Goal: Task Accomplishment & Management: Complete application form

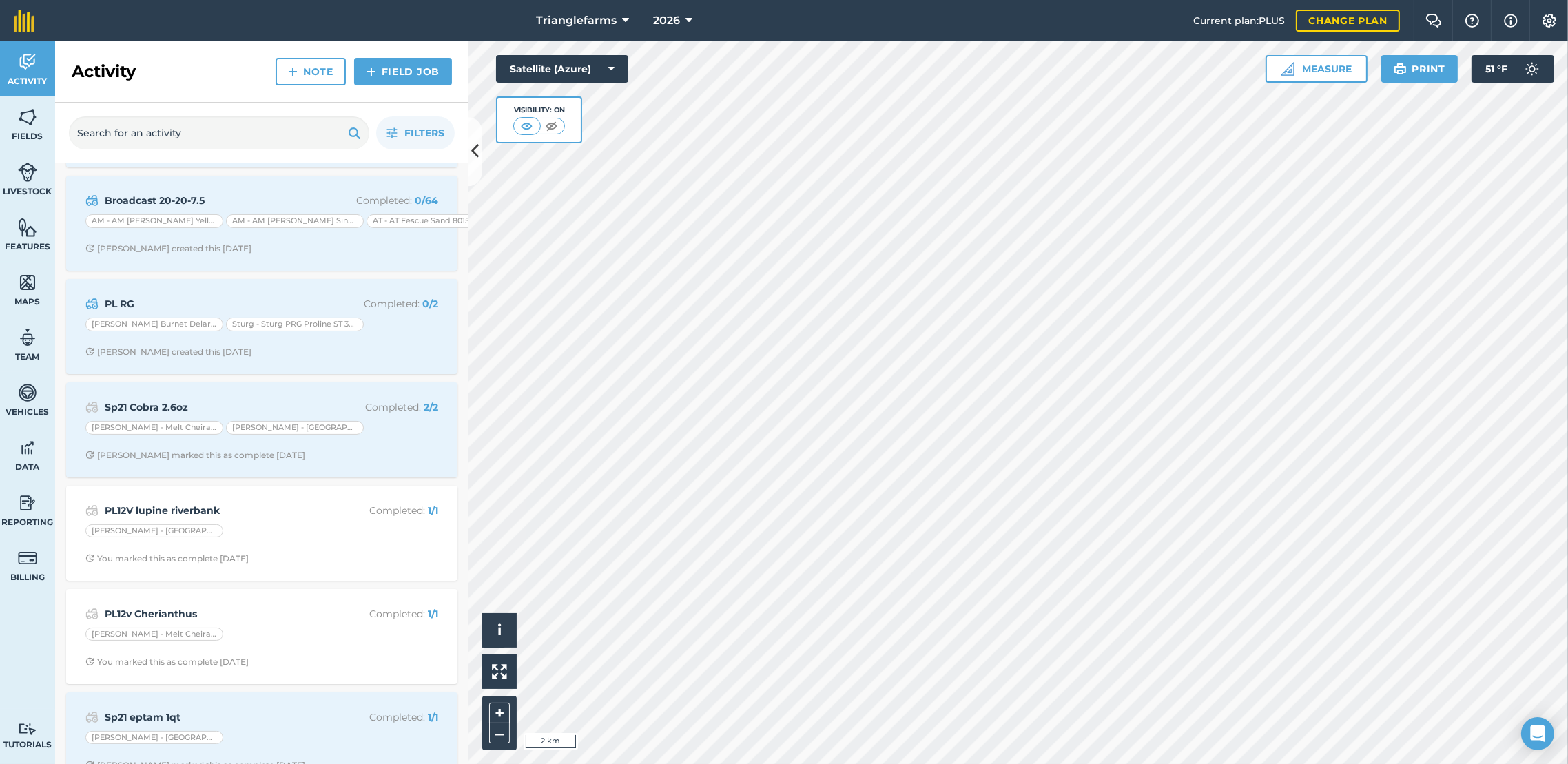
scroll to position [563, 0]
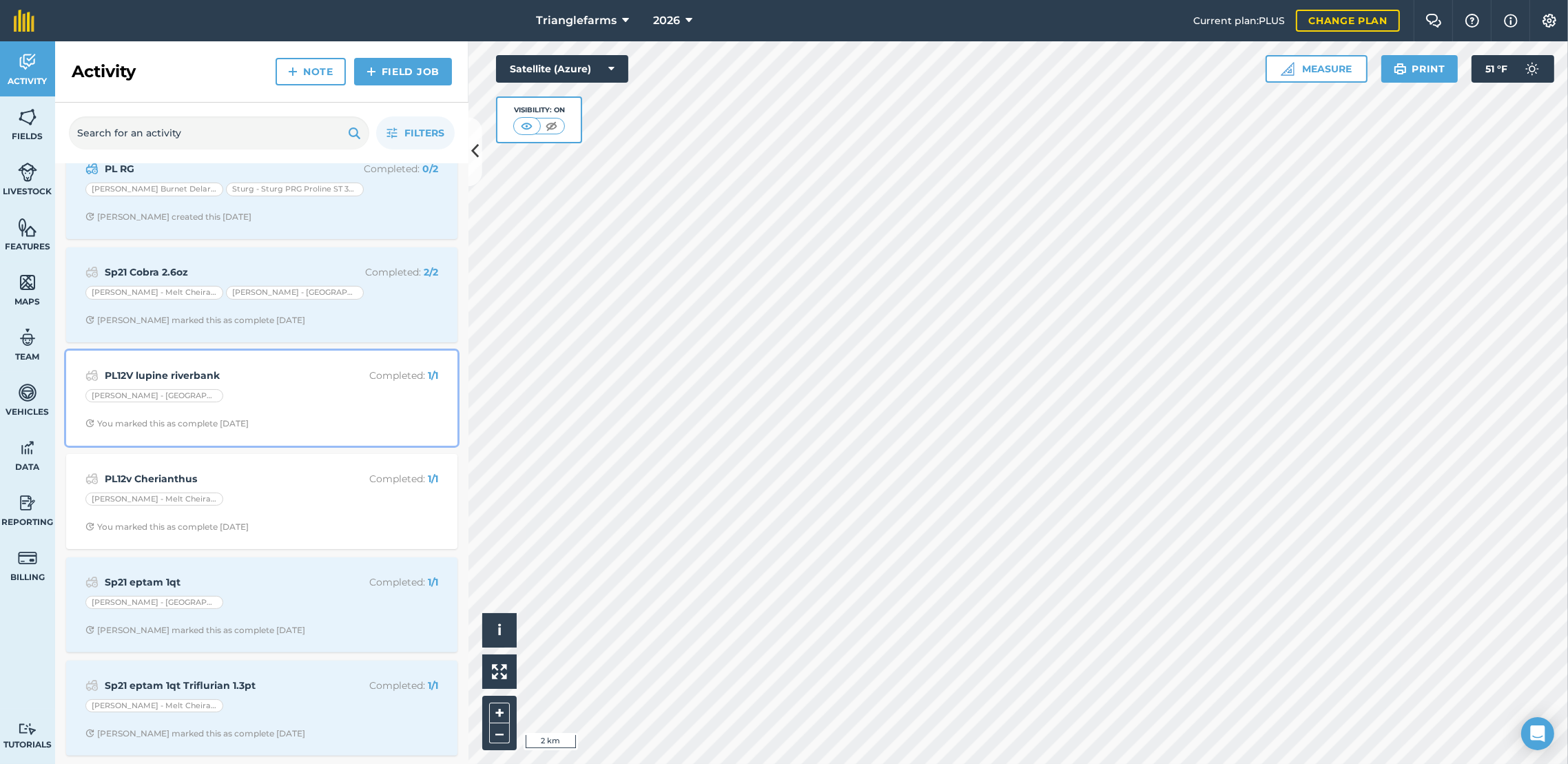
click at [212, 359] on div "PL12V lupine riverbank Completed : 1 / 1 [GEOGRAPHIC_DATA] - [GEOGRAPHIC_DATA] …" at bounding box center [261, 398] width 374 height 78
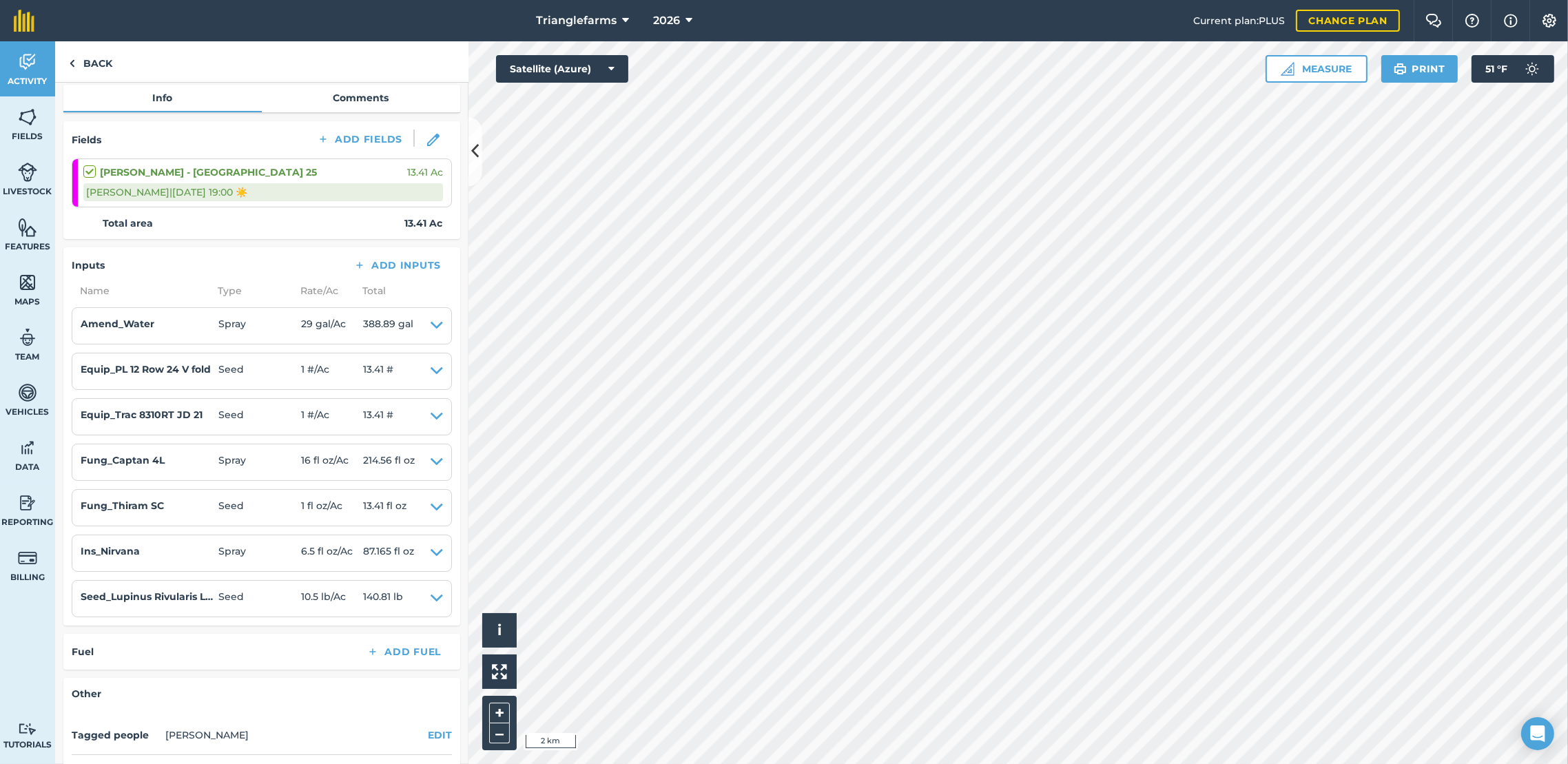
scroll to position [164, 0]
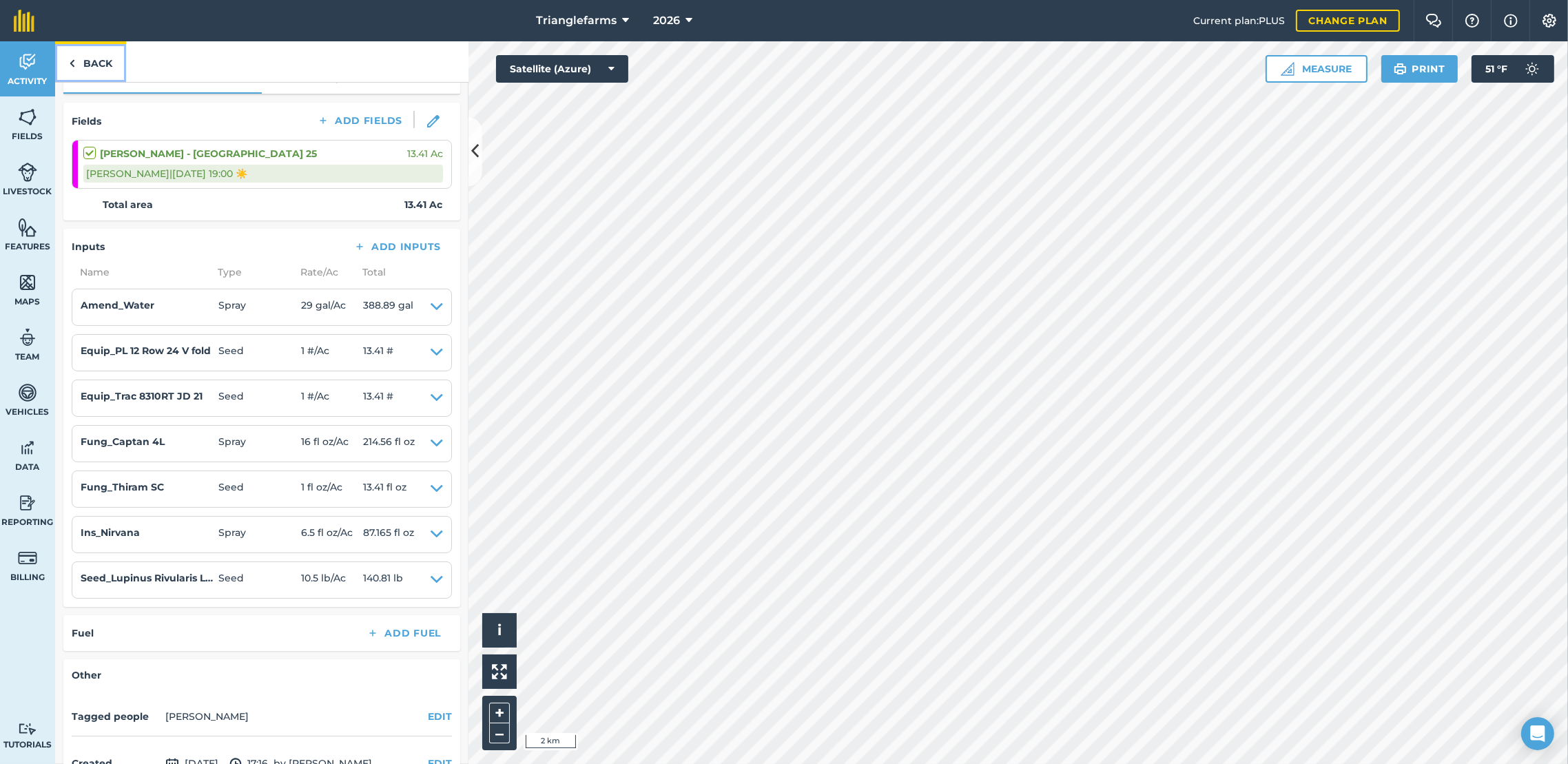
click at [86, 66] on link "Back" at bounding box center [91, 61] width 71 height 41
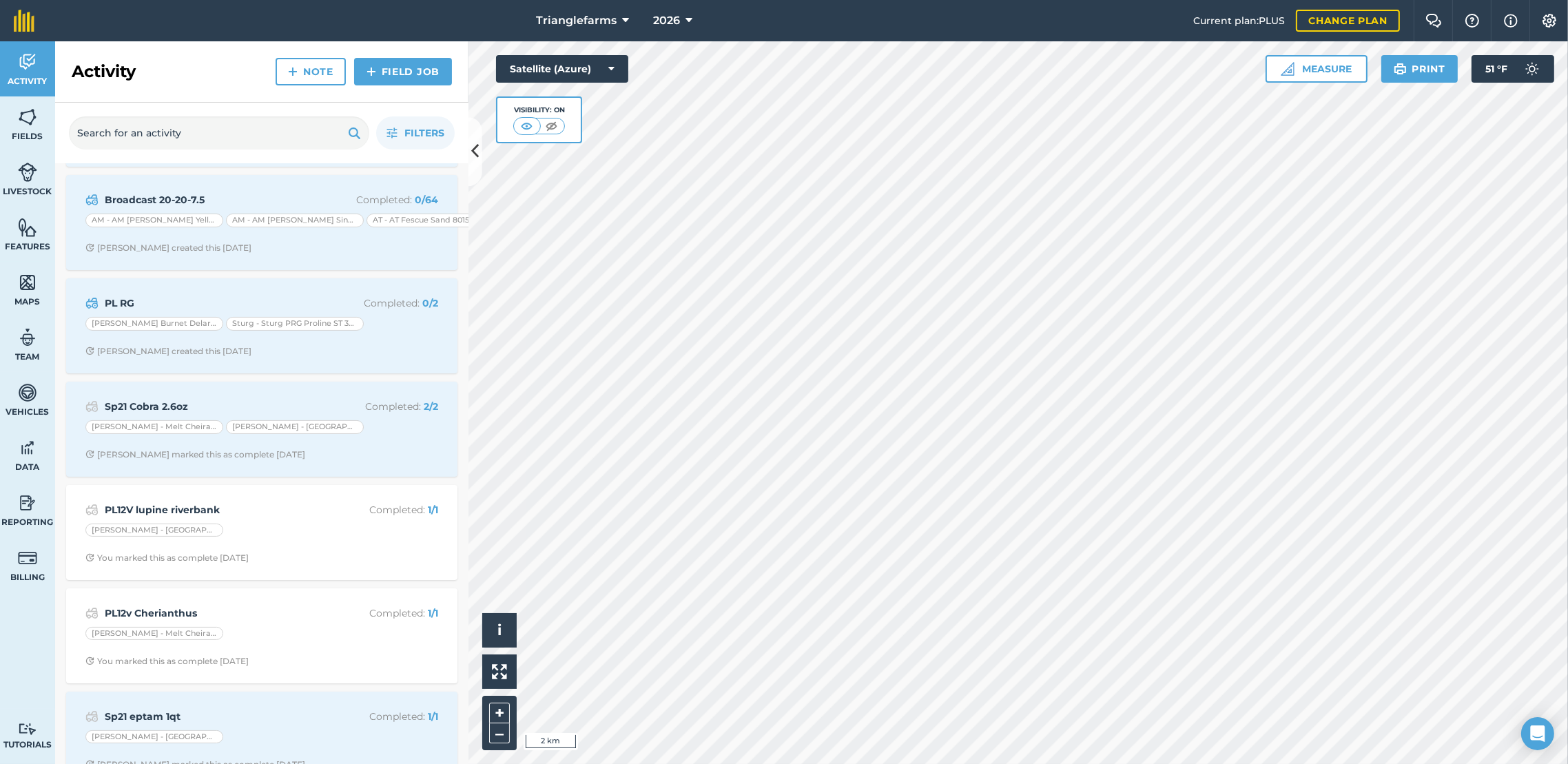
scroll to position [481, 0]
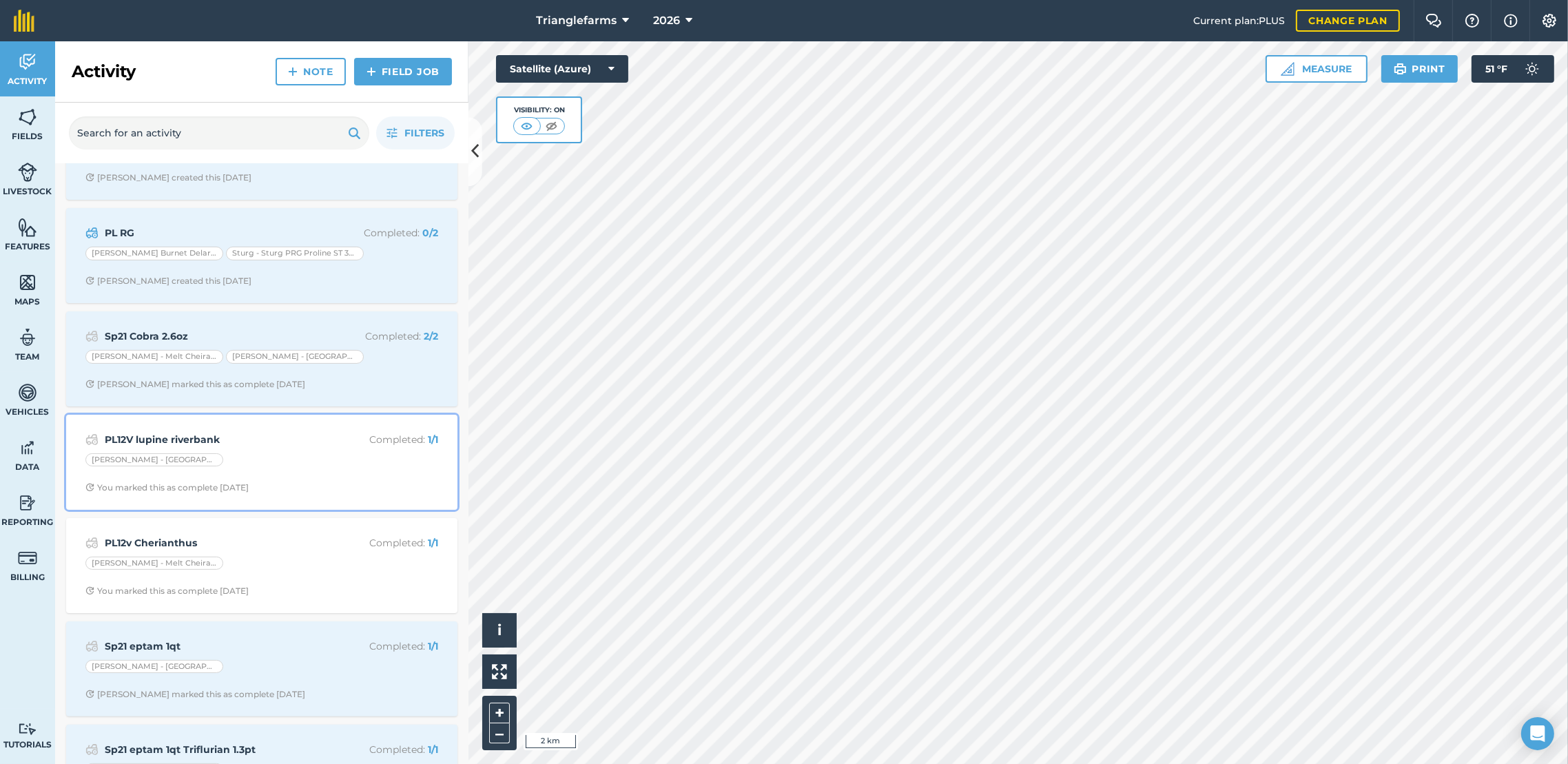
click at [176, 436] on strong "PL12V lupine riverbank" at bounding box center [214, 440] width 219 height 16
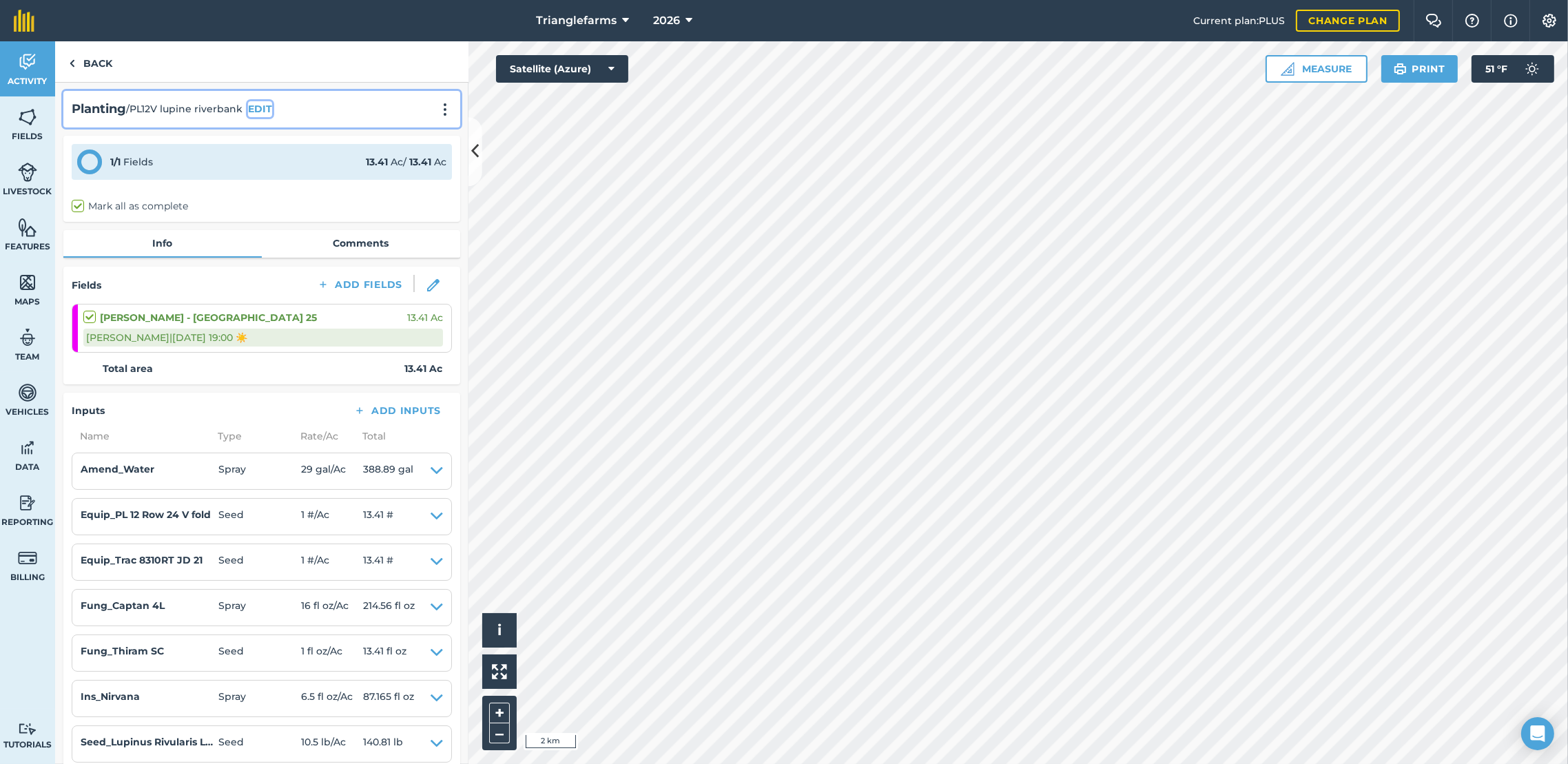
click at [264, 110] on button "EDIT" at bounding box center [260, 109] width 24 height 16
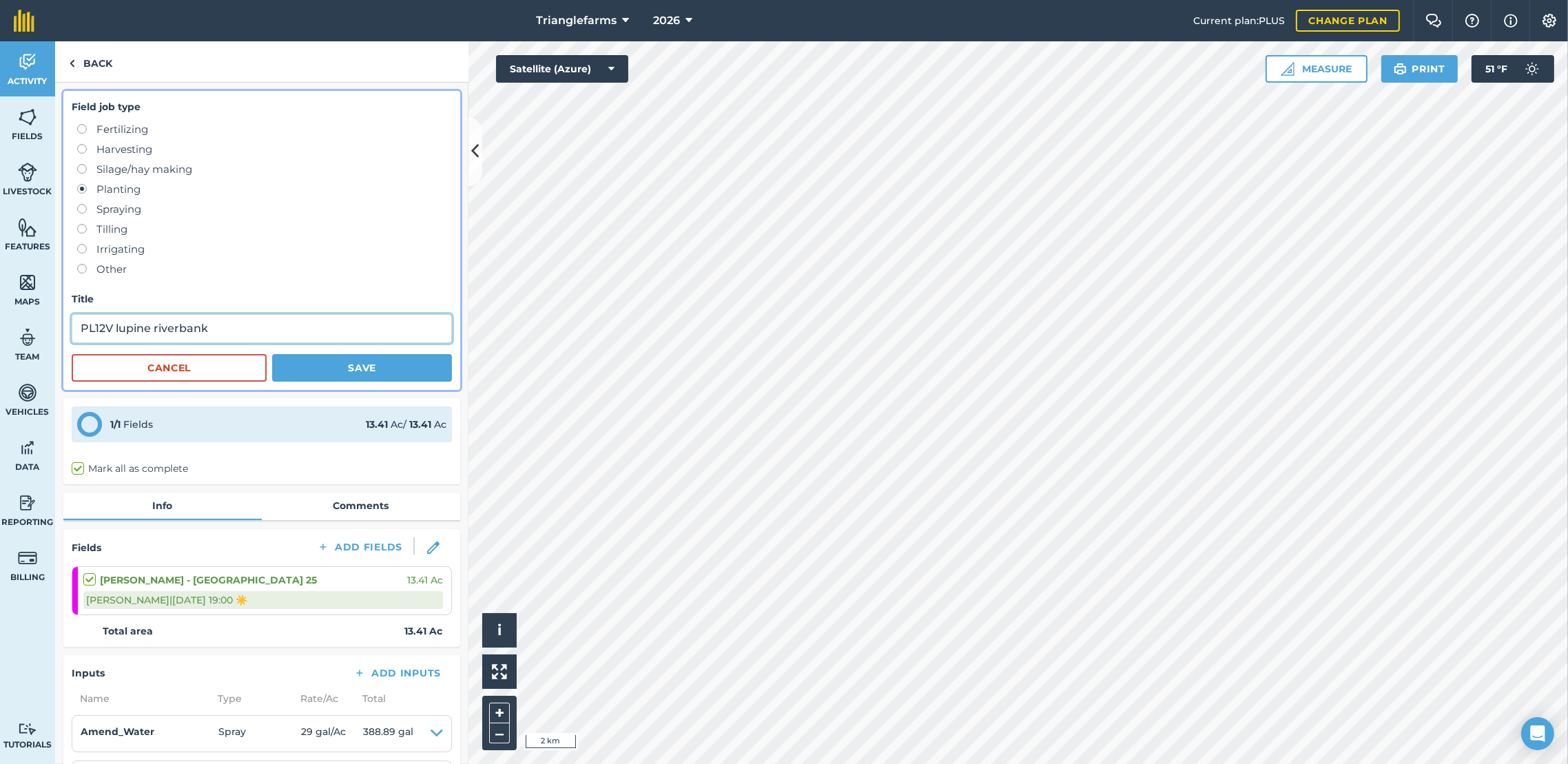
drag, startPoint x: 257, startPoint y: 331, endPoint x: 46, endPoint y: 341, distance: 211.2
click at [46, 341] on div "Activity Fields Livestock Features Maps Team Vehicles Data Reporting Billing Tu…" at bounding box center [784, 403] width 1568 height 723
click at [290, 365] on button "Save" at bounding box center [361, 367] width 179 height 27
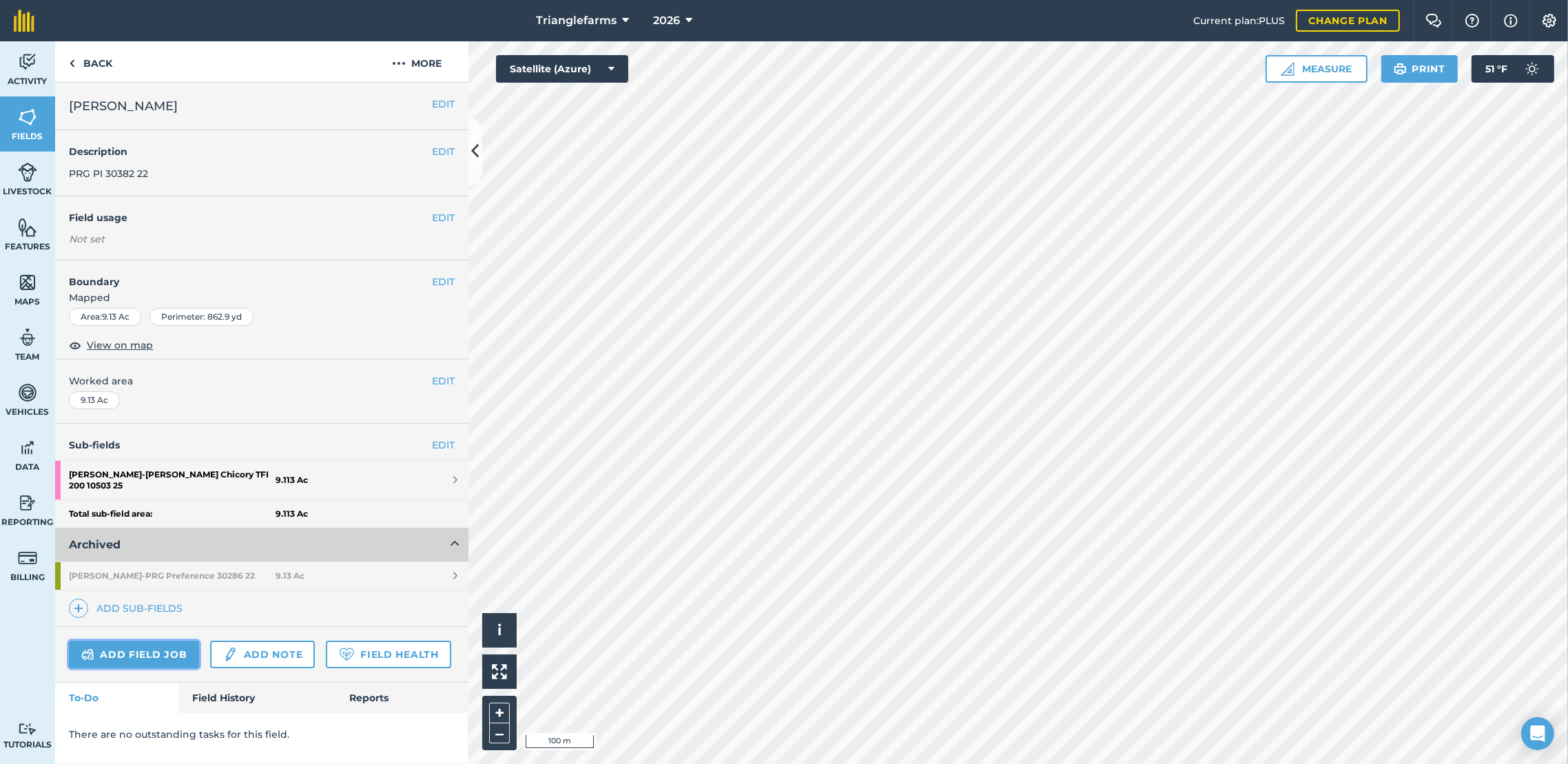
click at [112, 643] on link "Add field job" at bounding box center [134, 654] width 130 height 27
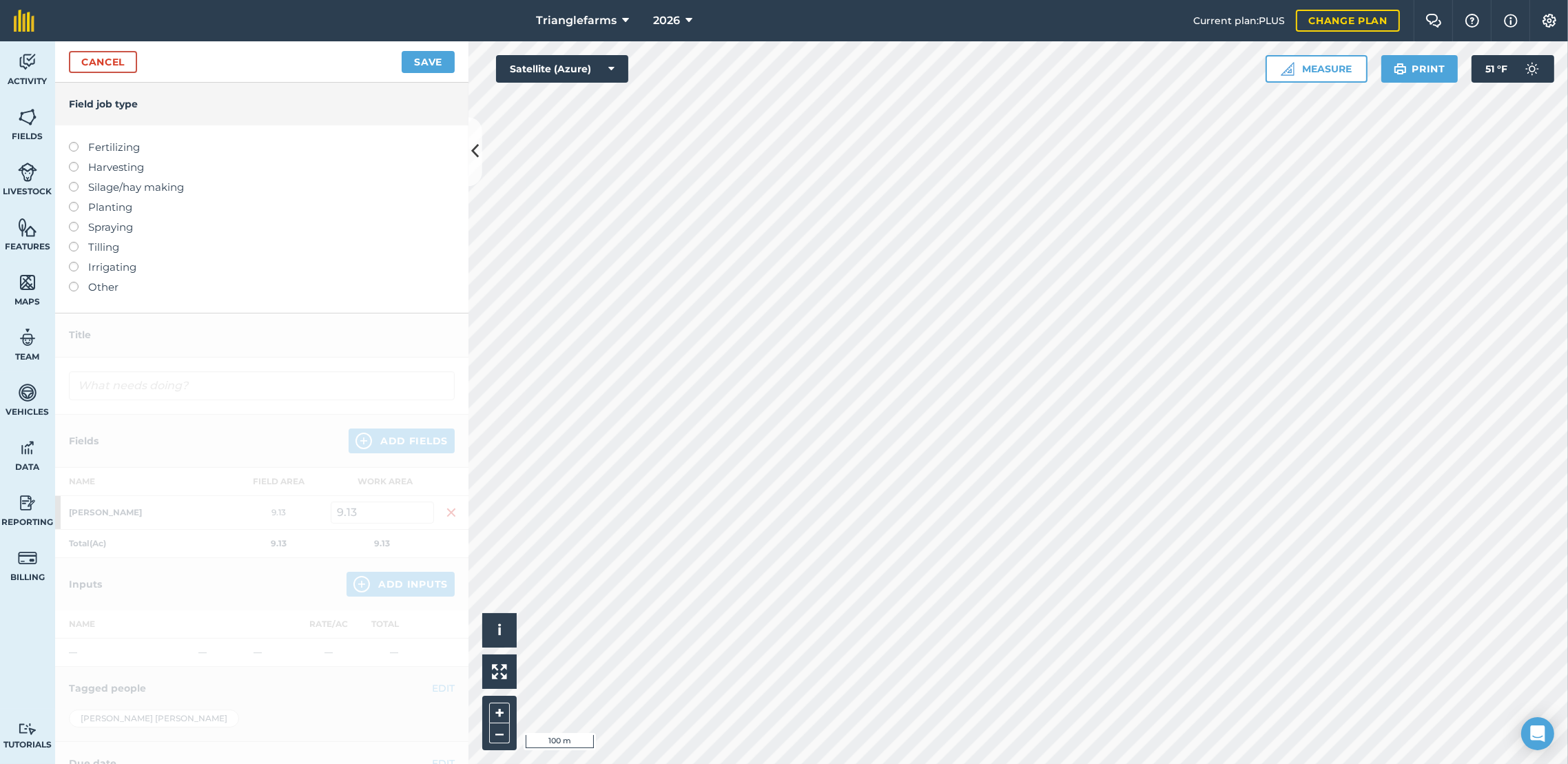
click at [69, 205] on li "Planting" at bounding box center [261, 208] width 386 height 16
click at [71, 202] on label at bounding box center [78, 202] width 19 height 0
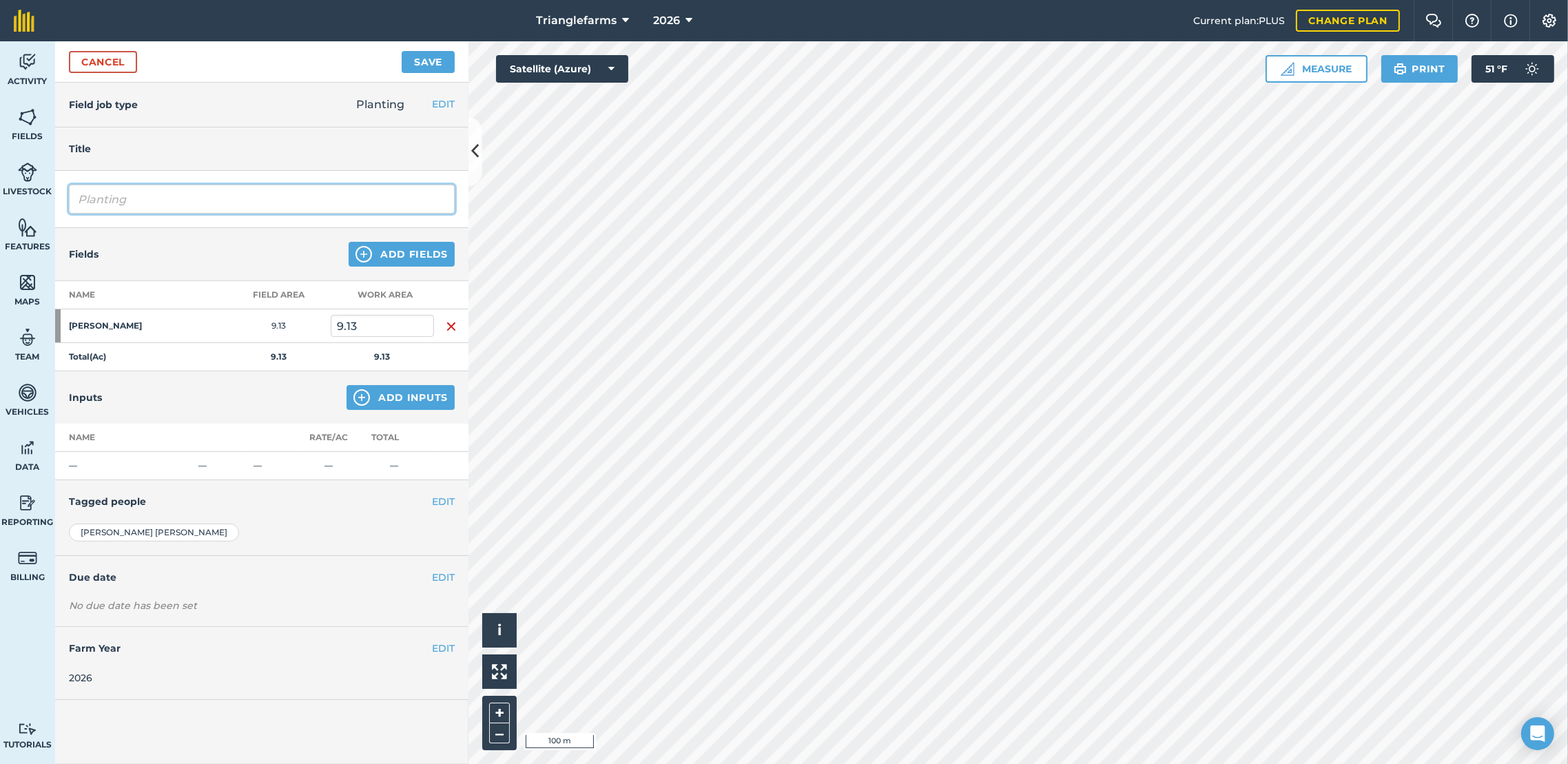
click at [160, 195] on input "Planting" at bounding box center [261, 199] width 386 height 29
paste input "PL12V lupine riverbank"
drag, startPoint x: 126, startPoint y: 199, endPoint x: 15, endPoint y: 222, distance: 113.4
click at [15, 222] on div "Activity Fields Livestock Features Maps Team Vehicles Data Reporting Billing Tu…" at bounding box center [784, 403] width 1568 height 723
type input "PL 12 Row Chicory TFI 200"
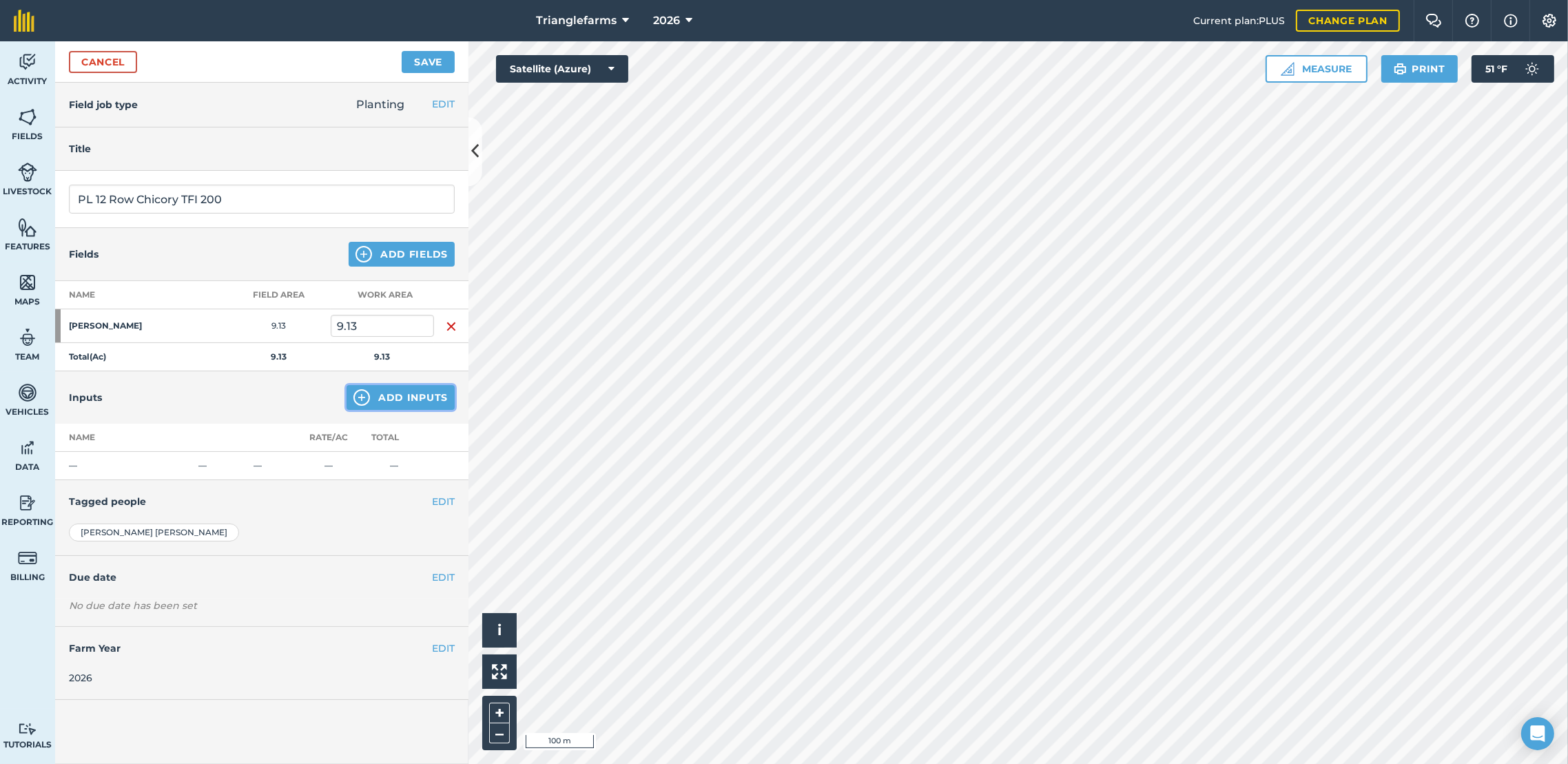
click at [382, 405] on button "Add Inputs" at bounding box center [400, 398] width 108 height 25
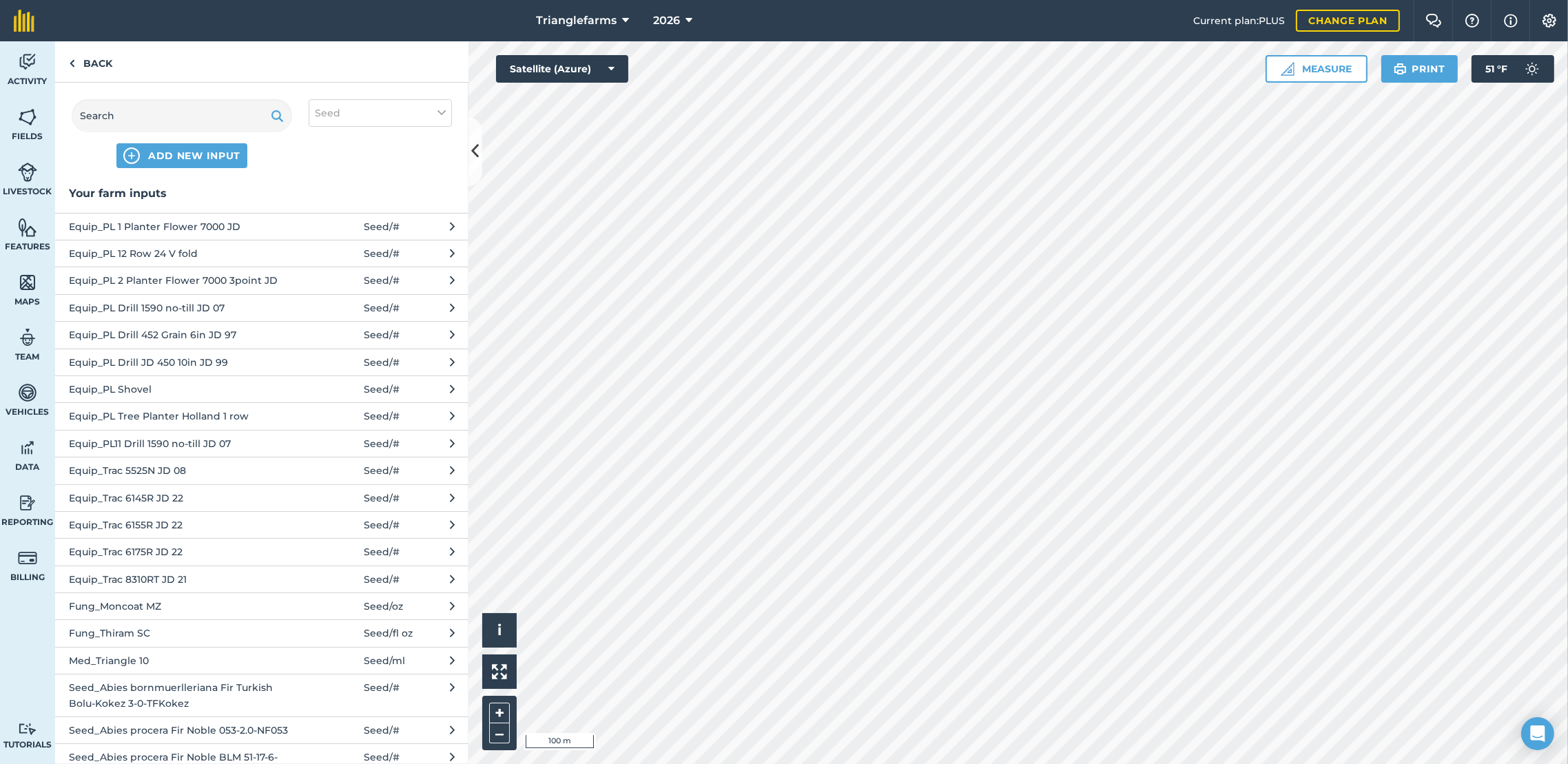
click at [162, 254] on span "Equip_PL 12 Row 24 V fold" at bounding box center [181, 253] width 225 height 16
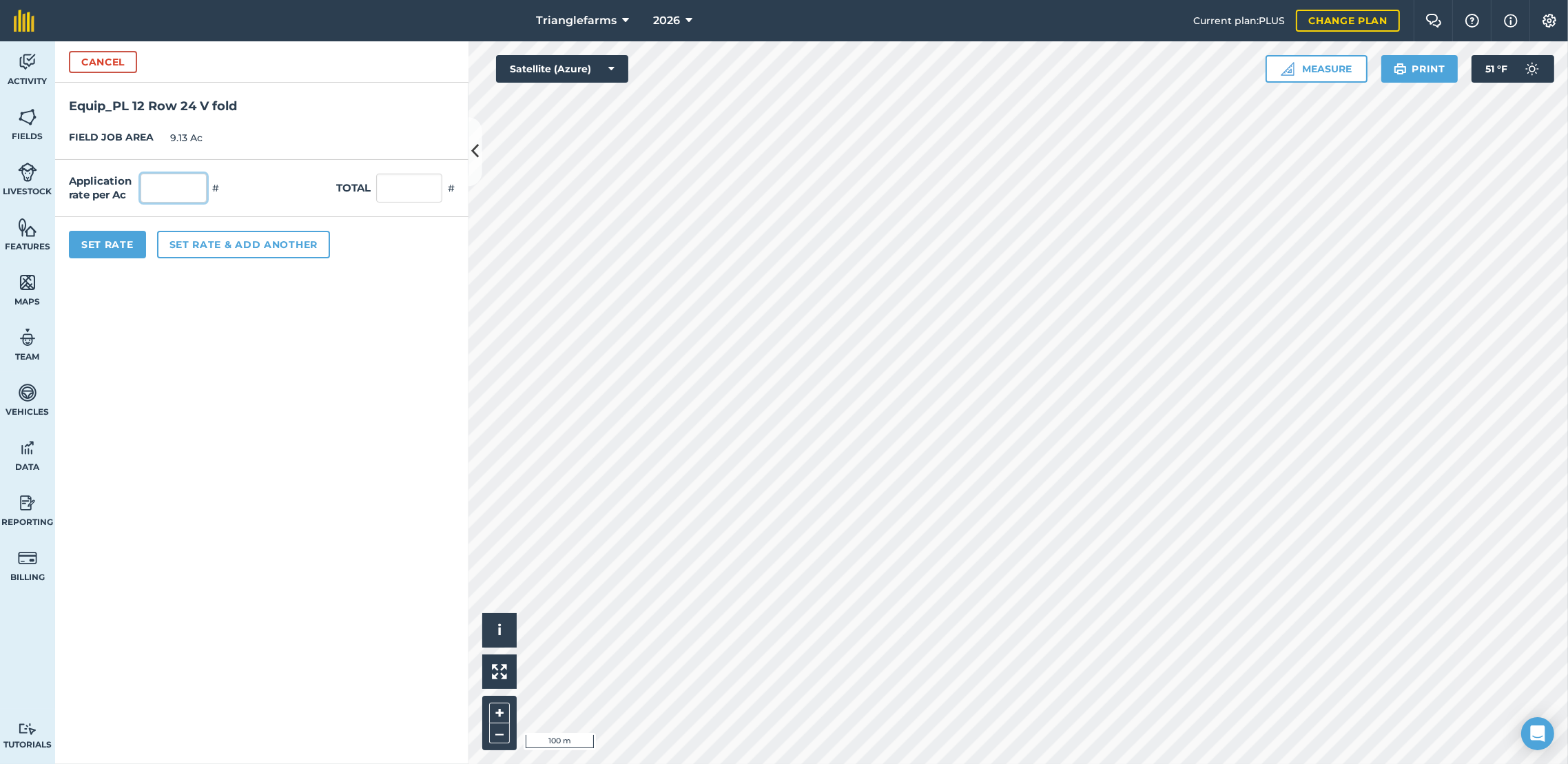
click at [165, 197] on input "text" at bounding box center [174, 188] width 66 height 29
type input "1"
type input "9.13"
click at [117, 250] on button "Set Rate" at bounding box center [107, 244] width 77 height 27
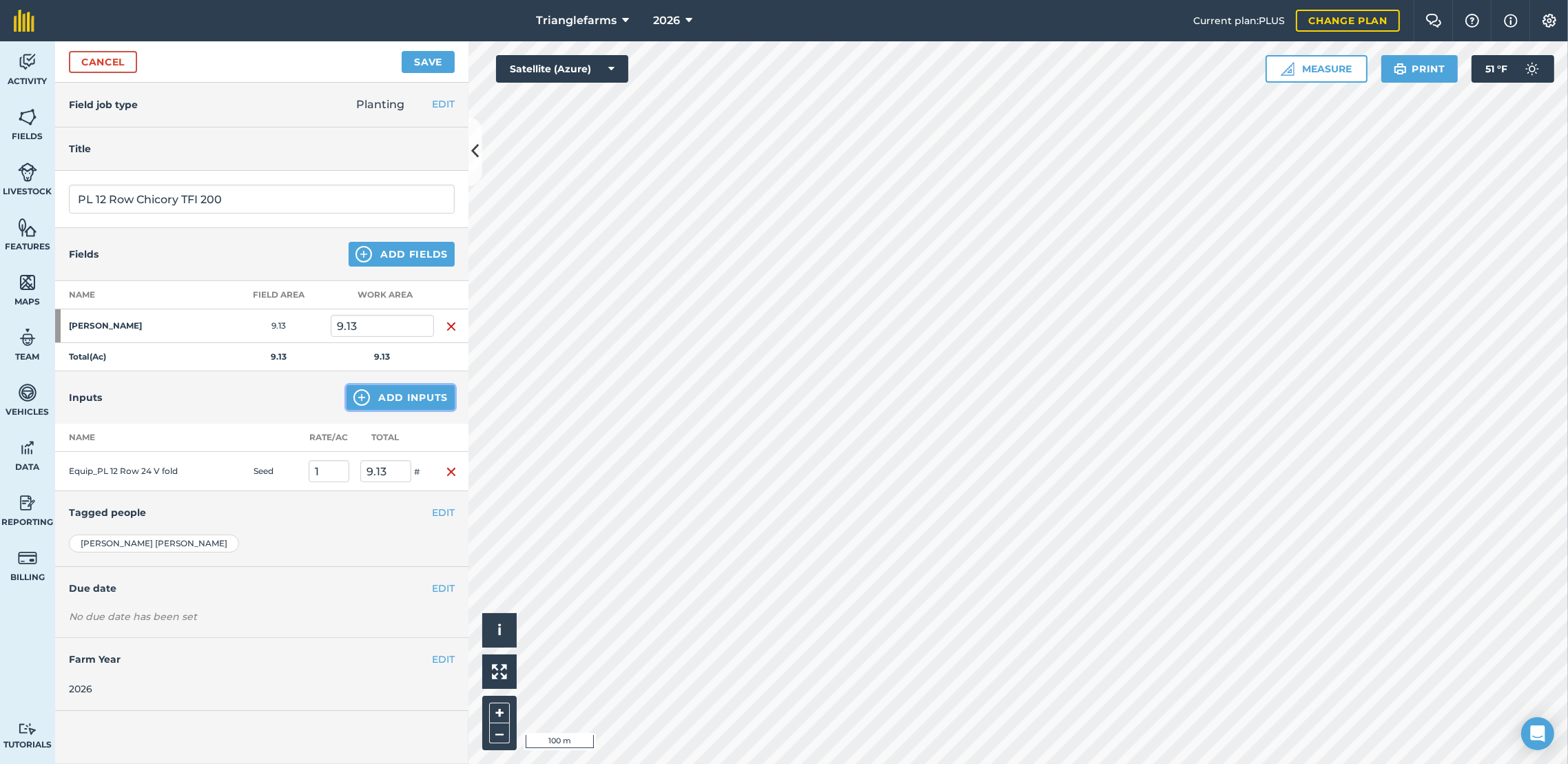
click at [399, 398] on button "Add Inputs" at bounding box center [400, 398] width 108 height 25
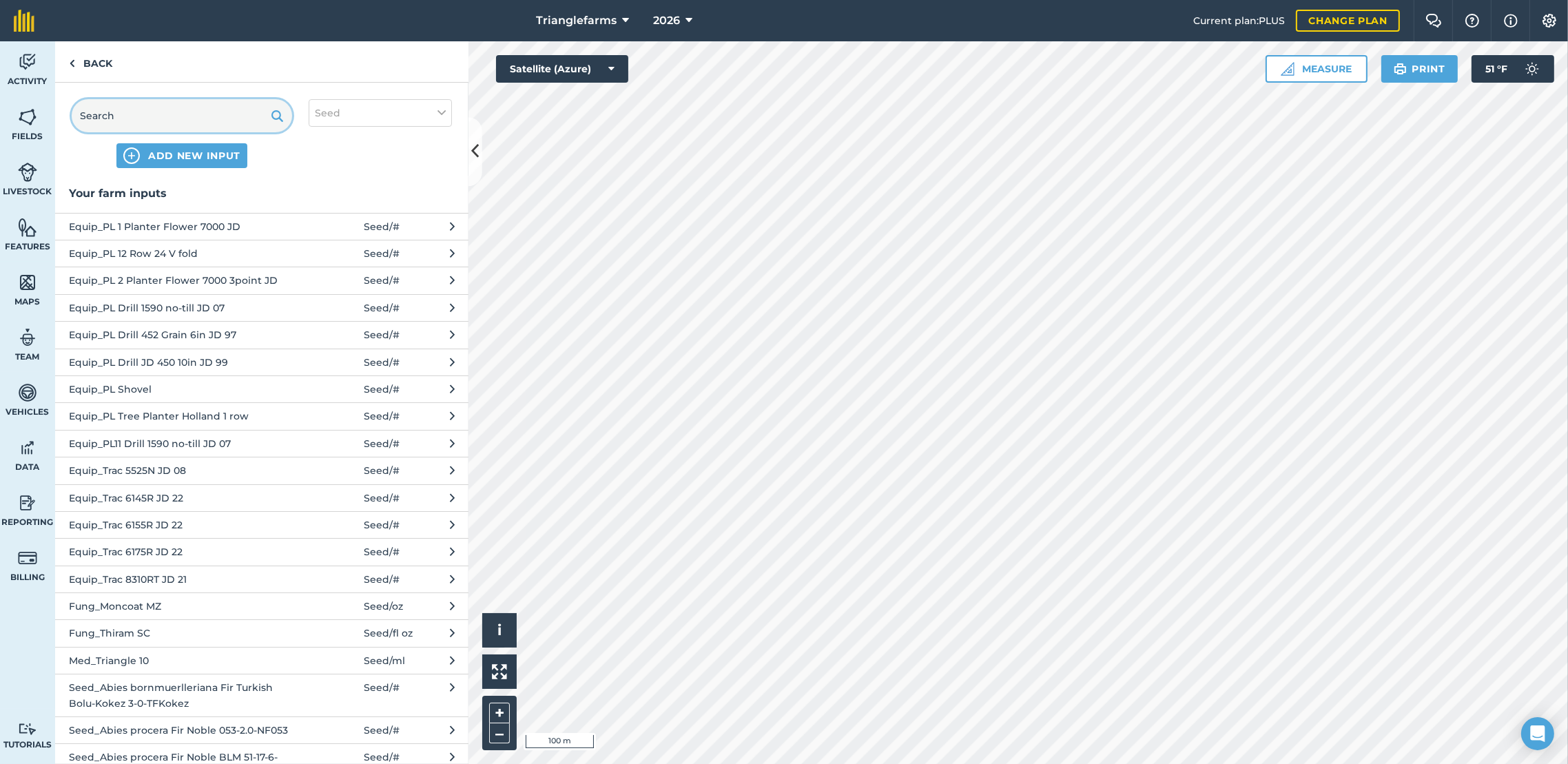
click at [160, 109] on input "text" at bounding box center [182, 115] width 220 height 33
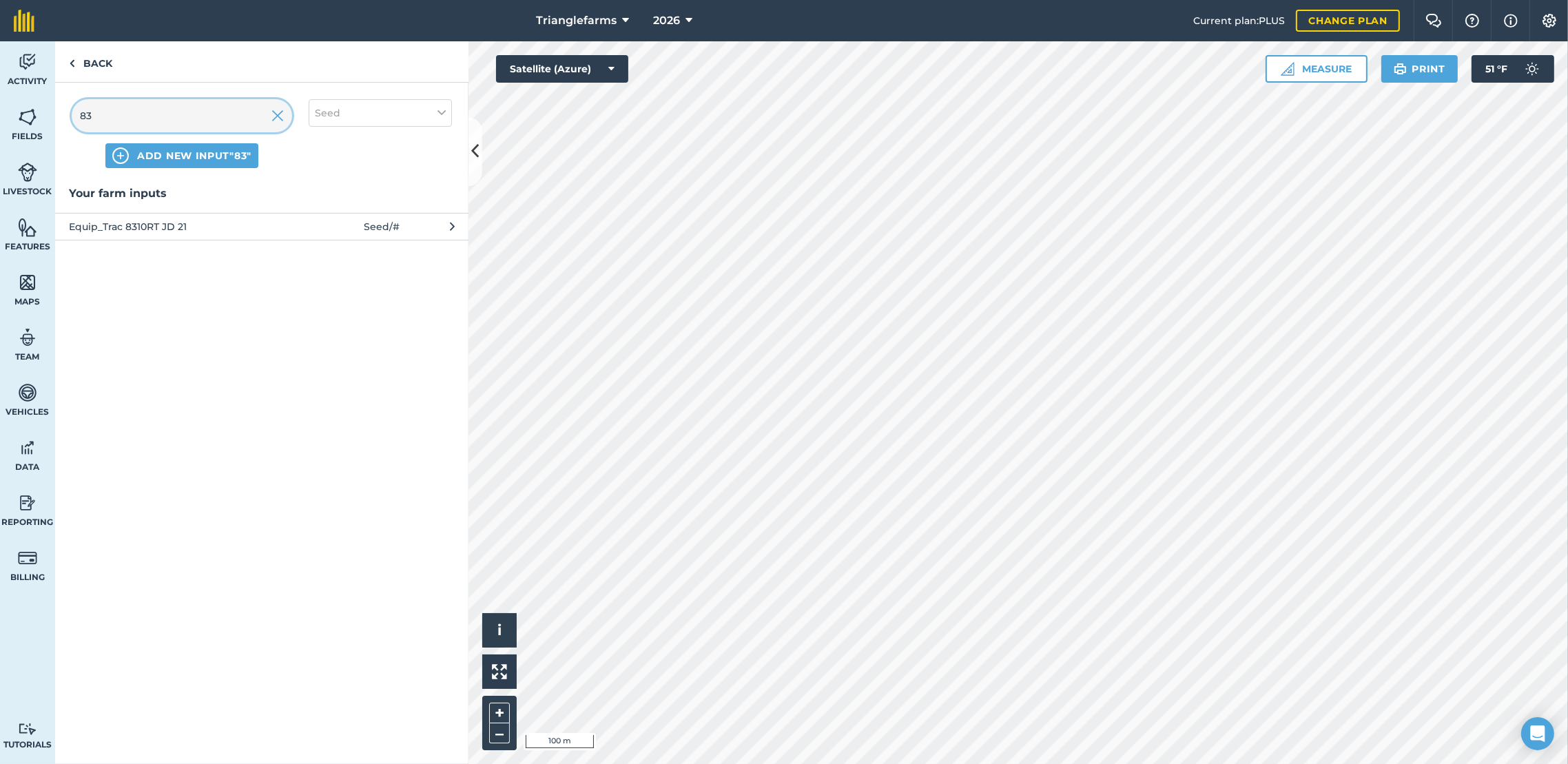
type input "83"
click at [213, 224] on span "Equip_Trac 8310RT JD 21" at bounding box center [181, 227] width 225 height 16
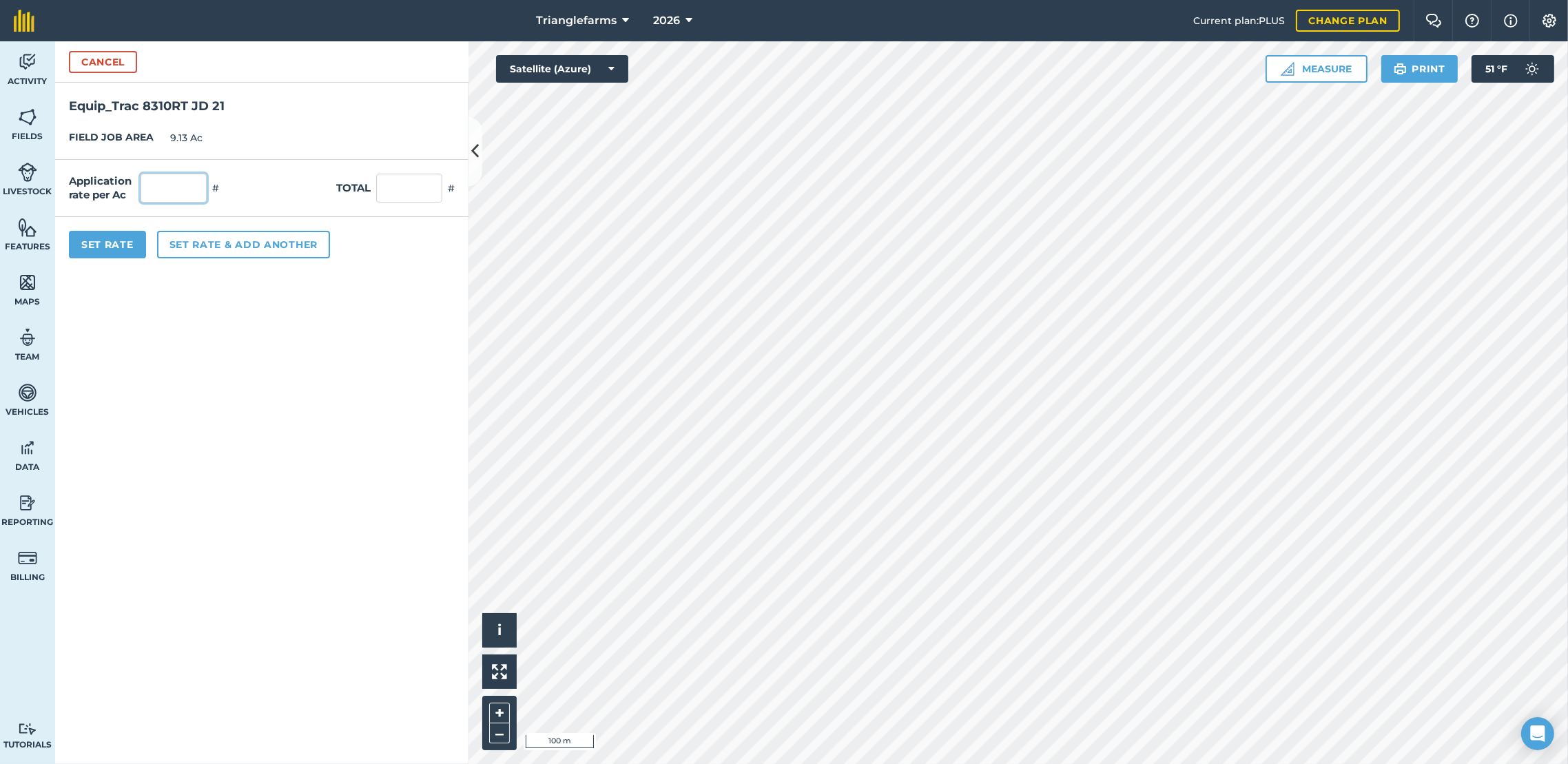
click at [174, 188] on input "text" at bounding box center [174, 188] width 66 height 29
type input "1"
type input "9.13"
click at [114, 243] on button "Set Rate" at bounding box center [107, 244] width 77 height 27
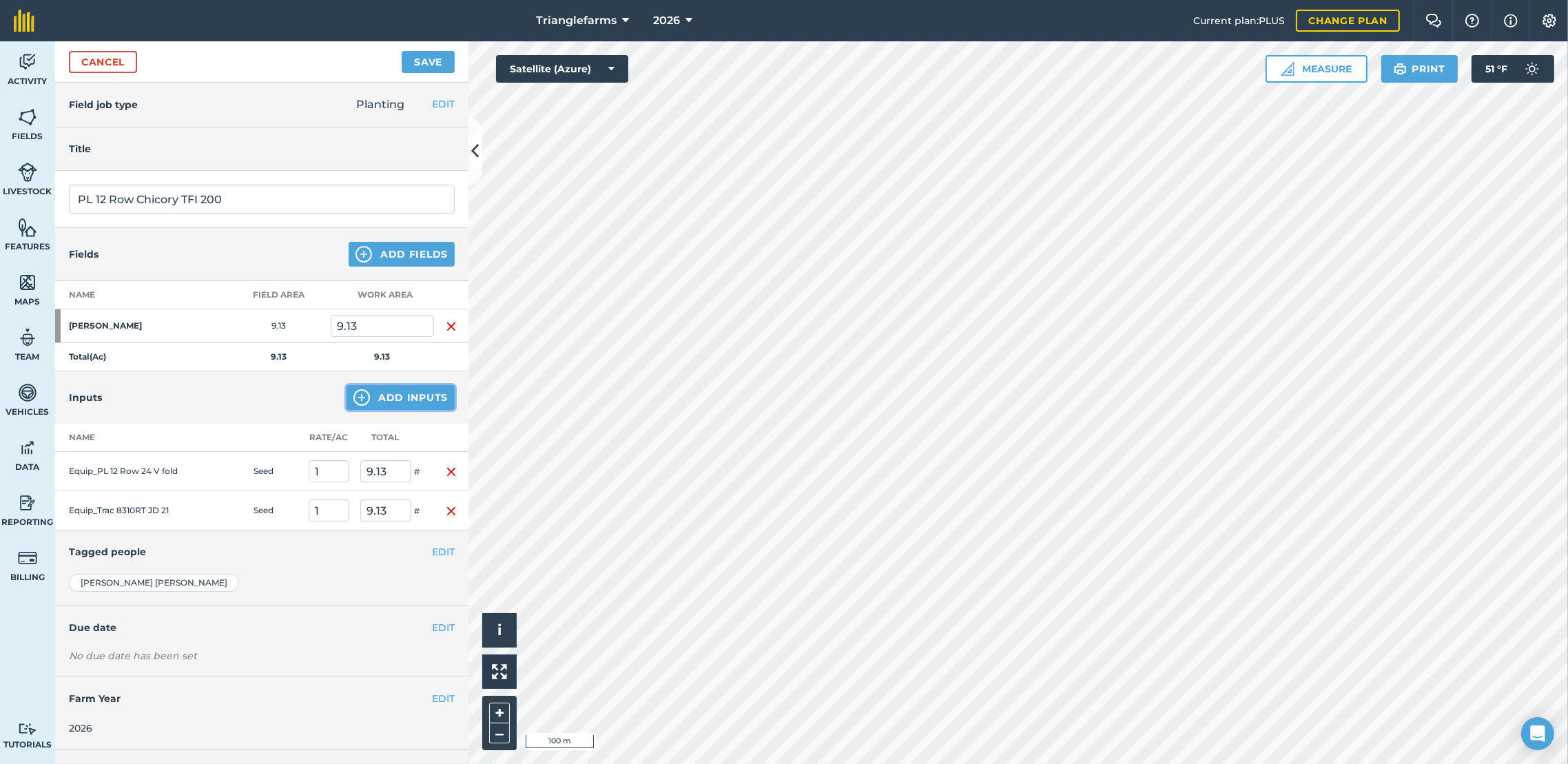
click at [425, 396] on button "Add Inputs" at bounding box center [400, 398] width 108 height 25
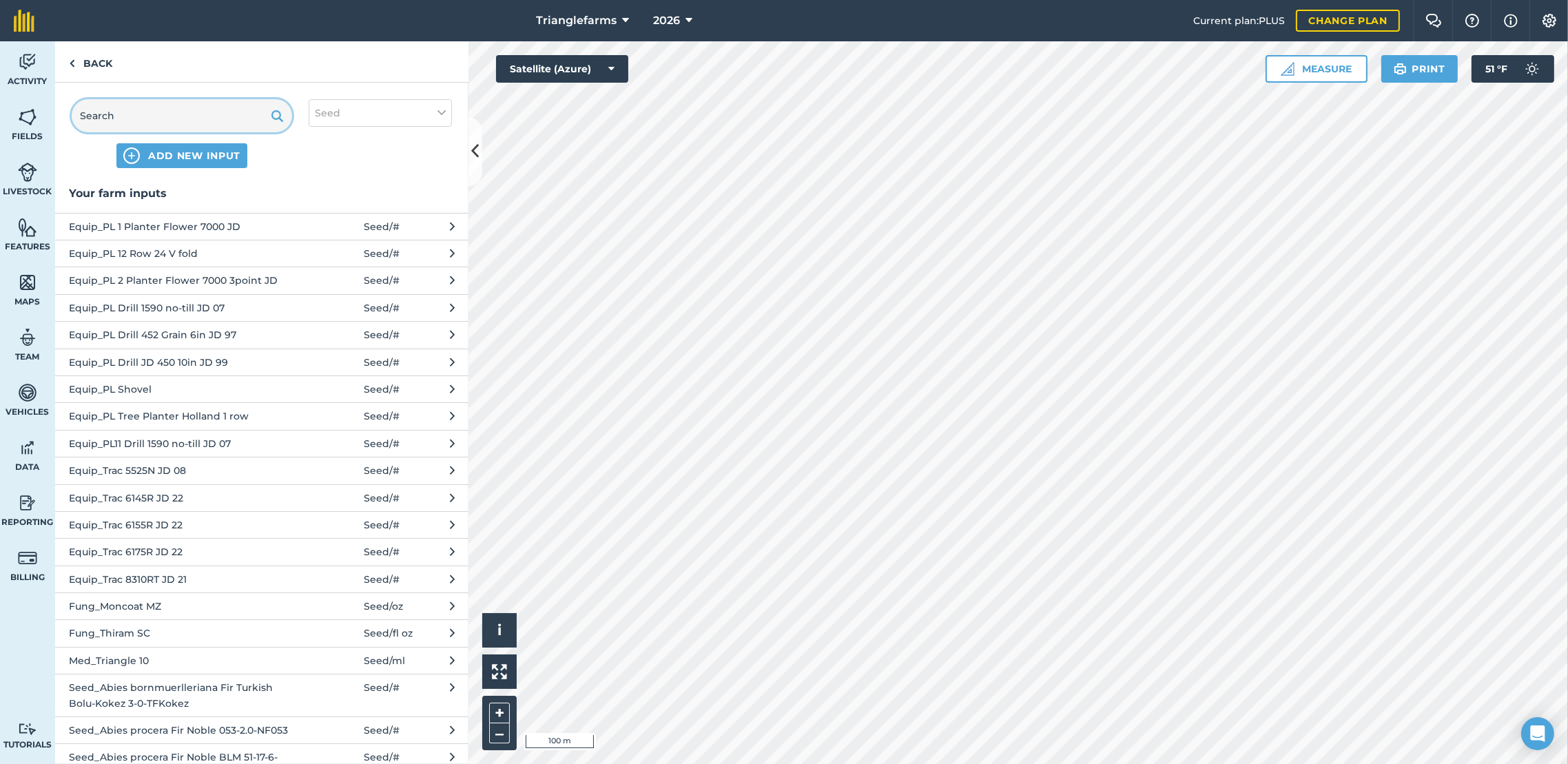
click at [205, 120] on input "text" at bounding box center [182, 115] width 220 height 33
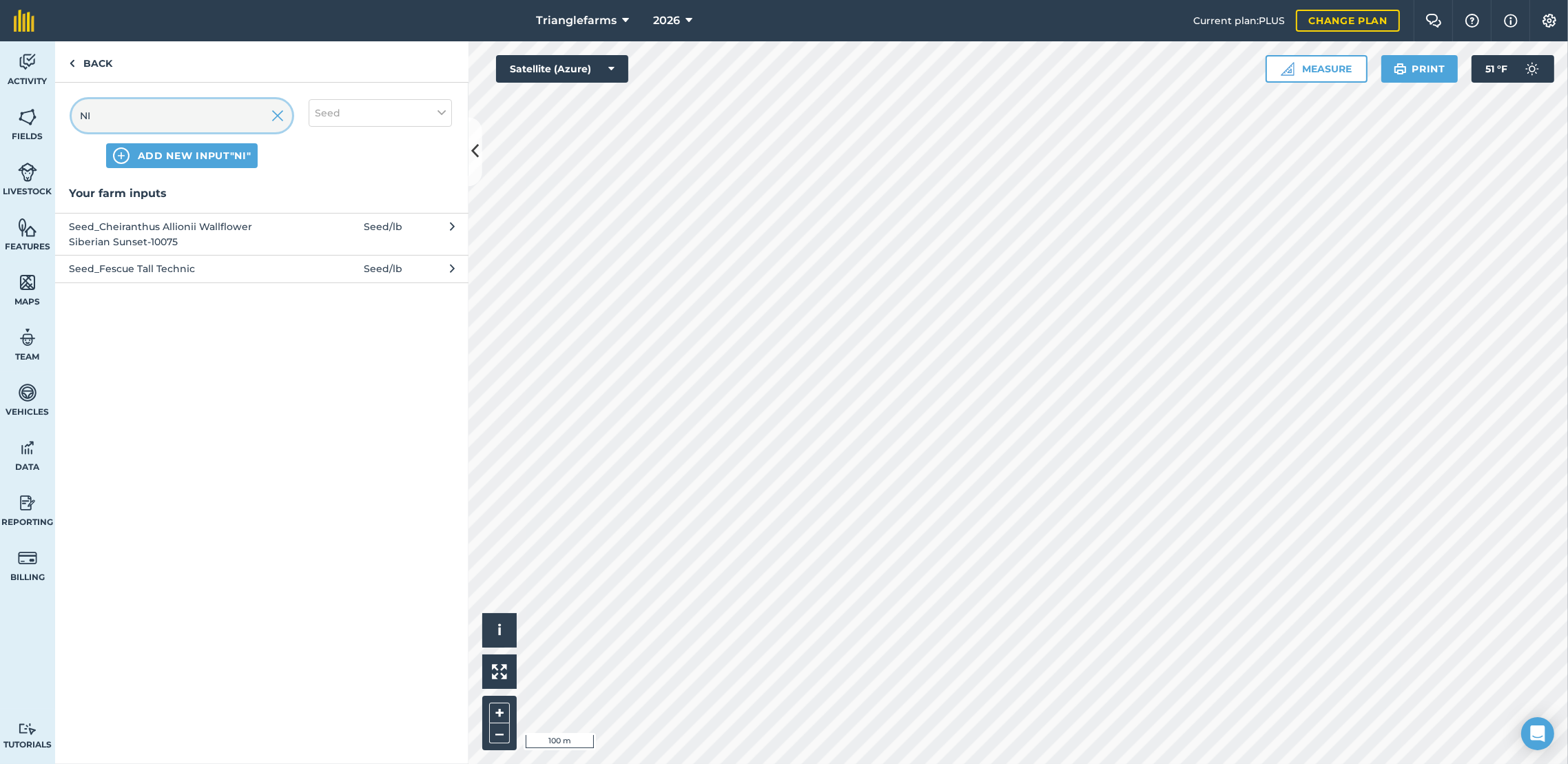
type input "N"
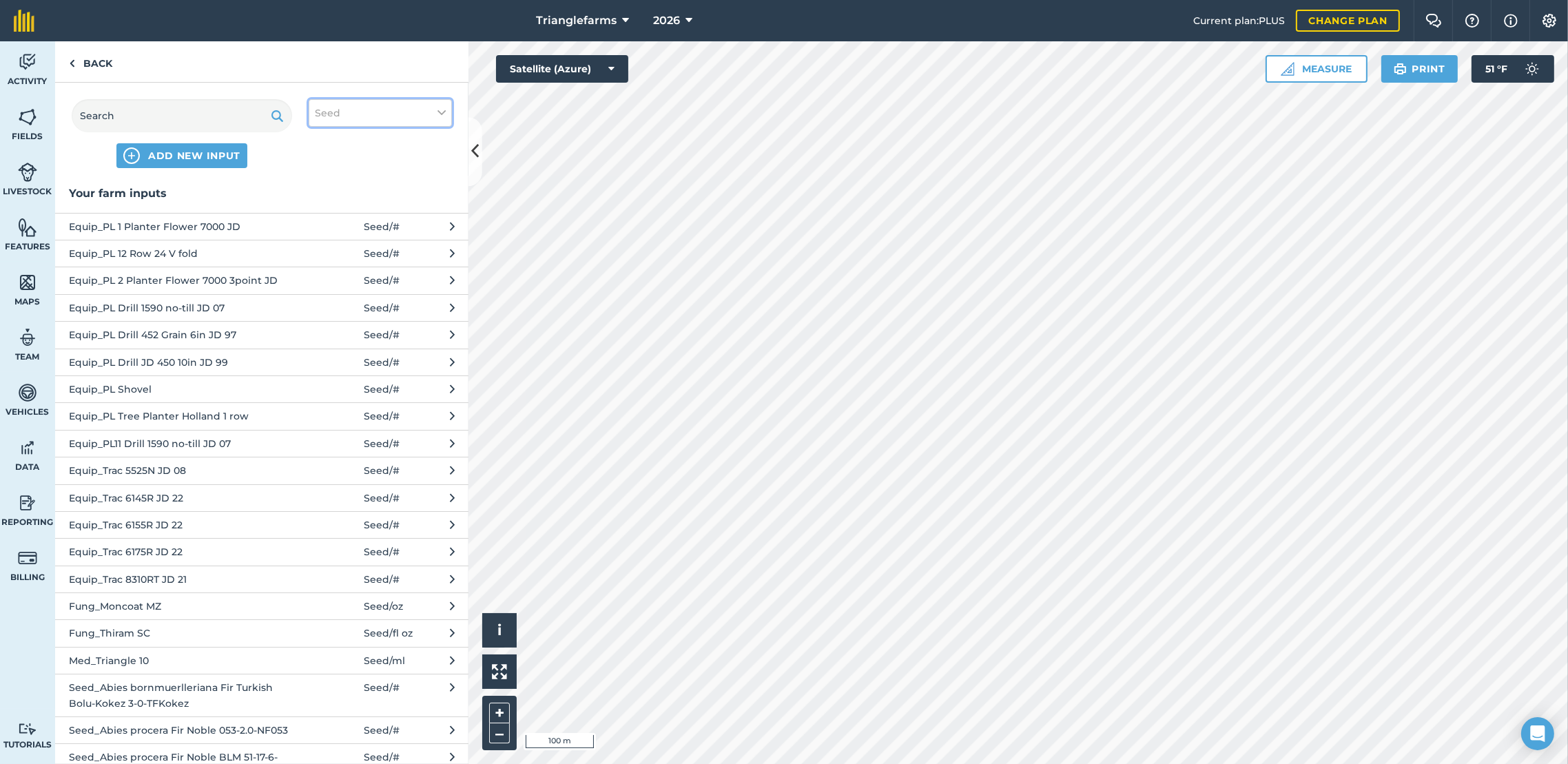
click at [442, 117] on icon at bounding box center [441, 113] width 8 height 16
click at [319, 141] on label "Seed" at bounding box center [380, 140] width 131 height 15
click at [319, 141] on input "Seed" at bounding box center [319, 137] width 9 height 9
checkbox input "false"
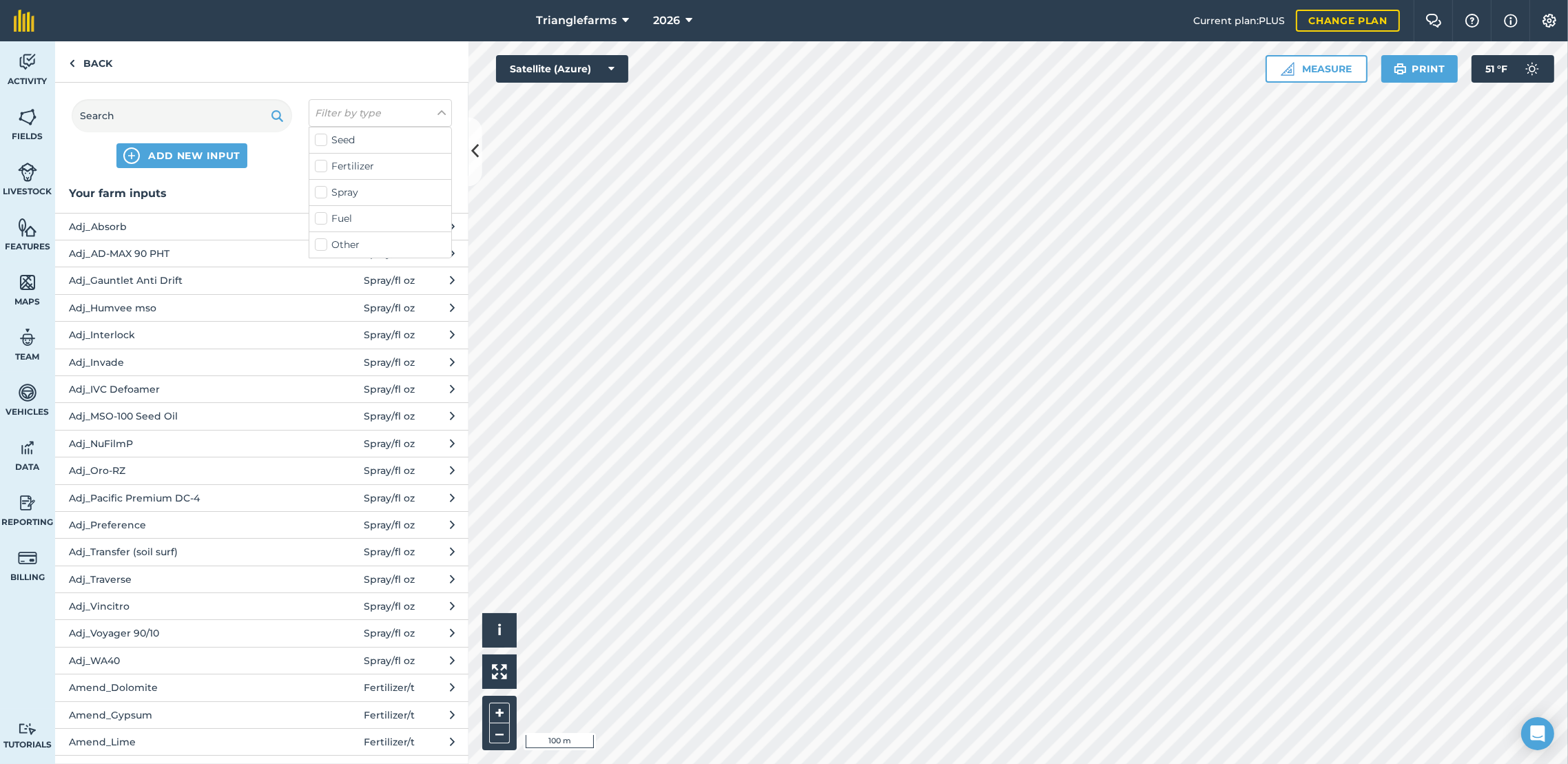
click at [316, 167] on label "Fertilizer" at bounding box center [380, 166] width 131 height 15
click at [316, 167] on input "Fertilizer" at bounding box center [319, 163] width 9 height 9
checkbox input "true"
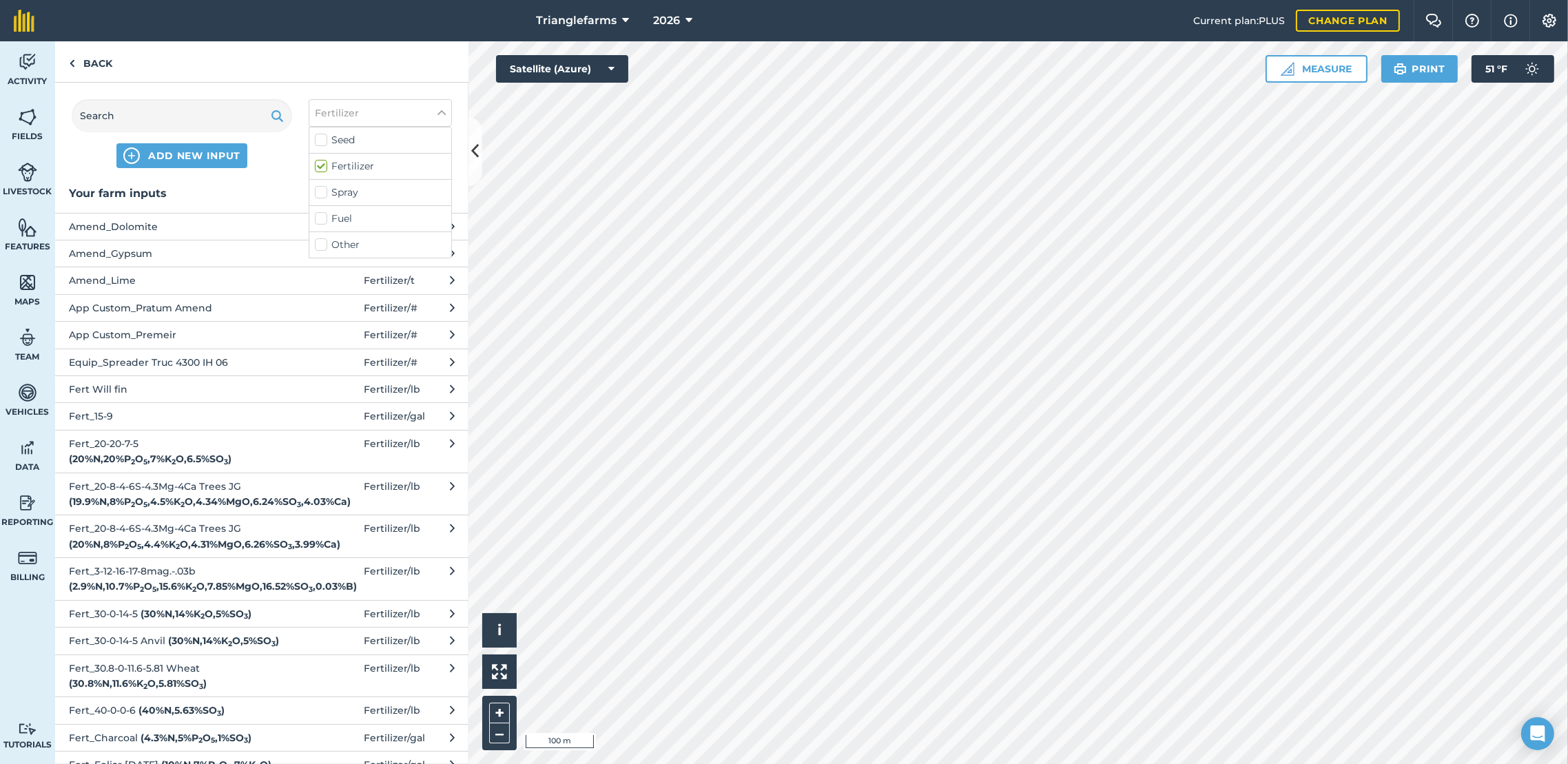
click at [317, 199] on label "Spray" at bounding box center [380, 193] width 131 height 15
click at [317, 194] on input "Spray" at bounding box center [319, 190] width 9 height 9
checkbox input "true"
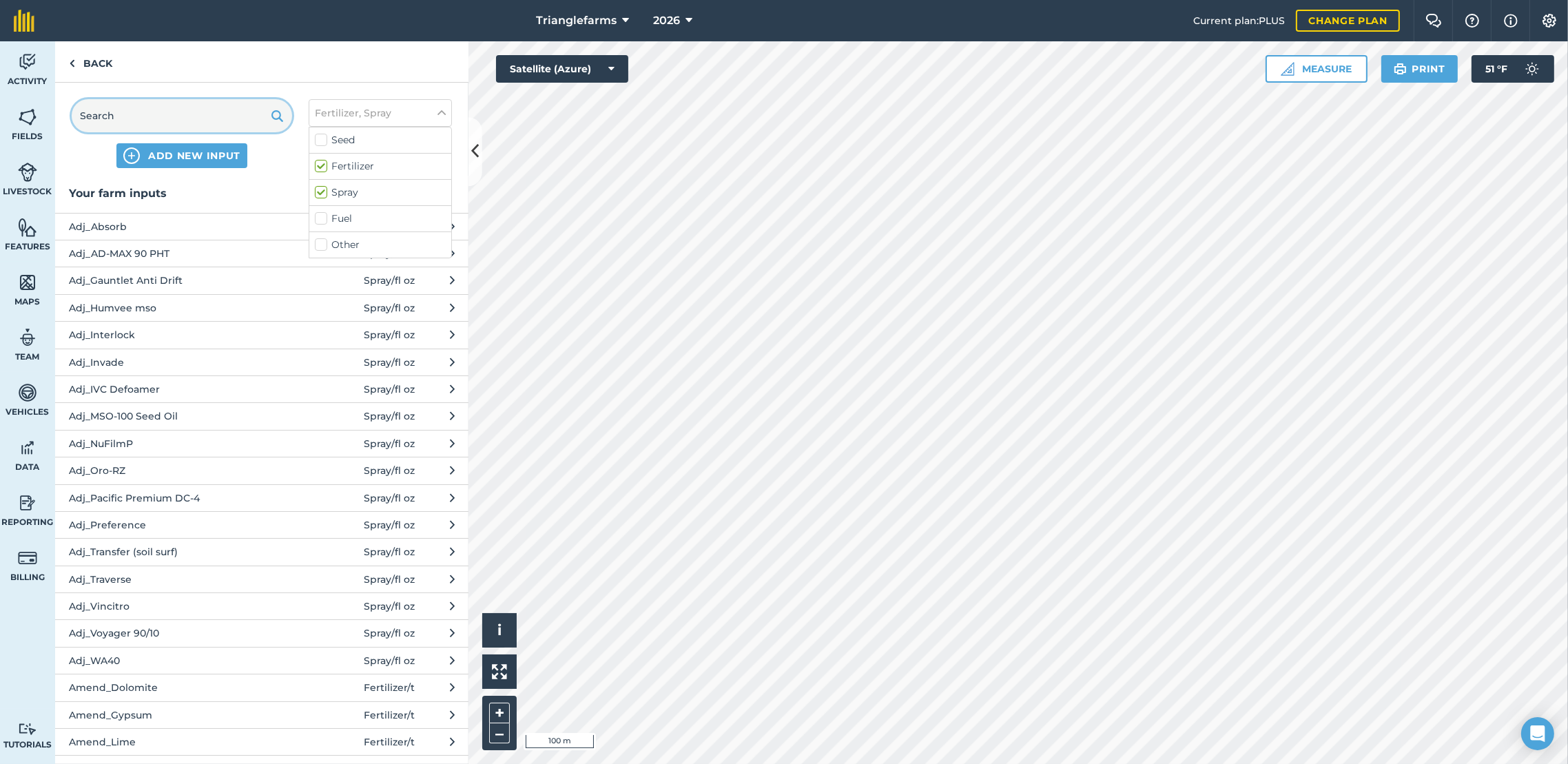
click at [220, 122] on input "text" at bounding box center [182, 115] width 220 height 33
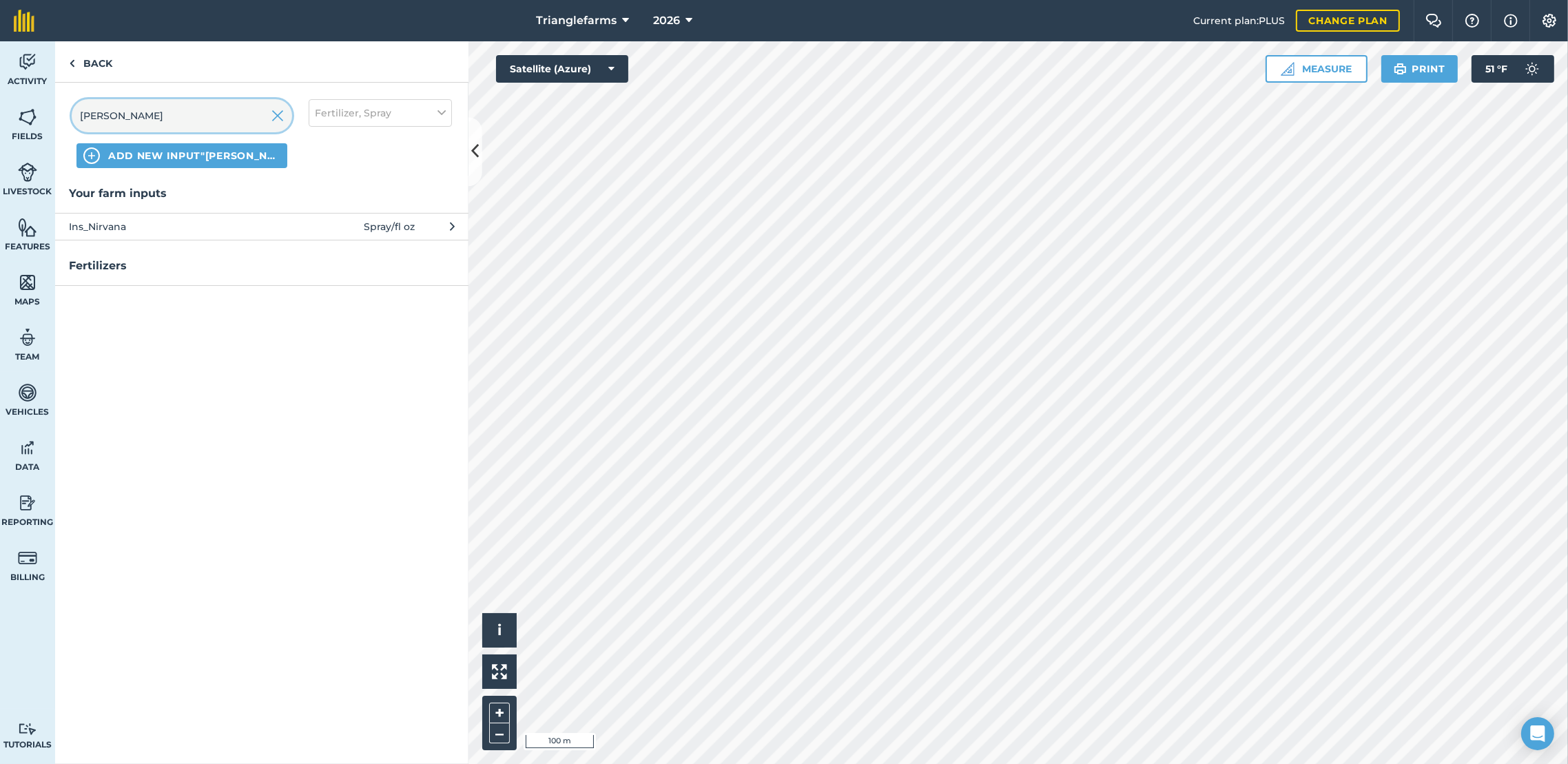
type input "[PERSON_NAME]"
click at [193, 216] on button "Ins_Nirvana Spray / fl oz" at bounding box center [262, 226] width 414 height 27
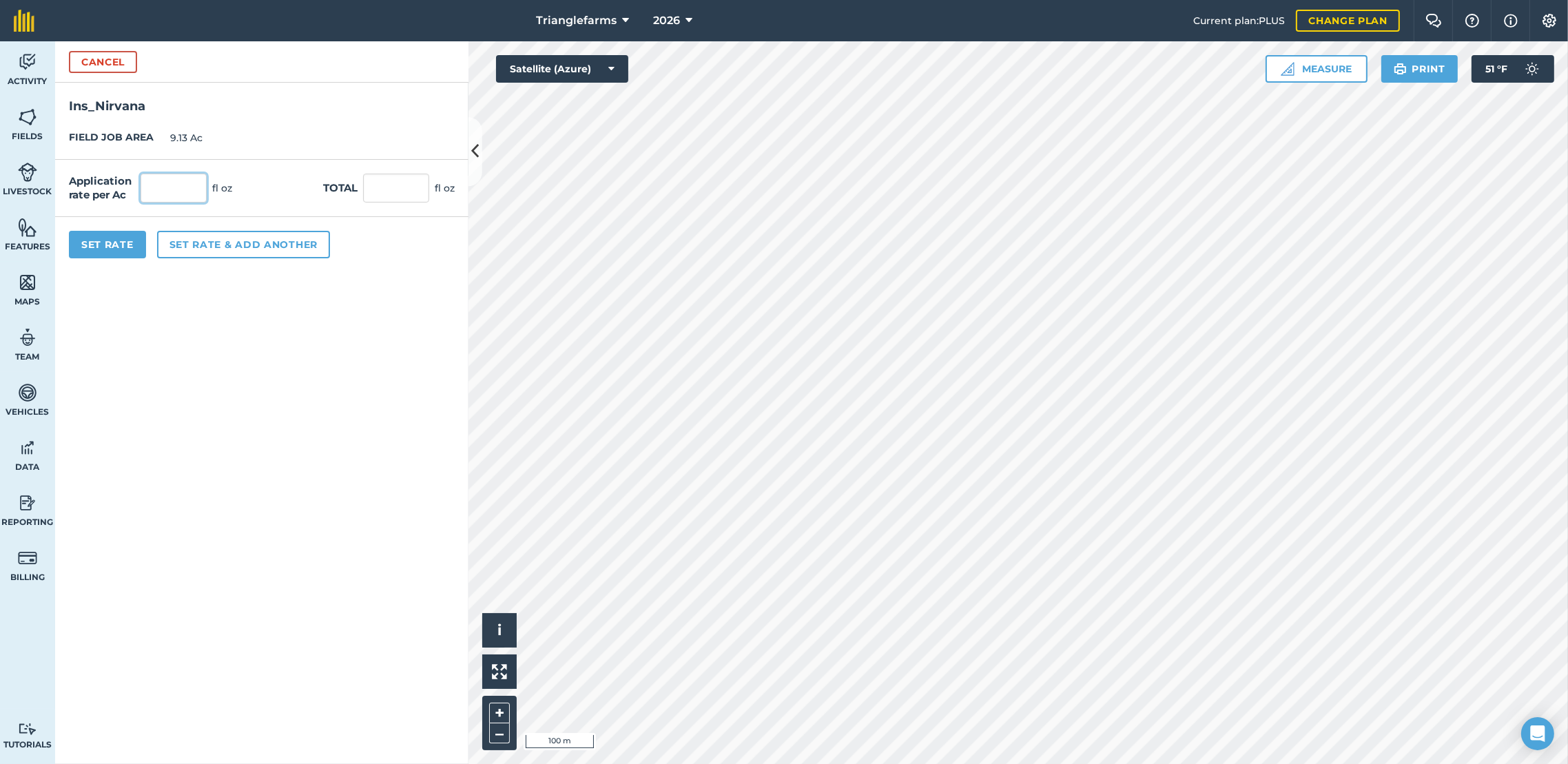
click at [188, 191] on input "text" at bounding box center [174, 188] width 66 height 29
type input "6.5"
type input "59.345"
drag, startPoint x: 97, startPoint y: 243, endPoint x: 106, endPoint y: 236, distance: 11.4
click at [102, 241] on button "Set Rate" at bounding box center [107, 244] width 77 height 27
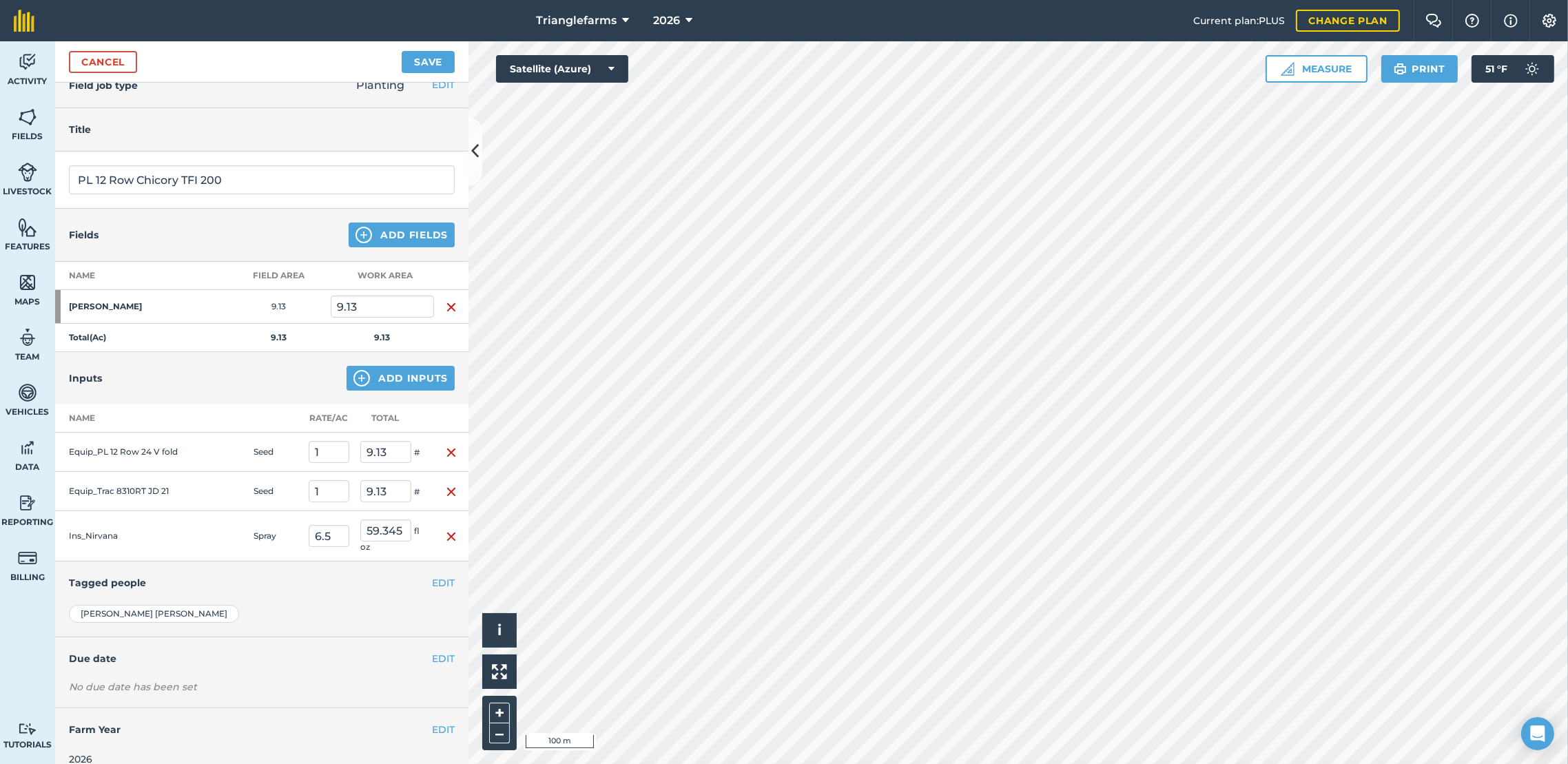
scroll to position [35, 0]
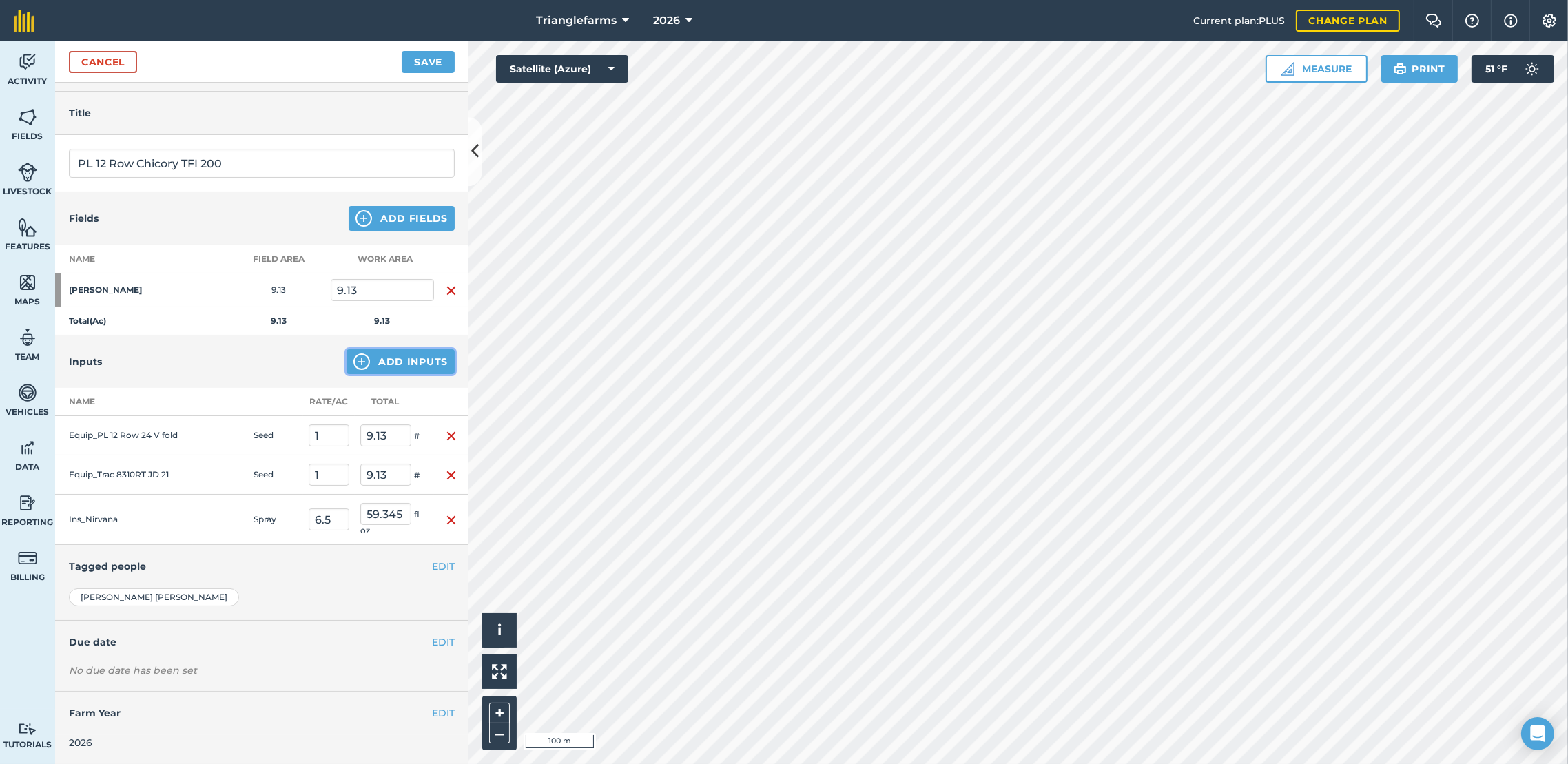
click at [410, 366] on button "Add Inputs" at bounding box center [400, 362] width 108 height 25
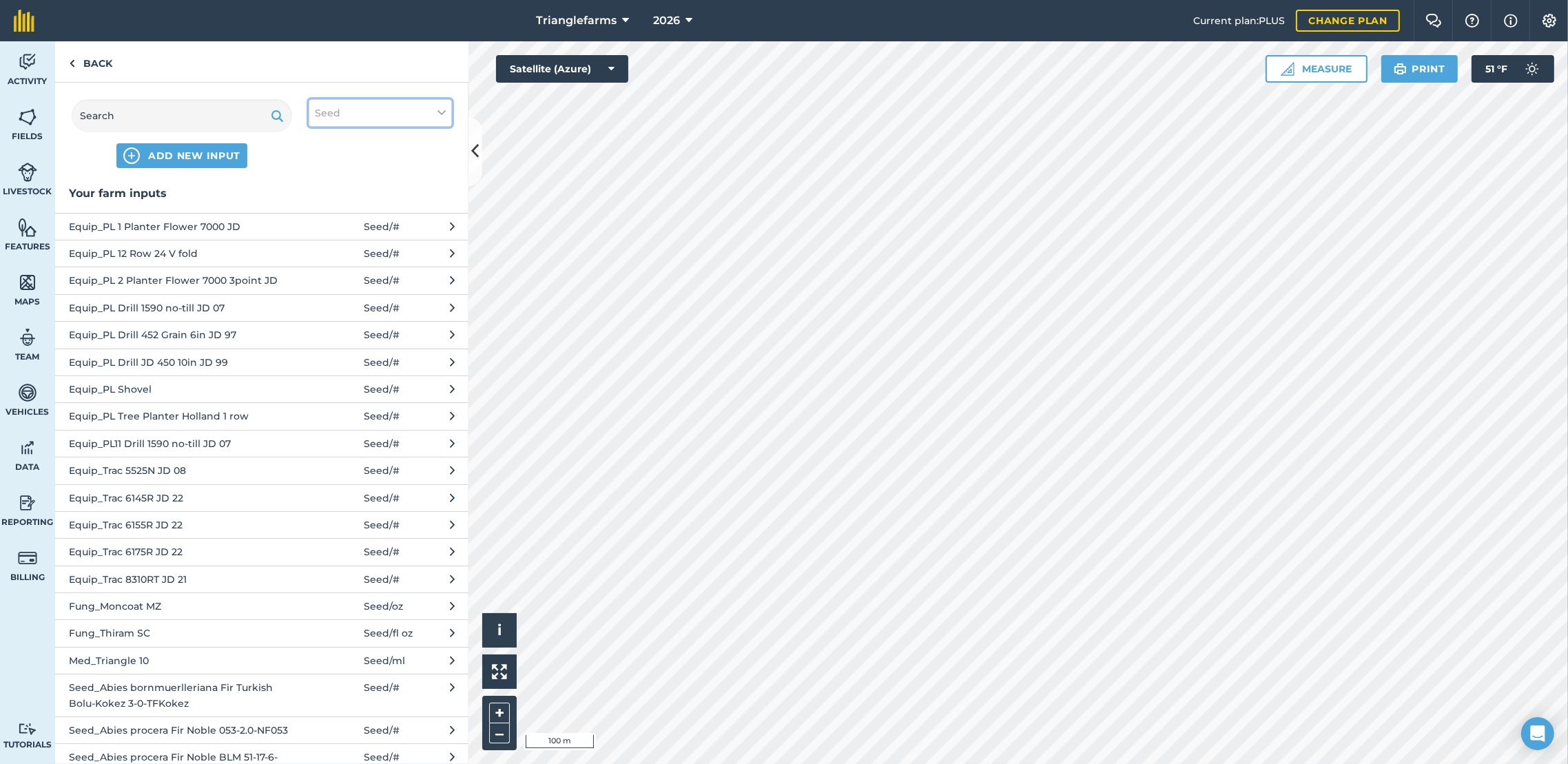
click at [440, 111] on icon at bounding box center [441, 113] width 8 height 16
click at [328, 168] on label "Fertilizer" at bounding box center [380, 166] width 131 height 15
click at [323, 168] on input "Fertilizer" at bounding box center [319, 163] width 9 height 9
checkbox input "true"
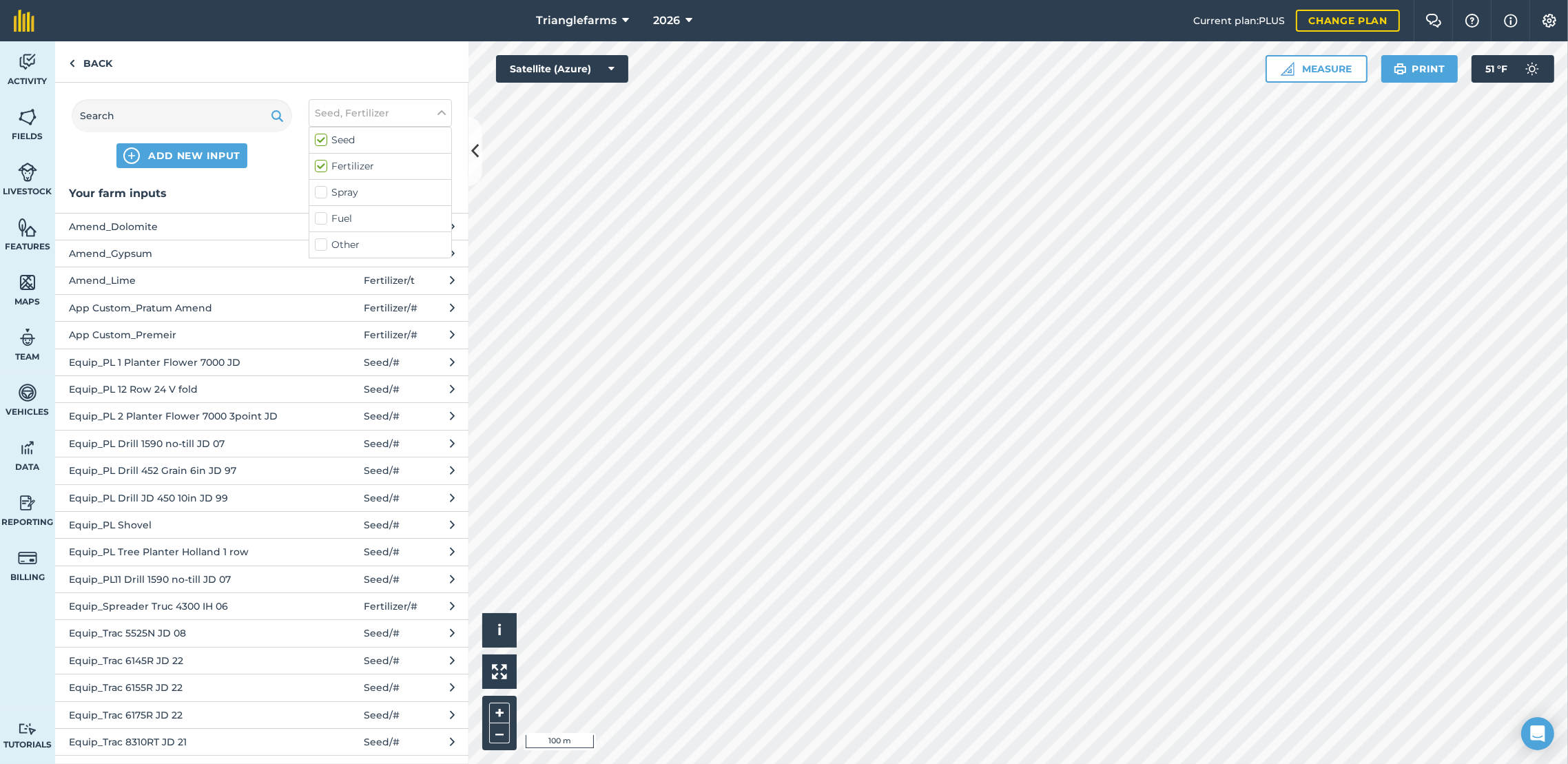
click at [321, 194] on label "Spray" at bounding box center [380, 193] width 131 height 15
click at [321, 194] on input "Spray" at bounding box center [319, 190] width 9 height 9
checkbox input "true"
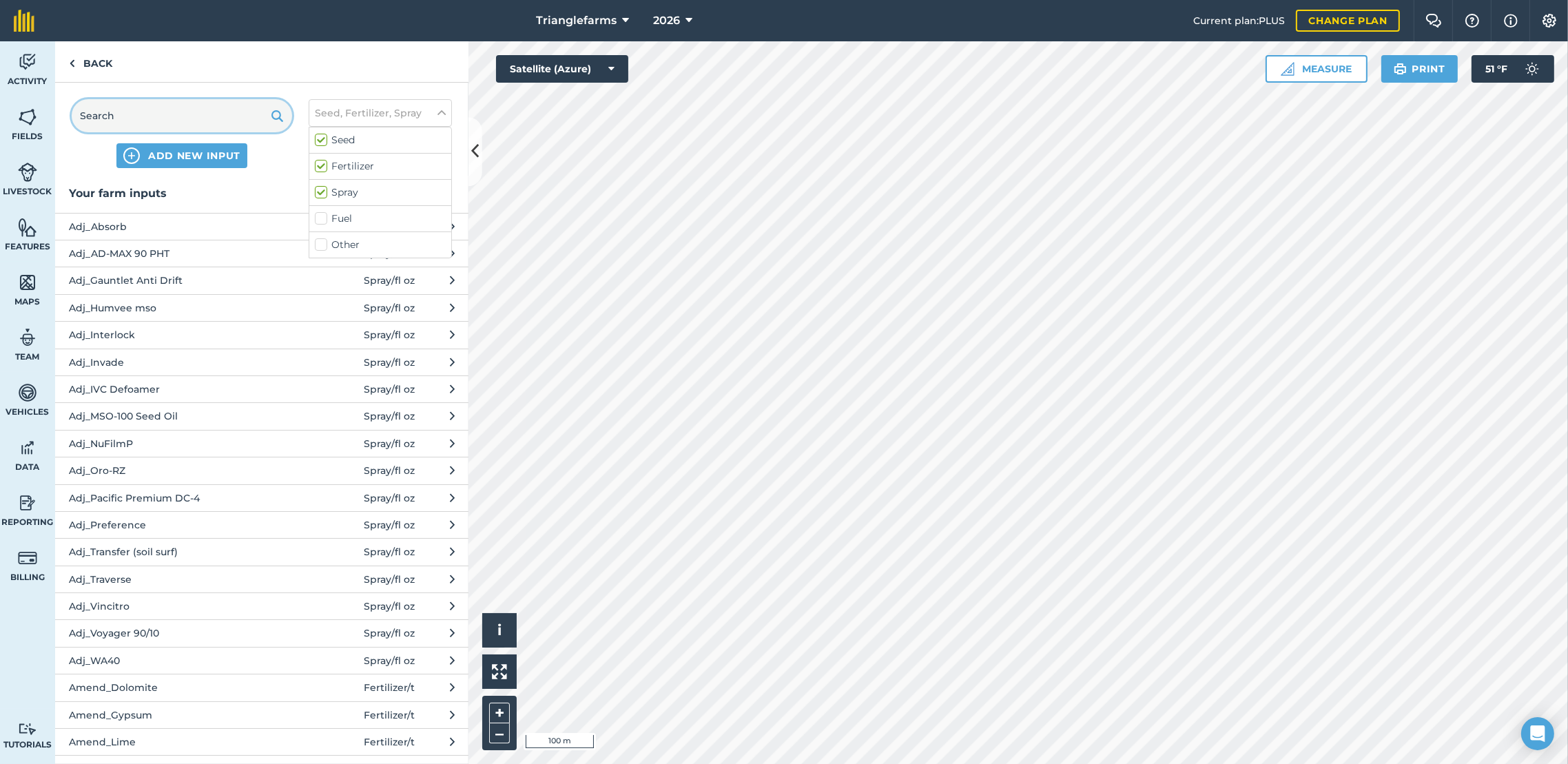
click at [177, 118] on input "text" at bounding box center [182, 115] width 220 height 33
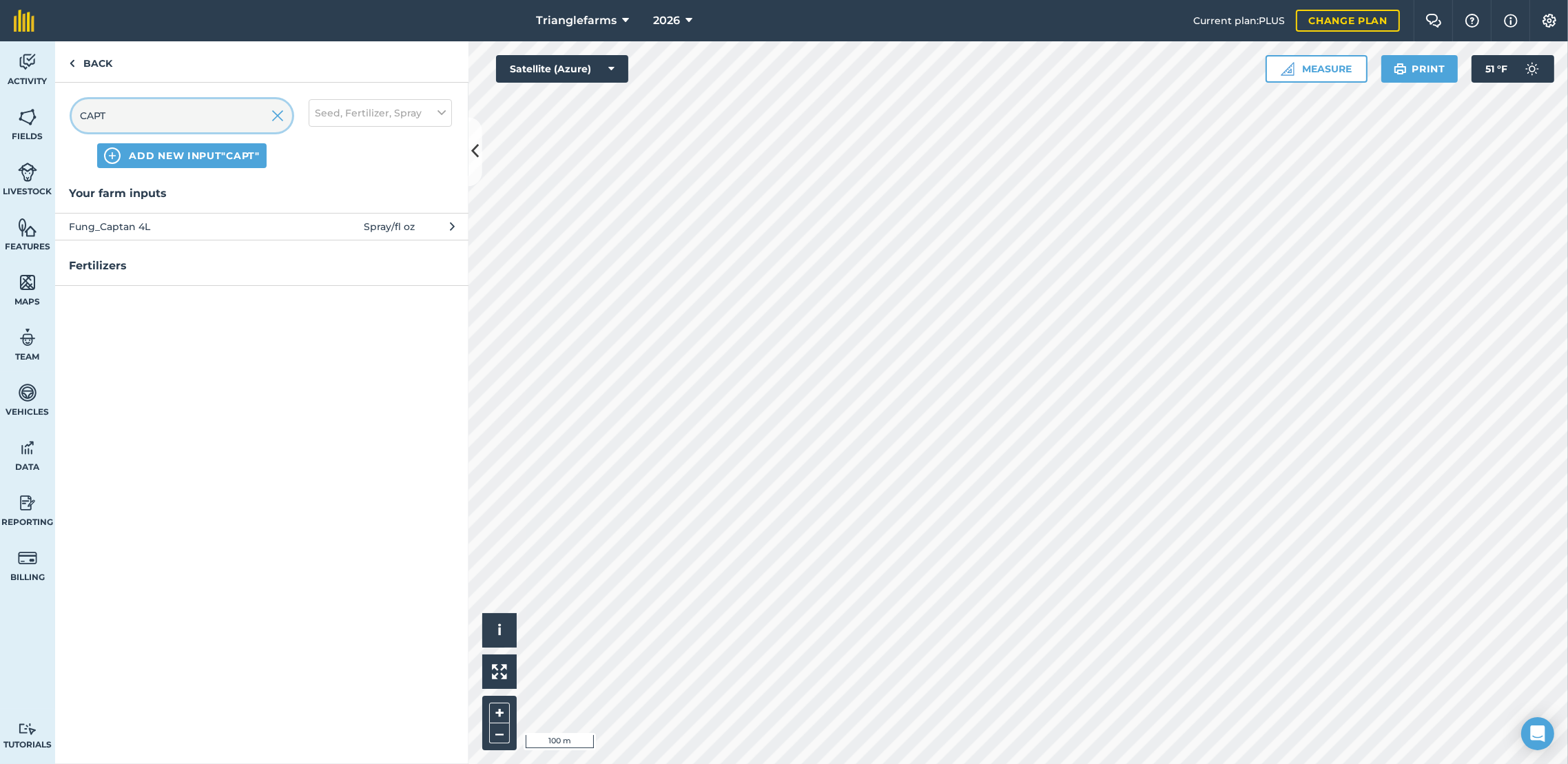
type input "CAPT"
click at [113, 231] on span "Fung_Captan 4L" at bounding box center [181, 227] width 225 height 16
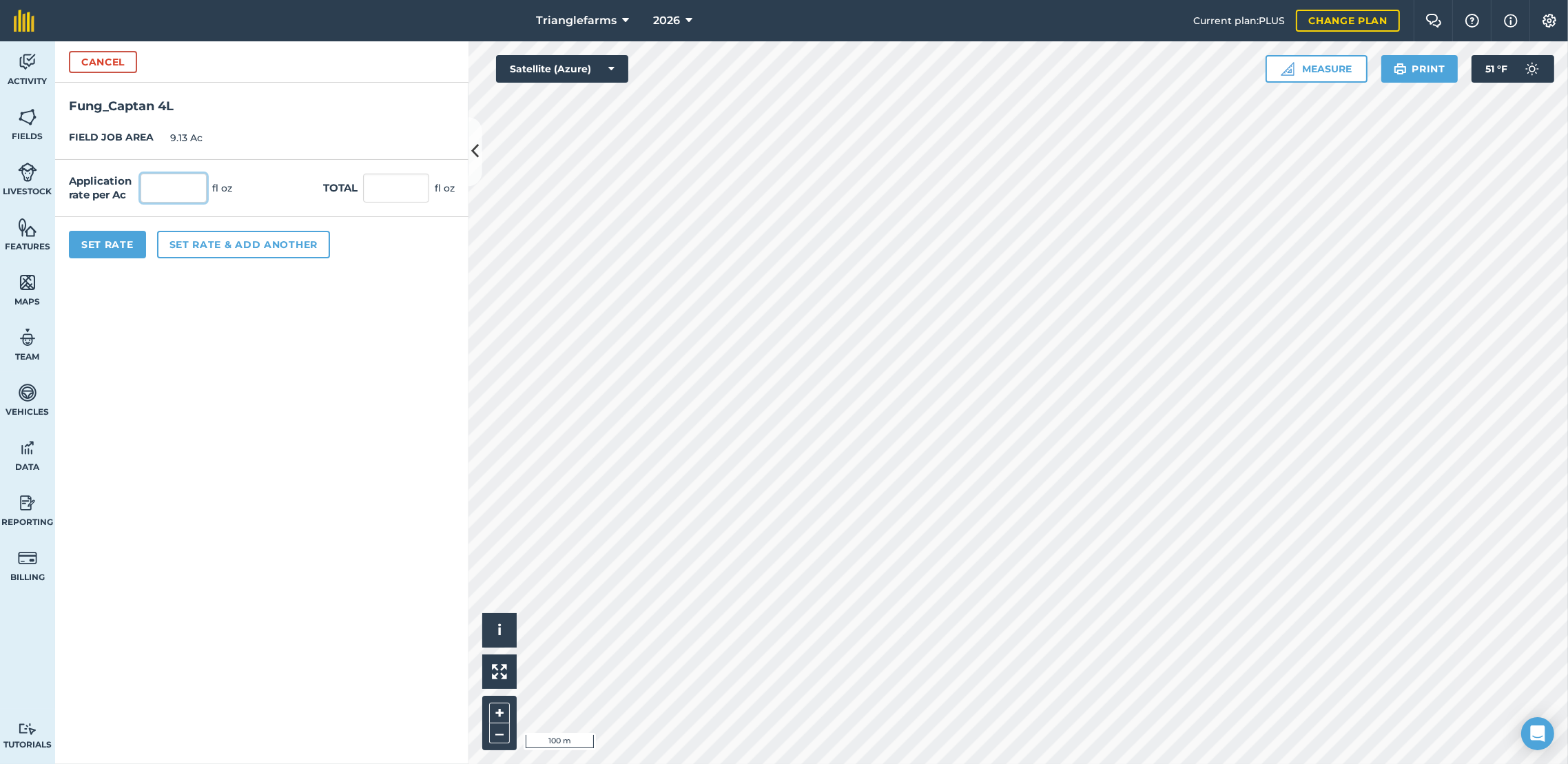
click at [156, 184] on input "text" at bounding box center [174, 188] width 66 height 29
type input "16"
type input "146.08"
click at [85, 248] on button "Set Rate" at bounding box center [107, 244] width 77 height 27
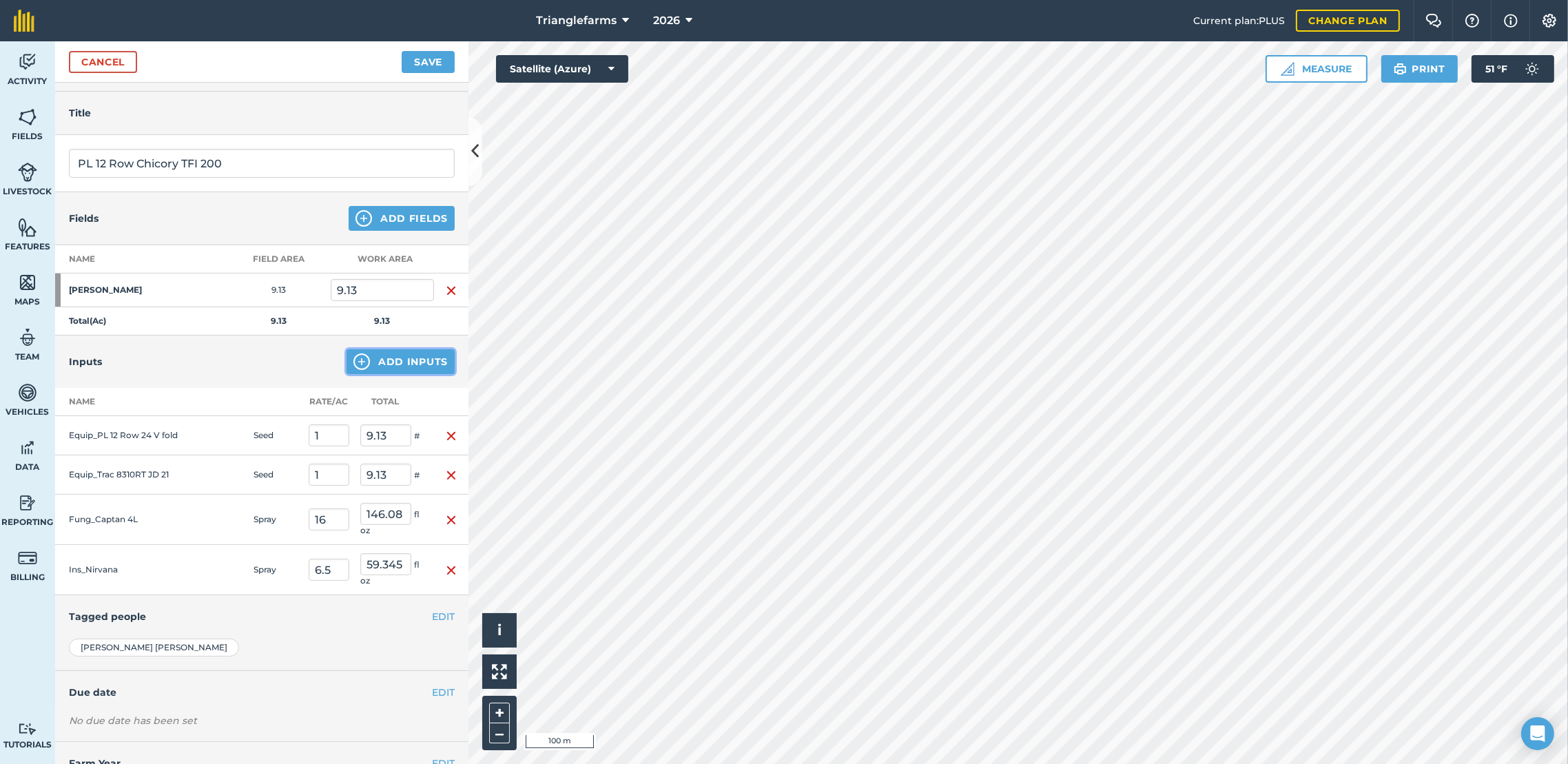
click at [372, 363] on button "Add Inputs" at bounding box center [400, 362] width 108 height 25
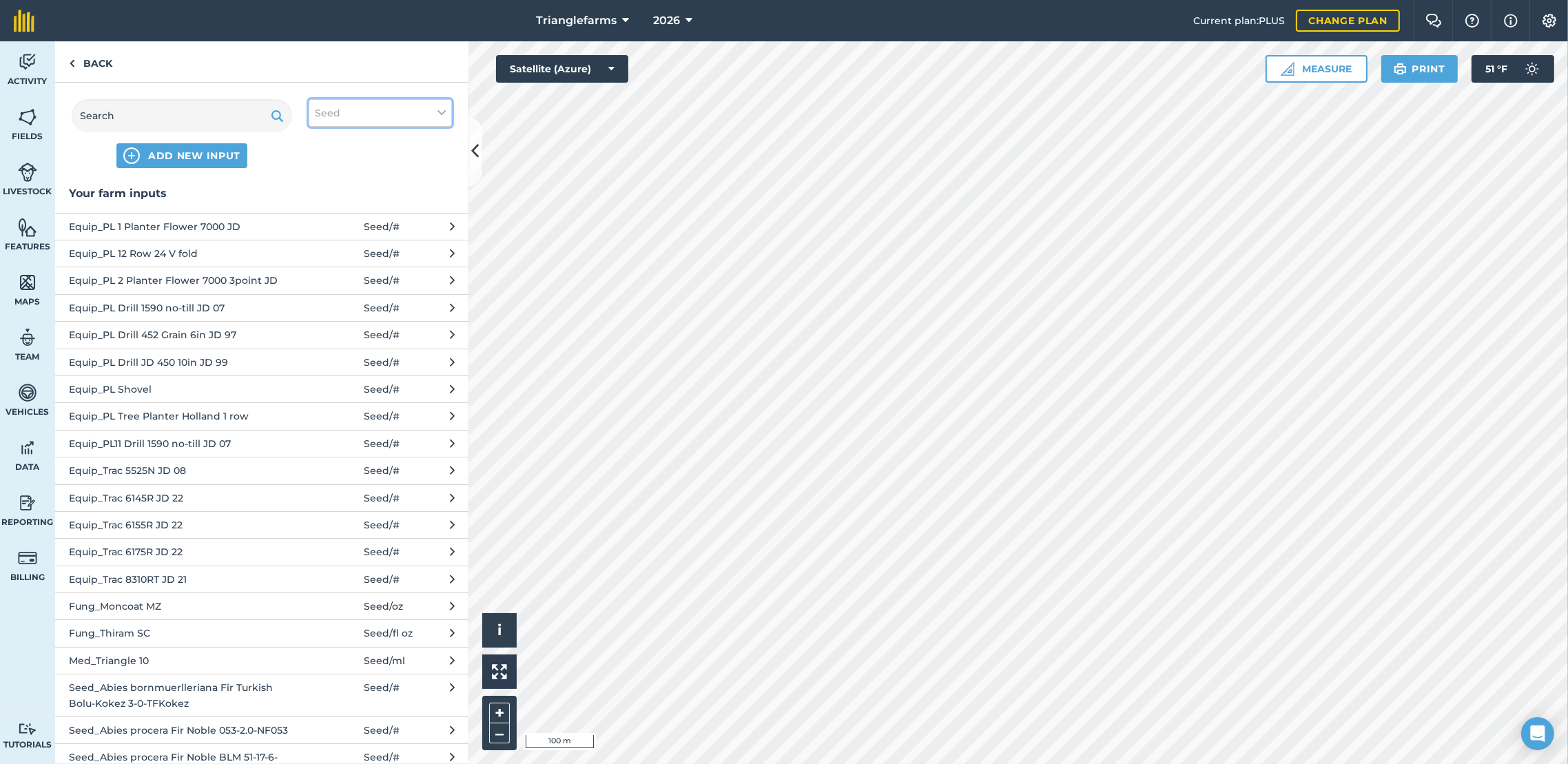
click at [446, 117] on button "Seed" at bounding box center [380, 112] width 143 height 27
click at [319, 169] on label "Fertilizer" at bounding box center [380, 166] width 131 height 15
click at [319, 168] on input "Fertilizer" at bounding box center [319, 163] width 9 height 9
checkbox input "true"
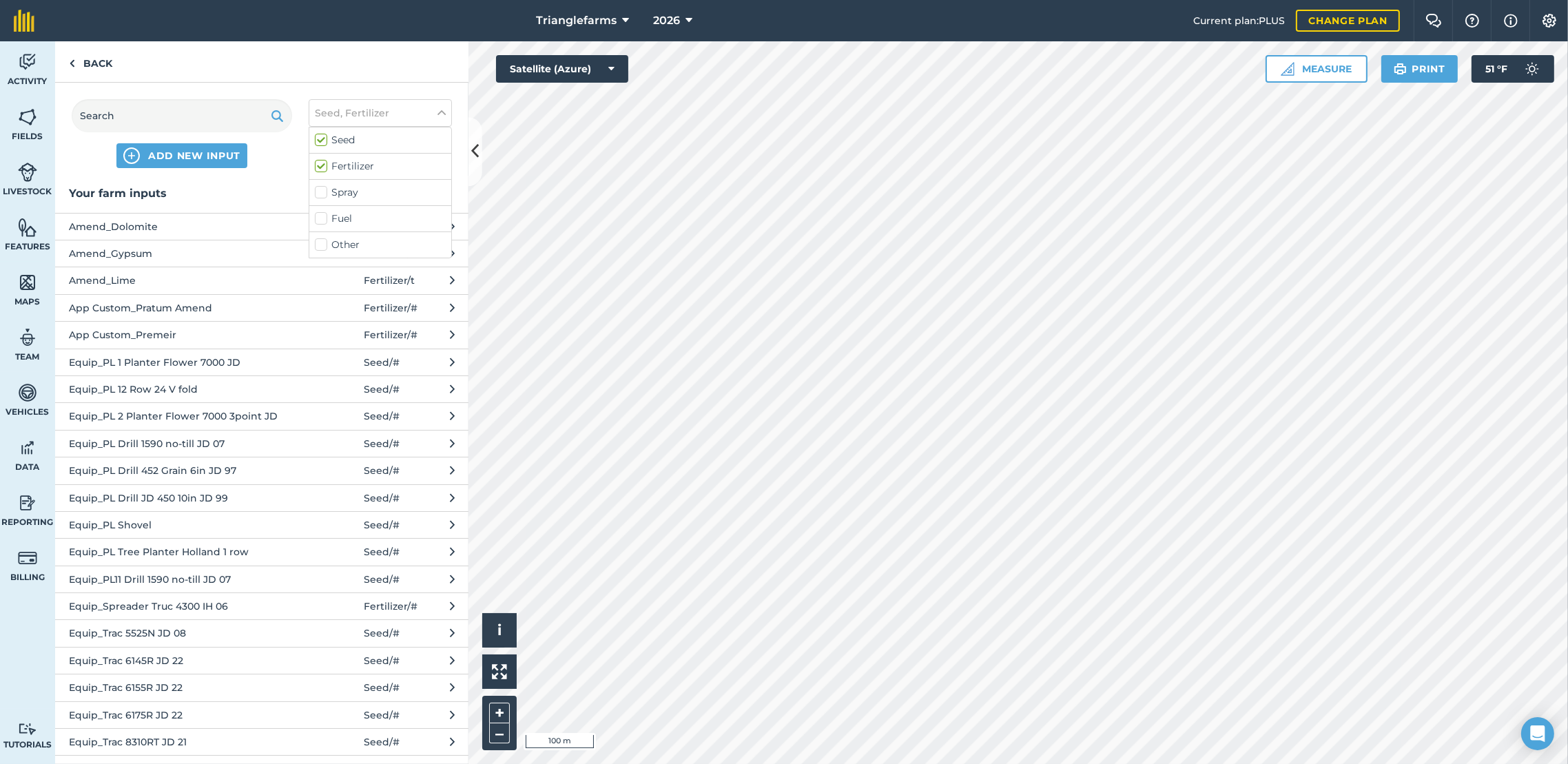
click at [325, 193] on label "Spray" at bounding box center [380, 193] width 131 height 15
click at [323, 193] on input "Spray" at bounding box center [319, 190] width 9 height 9
checkbox input "true"
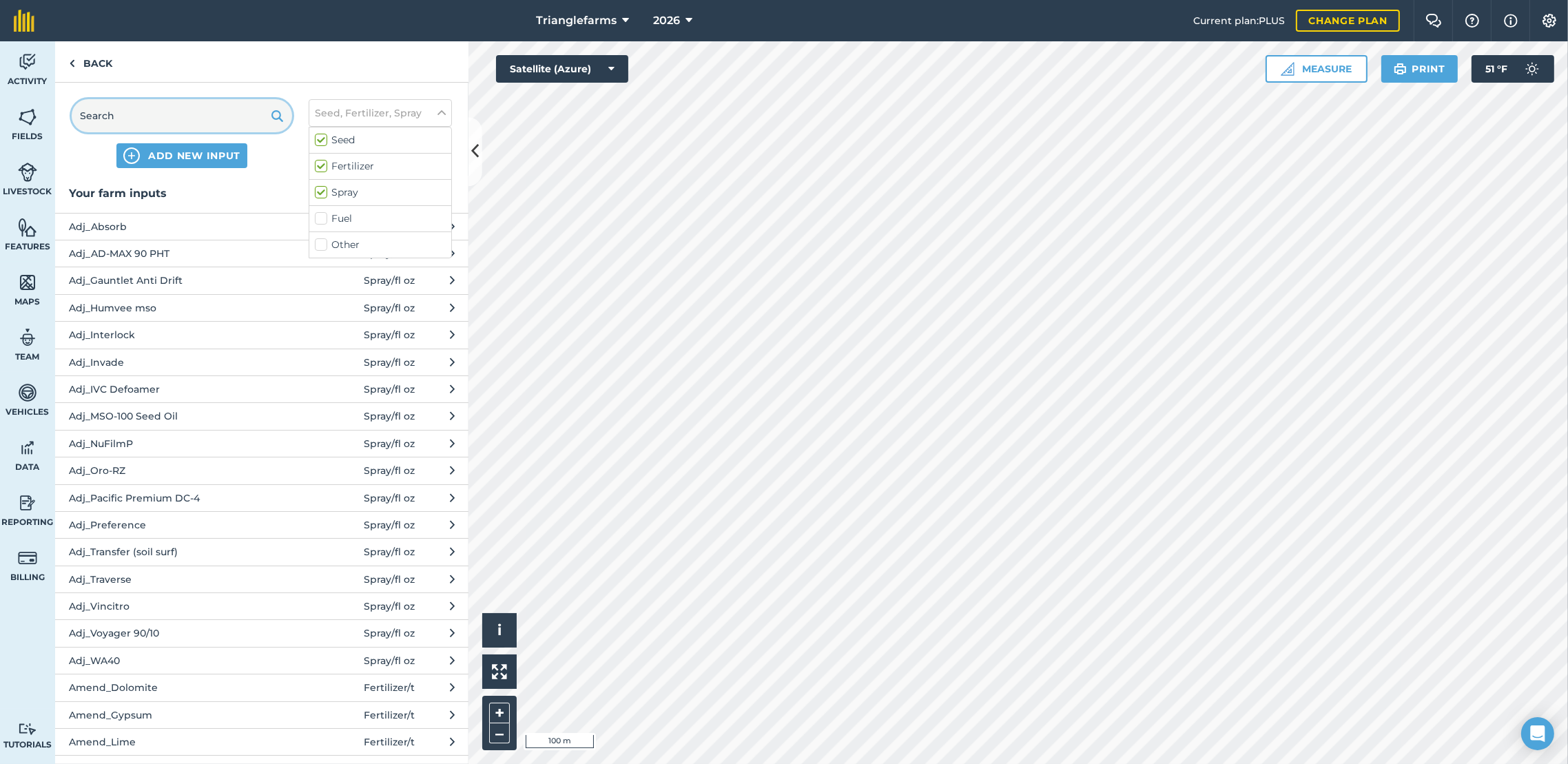
click at [205, 113] on input "text" at bounding box center [182, 115] width 220 height 33
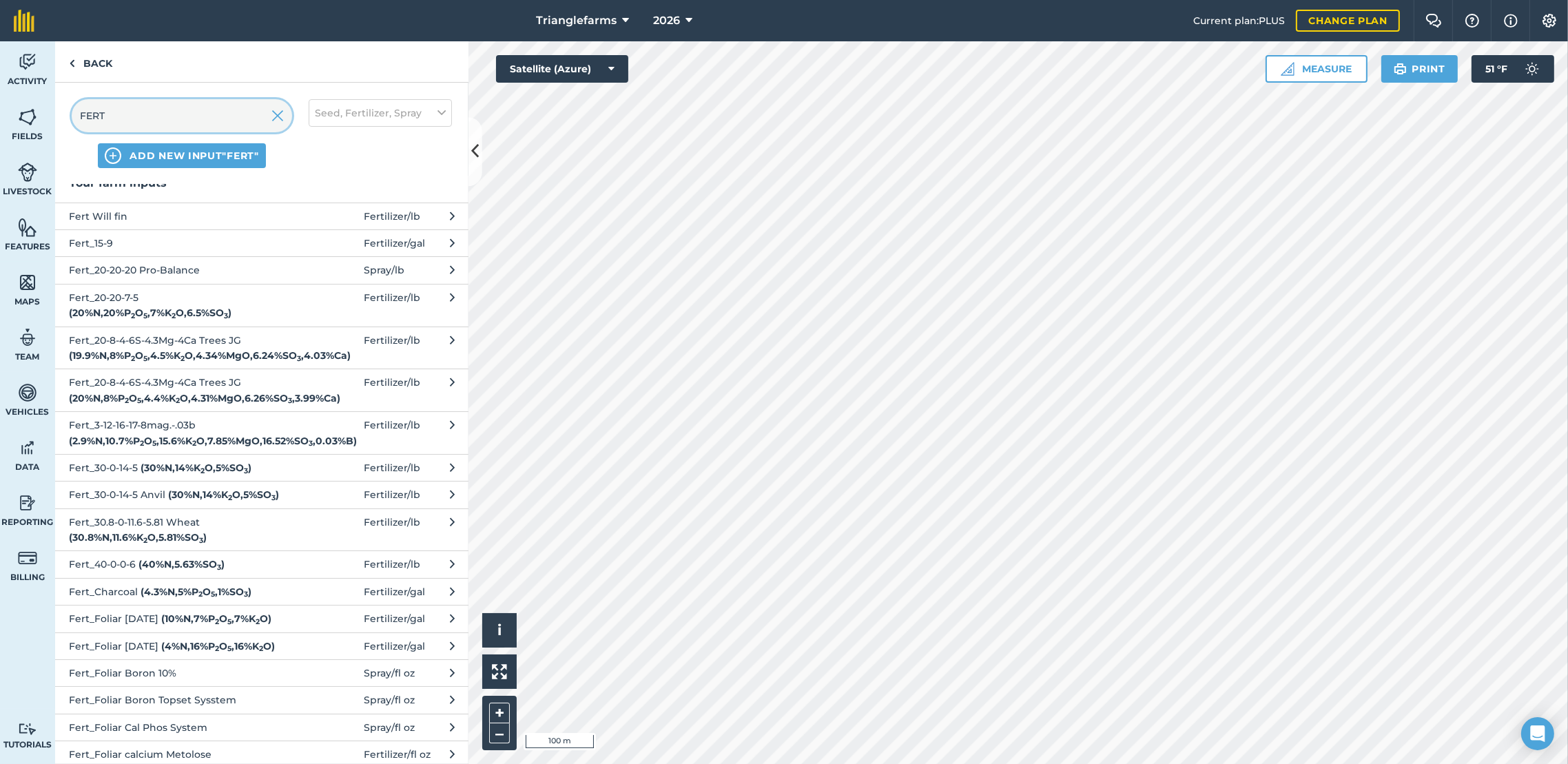
scroll to position [0, 0]
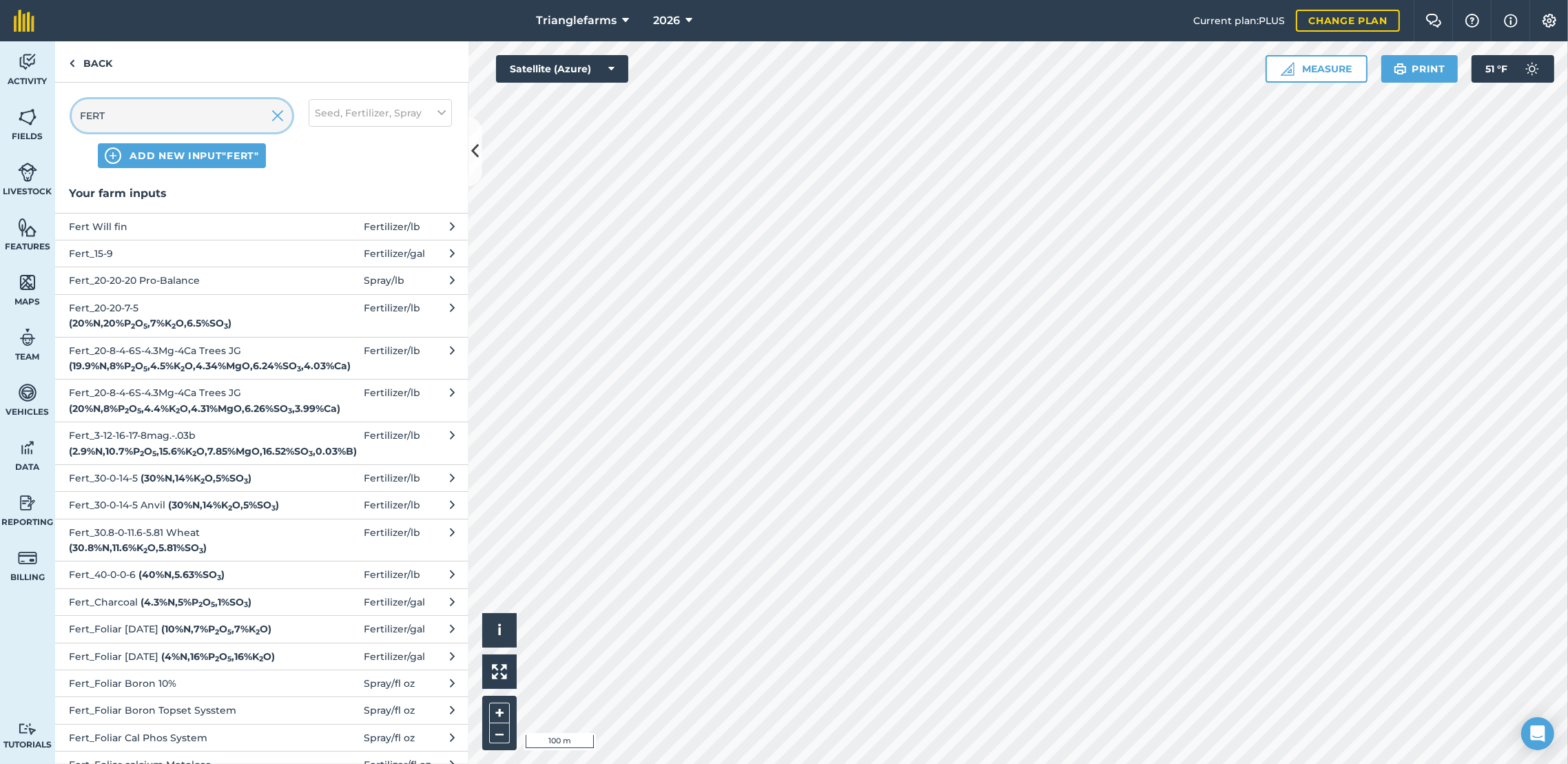
type input "FERT"
click at [119, 246] on span "Fert_15-9" at bounding box center [181, 253] width 225 height 16
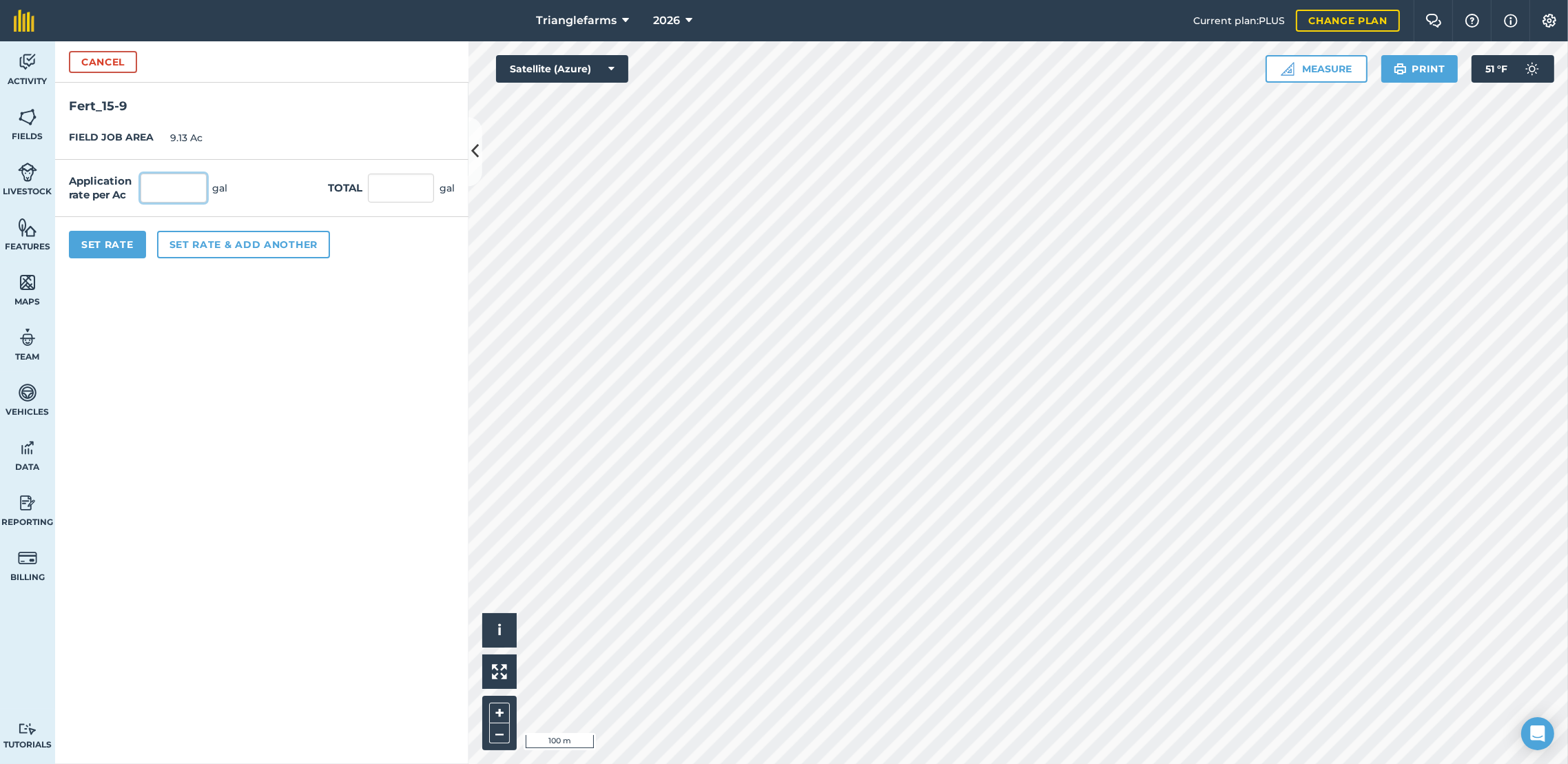
click at [174, 184] on input "text" at bounding box center [174, 188] width 66 height 29
type input "30"
type input "273.9"
click at [110, 246] on button "Set Rate" at bounding box center [107, 244] width 77 height 27
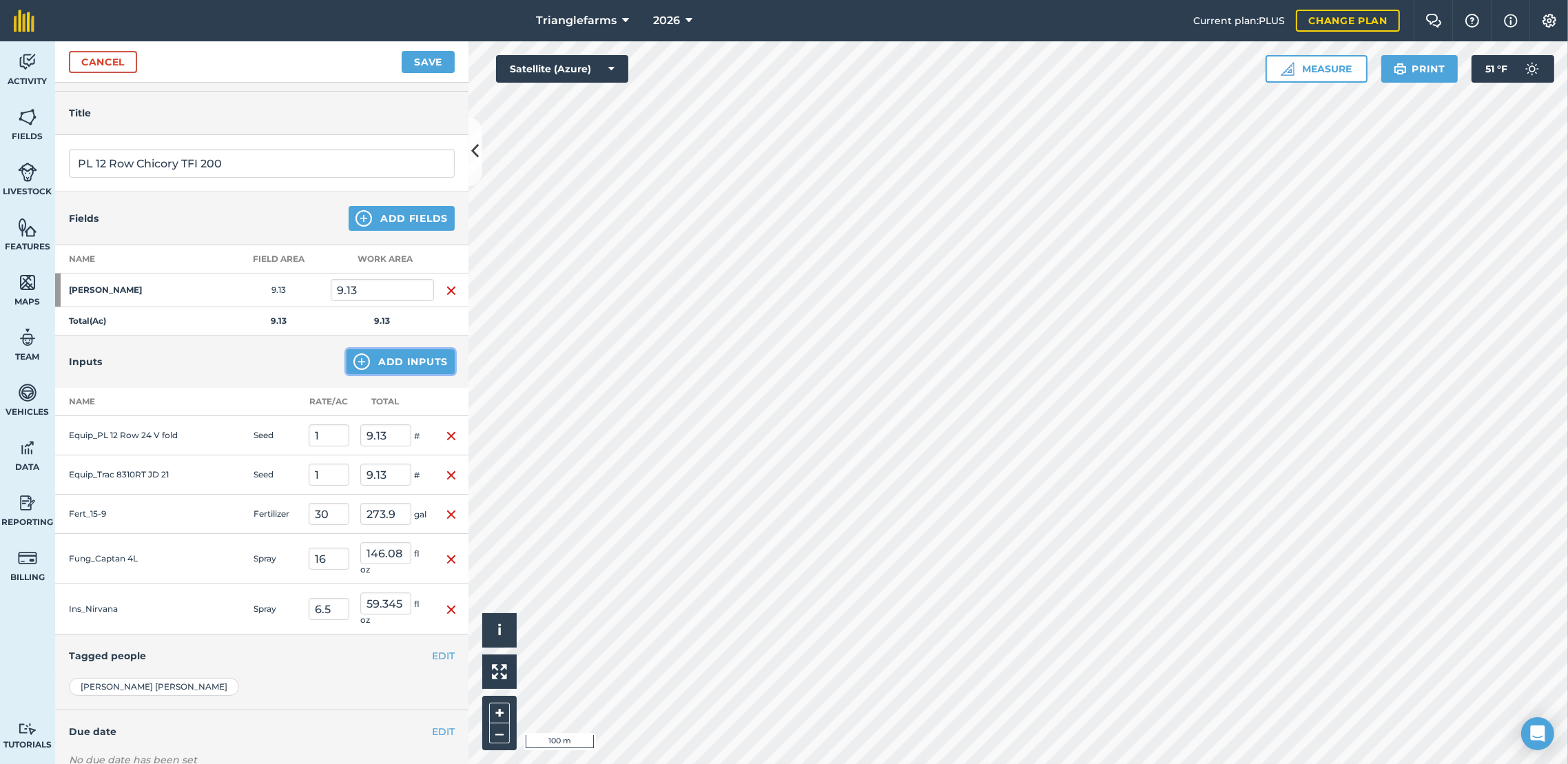
click at [389, 363] on button "Add Inputs" at bounding box center [400, 362] width 108 height 25
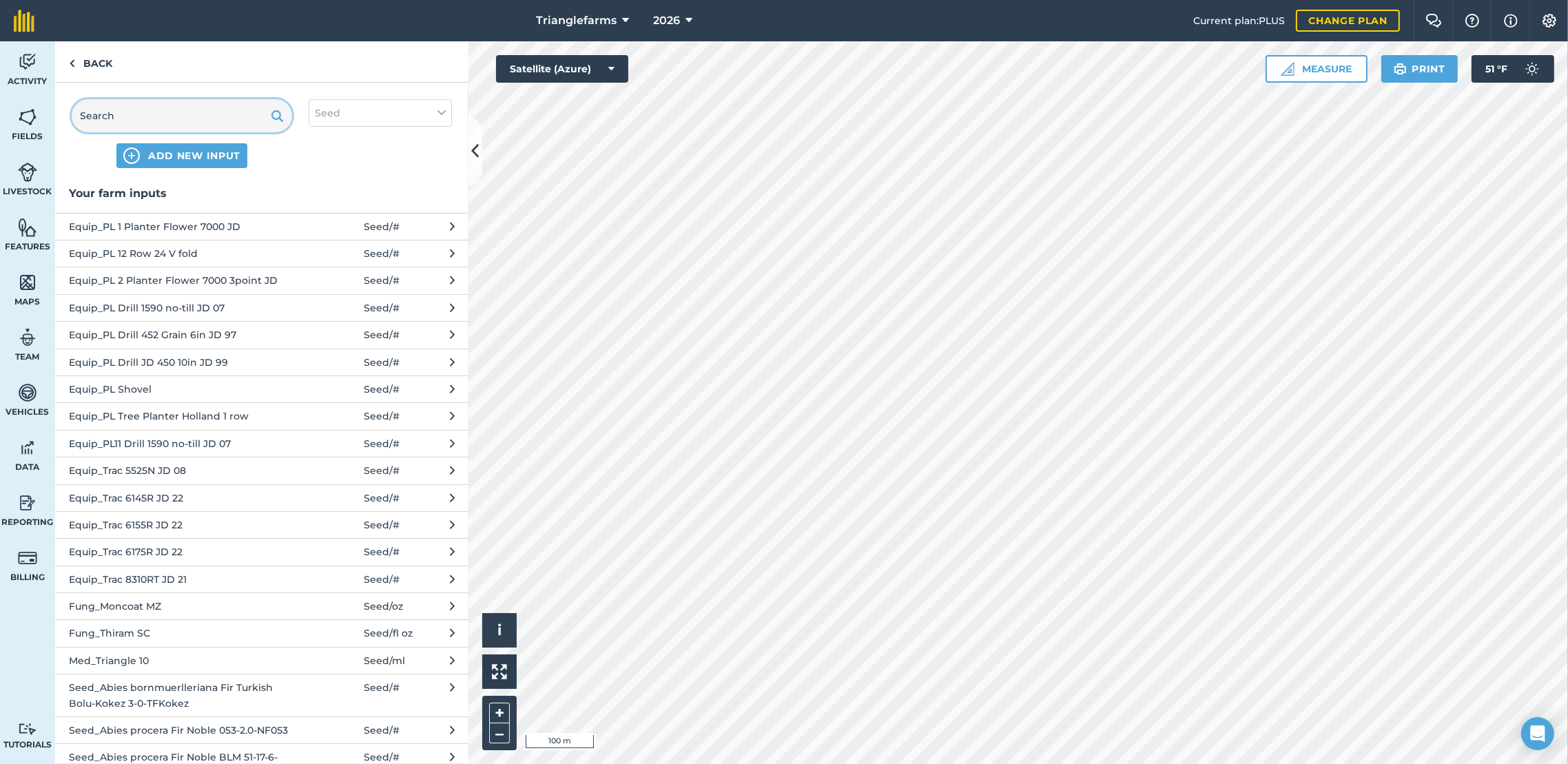
click at [225, 117] on input "text" at bounding box center [182, 115] width 220 height 33
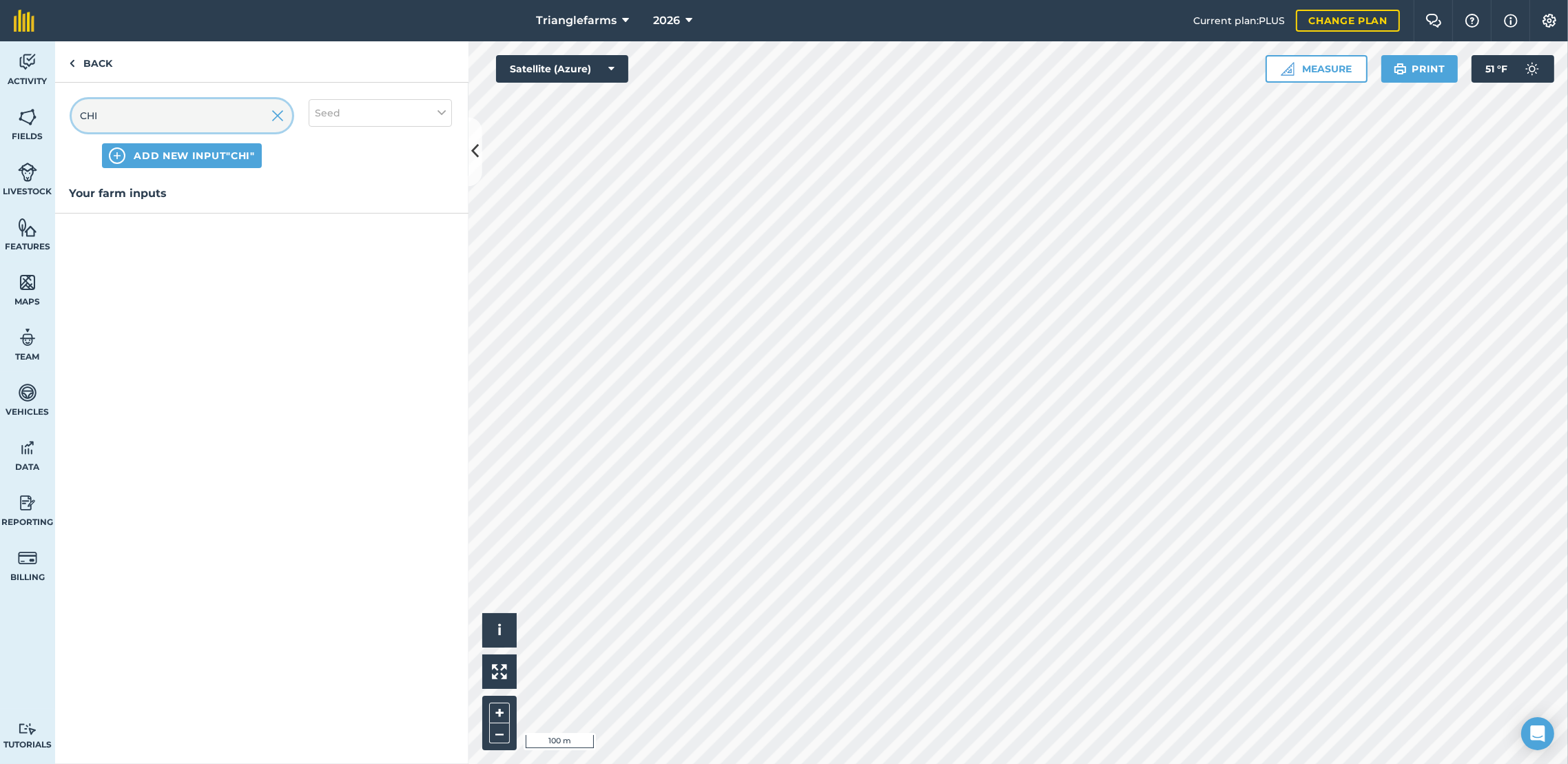
type input "CHIC"
drag, startPoint x: 156, startPoint y: 140, endPoint x: 69, endPoint y: 137, distance: 87.1
click at [69, 137] on div "CHIC ADD NEW INPUT "CHIC" Seed" at bounding box center [262, 134] width 414 height 102
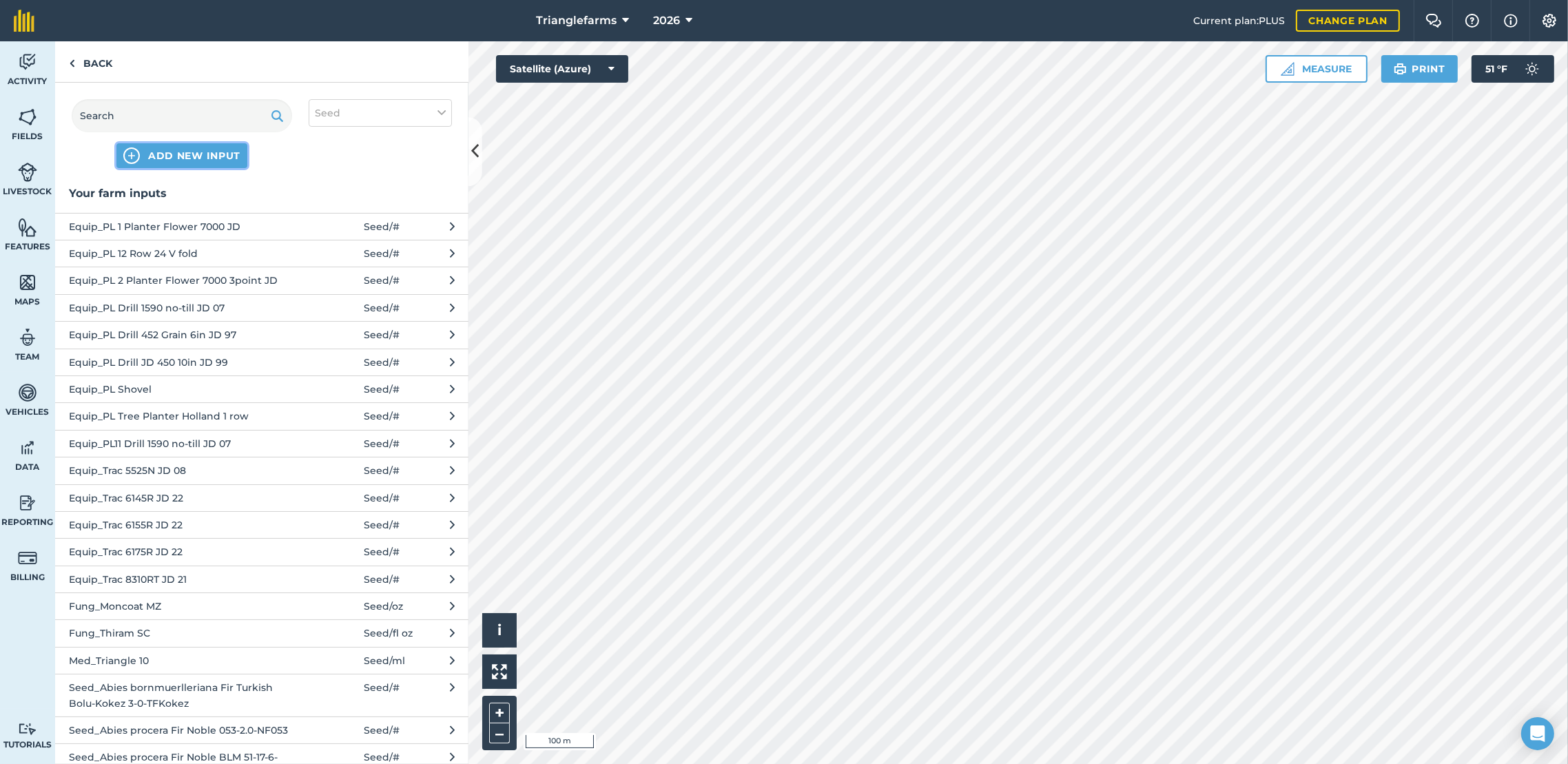
click at [213, 157] on span "ADD NEW INPUT" at bounding box center [194, 155] width 92 height 14
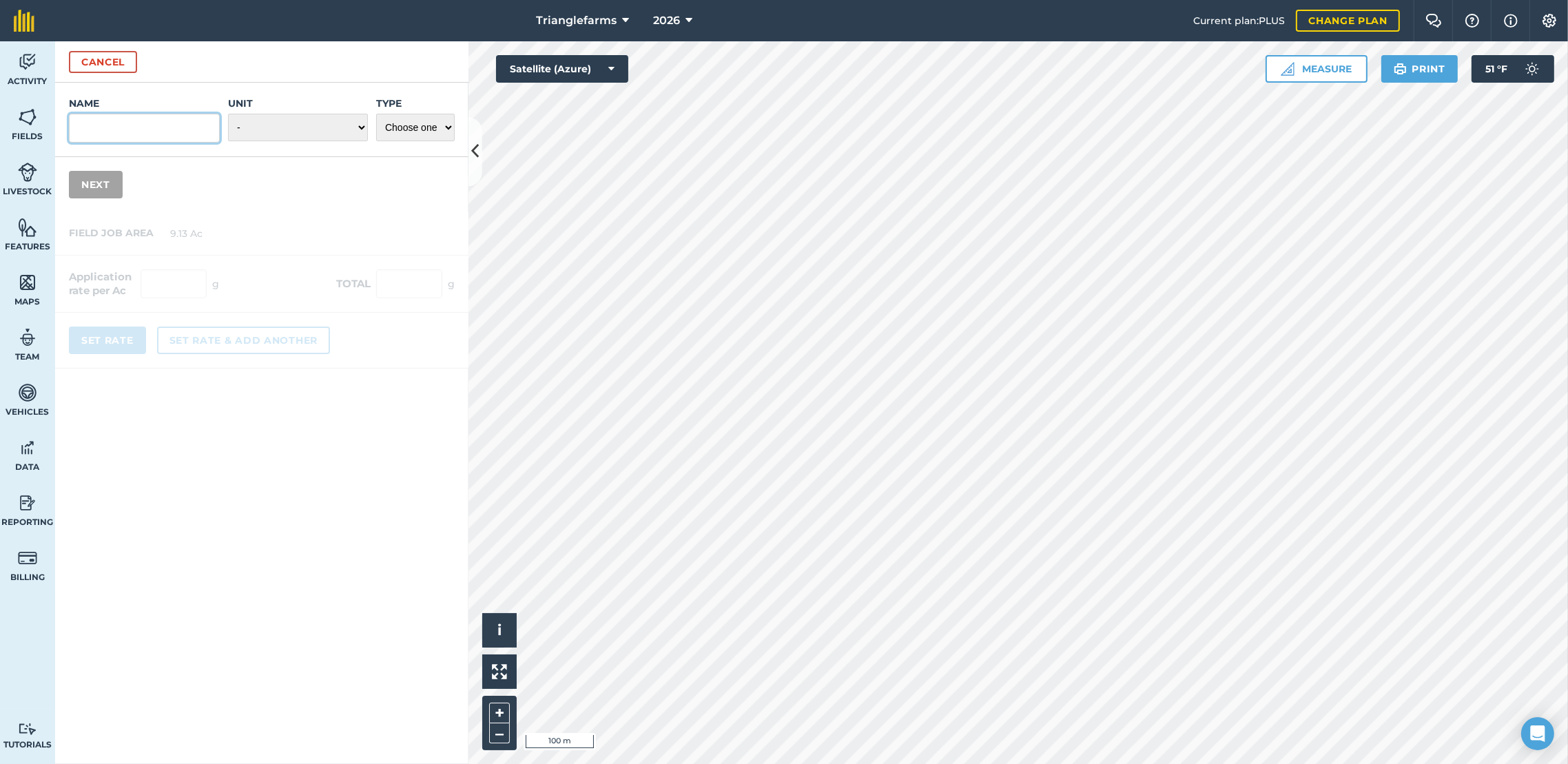
click at [185, 134] on input "Name" at bounding box center [144, 128] width 151 height 29
type input "Chicory TFI 200 M50-17-H10503-1"
click at [359, 121] on select "- Grams/g Kilograms/kg Metric tonnes/t Millilitres/ml Litres/L Ounces/oz Pounds…" at bounding box center [298, 127] width 140 height 27
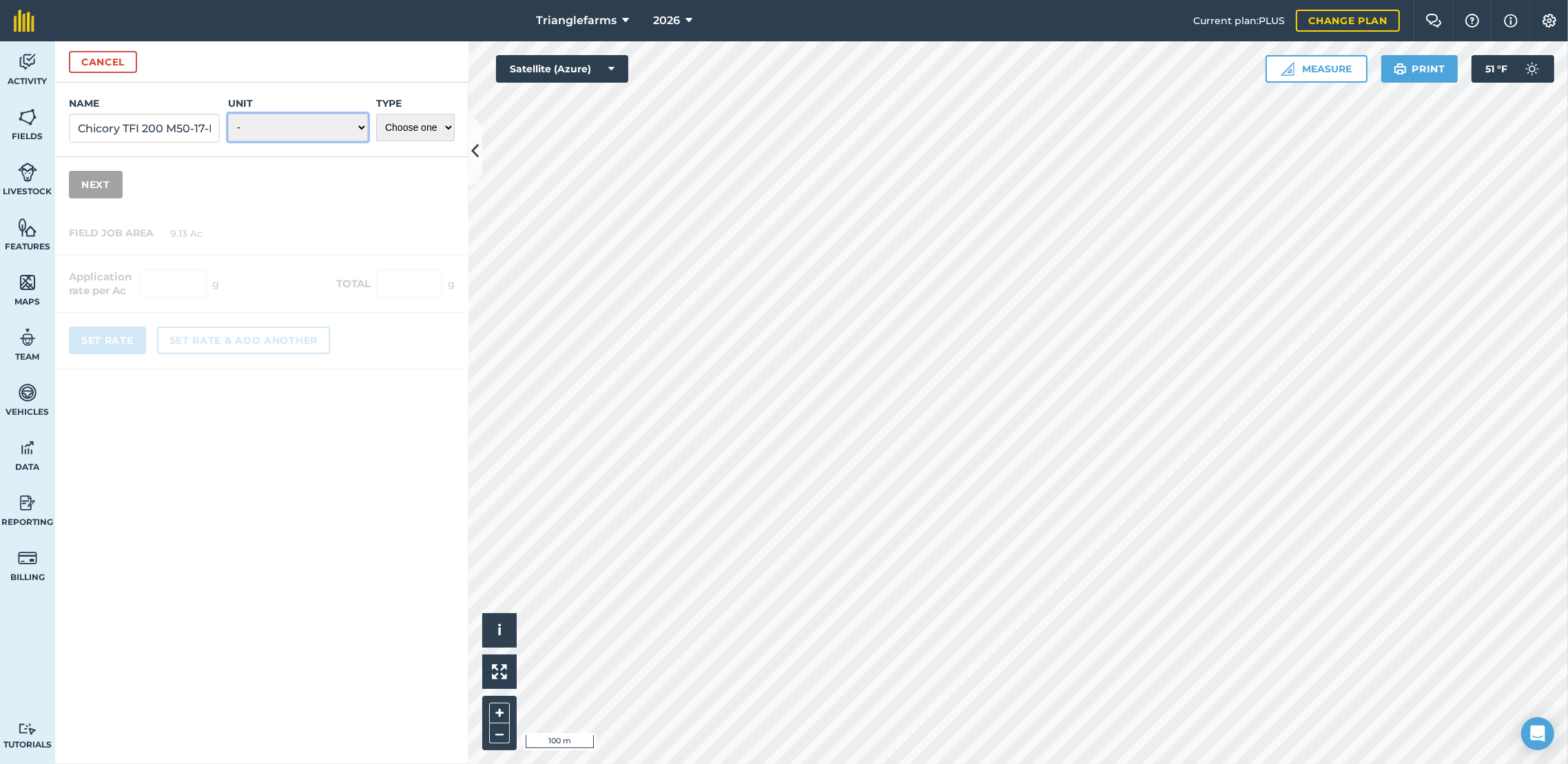
select select "POUNDS"
click at [228, 114] on select "- Grams/g Kilograms/kg Metric tonnes/t Millilitres/ml Litres/L Ounces/oz Pounds…" at bounding box center [298, 127] width 140 height 27
click at [445, 126] on select "Choose one Fertilizer Seed Spray Fuel Other" at bounding box center [415, 127] width 78 height 27
select select "SEED"
click at [376, 114] on select "Choose one Fertilizer Seed Spray Fuel Other" at bounding box center [415, 127] width 78 height 27
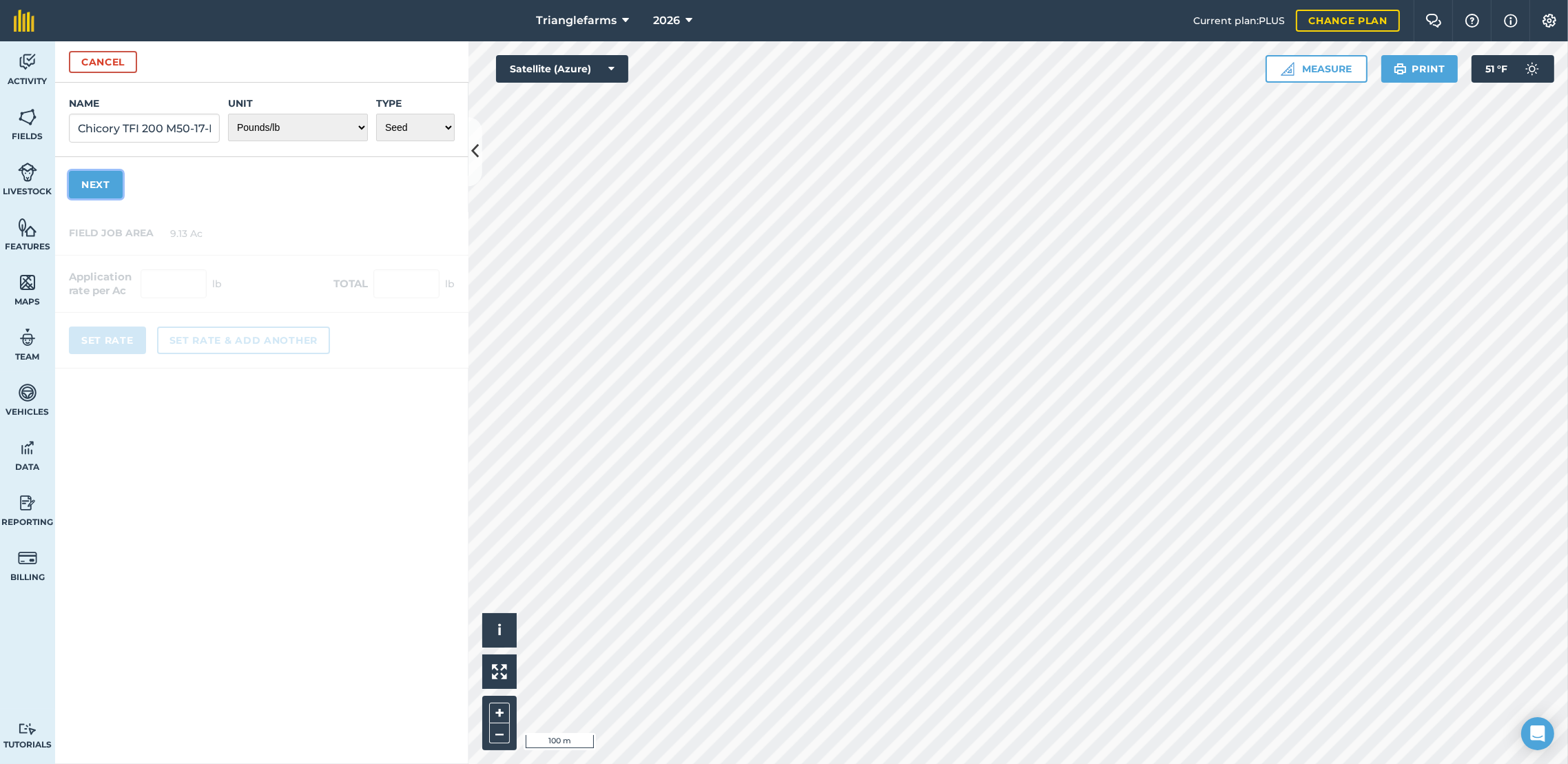
click at [89, 190] on button "Next" at bounding box center [95, 184] width 54 height 27
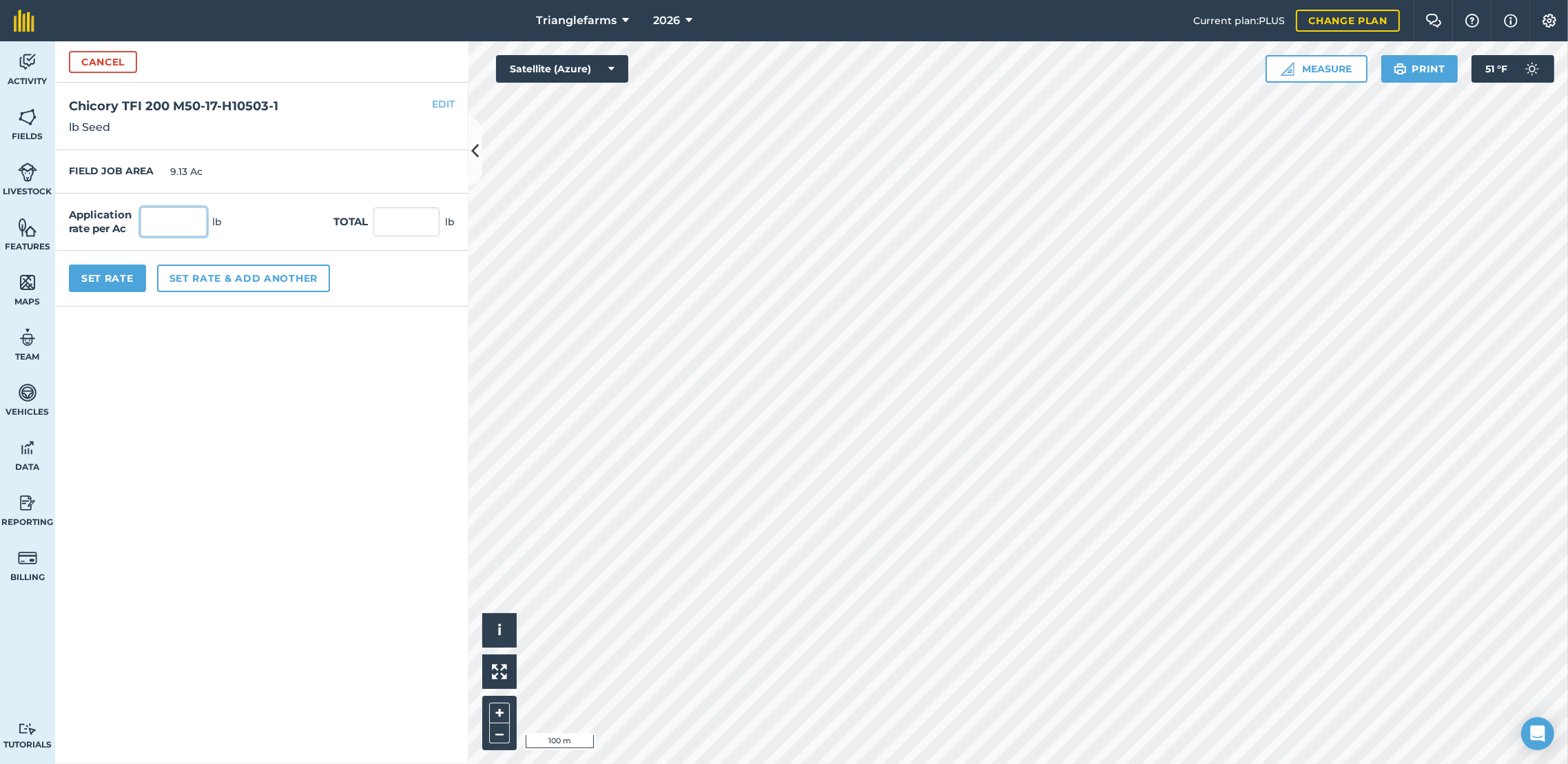
click at [187, 219] on input "text" at bounding box center [174, 222] width 66 height 29
type input "8.4"
type input "76.692"
click at [118, 283] on button "Set Rate" at bounding box center [107, 278] width 77 height 27
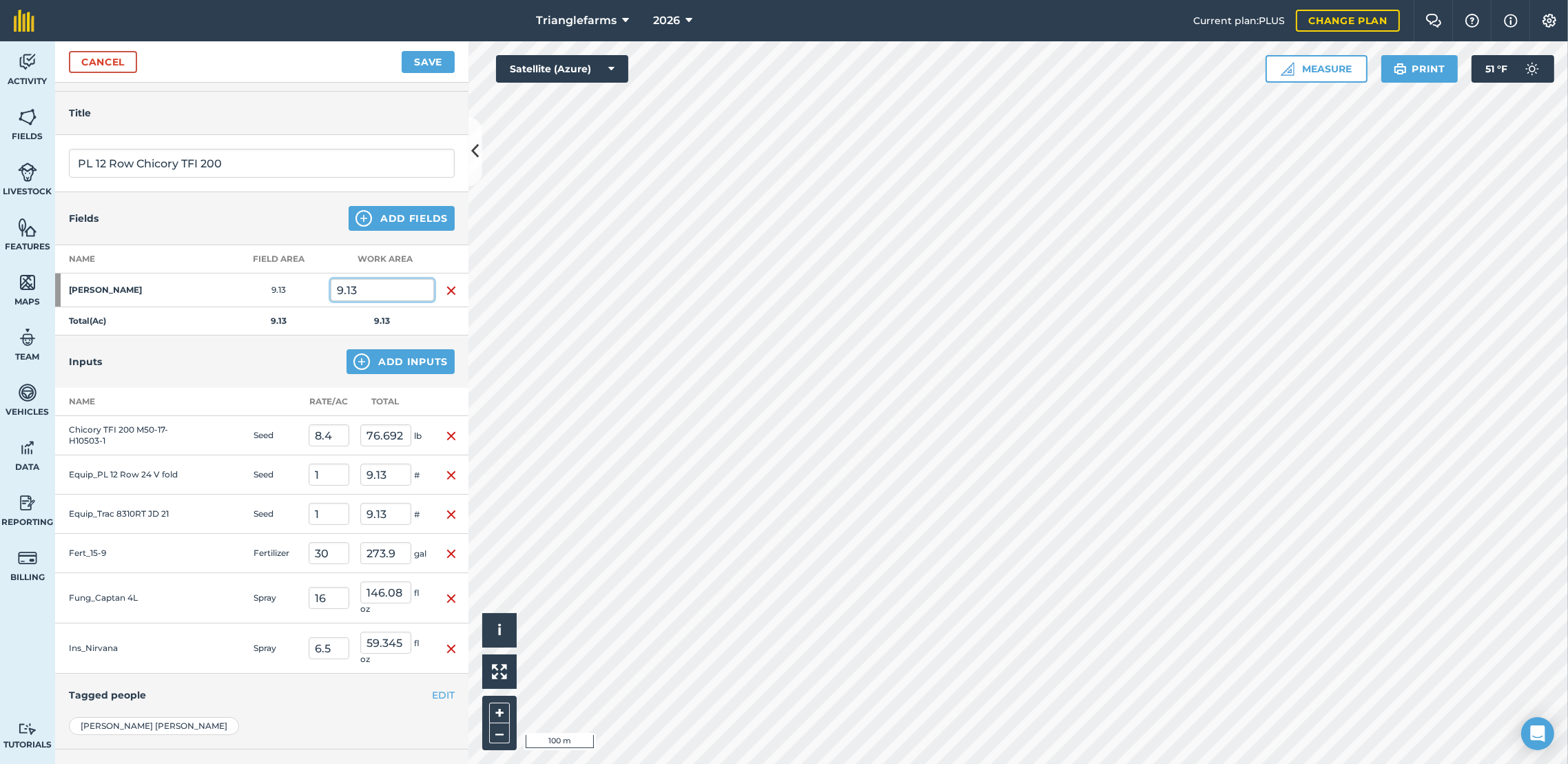
click at [389, 293] on input "9.13" at bounding box center [383, 290] width 103 height 22
type input "9.36"
click at [434, 389] on th at bounding box center [451, 402] width 35 height 28
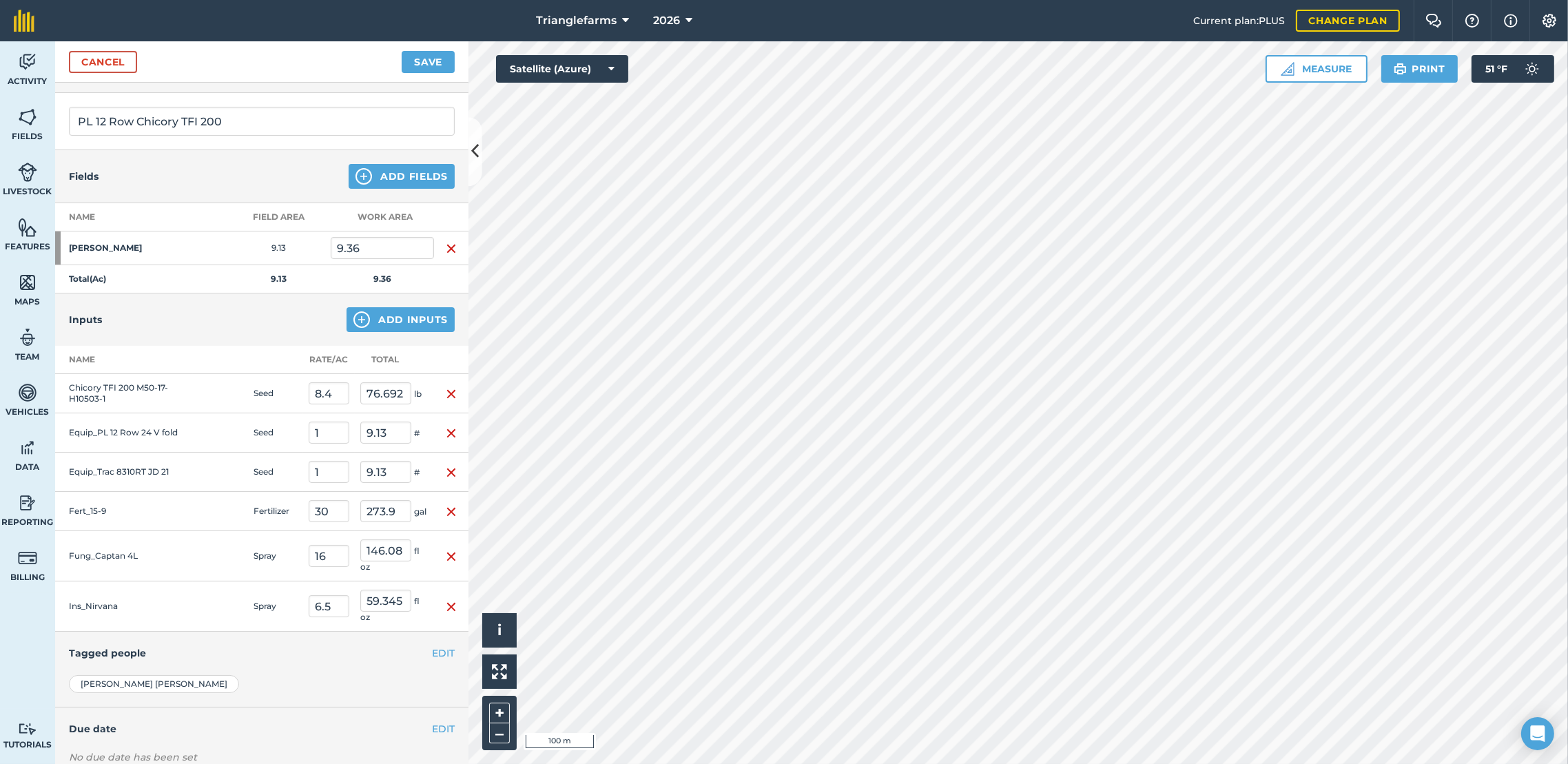
scroll to position [117, 0]
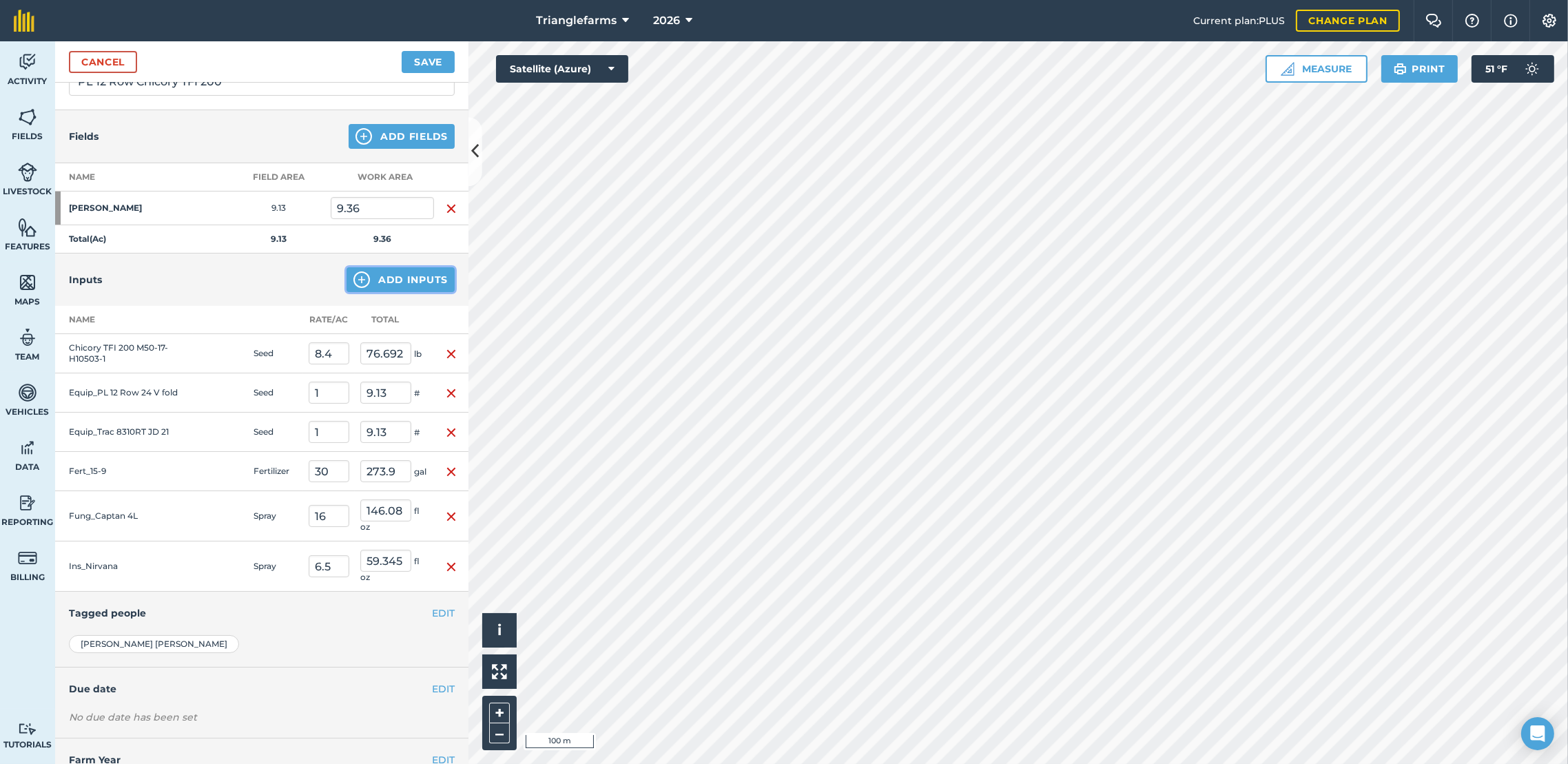
click at [356, 277] on img at bounding box center [361, 279] width 16 height 16
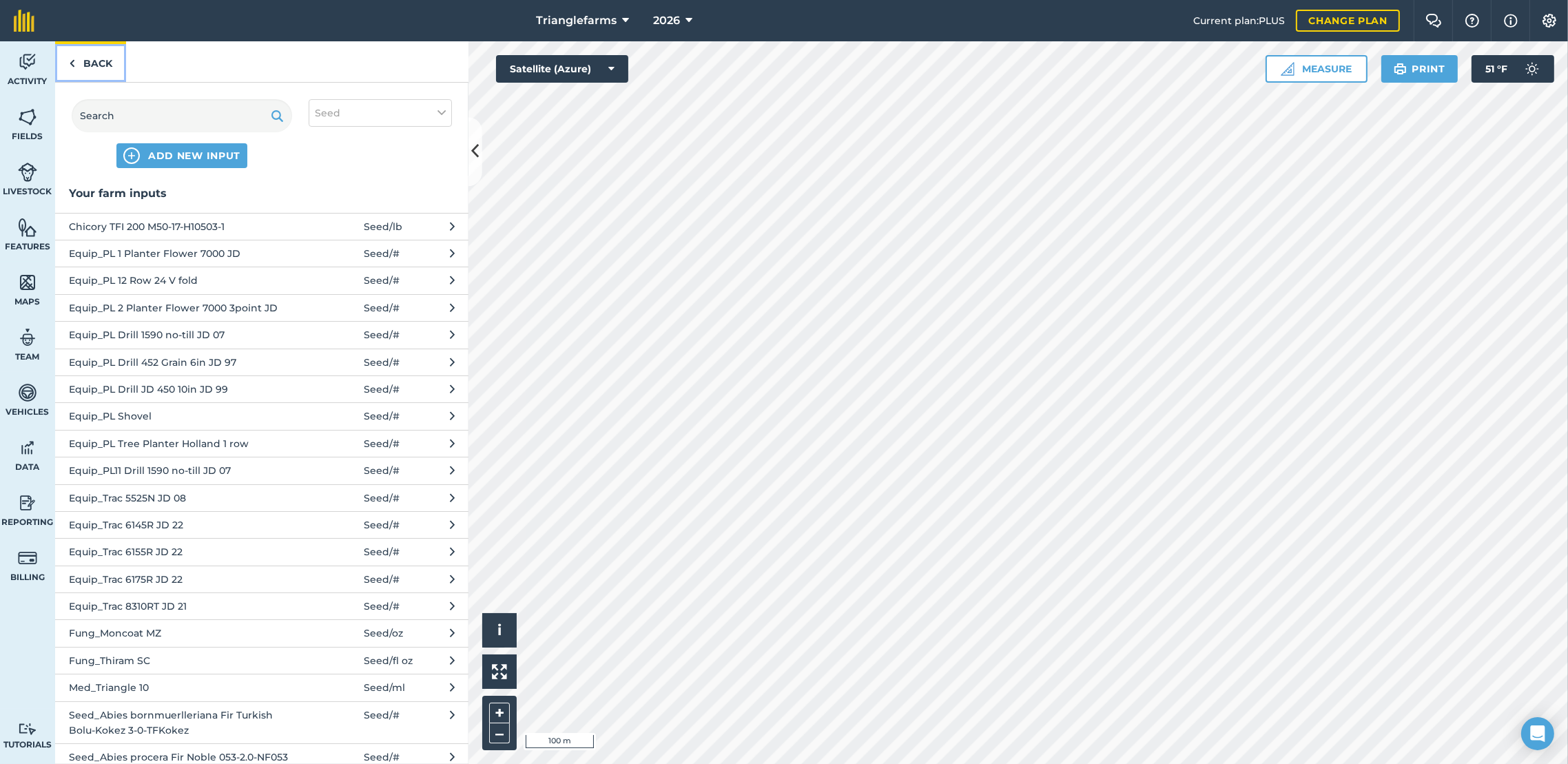
click at [82, 56] on link "Back" at bounding box center [91, 61] width 71 height 41
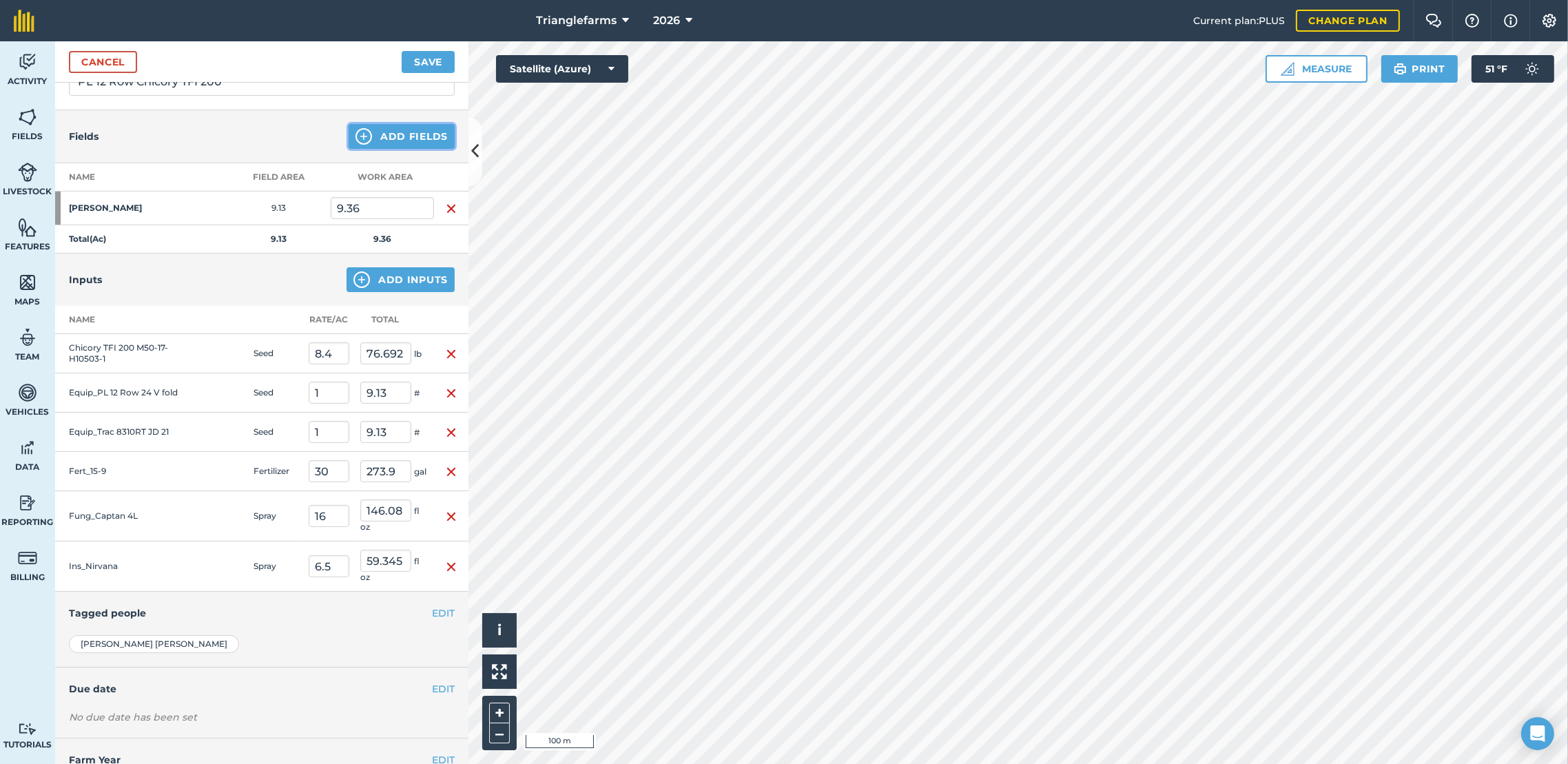
click at [414, 144] on button "Add Fields" at bounding box center [402, 137] width 106 height 25
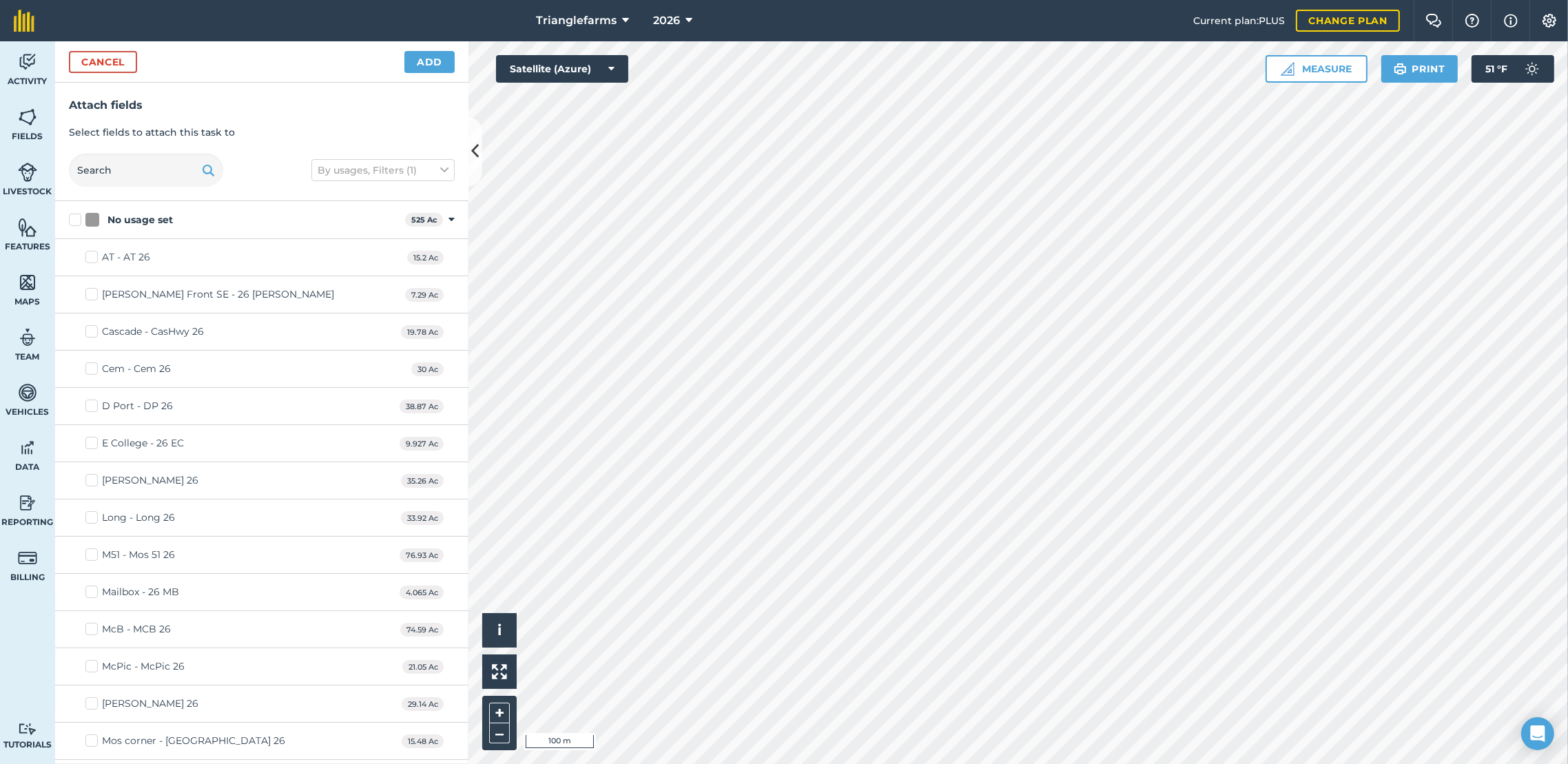
checkbox input "true"
click at [437, 69] on button "Add" at bounding box center [429, 62] width 50 height 22
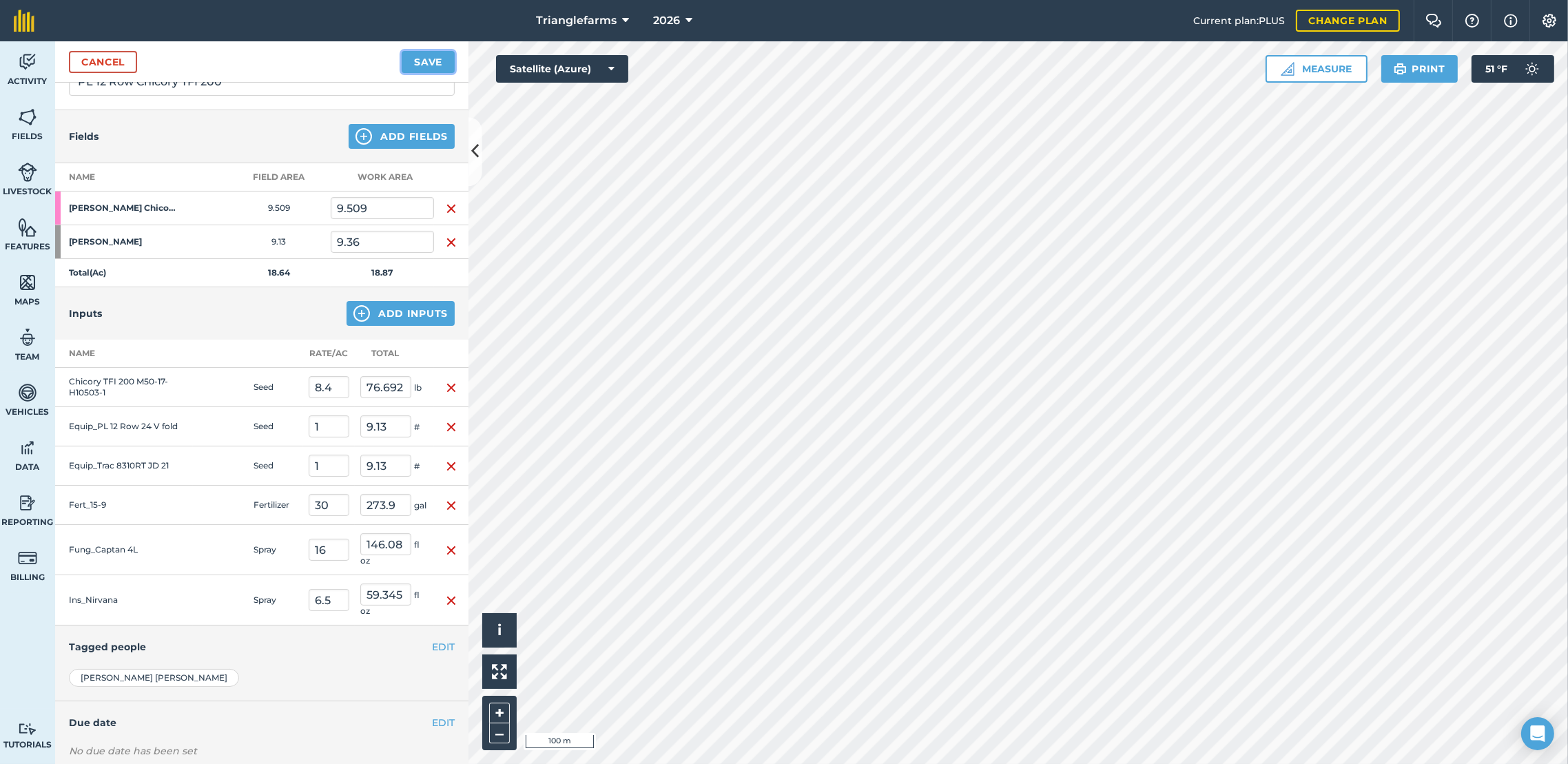
click at [431, 61] on button "Save" at bounding box center [428, 62] width 53 height 22
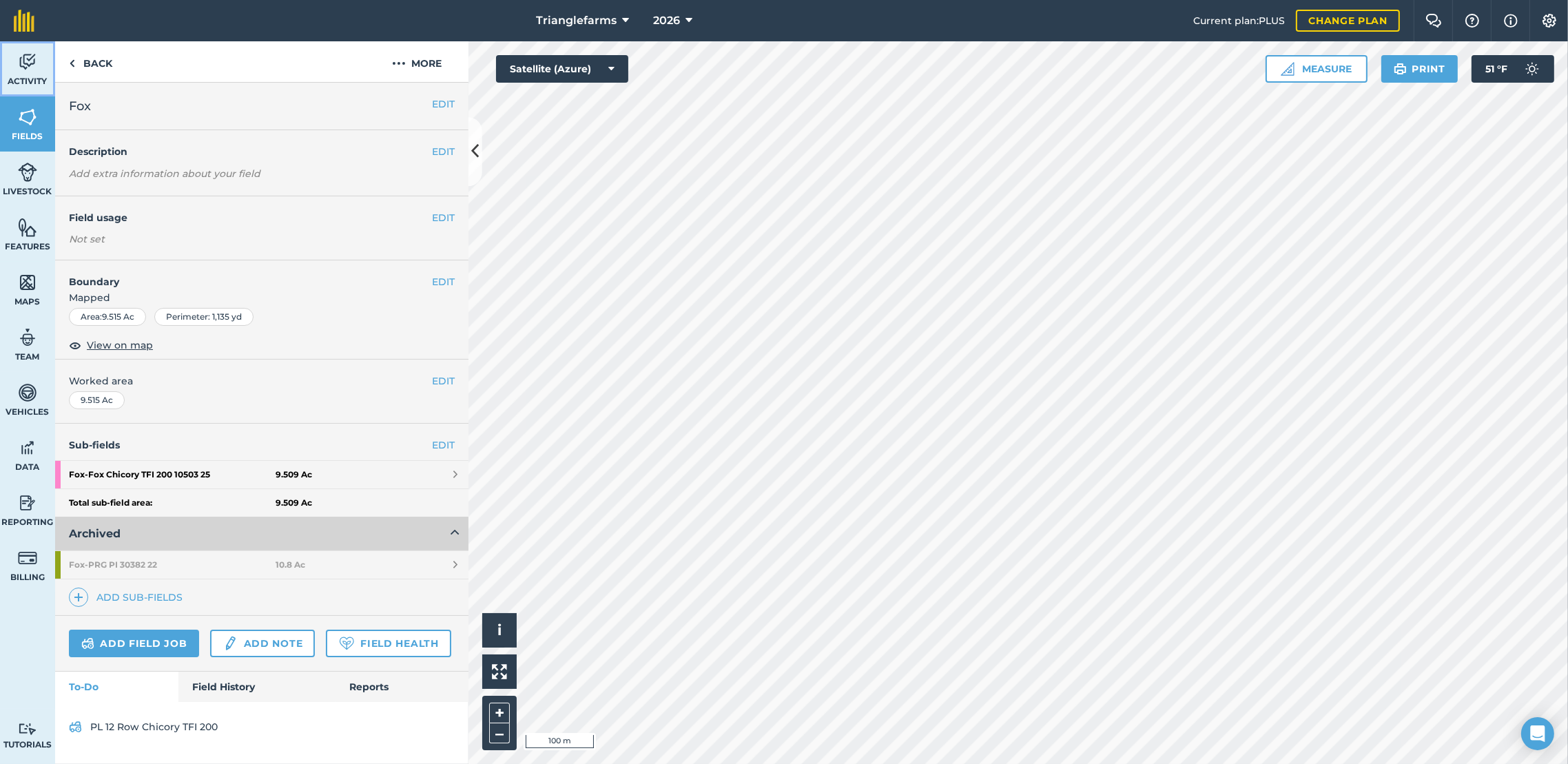
click at [35, 66] on img at bounding box center [27, 62] width 19 height 21
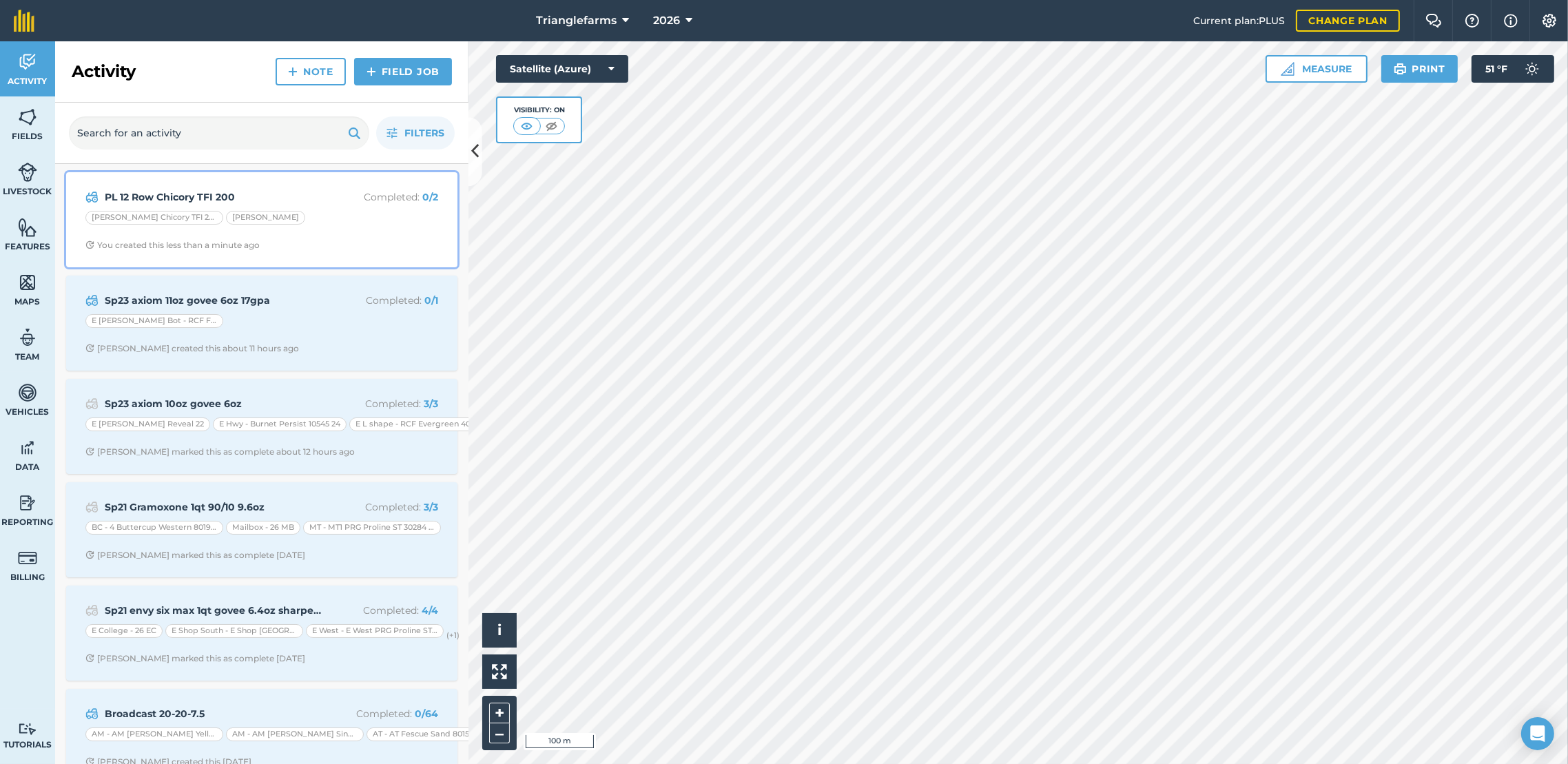
click at [188, 194] on strong "PL 12 Row Chicory TFI 200" at bounding box center [214, 197] width 219 height 16
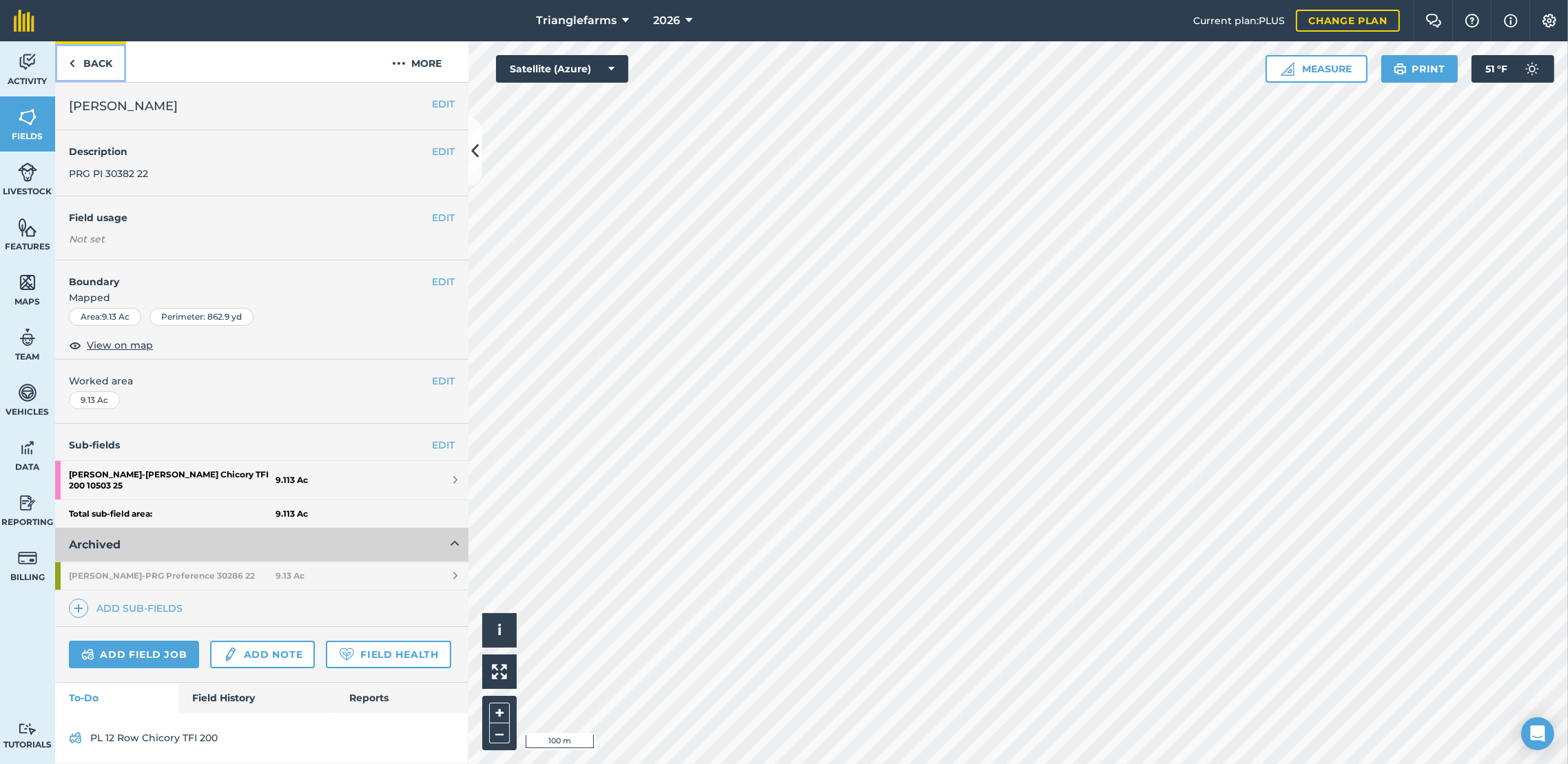
click at [85, 61] on link "Back" at bounding box center [91, 61] width 71 height 41
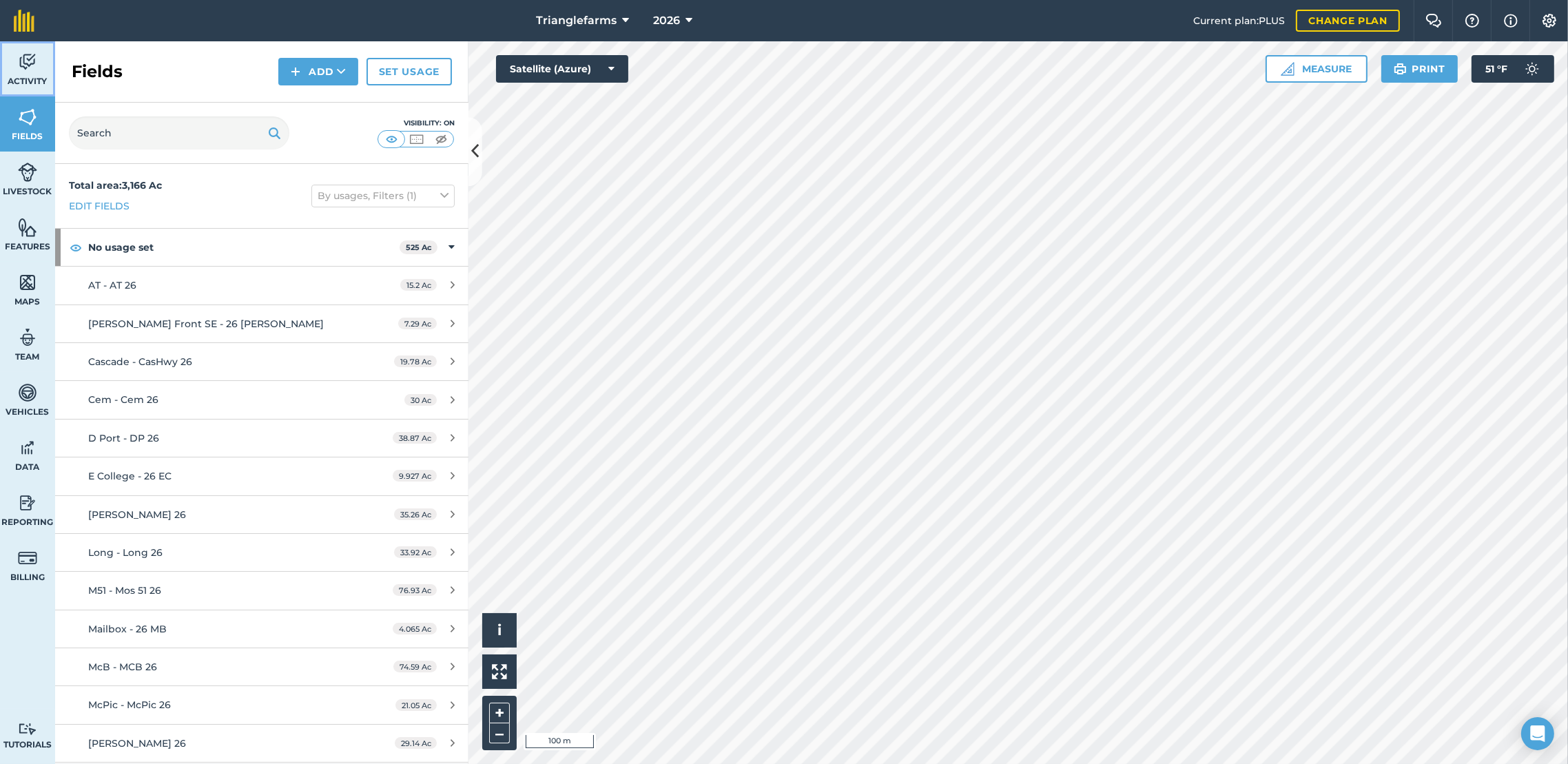
click at [18, 70] on img at bounding box center [27, 62] width 19 height 21
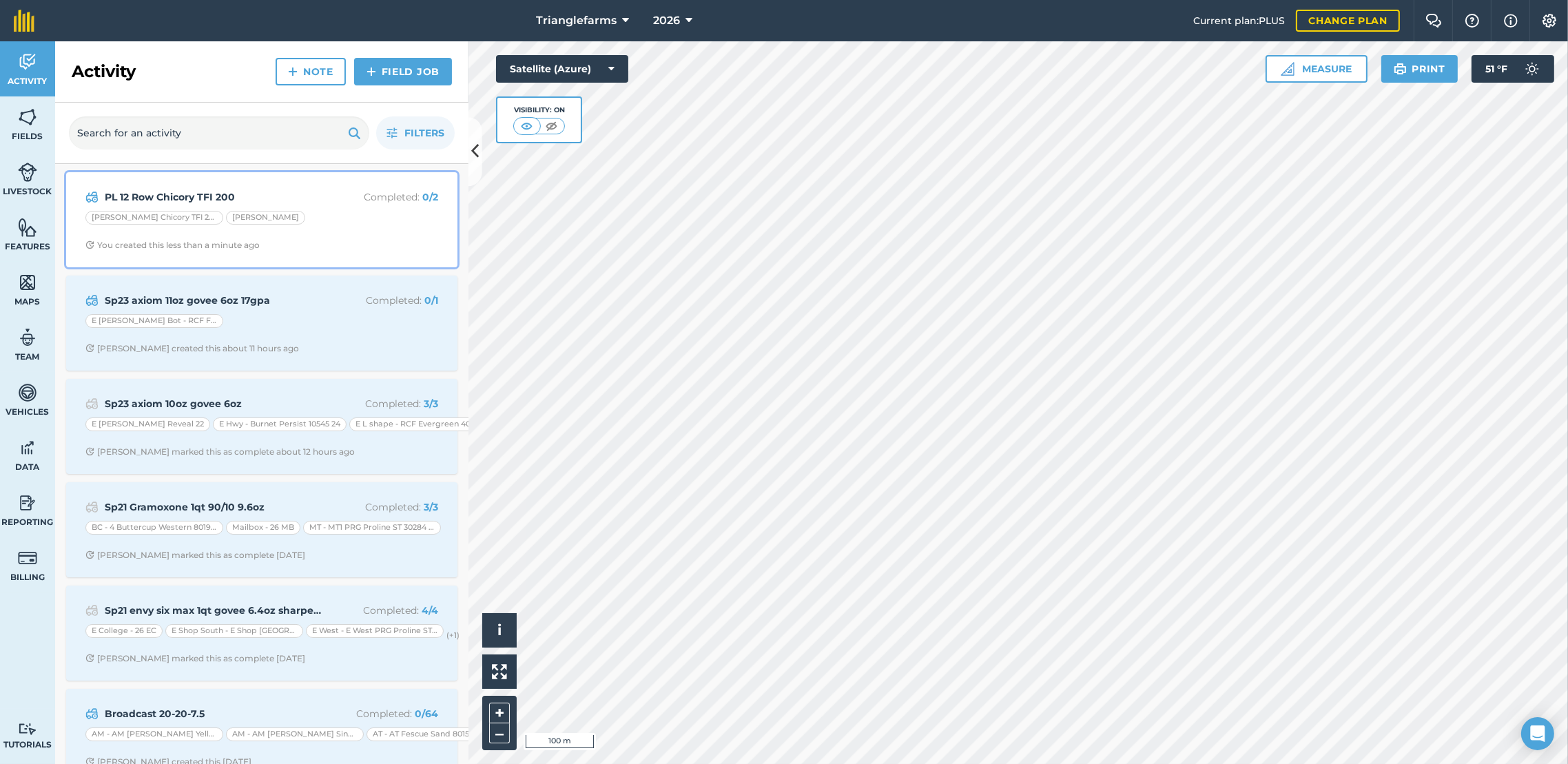
click at [193, 192] on strong "PL 12 Row Chicory TFI 200" at bounding box center [214, 197] width 219 height 16
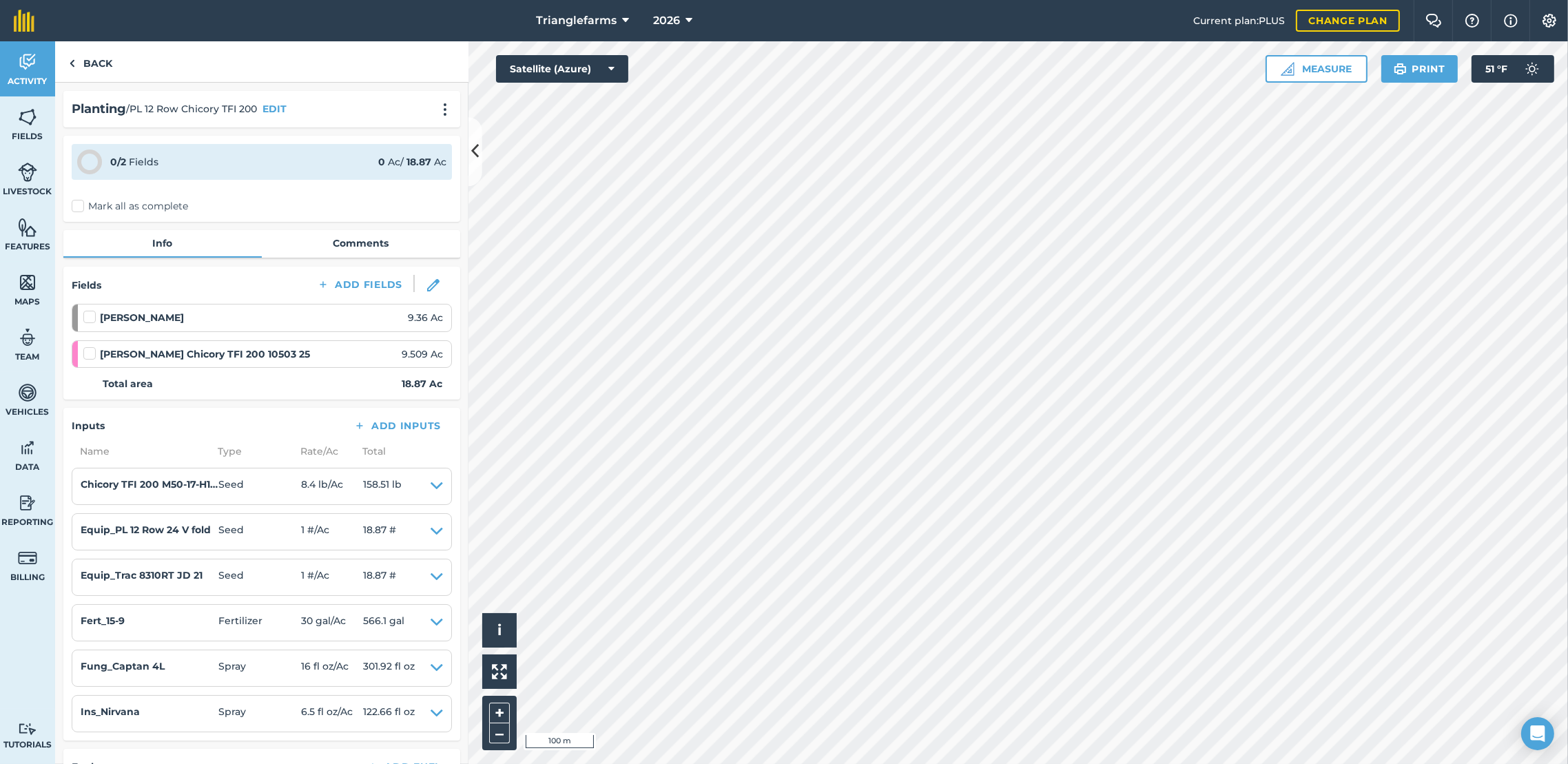
click at [89, 310] on label at bounding box center [92, 310] width 16 height 0
click at [89, 319] on input "checkbox" at bounding box center [88, 315] width 9 height 9
checkbox input "false"
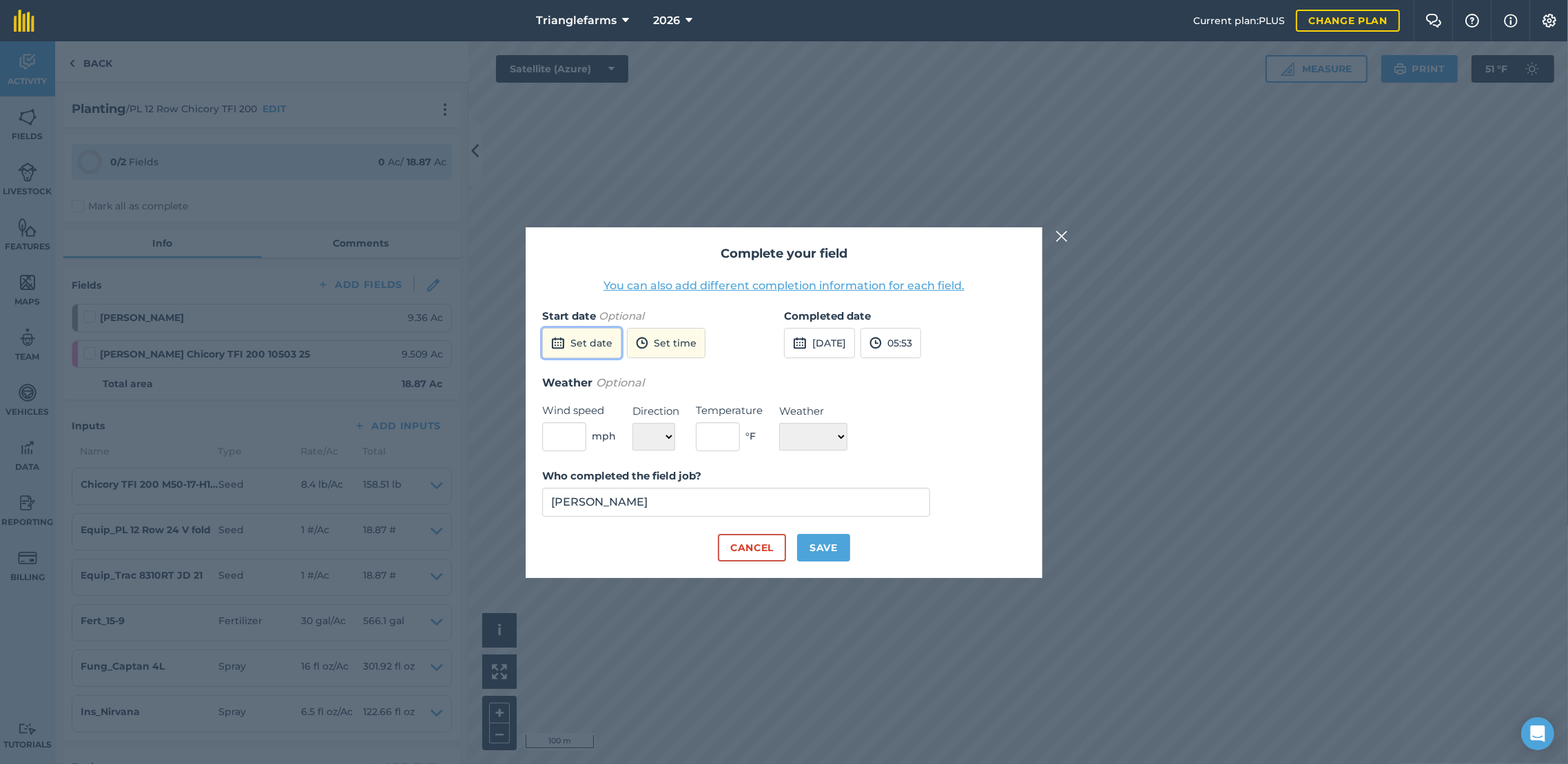
click at [598, 348] on button "Set date" at bounding box center [581, 343] width 79 height 30
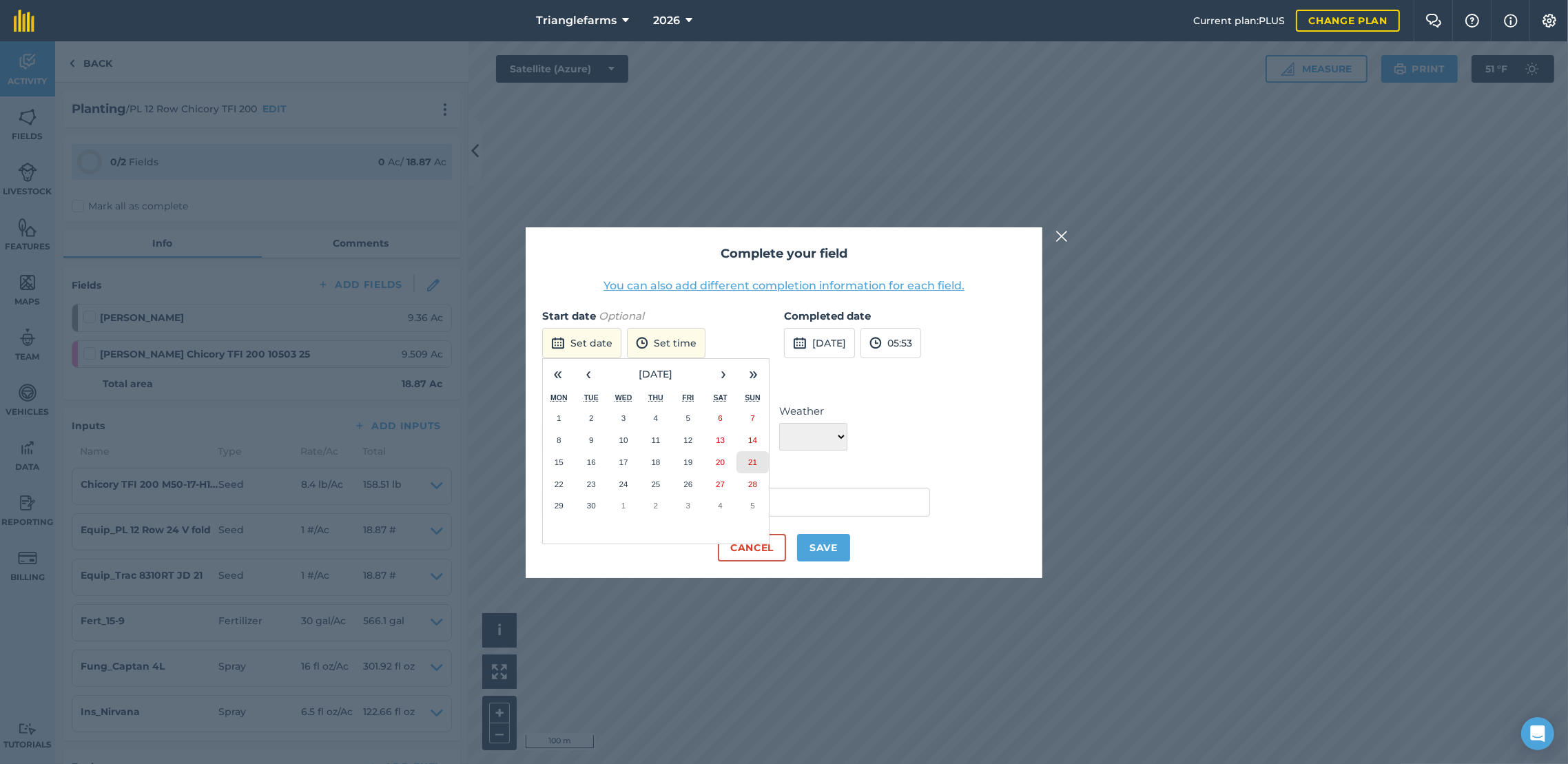
click at [754, 470] on button "21" at bounding box center [753, 463] width 32 height 22
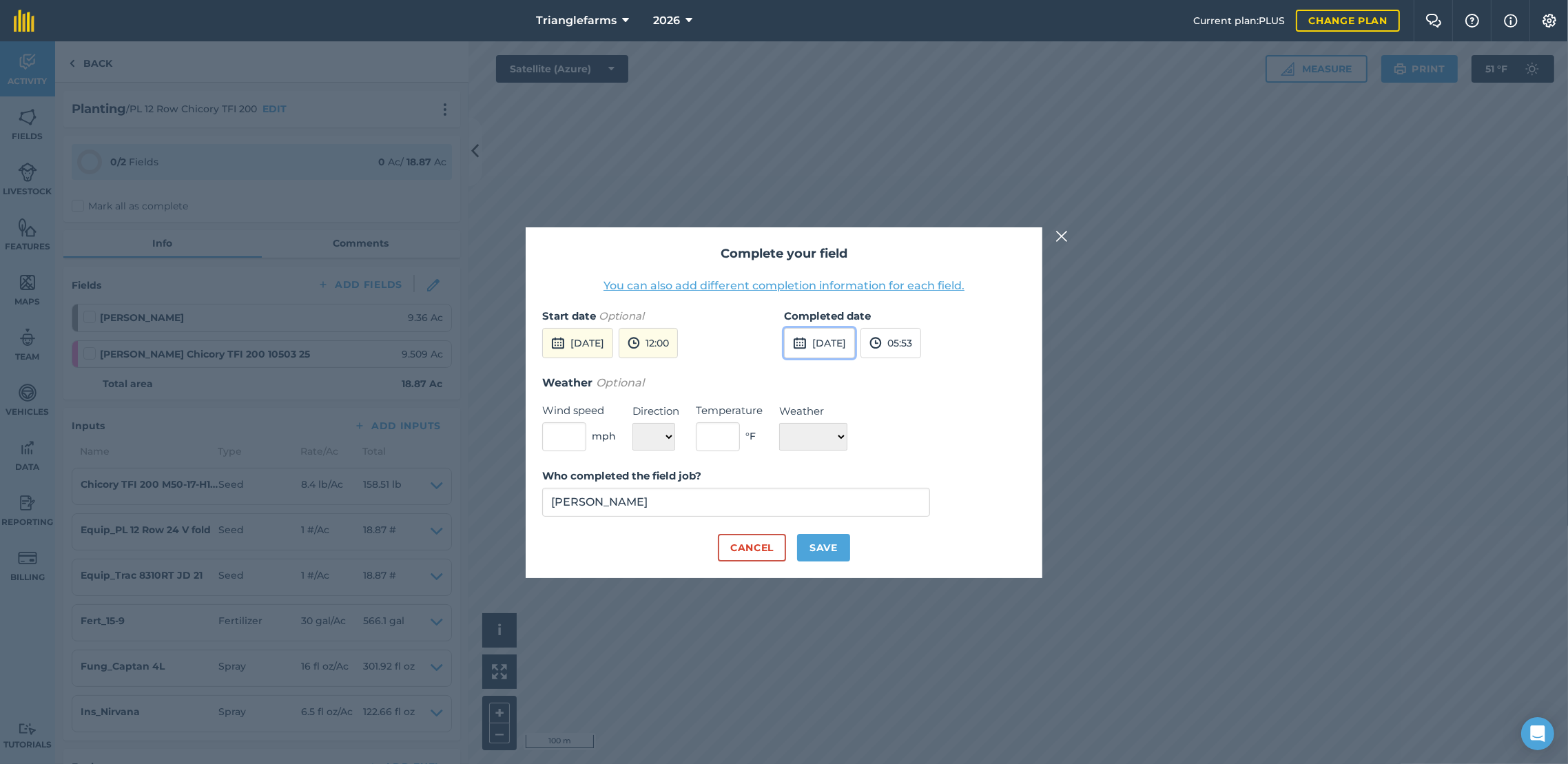
click at [846, 336] on button "[DATE]" at bounding box center [819, 343] width 71 height 30
click at [1001, 462] on button "21" at bounding box center [994, 463] width 32 height 22
click at [843, 436] on select "☀️ Sunny 🌧 Rainy ⛅️ Cloudy 🌨 Snow ❄️ Icy" at bounding box center [813, 437] width 68 height 27
select select "Sunny"
click at [779, 423] on select "☀️ Sunny 🌧 Rainy ⛅️ Cloudy 🌨 Snow ❄️ Icy" at bounding box center [813, 437] width 68 height 27
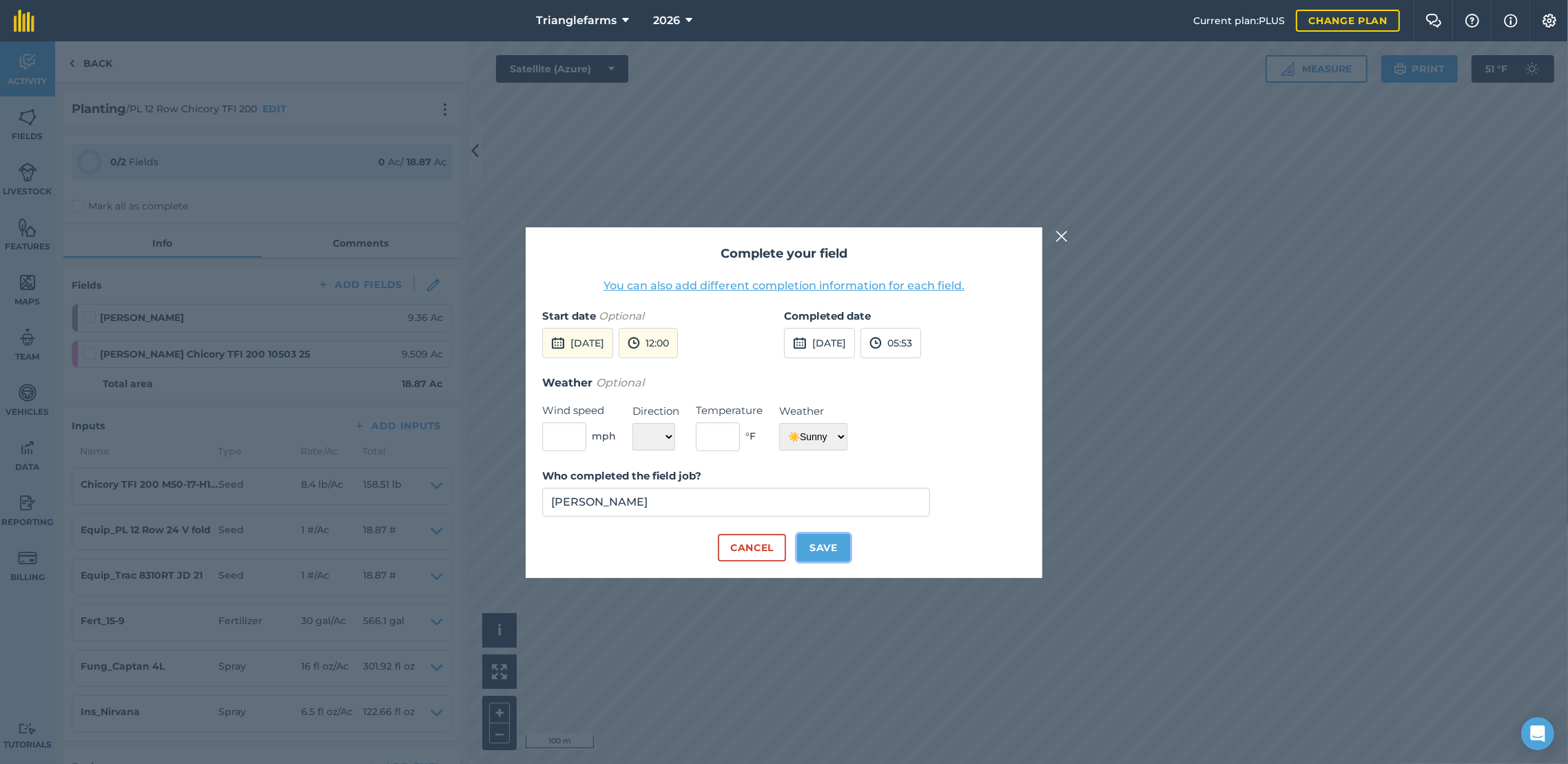
click at [834, 552] on button "Save" at bounding box center [824, 548] width 53 height 27
checkbox input "true"
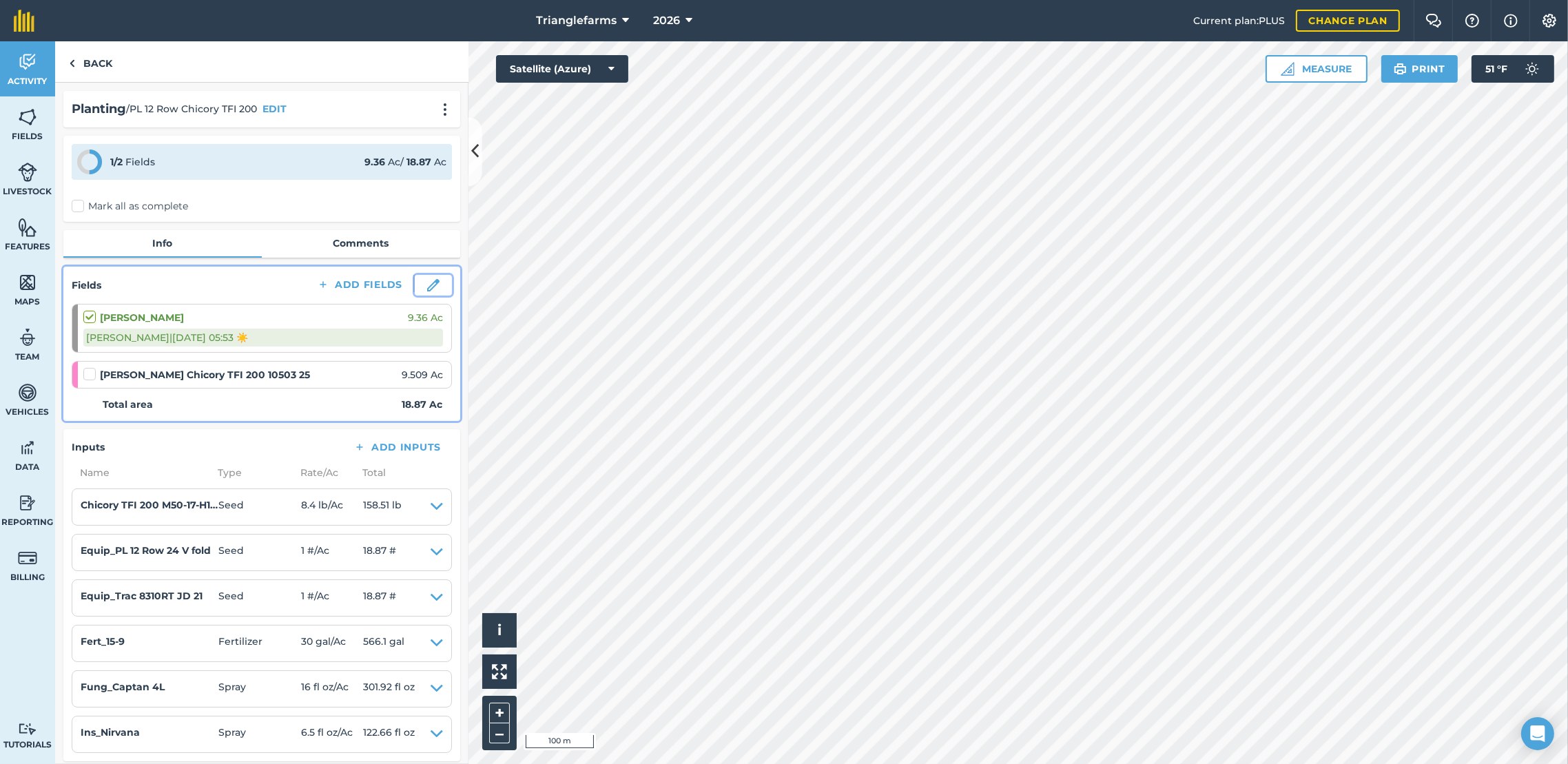
click at [428, 276] on button at bounding box center [433, 285] width 37 height 21
select select "Sunny"
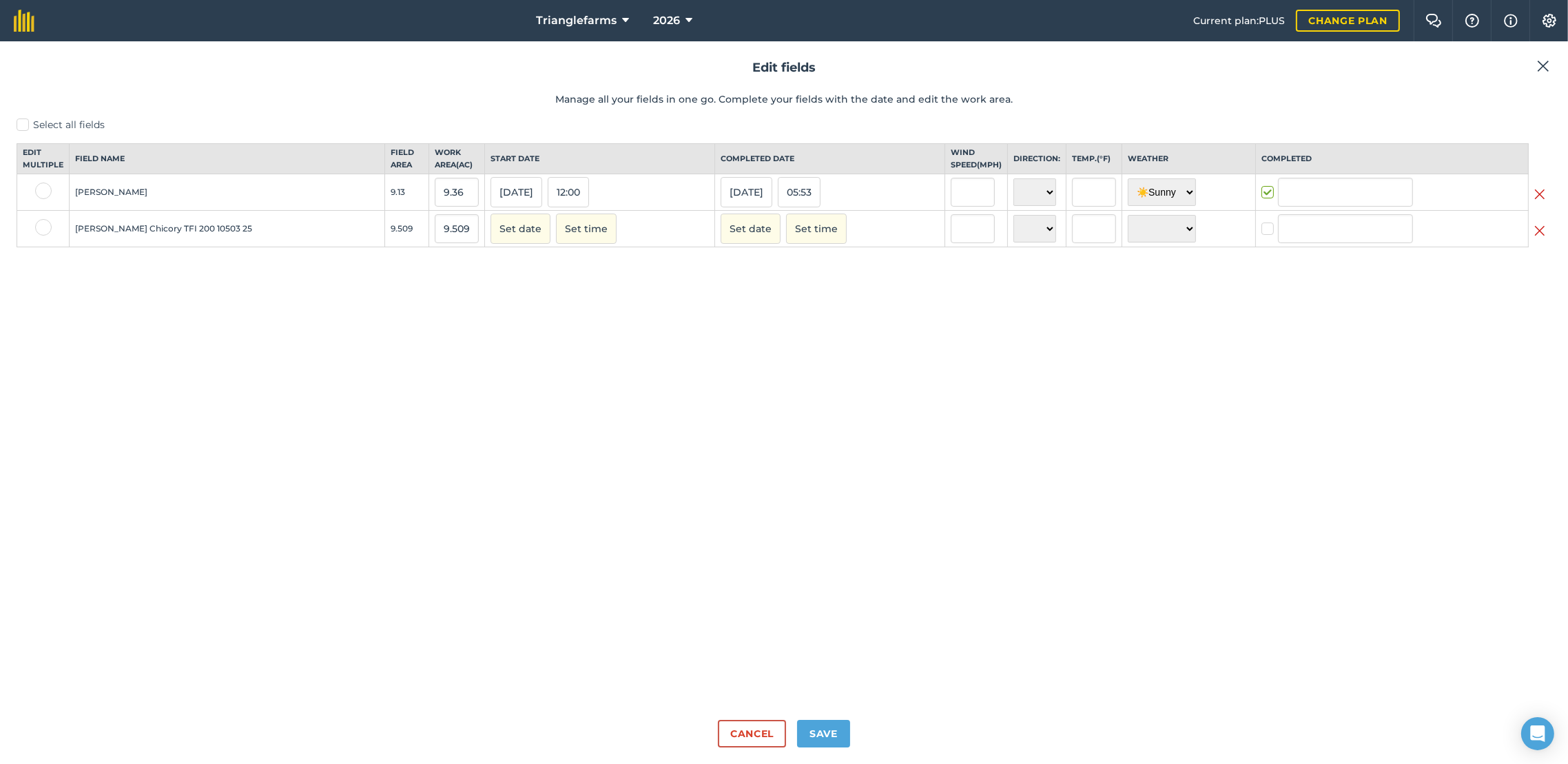
type input "[PERSON_NAME]"
drag, startPoint x: 424, startPoint y: 240, endPoint x: 388, endPoint y: 256, distance: 39.4
click at [435, 243] on input "9.509" at bounding box center [457, 228] width 44 height 29
type input "10.45"
click at [490, 239] on button "Set date" at bounding box center [520, 228] width 60 height 30
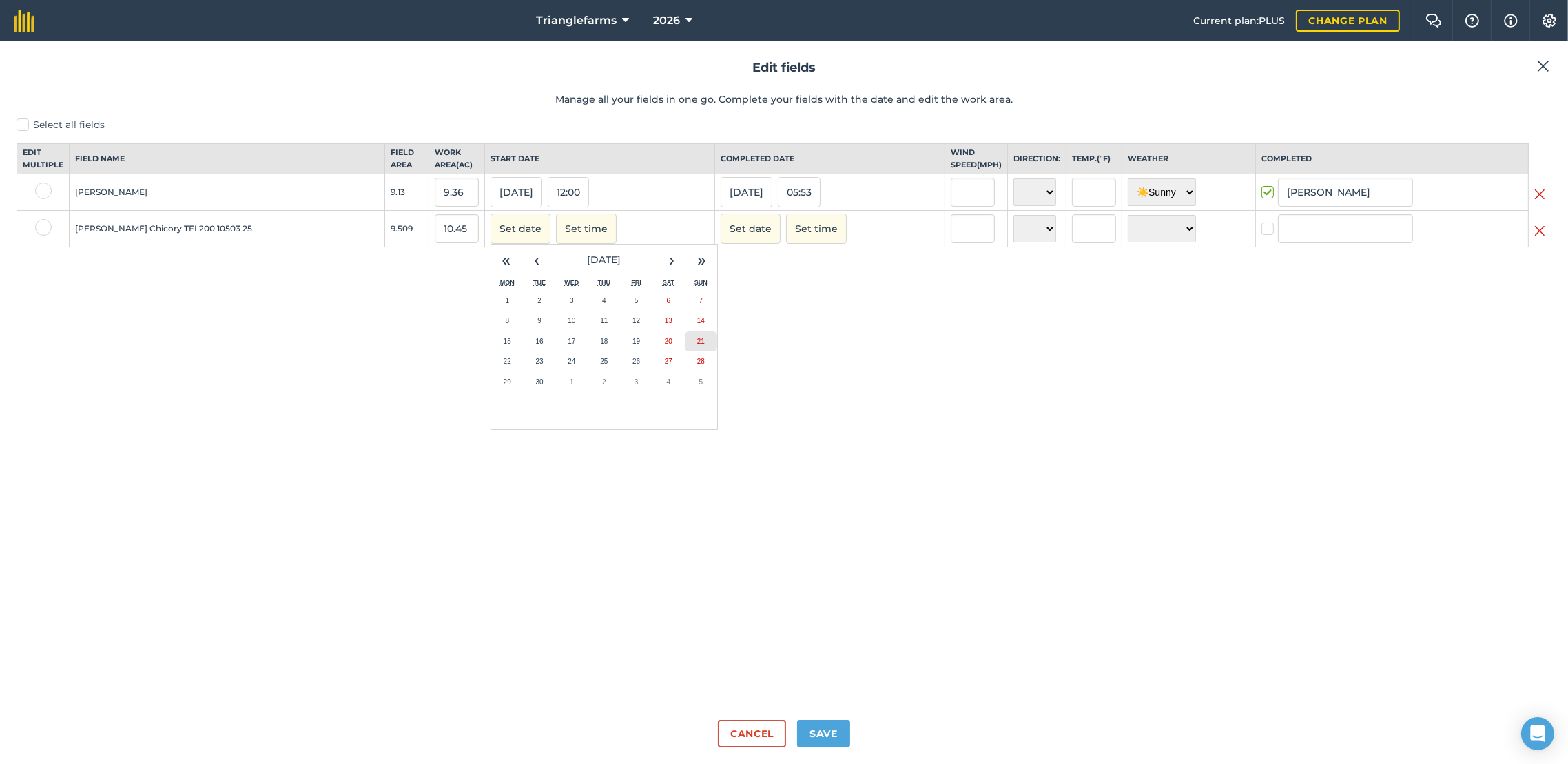
click at [697, 345] on abbr "21" at bounding box center [701, 341] width 7 height 7
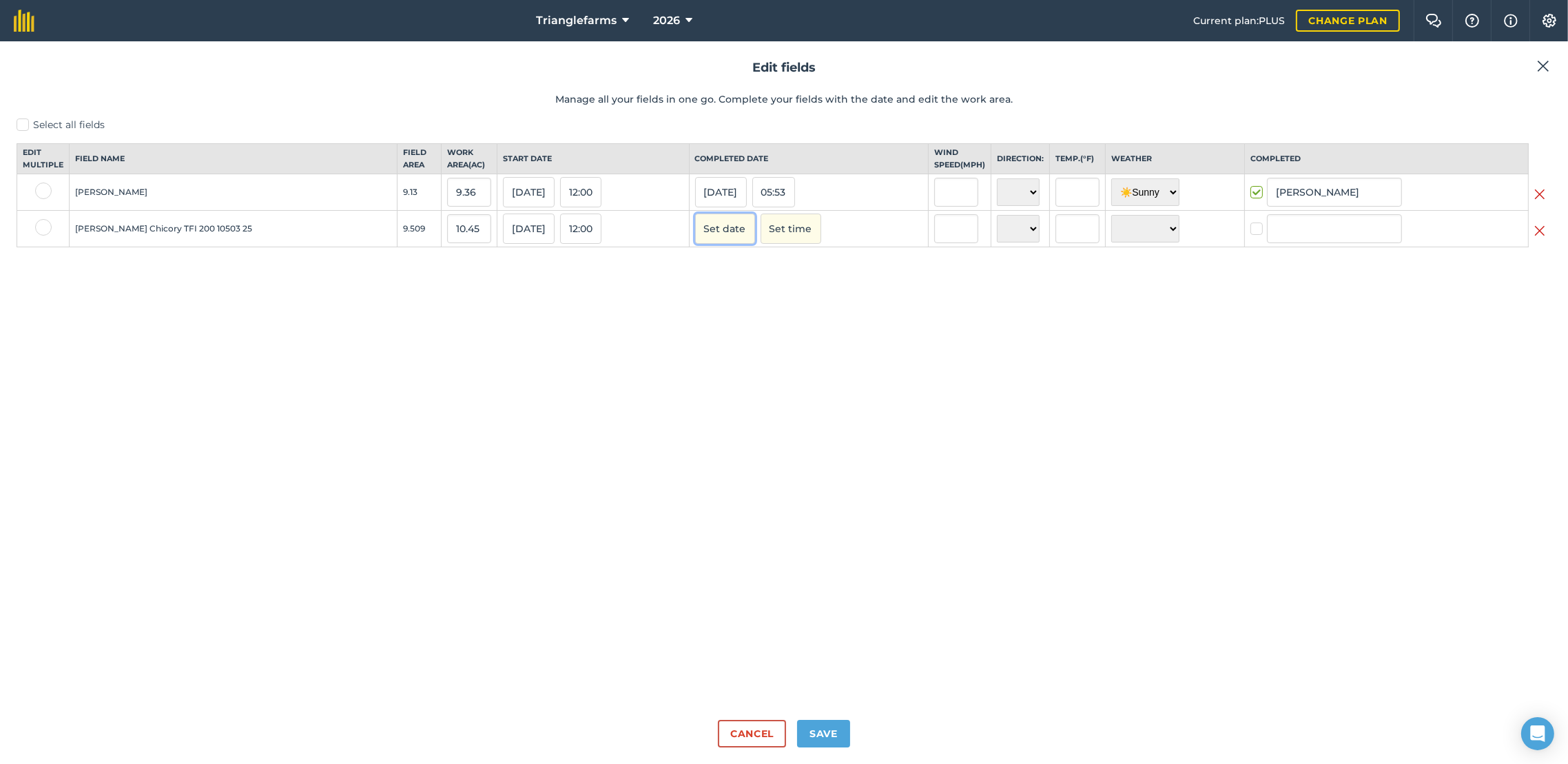
click at [696, 242] on button "Set date" at bounding box center [725, 228] width 60 height 30
click at [901, 345] on abbr "21" at bounding box center [905, 341] width 7 height 7
checkbox input "true"
type input "[PERSON_NAME]"
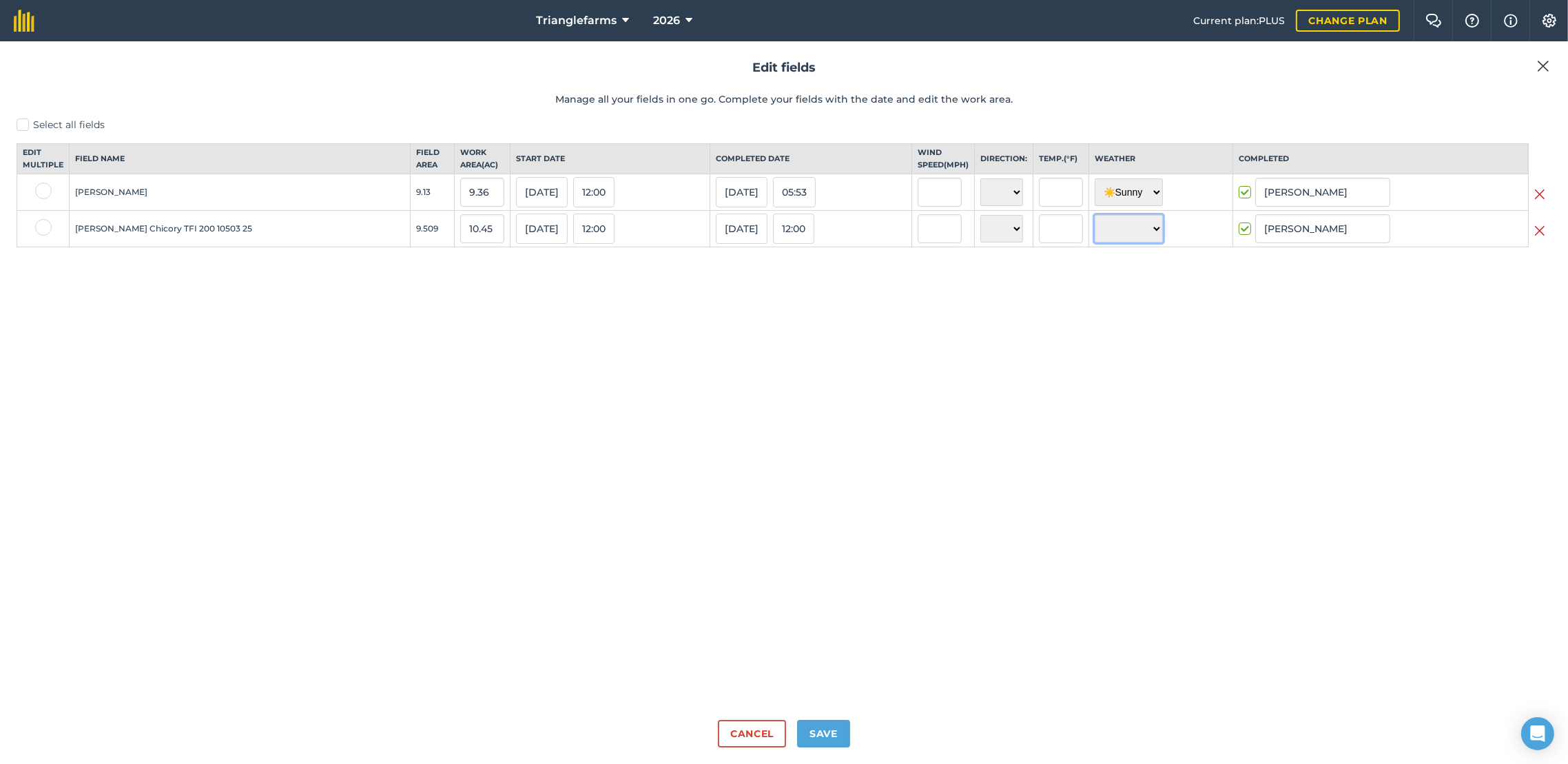
click at [1130, 241] on select "☀️ Sunny 🌧 Rainy ⛅️ Cloudy 🌨 Snow ❄️ Icy" at bounding box center [1129, 228] width 68 height 27
select select "Sunny"
click at [1095, 228] on select "☀️ Sunny 🌧 Rainy ⛅️ Cloudy 🌨 Snow ❄️ Icy" at bounding box center [1129, 228] width 68 height 27
click at [841, 731] on button "Save" at bounding box center [824, 734] width 53 height 27
checkbox input "true"
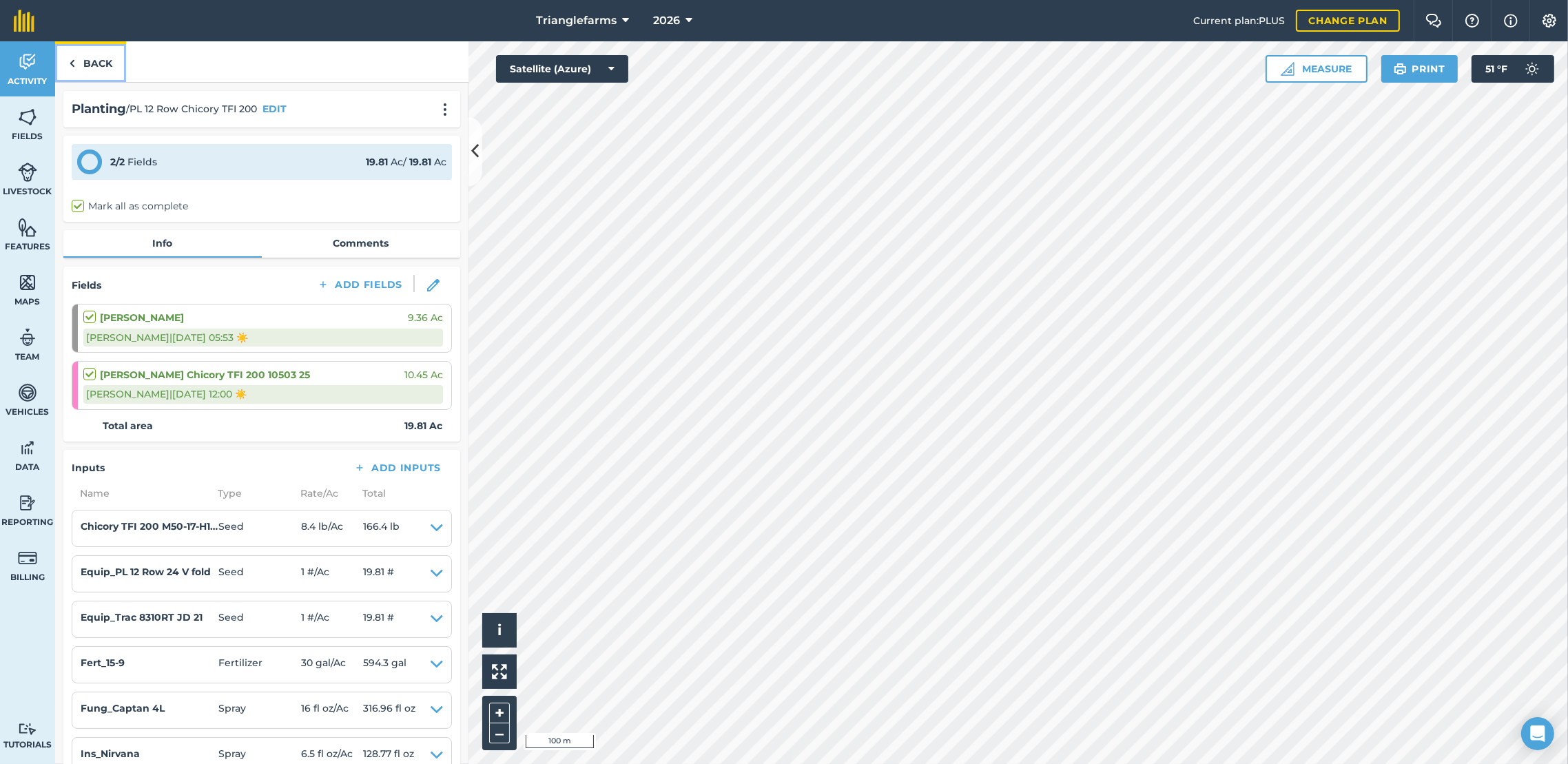
click at [88, 55] on link "Back" at bounding box center [91, 61] width 71 height 41
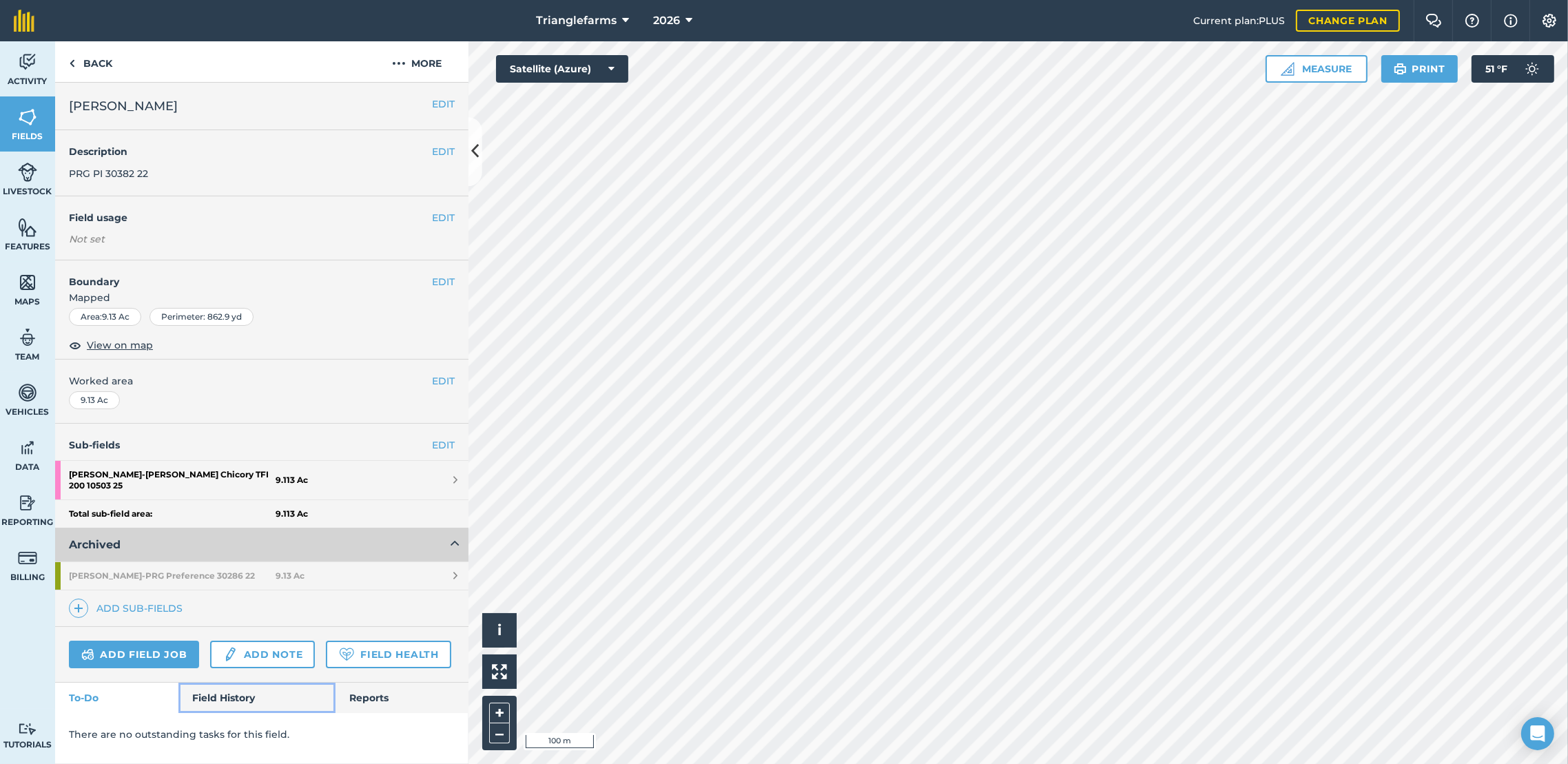
click at [230, 688] on link "Field History" at bounding box center [257, 698] width 157 height 30
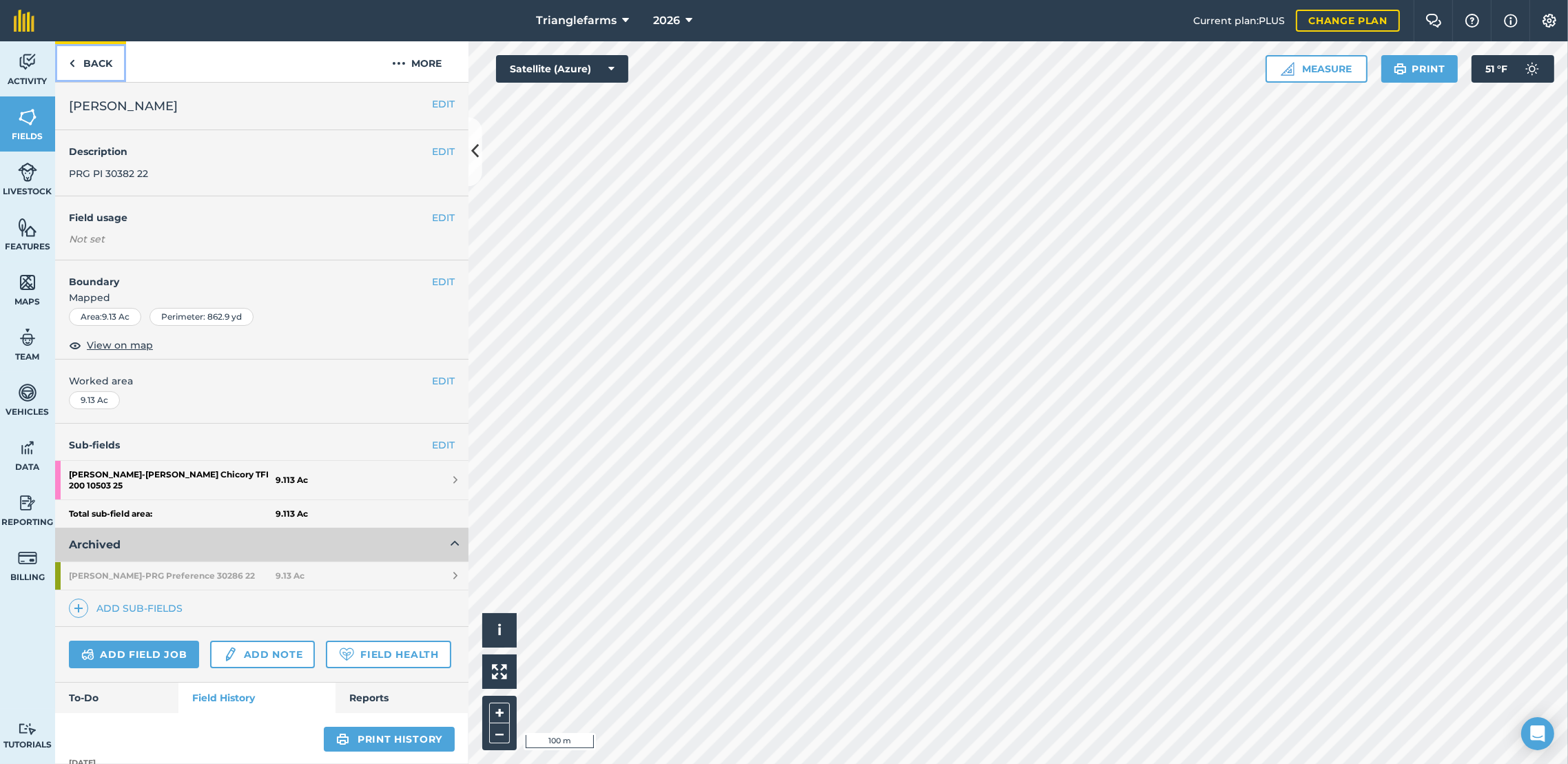
click at [97, 61] on link "Back" at bounding box center [91, 61] width 71 height 41
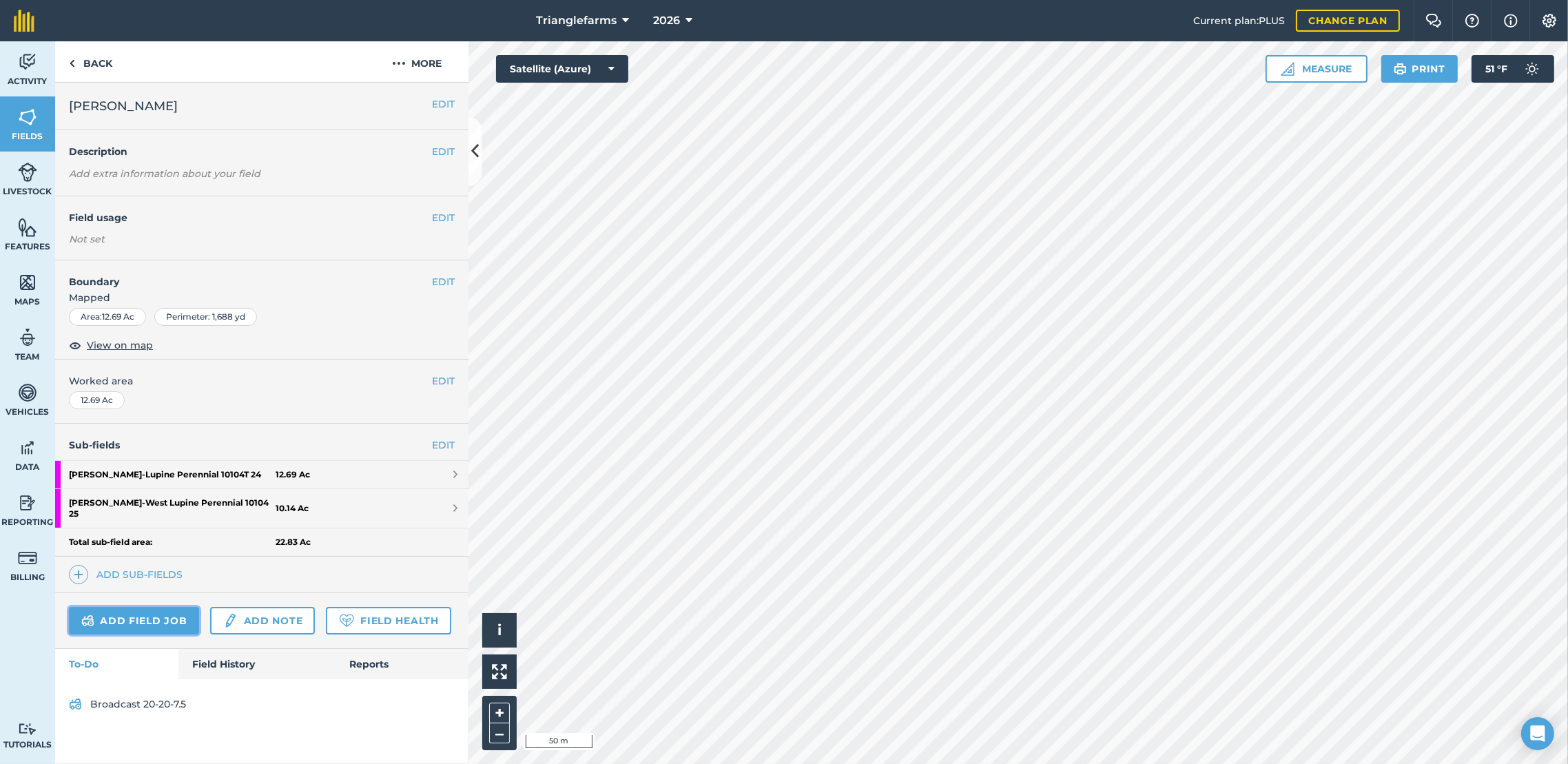
click at [149, 618] on link "Add field job" at bounding box center [134, 621] width 130 height 27
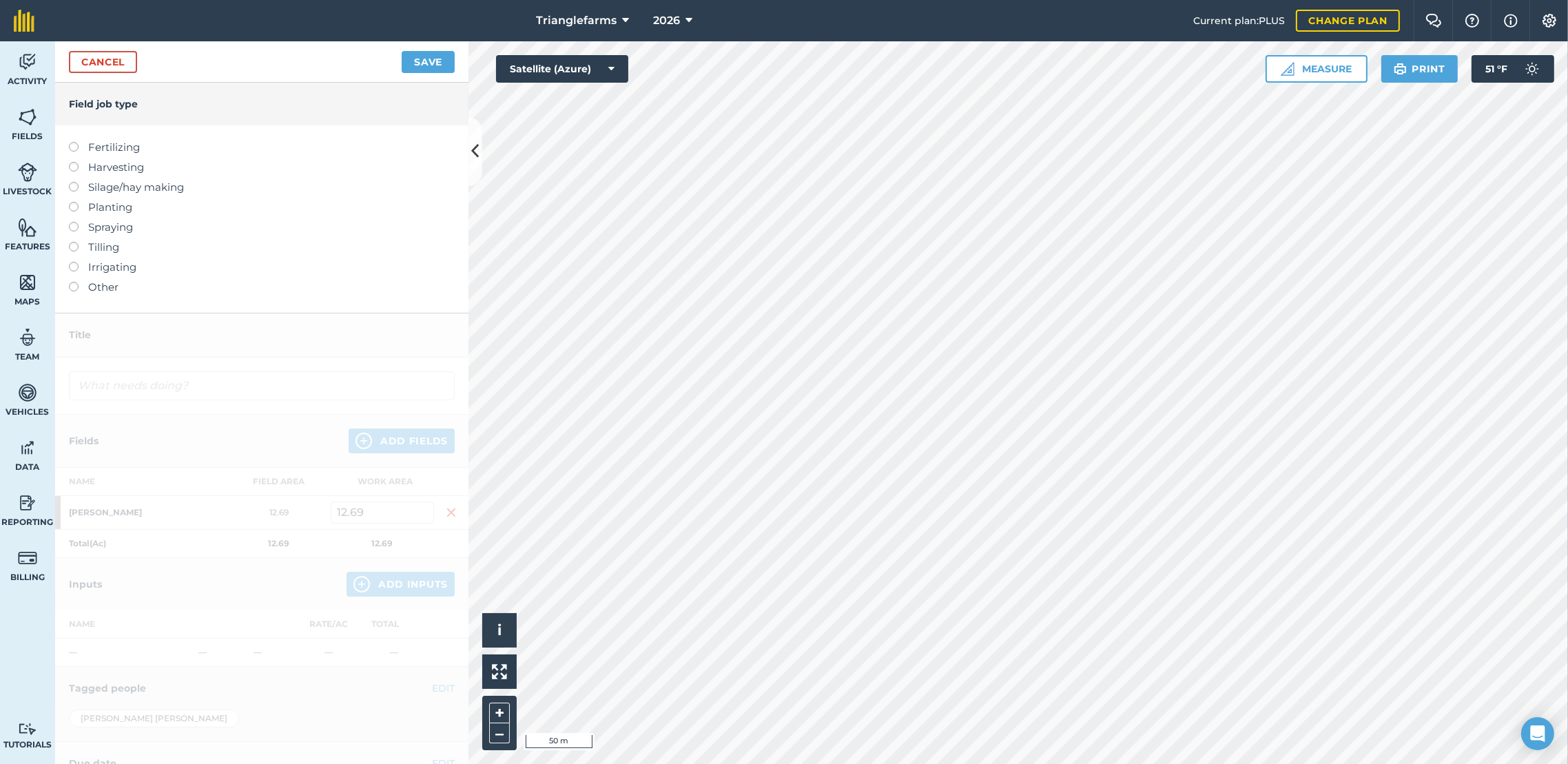
click at [70, 202] on label at bounding box center [78, 202] width 19 height 0
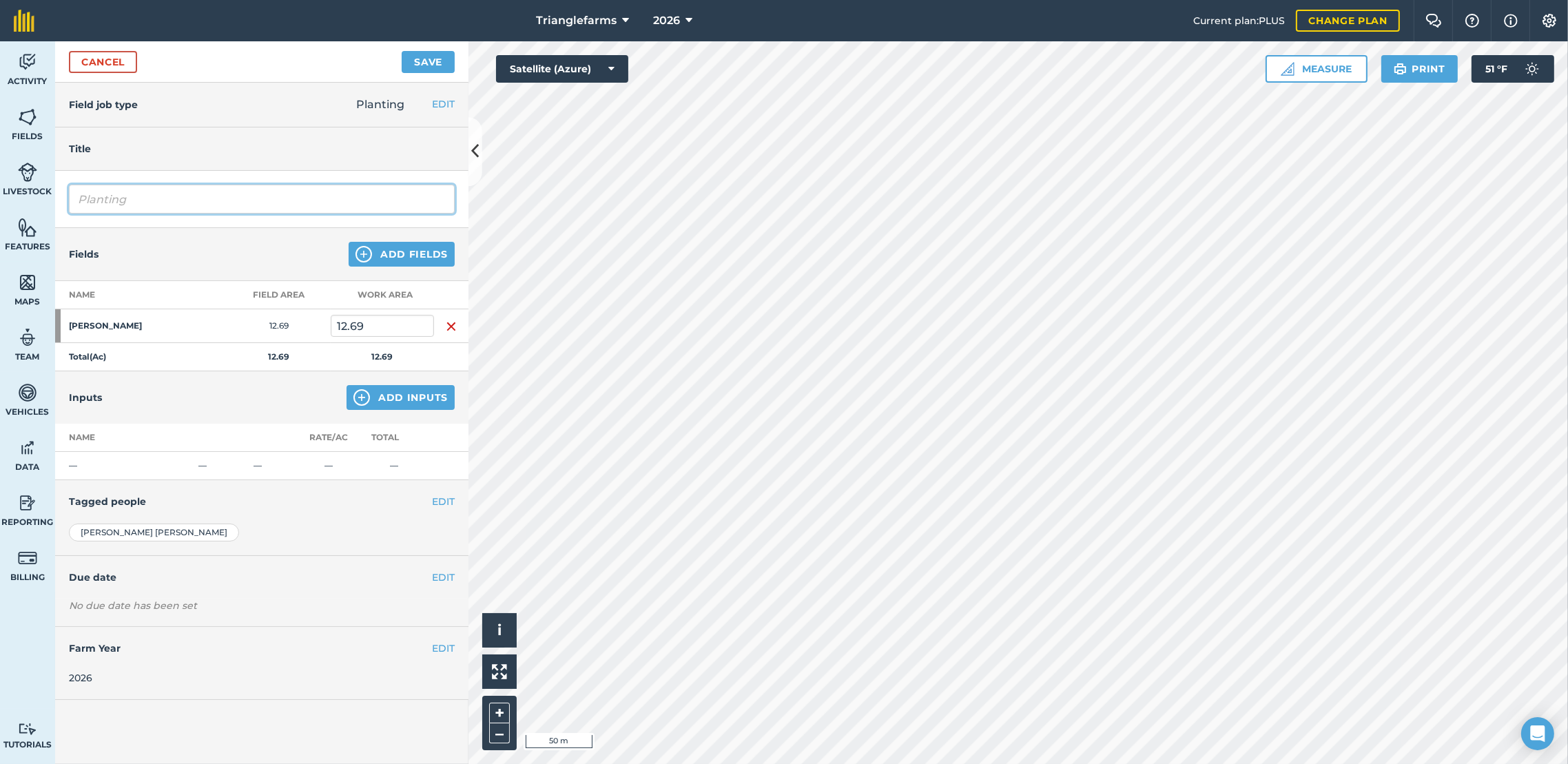
click at [148, 201] on input "Planting" at bounding box center [261, 199] width 386 height 29
type input "P"
click at [134, 207] on input "PL 6 ROW Lupine Perenis" at bounding box center [261, 199] width 386 height 29
type input "PL 6 Row Lupine Perenis"
click at [217, 242] on div "Fields Add Fields" at bounding box center [262, 255] width 414 height 53
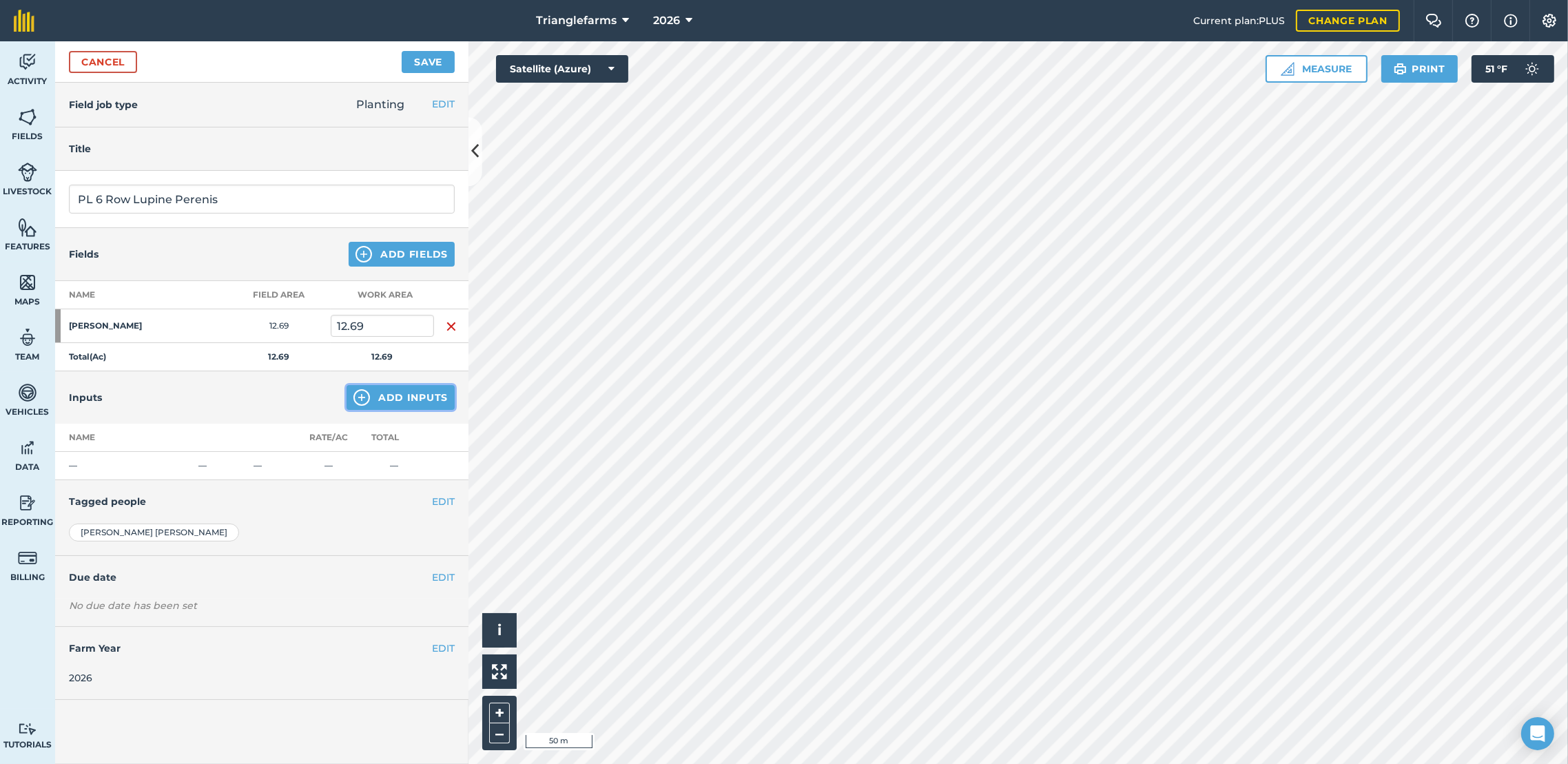
click at [425, 395] on button "Add Inputs" at bounding box center [400, 398] width 108 height 25
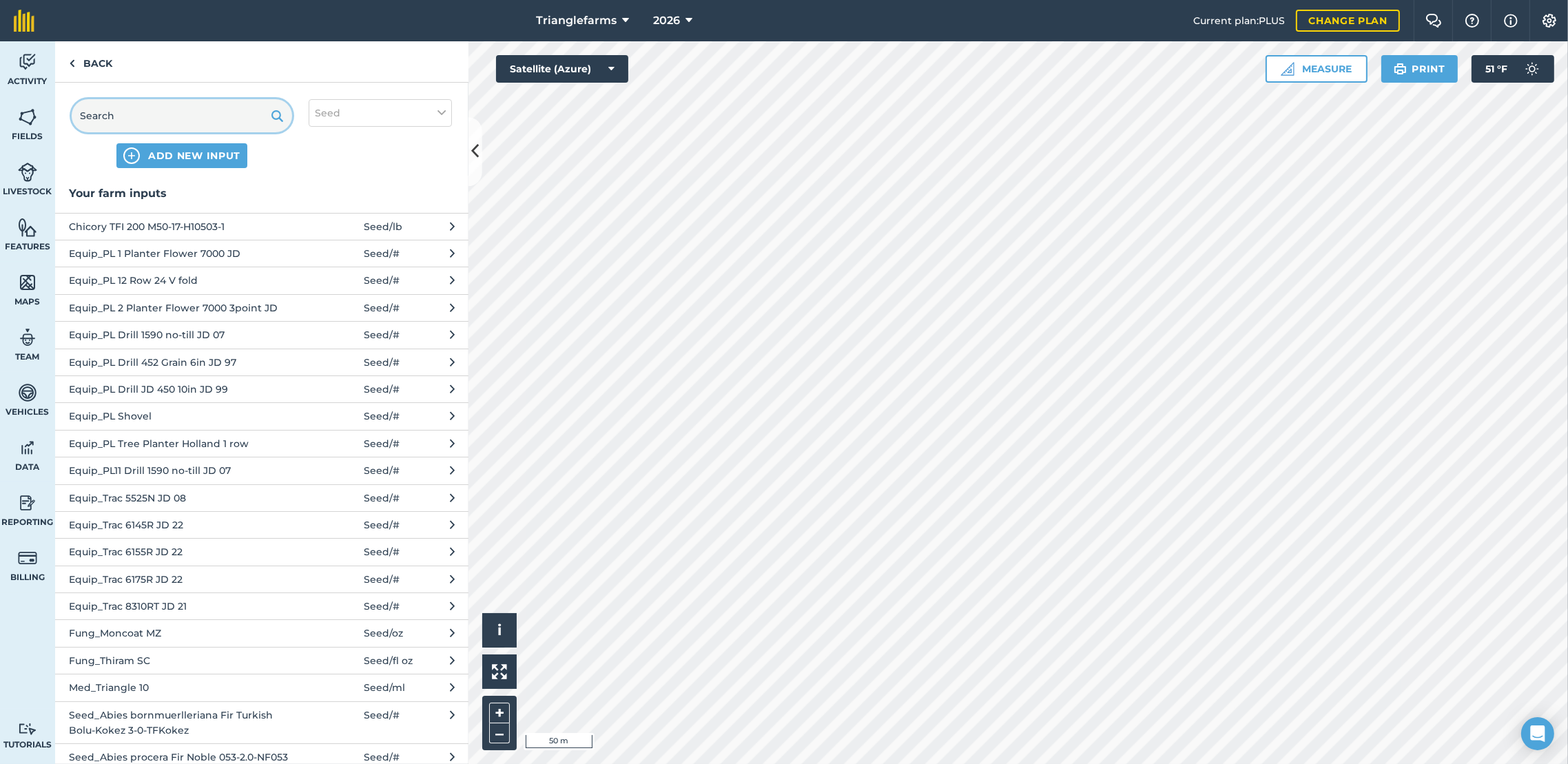
click at [196, 106] on input "text" at bounding box center [182, 115] width 220 height 33
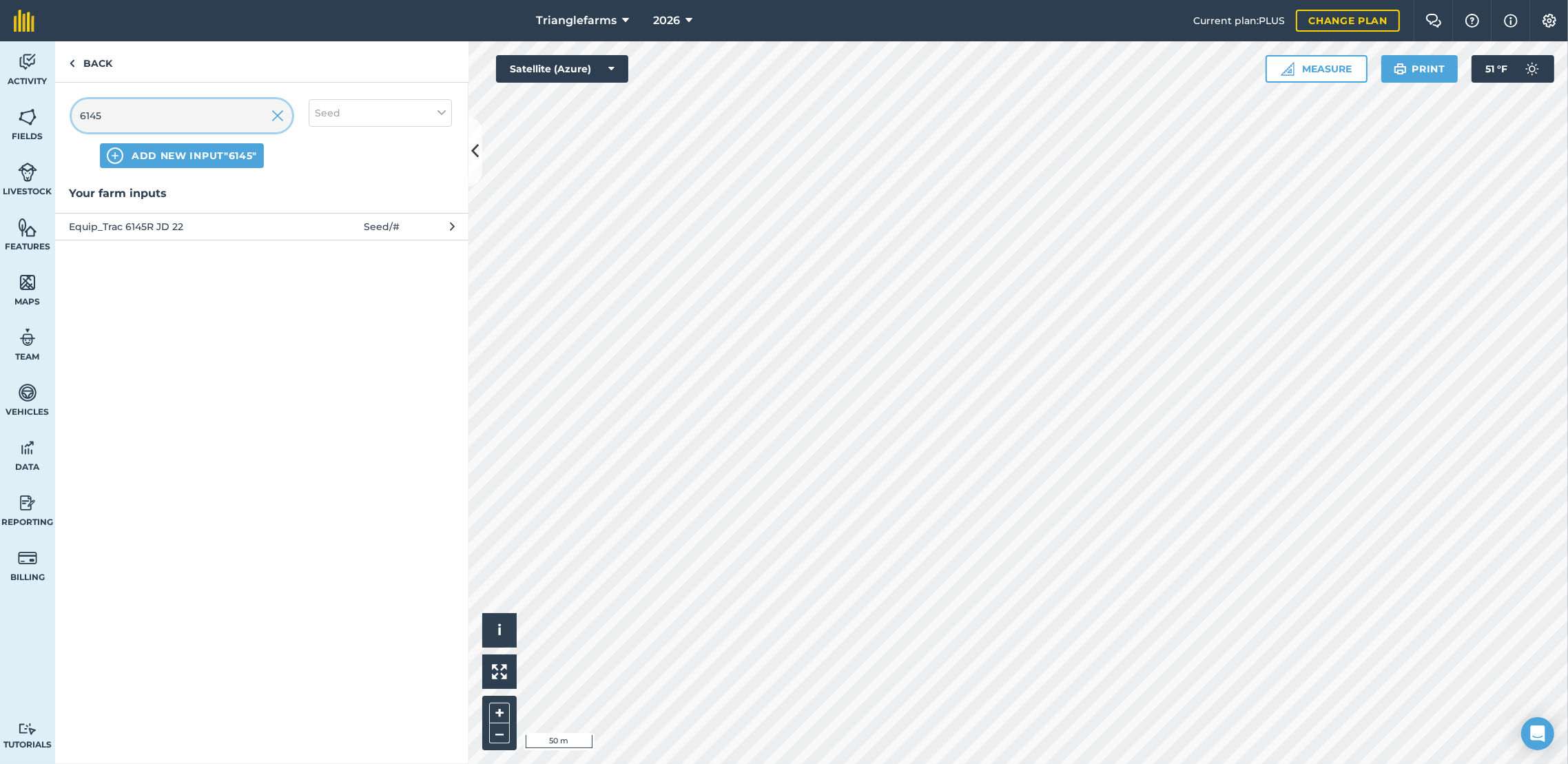
type input "6145"
click at [283, 224] on span "Equip_Trac 6145R JD 22" at bounding box center [181, 227] width 225 height 16
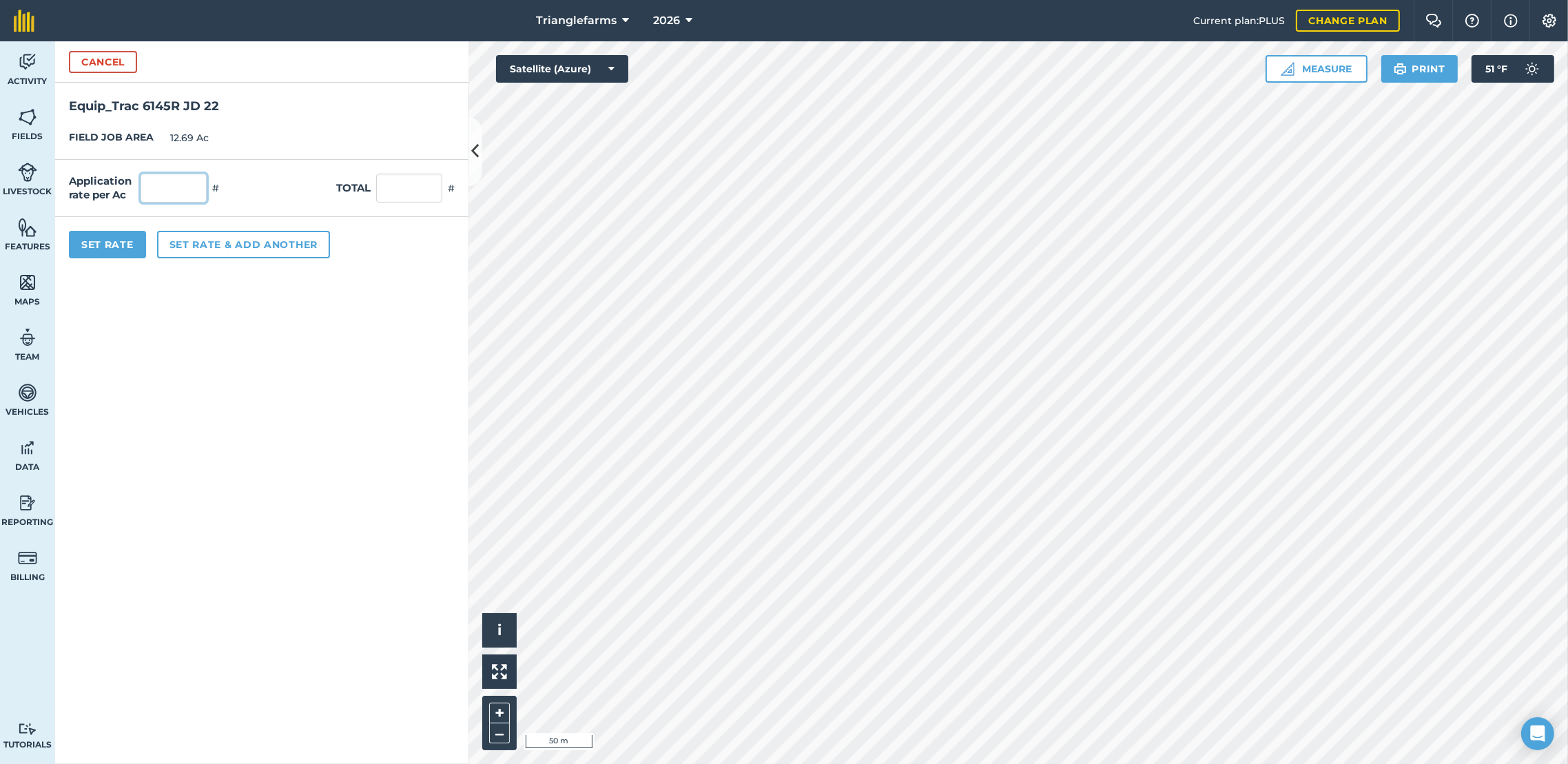
click at [179, 184] on input "text" at bounding box center [174, 188] width 66 height 29
type input "1"
type input "12.69"
click at [117, 244] on button "Set Rate" at bounding box center [107, 244] width 77 height 27
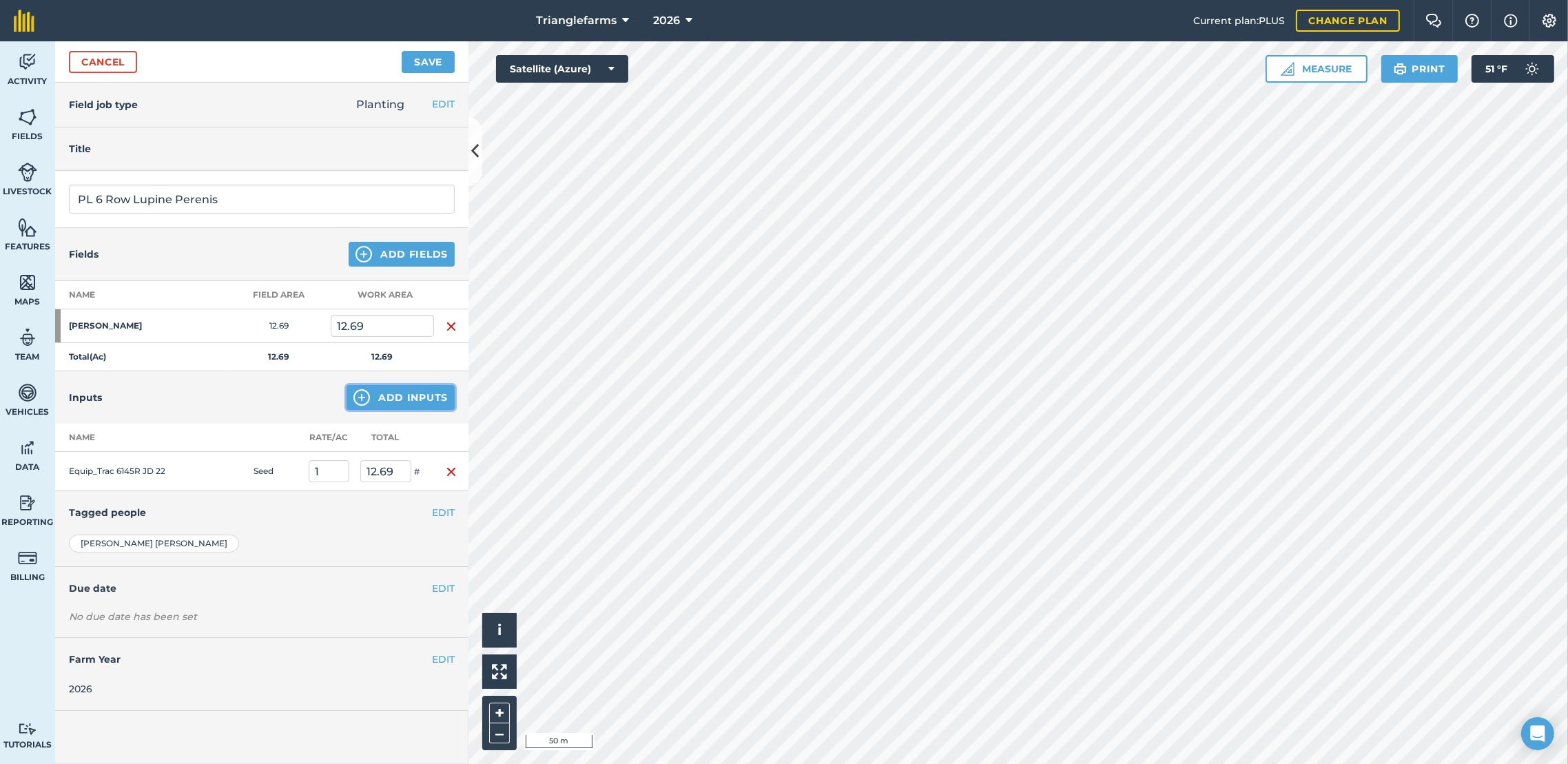
click at [403, 391] on button "Add Inputs" at bounding box center [400, 398] width 108 height 25
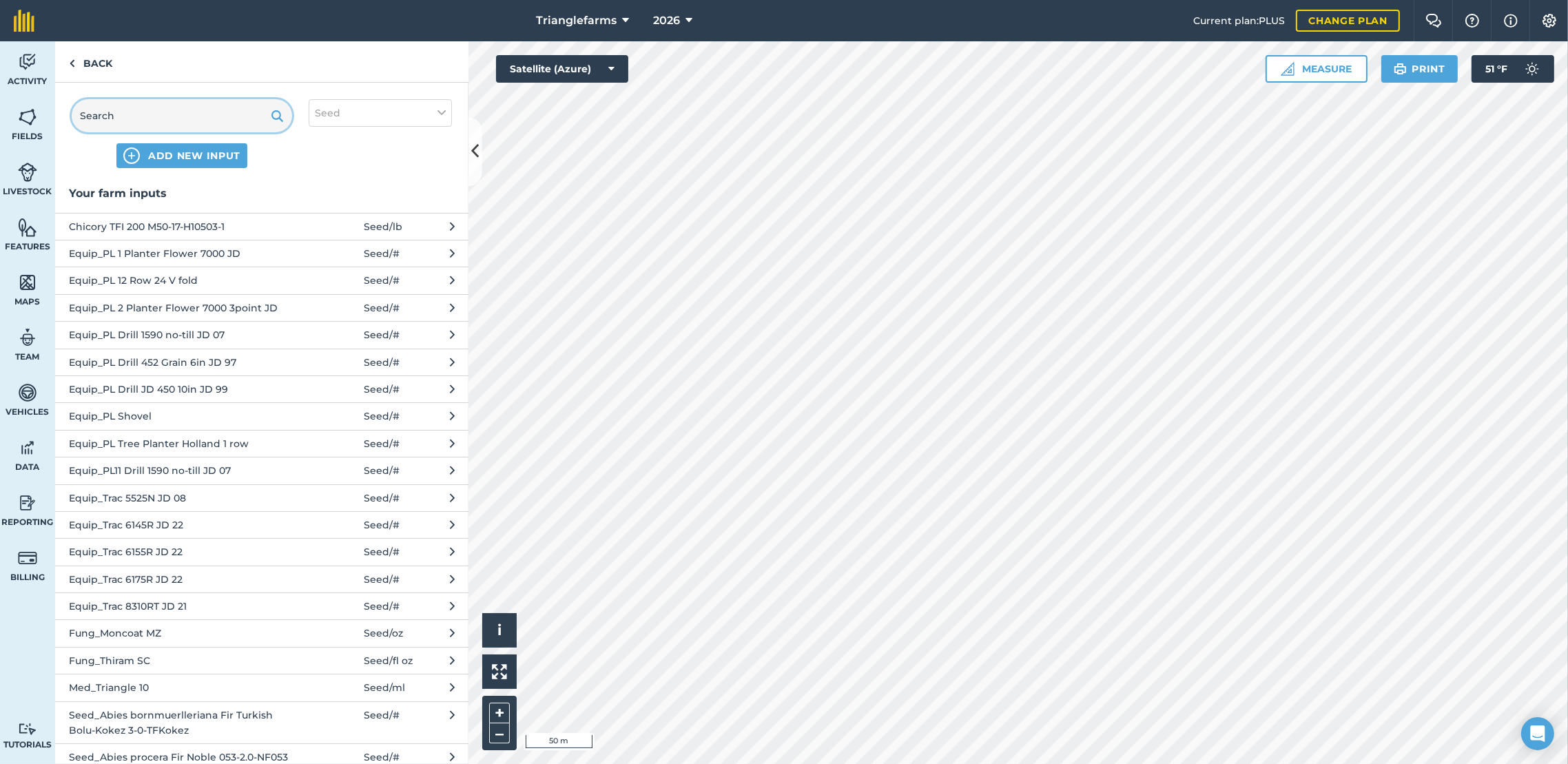
click at [147, 111] on input "text" at bounding box center [182, 115] width 220 height 33
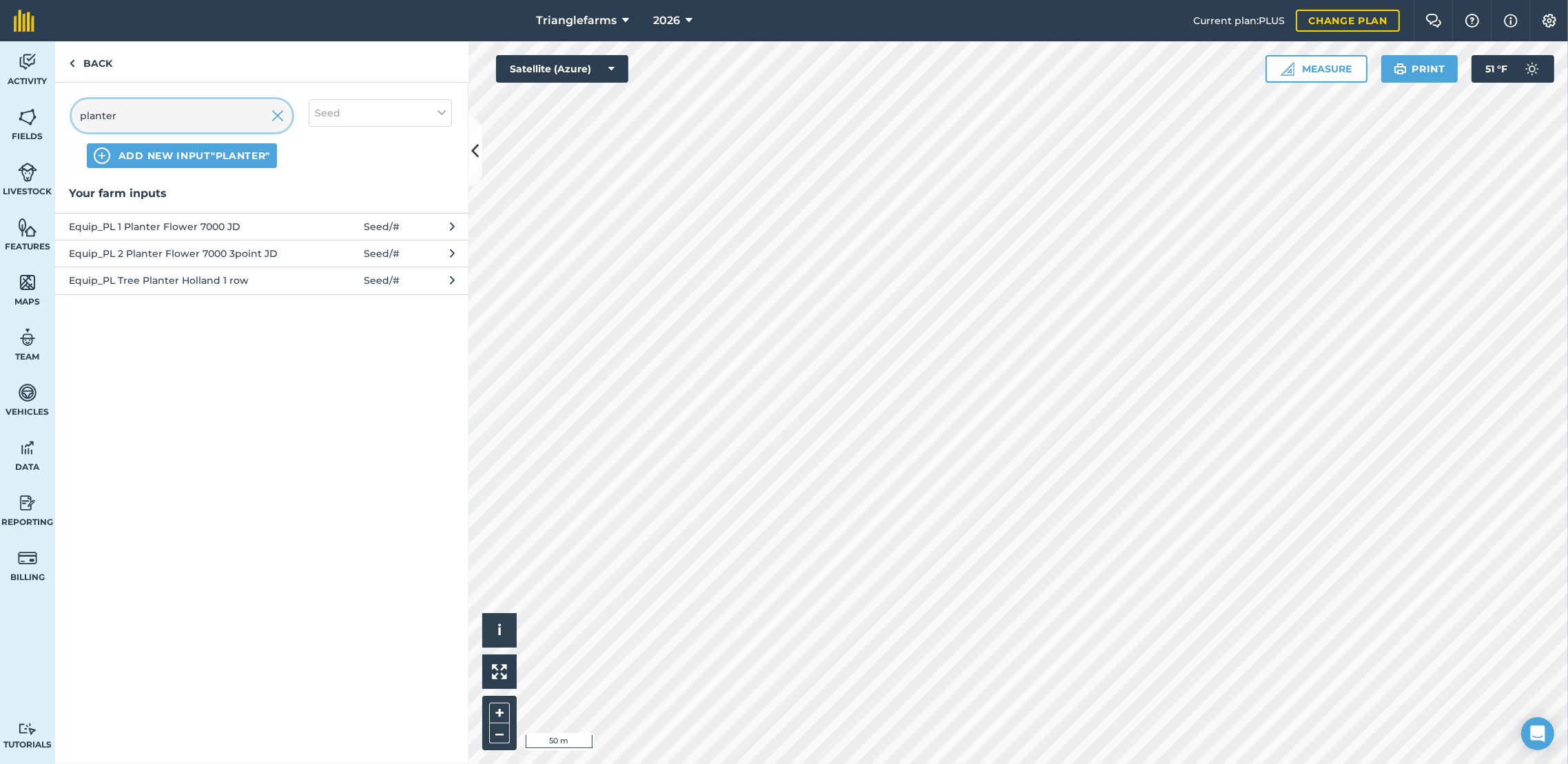
type input "planter"
click at [253, 256] on span "Equip_PL 2 Planter Flower 7000 3point JD" at bounding box center [181, 253] width 225 height 16
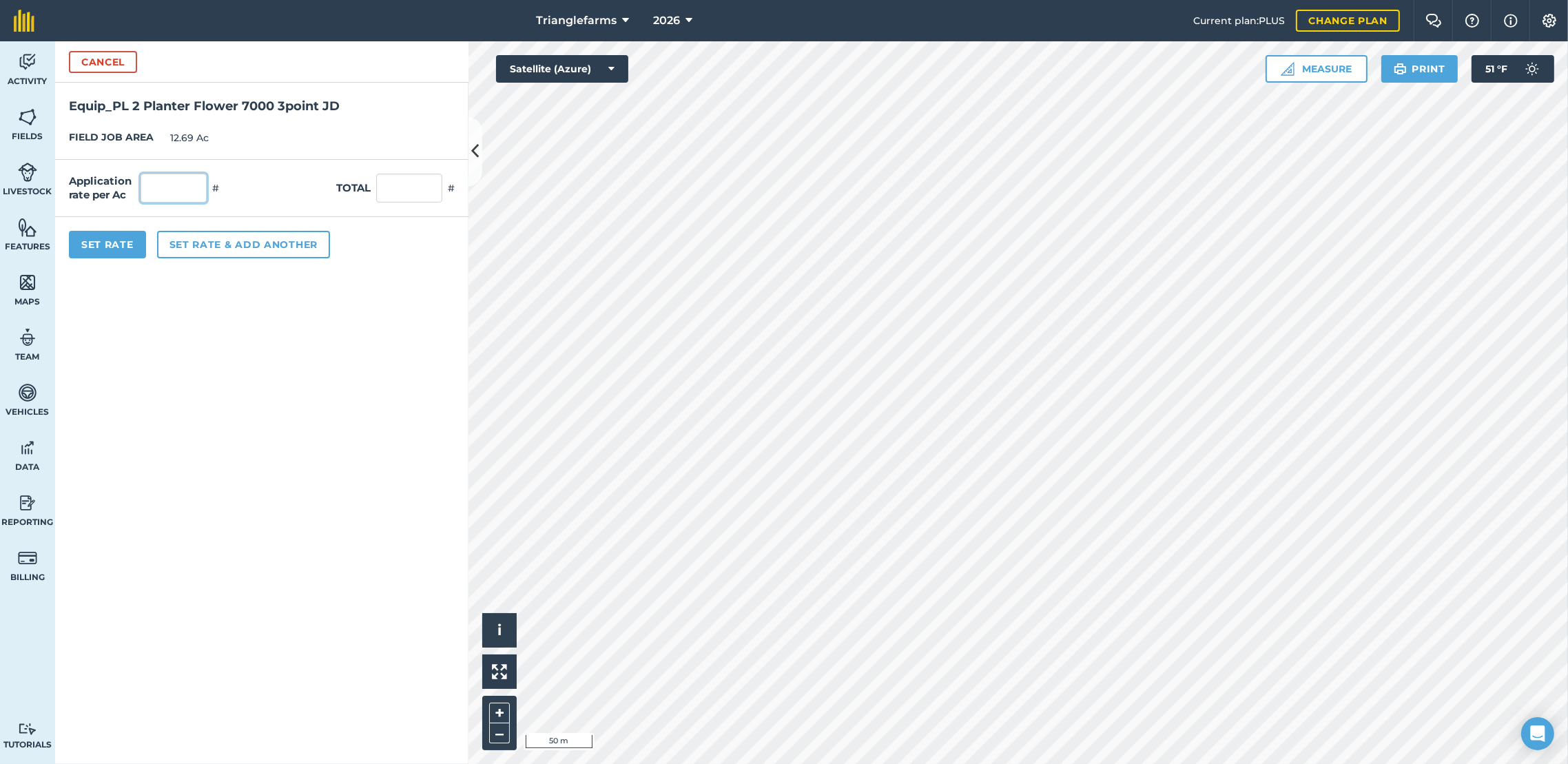
click at [173, 179] on input "text" at bounding box center [174, 188] width 66 height 29
type input "1"
type input "12.69"
click at [128, 255] on button "Set Rate" at bounding box center [107, 244] width 77 height 27
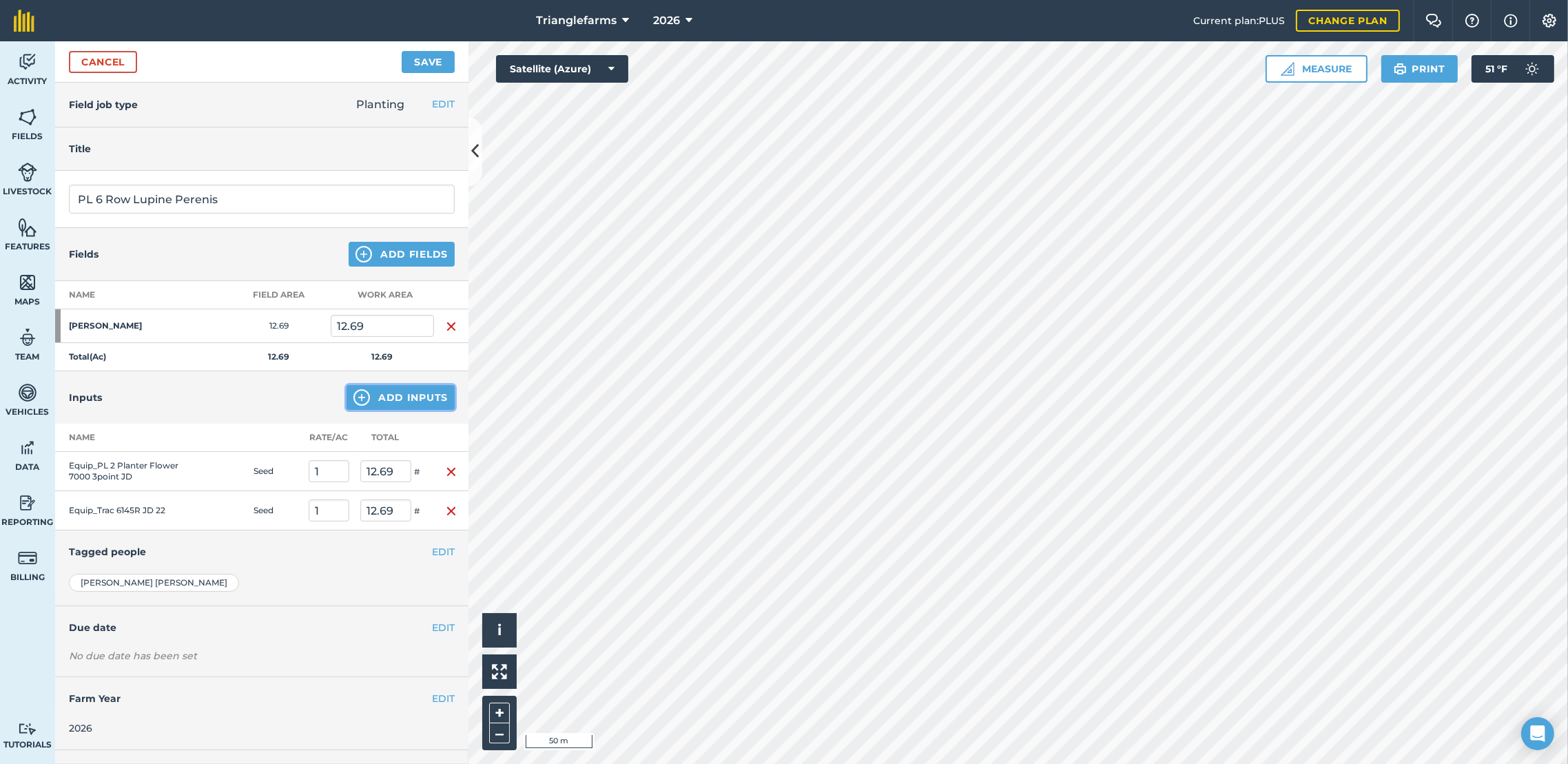
click at [397, 394] on button "Add Inputs" at bounding box center [400, 398] width 108 height 25
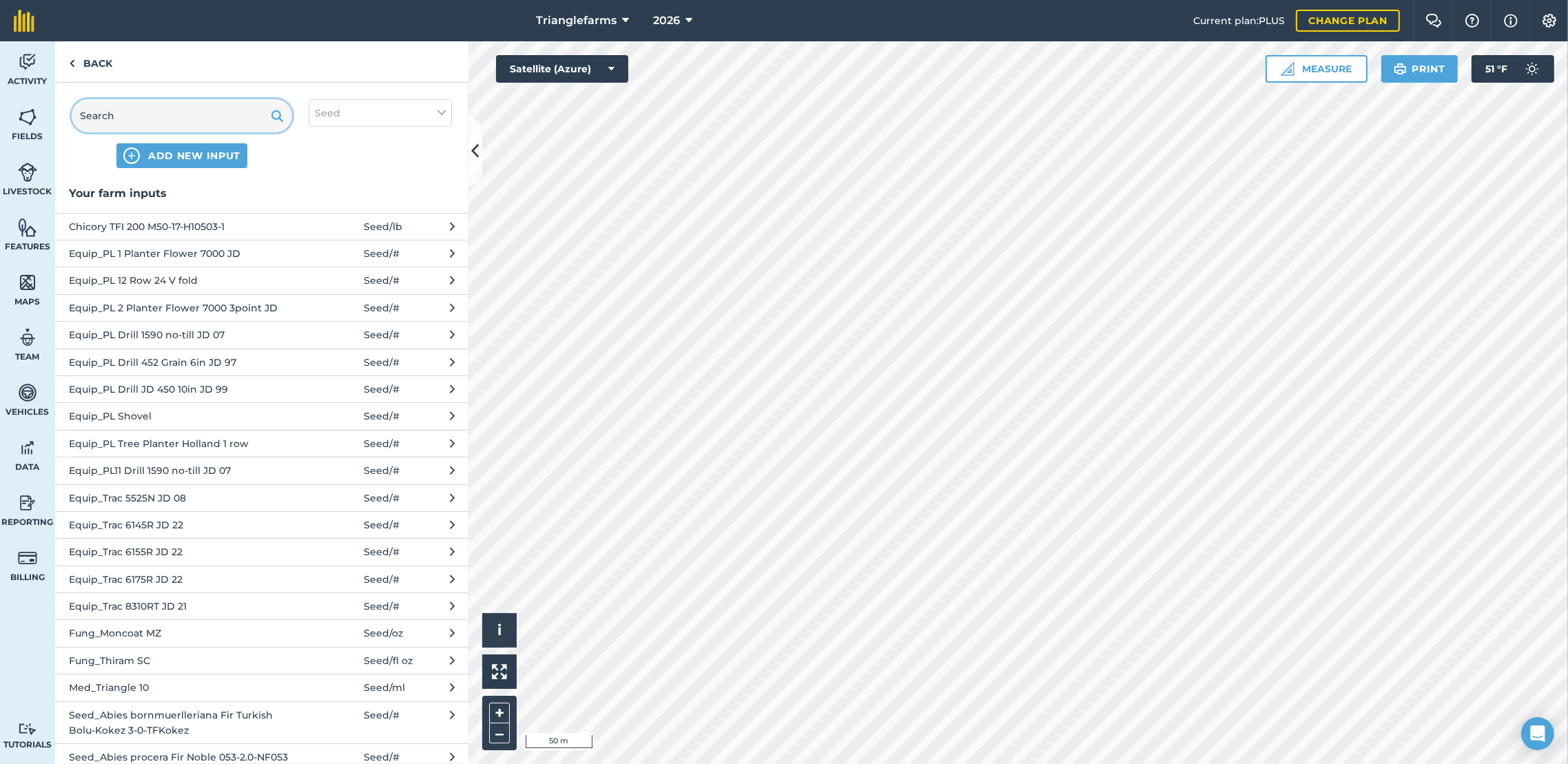
click at [148, 109] on input "text" at bounding box center [182, 115] width 220 height 33
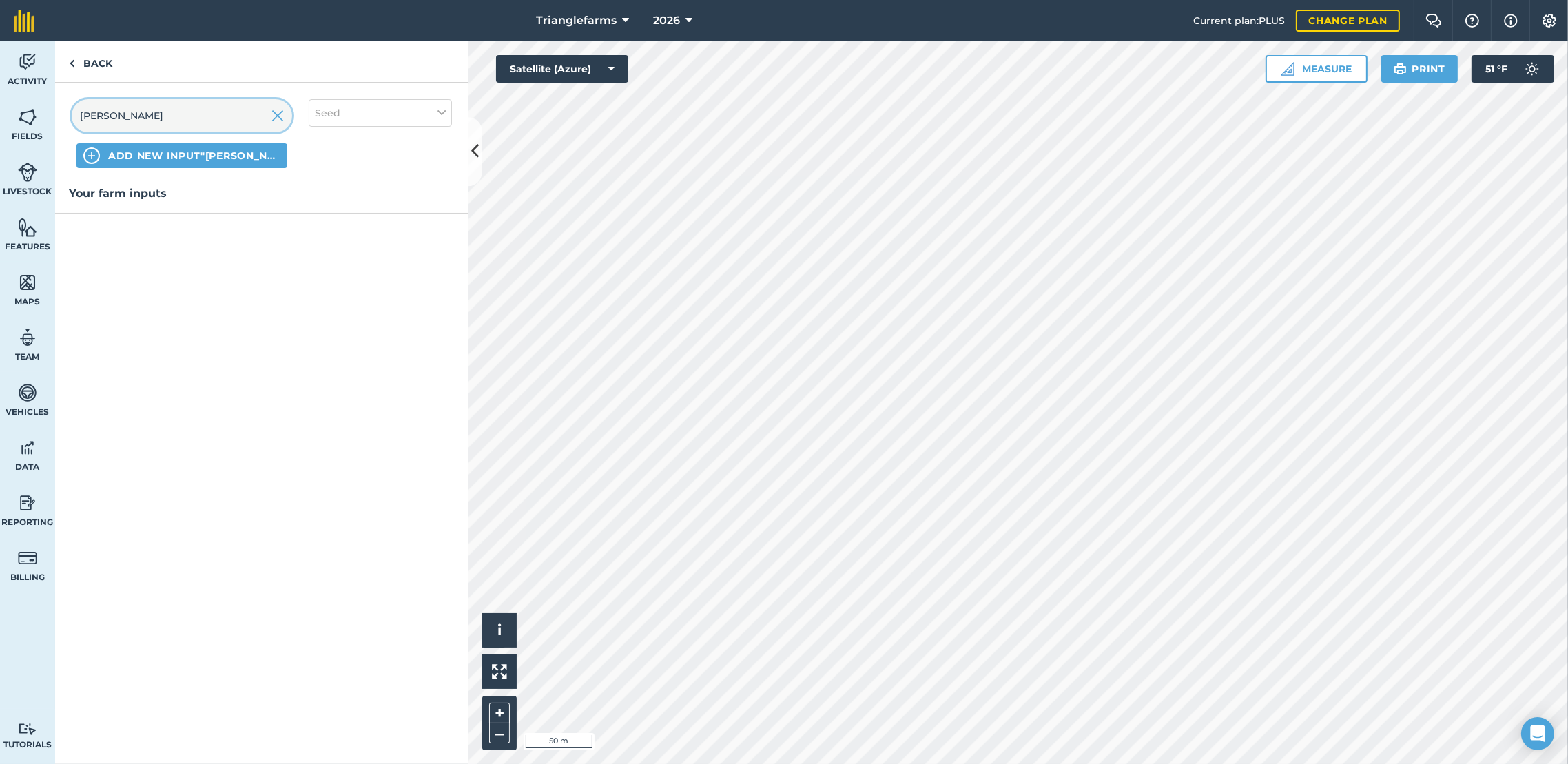
type input "[PERSON_NAME]"
click at [437, 107] on icon at bounding box center [441, 113] width 8 height 16
click at [319, 192] on label "Spray" at bounding box center [380, 193] width 131 height 15
click at [319, 192] on input "Spray" at bounding box center [319, 190] width 9 height 9
checkbox input "true"
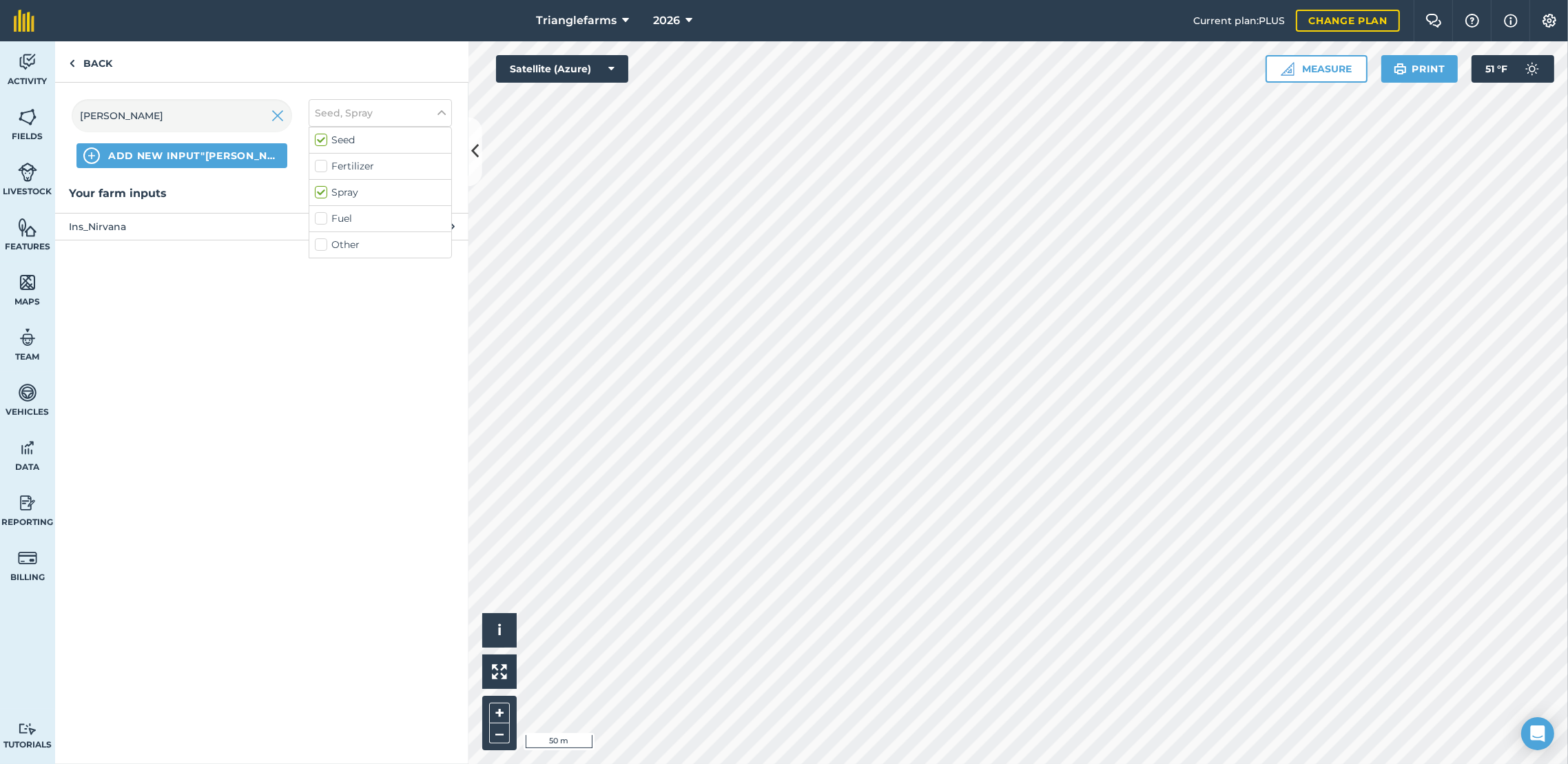
click at [144, 231] on span "Ins_Nirvana" at bounding box center [181, 227] width 225 height 16
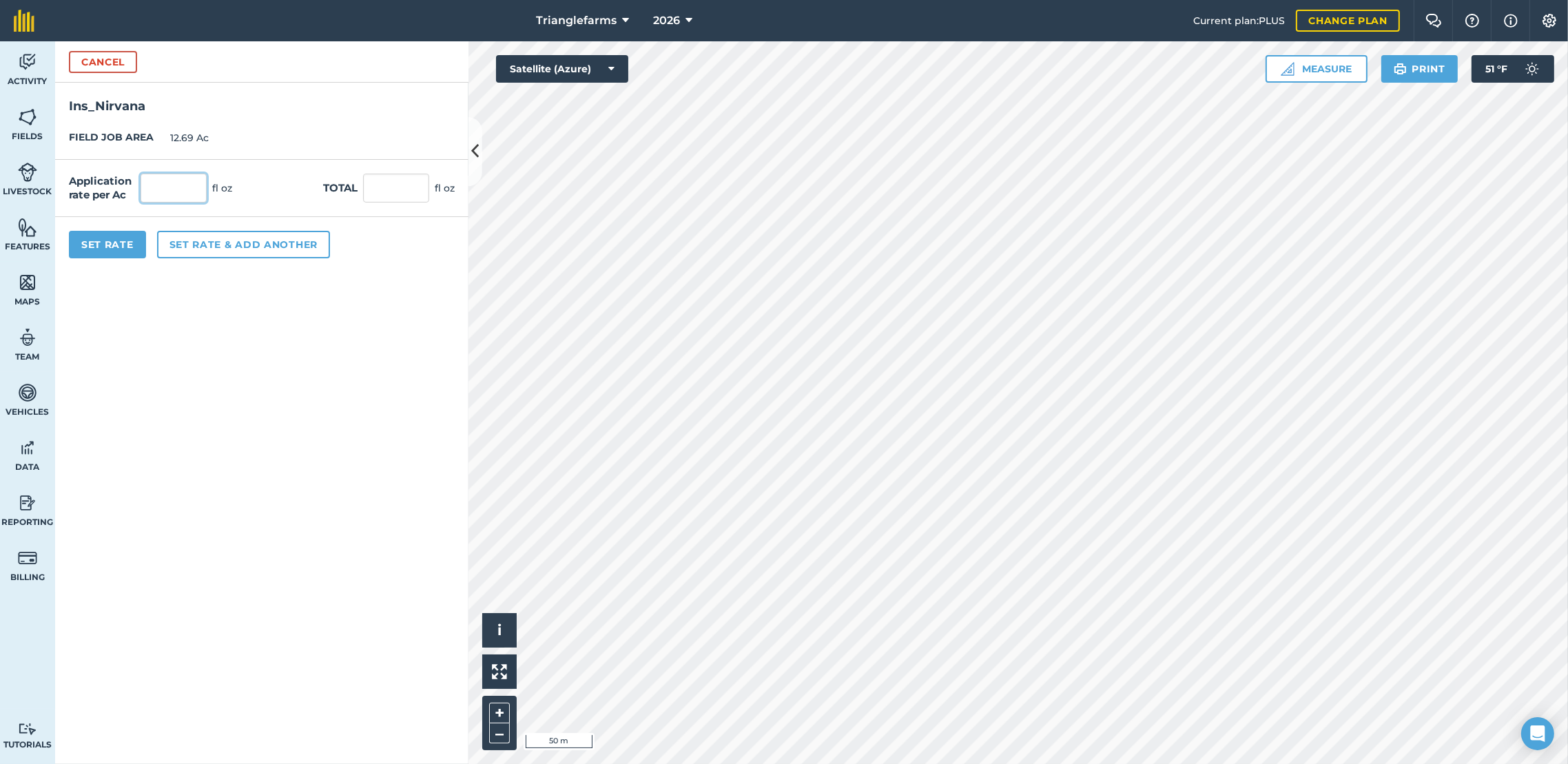
click at [189, 184] on input "text" at bounding box center [174, 188] width 66 height 29
type input "6.5"
type input "82.485"
click at [96, 250] on button "Set Rate" at bounding box center [107, 244] width 77 height 27
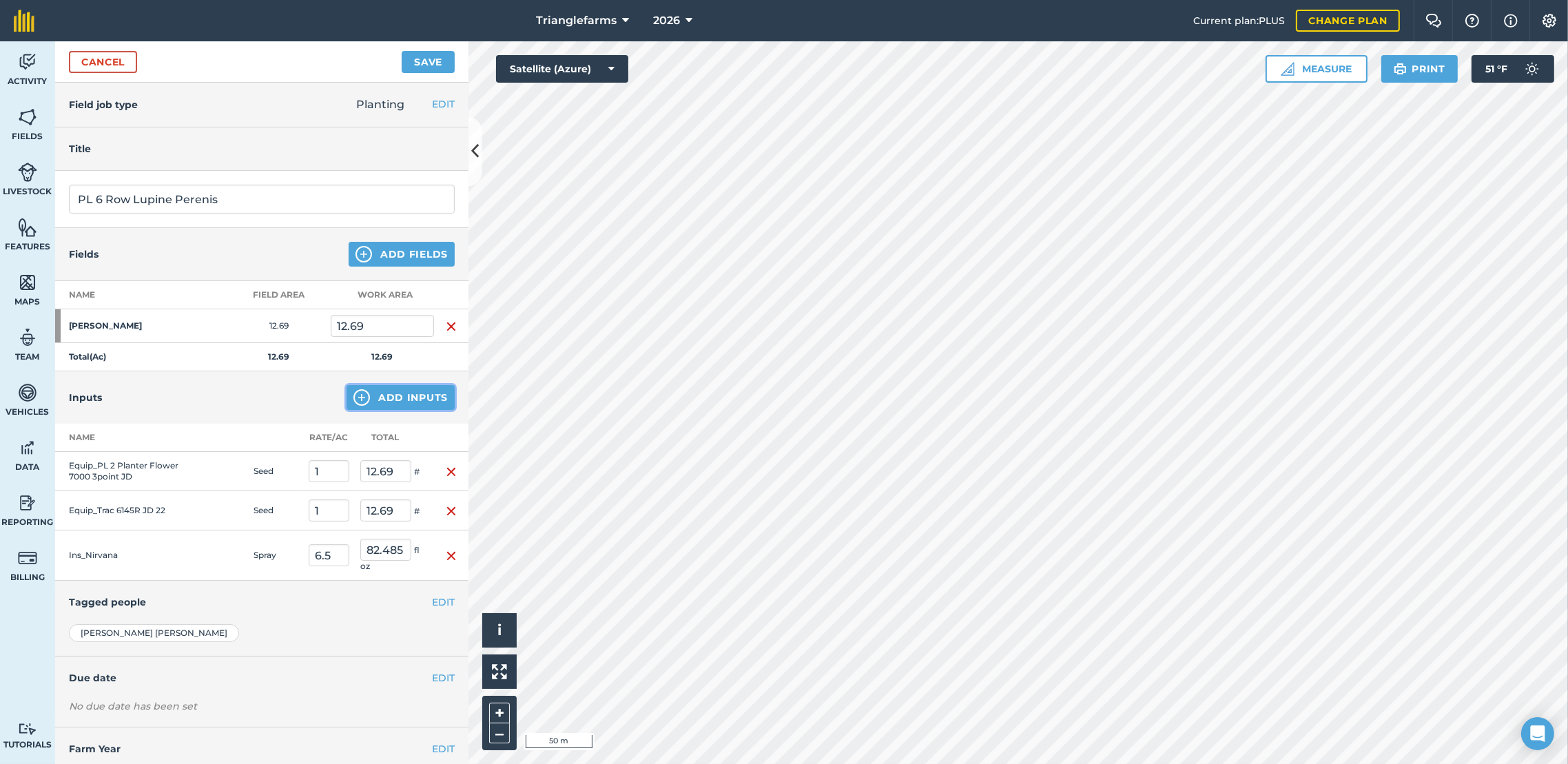
click at [394, 401] on button "Add Inputs" at bounding box center [400, 398] width 108 height 25
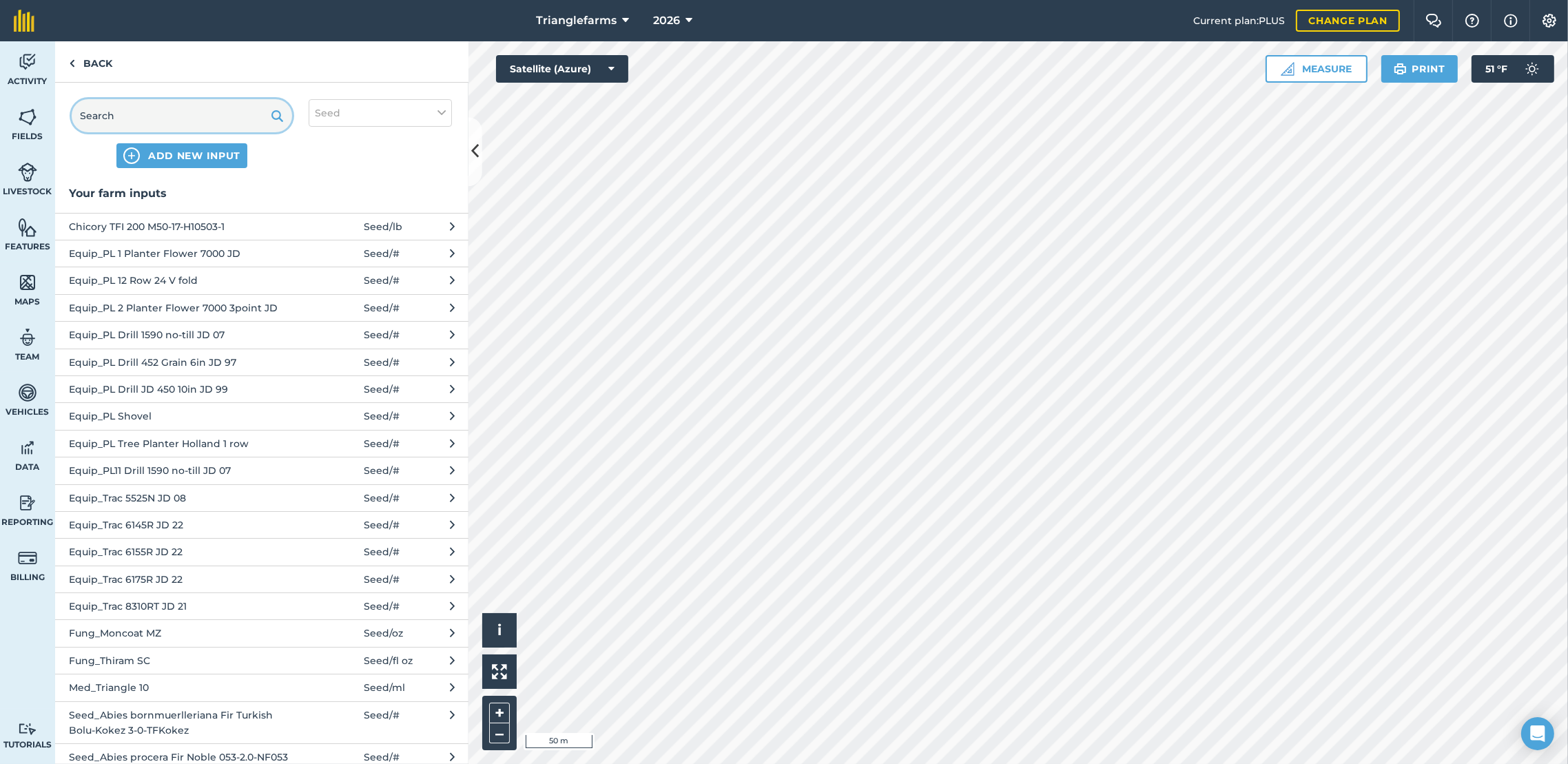
click at [169, 115] on input "text" at bounding box center [182, 115] width 220 height 33
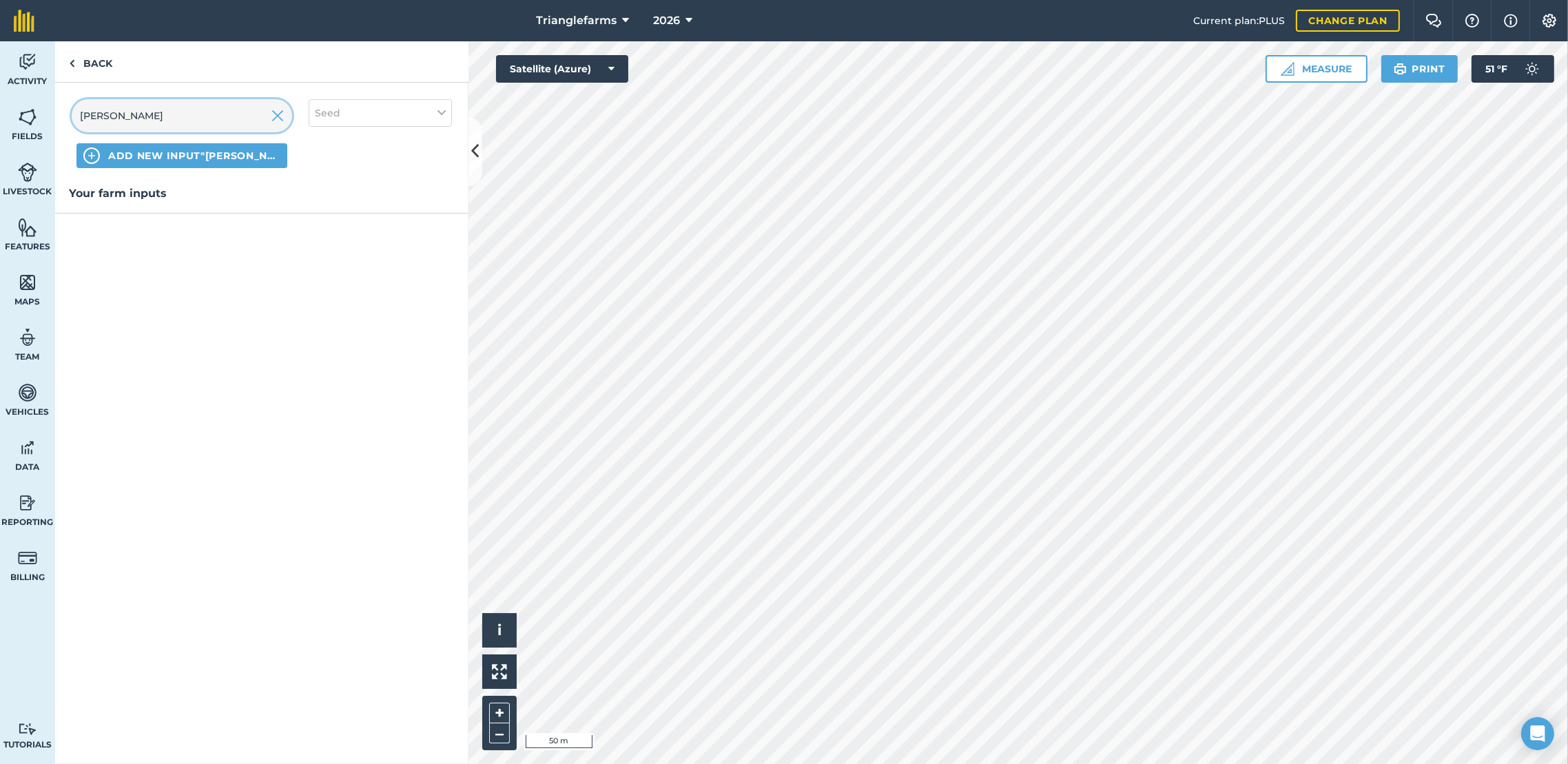
type input "[PERSON_NAME]"
click at [407, 109] on button "Seed" at bounding box center [380, 112] width 143 height 27
click at [328, 169] on label "Fertilizer" at bounding box center [380, 166] width 131 height 15
click at [323, 168] on input "Fertilizer" at bounding box center [319, 163] width 9 height 9
checkbox input "true"
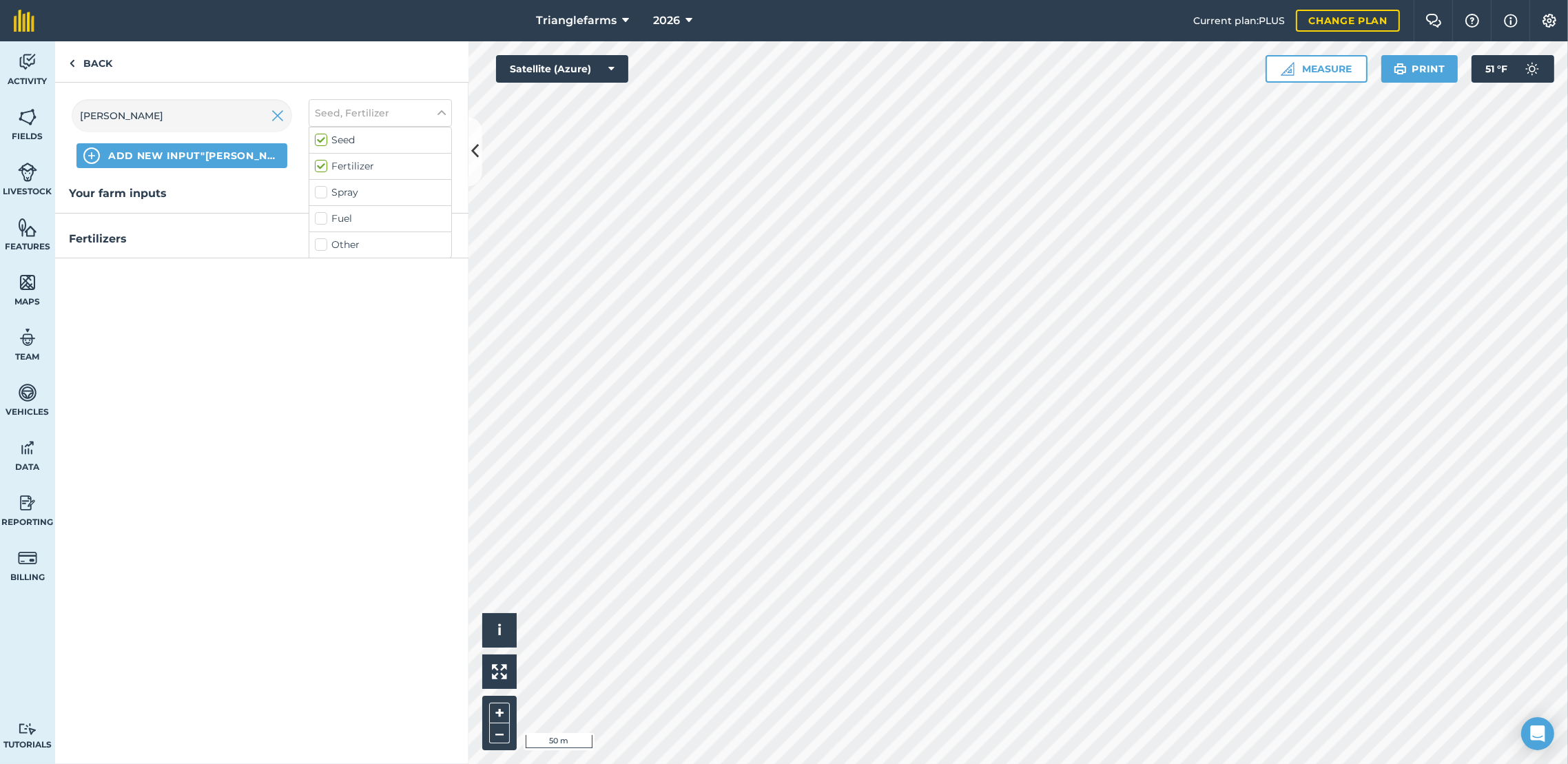
click at [323, 188] on label "Spray" at bounding box center [380, 193] width 131 height 15
click at [323, 188] on input "Spray" at bounding box center [319, 190] width 9 height 9
checkbox input "true"
click at [327, 166] on label "Fertilizer" at bounding box center [380, 166] width 131 height 15
click at [323, 166] on input "Fertilizer" at bounding box center [319, 163] width 9 height 9
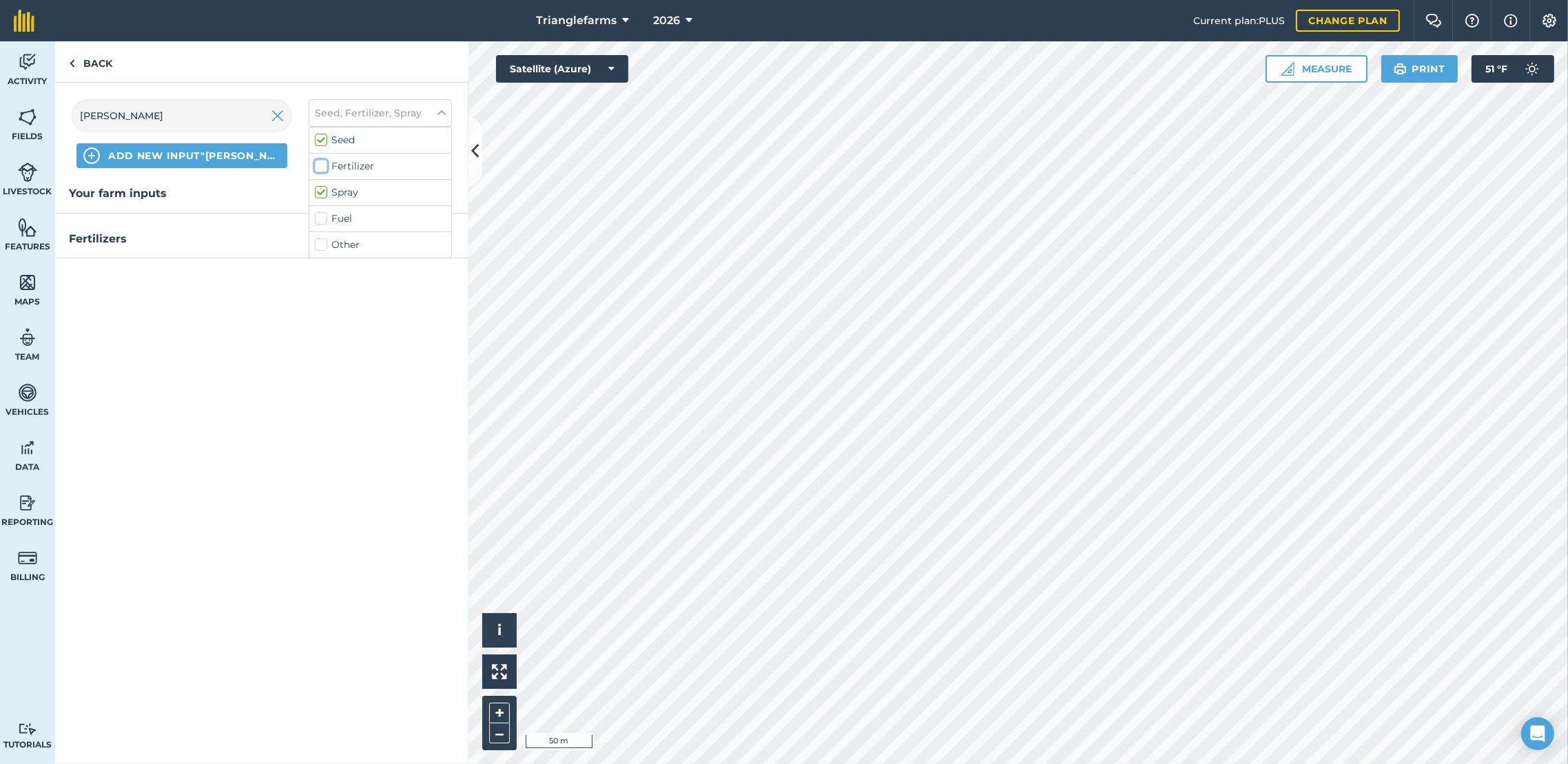
checkbox input "false"
click at [324, 151] on div "Seed" at bounding box center [380, 140] width 142 height 26
click at [323, 138] on label "Seed" at bounding box center [380, 140] width 131 height 15
click at [323, 138] on input "Seed" at bounding box center [319, 137] width 9 height 9
checkbox input "false"
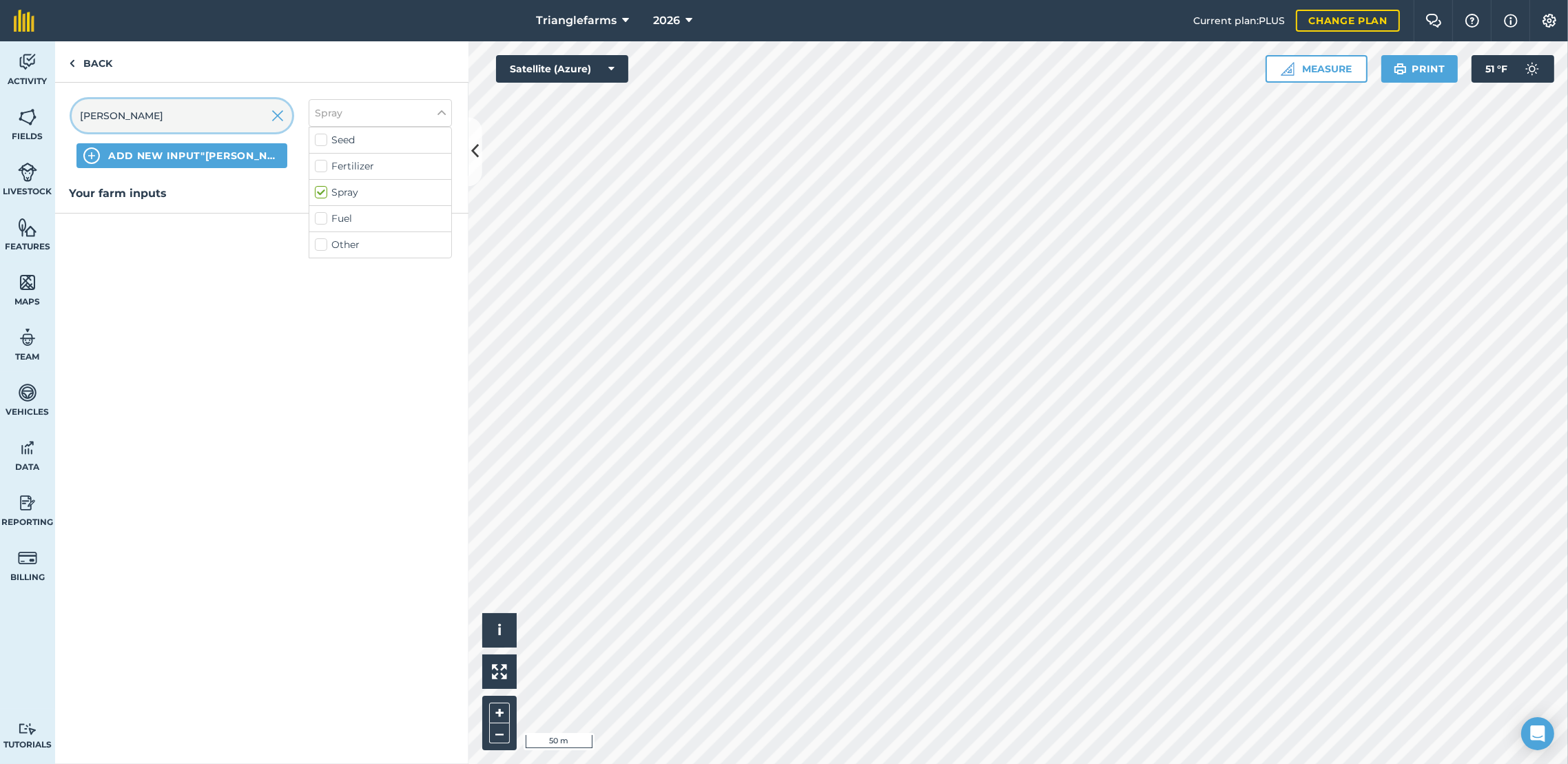
click at [161, 123] on input "[PERSON_NAME]" at bounding box center [182, 115] width 220 height 33
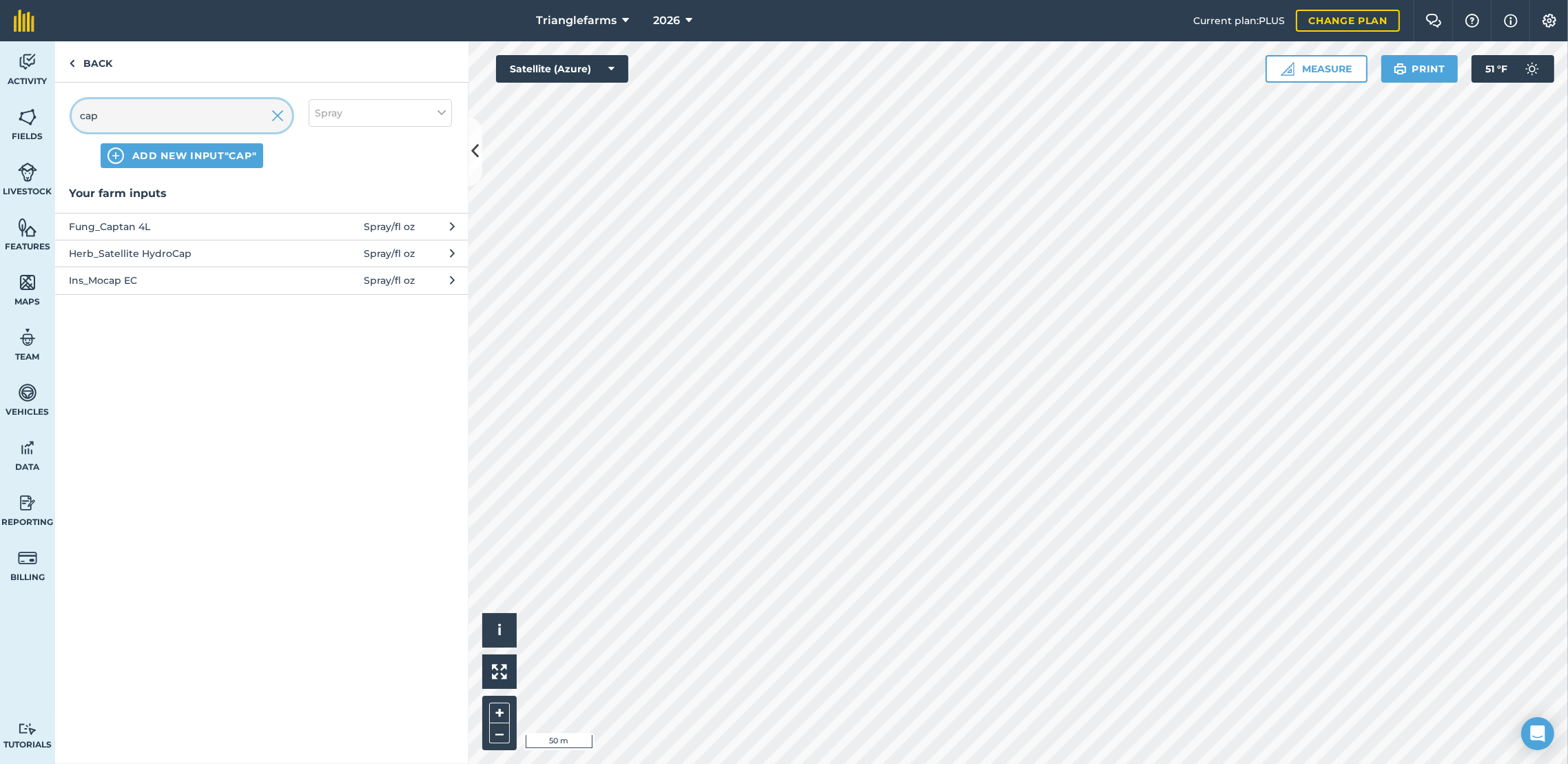
type input "cap"
click at [145, 231] on span "Fung_Captan 4L" at bounding box center [181, 227] width 225 height 16
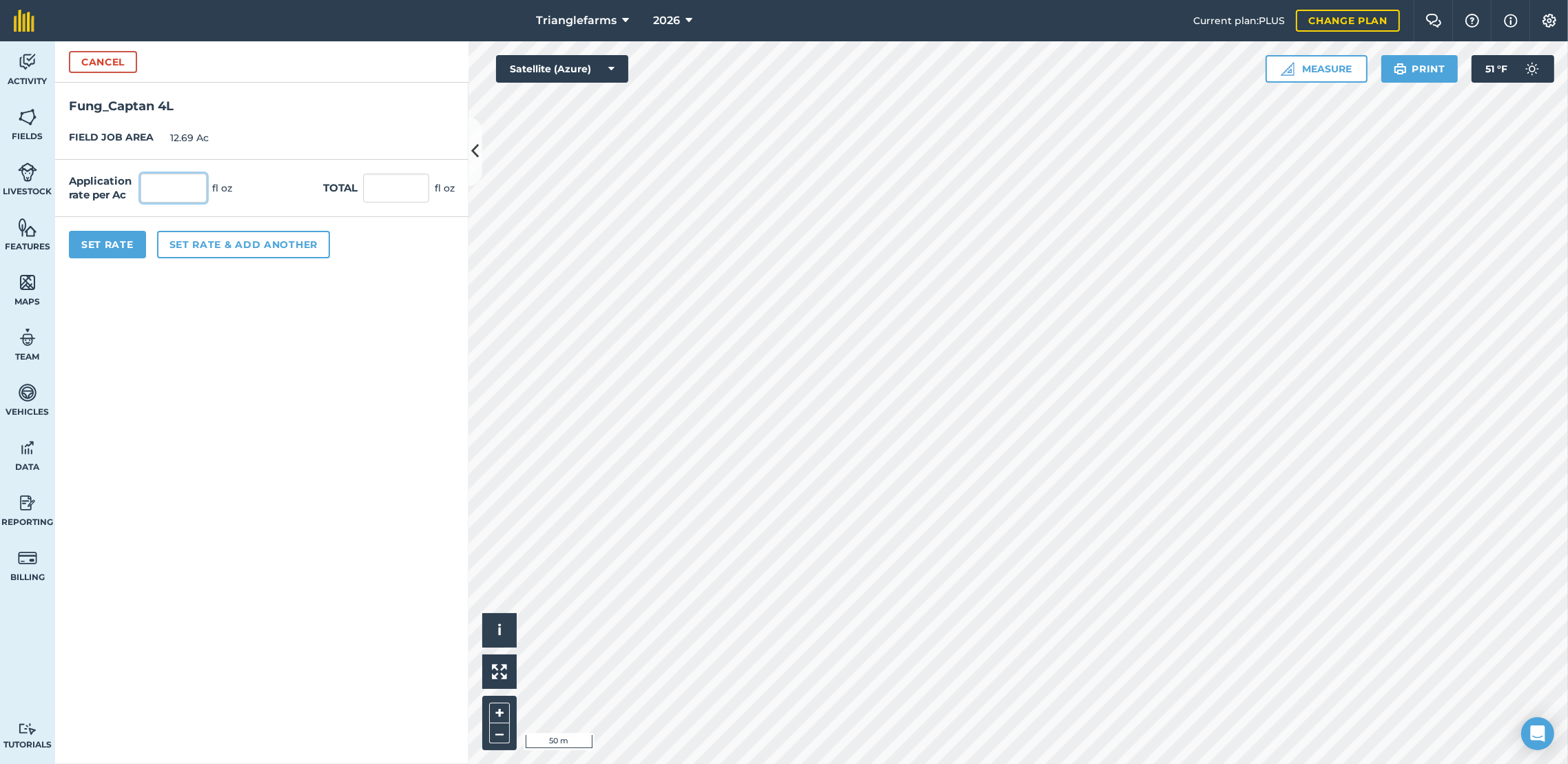
click at [151, 190] on input "text" at bounding box center [174, 188] width 66 height 29
type input "16"
type input "203.04"
click at [111, 262] on div "Set Rate Set rate & add another" at bounding box center [262, 245] width 414 height 55
click at [114, 248] on button "Set Rate" at bounding box center [107, 244] width 77 height 27
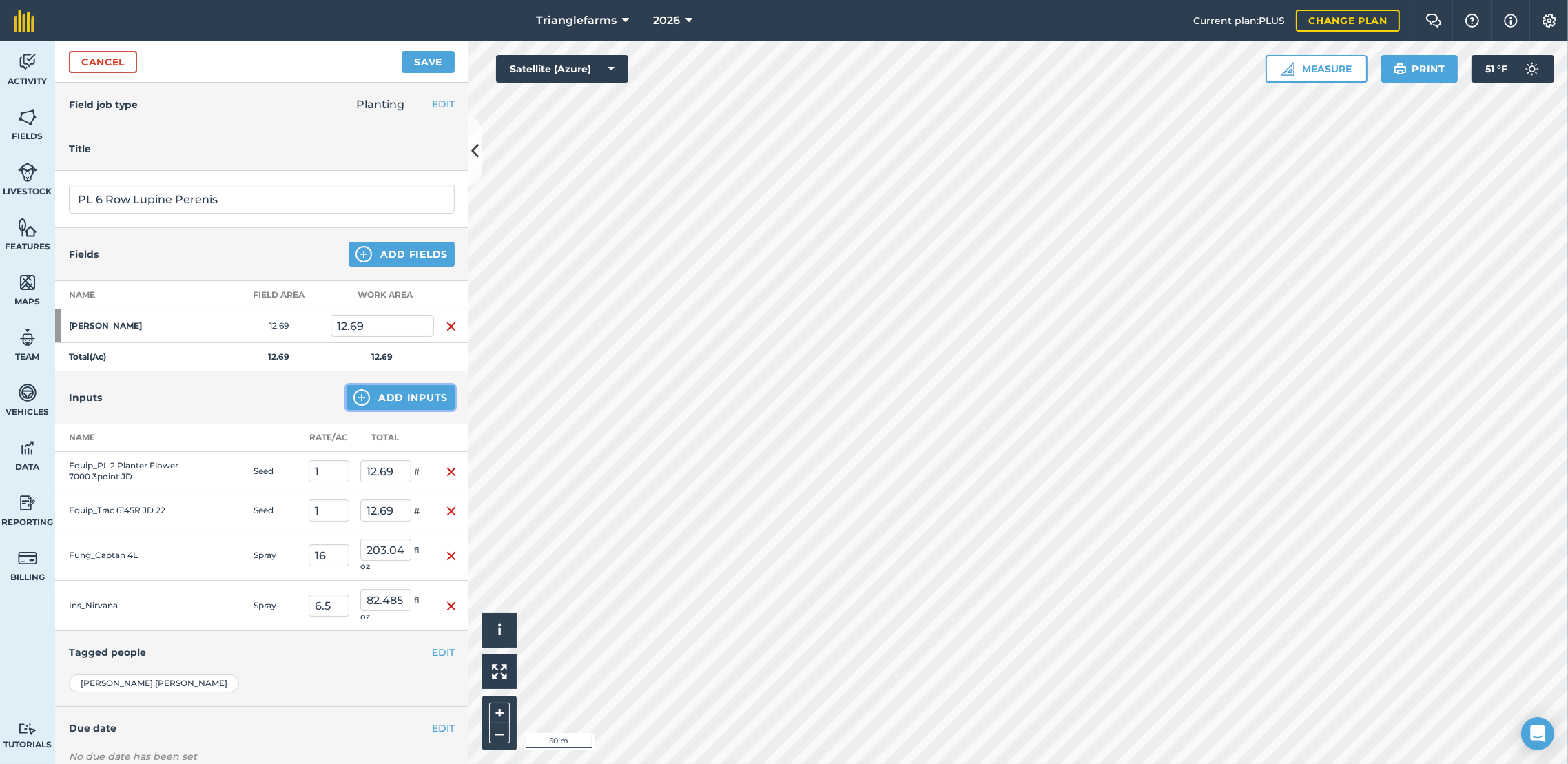
click at [409, 403] on button "Add Inputs" at bounding box center [400, 398] width 108 height 25
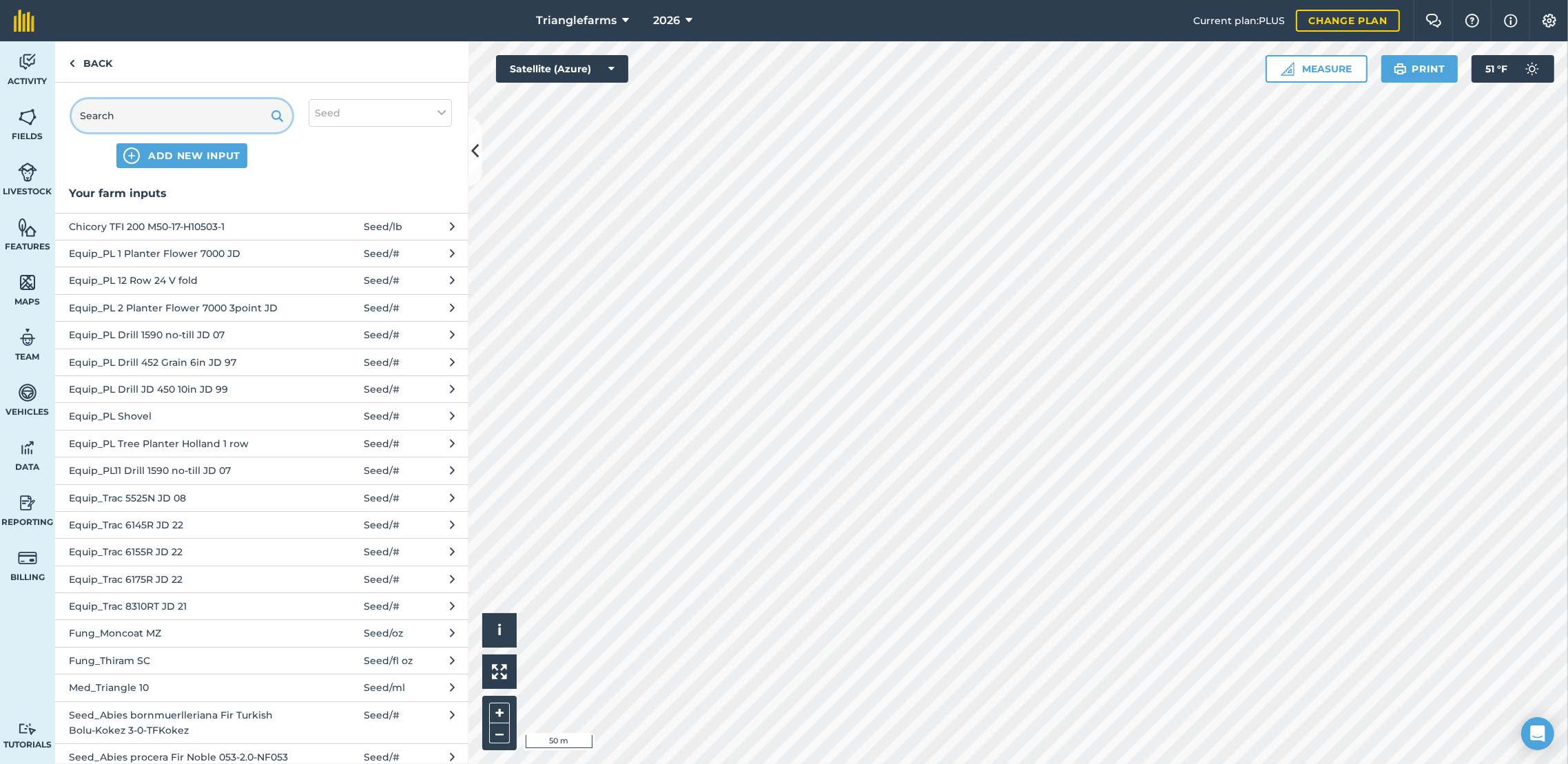
click at [199, 127] on input "text" at bounding box center [182, 115] width 220 height 33
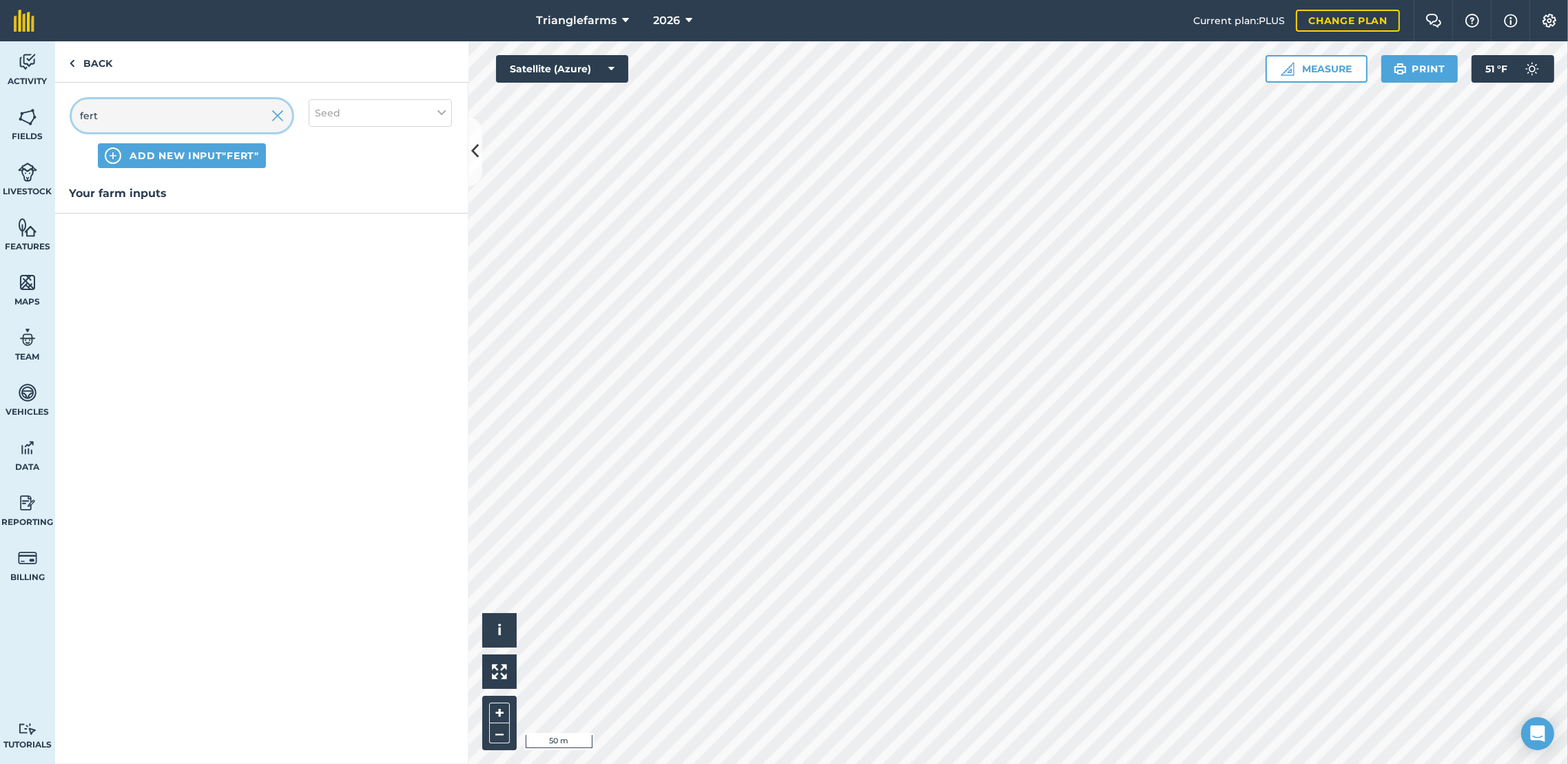
type input "fert"
click at [429, 117] on button "Seed" at bounding box center [380, 112] width 143 height 27
click at [351, 161] on label "Fertilizer" at bounding box center [380, 166] width 131 height 15
click at [323, 161] on input "Fertilizer" at bounding box center [319, 163] width 9 height 9
checkbox input "true"
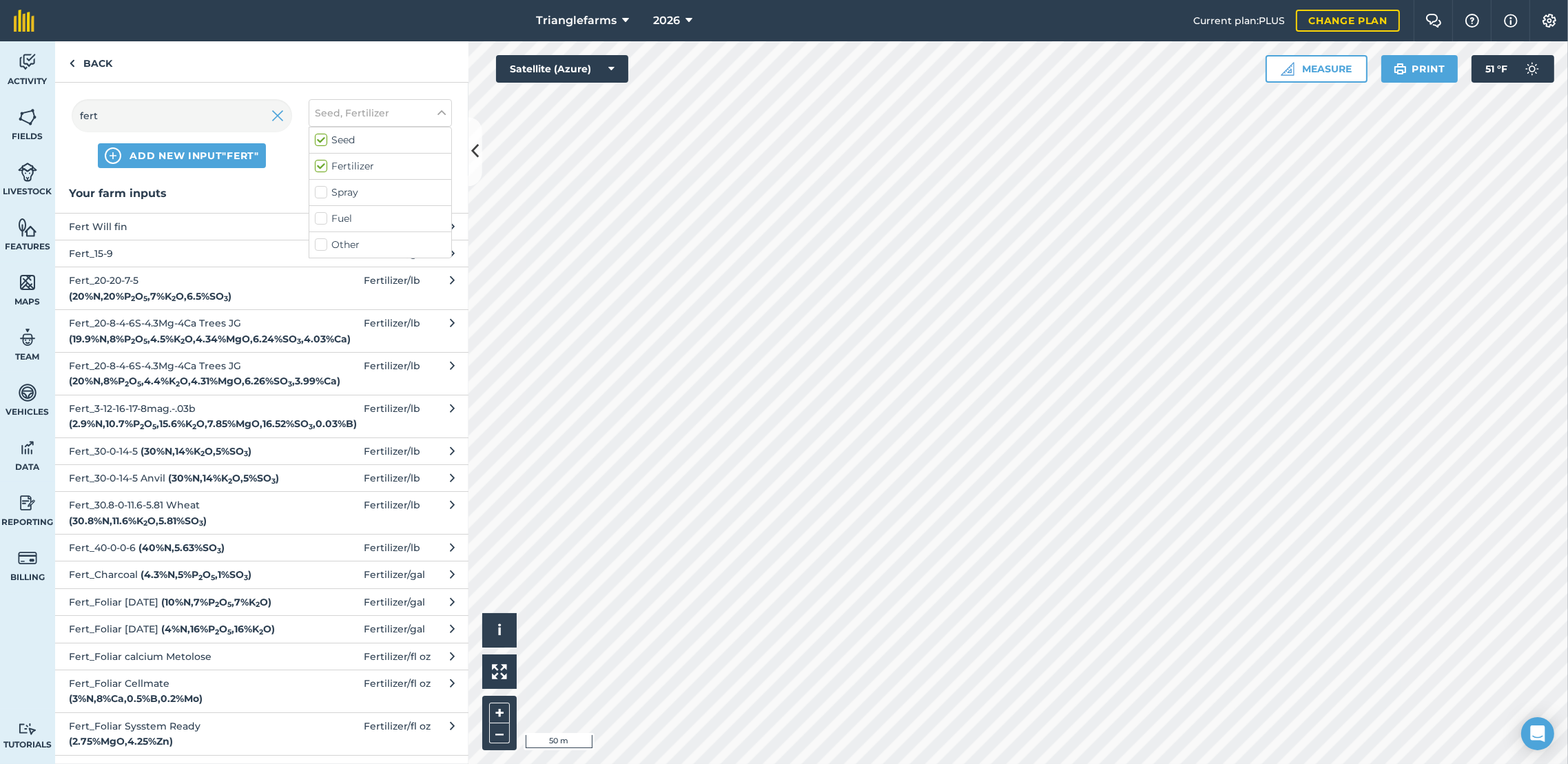
click at [123, 256] on span "Fert_15-9" at bounding box center [181, 253] width 225 height 16
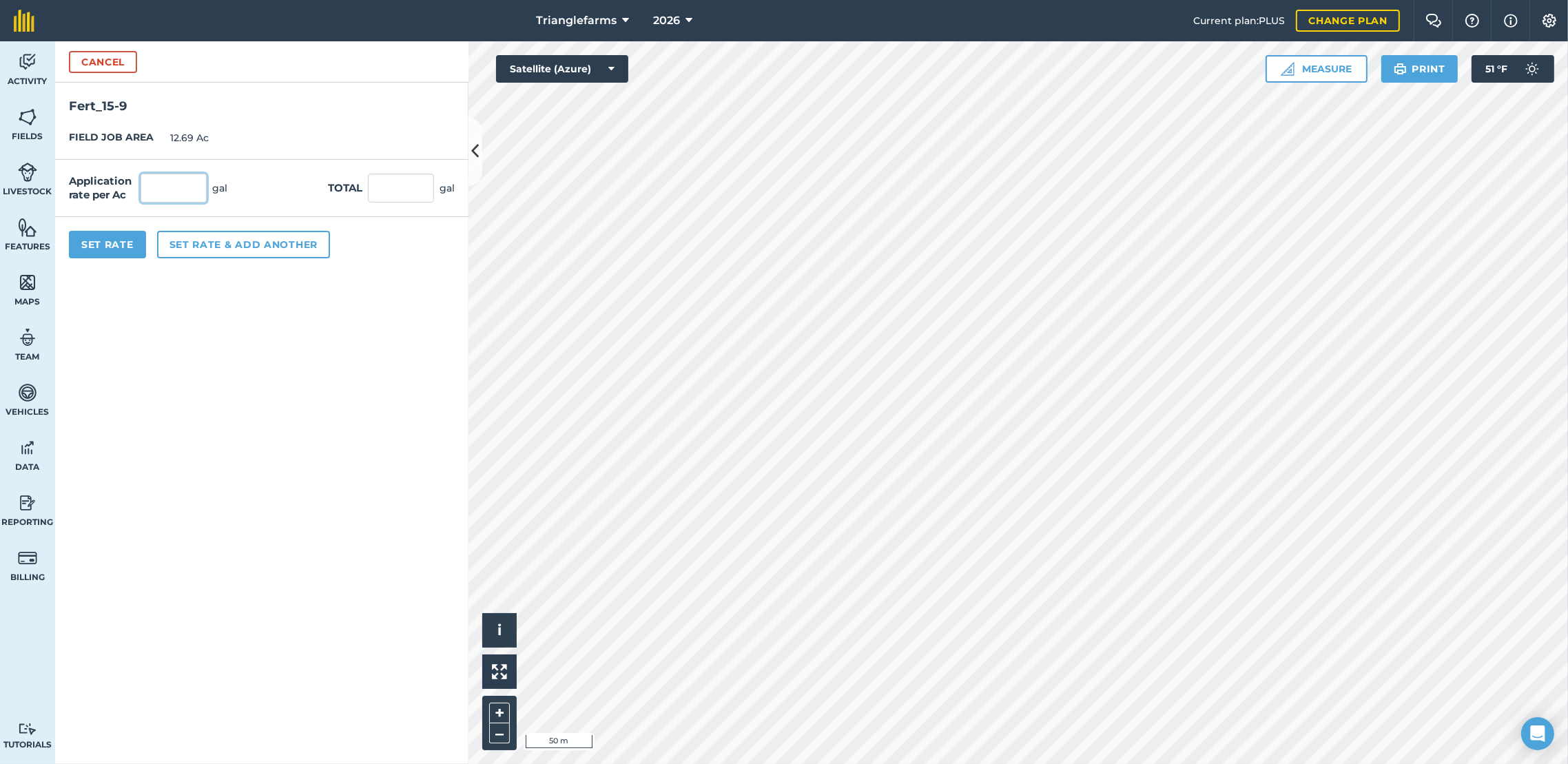
click at [181, 191] on input "text" at bounding box center [174, 188] width 66 height 29
type input "30"
type input "380.7"
click at [118, 247] on button "Set Rate" at bounding box center [107, 244] width 77 height 27
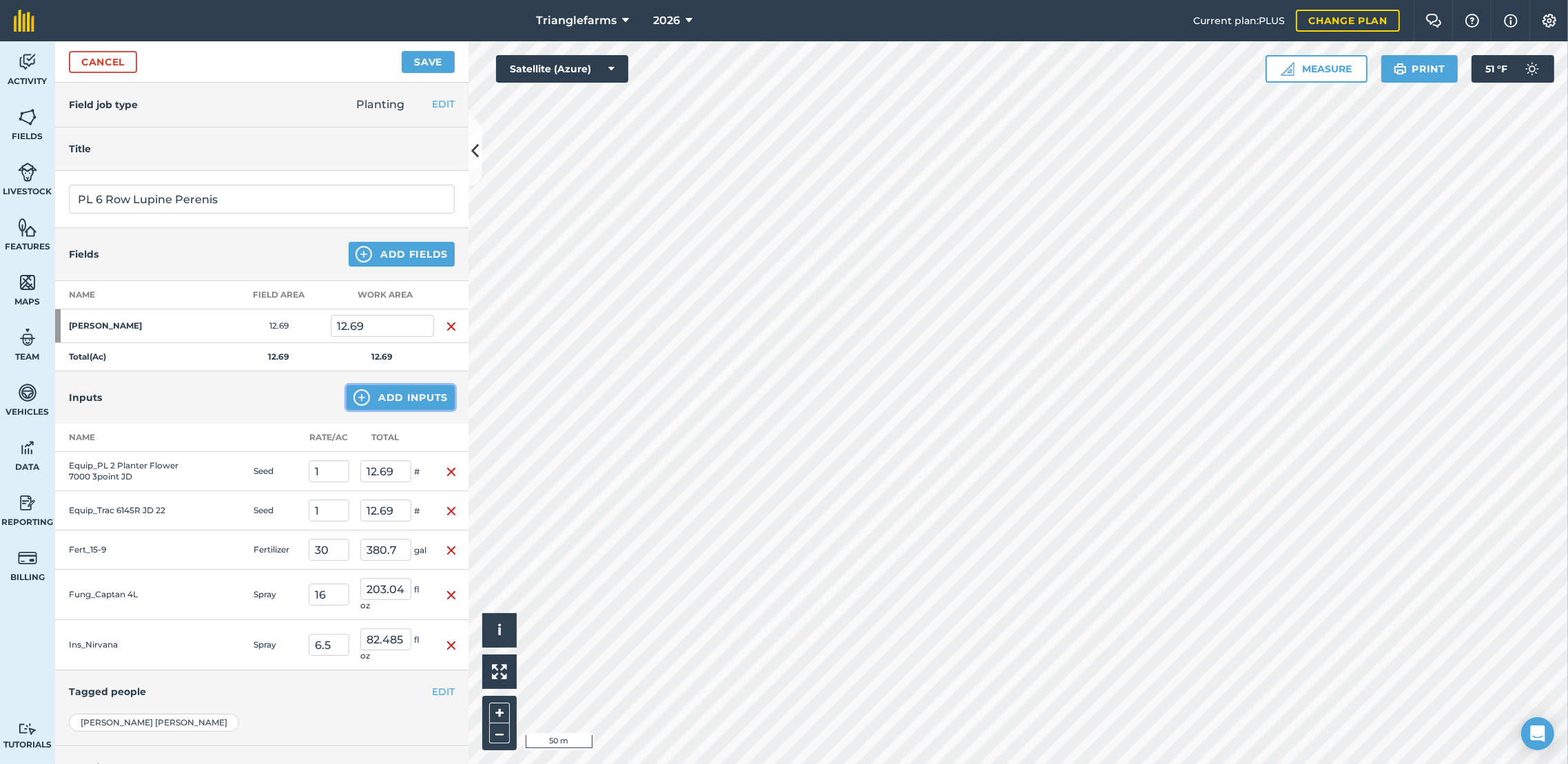
click at [389, 398] on button "Add Inputs" at bounding box center [400, 398] width 108 height 25
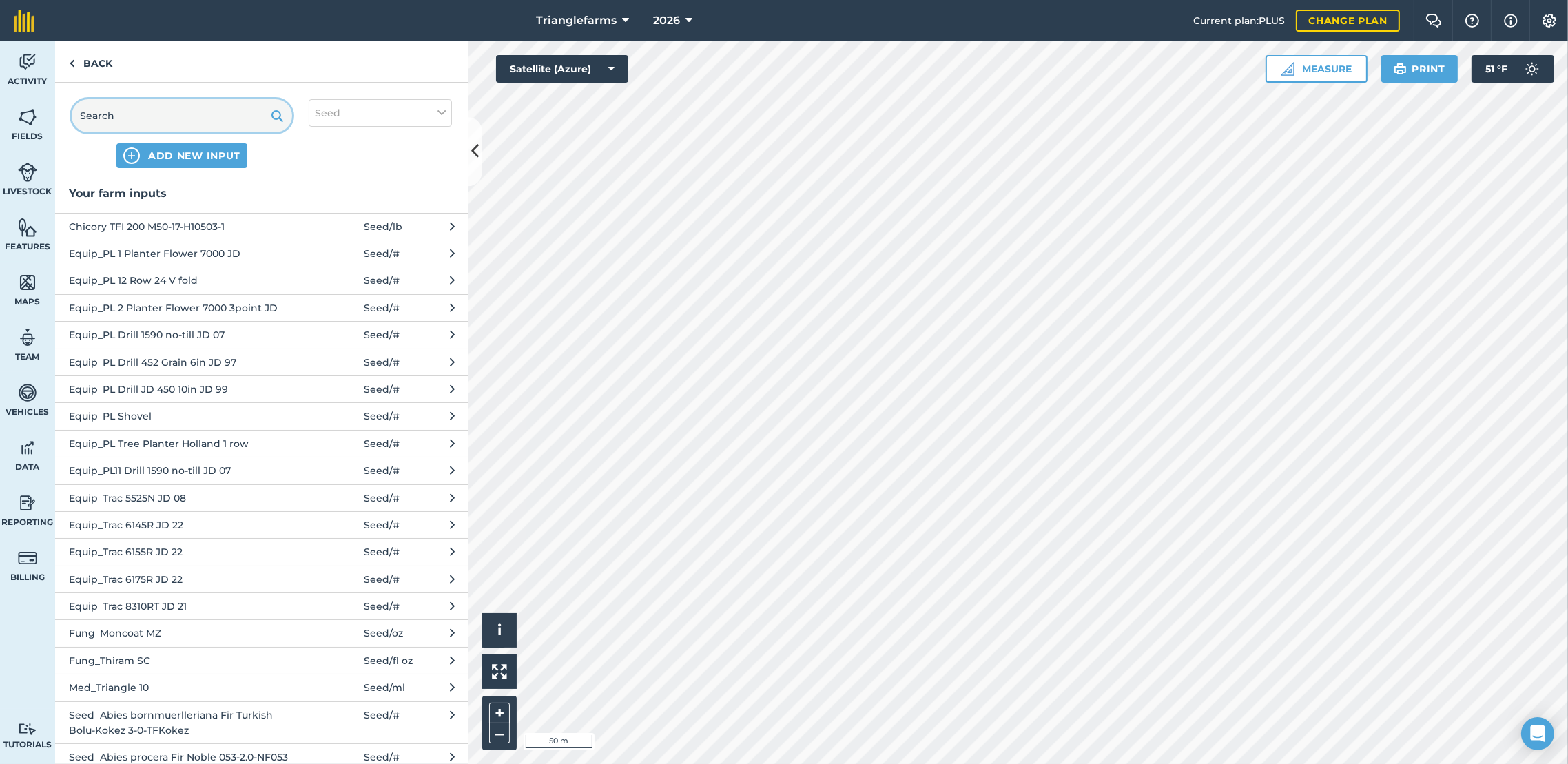
click at [214, 127] on input "text" at bounding box center [182, 115] width 220 height 33
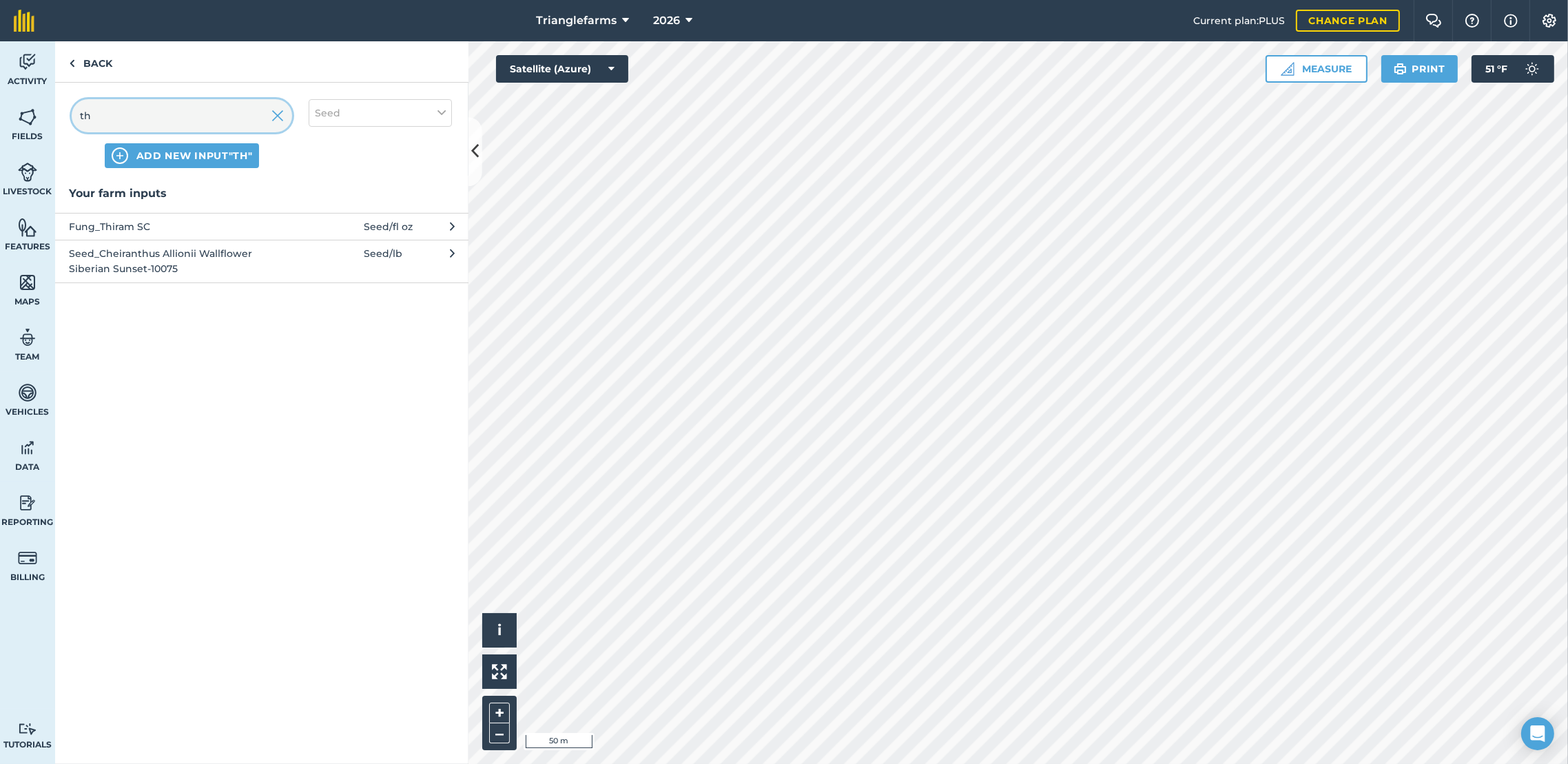
type input "th"
click at [182, 222] on span "Fung_Thiram SC" at bounding box center [181, 227] width 225 height 16
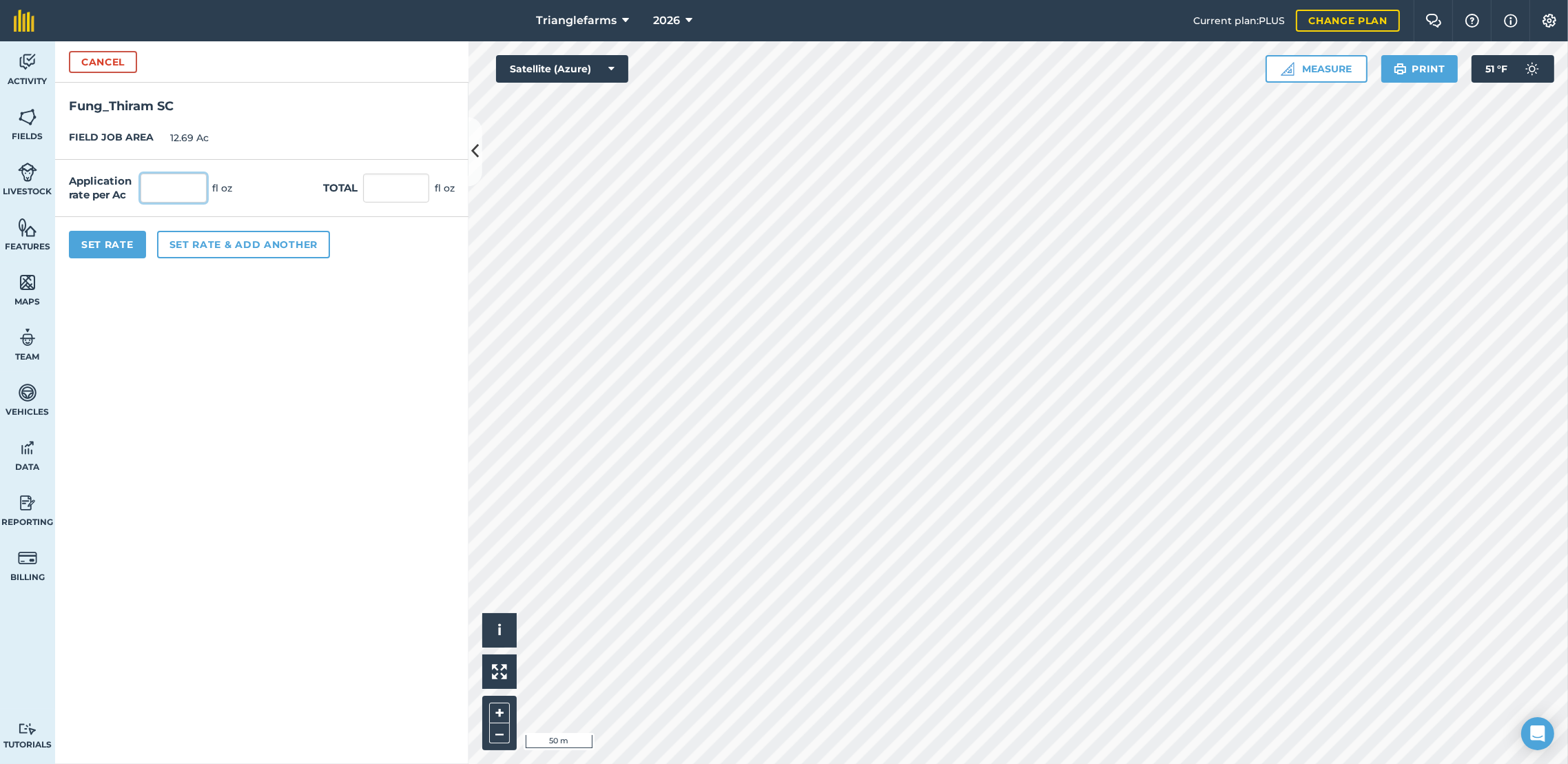
click at [149, 188] on input "text" at bounding box center [174, 188] width 66 height 29
type input "1"
type input "12.69"
click at [106, 246] on button "Set Rate" at bounding box center [107, 244] width 77 height 27
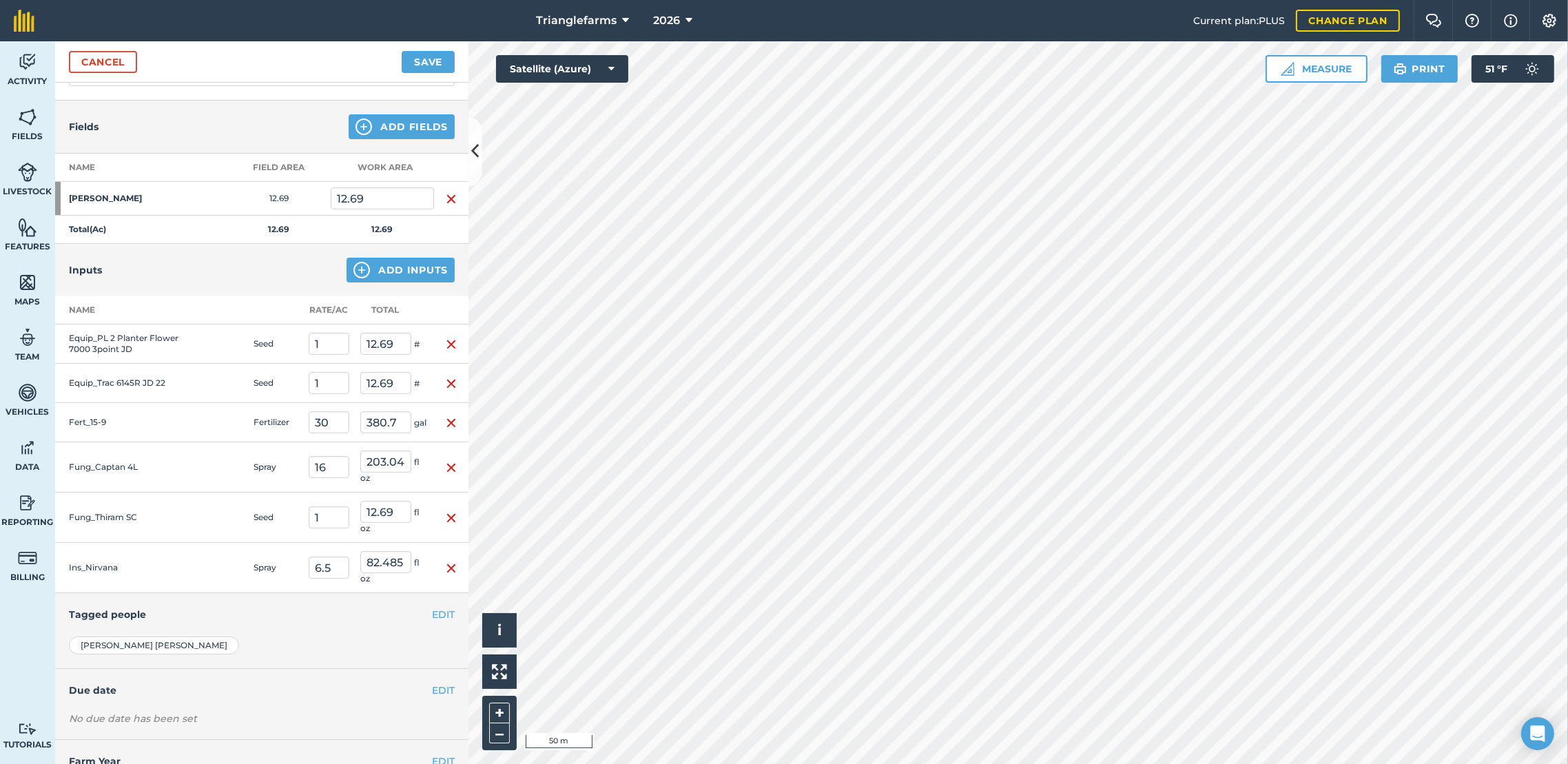
scroll to position [164, 0]
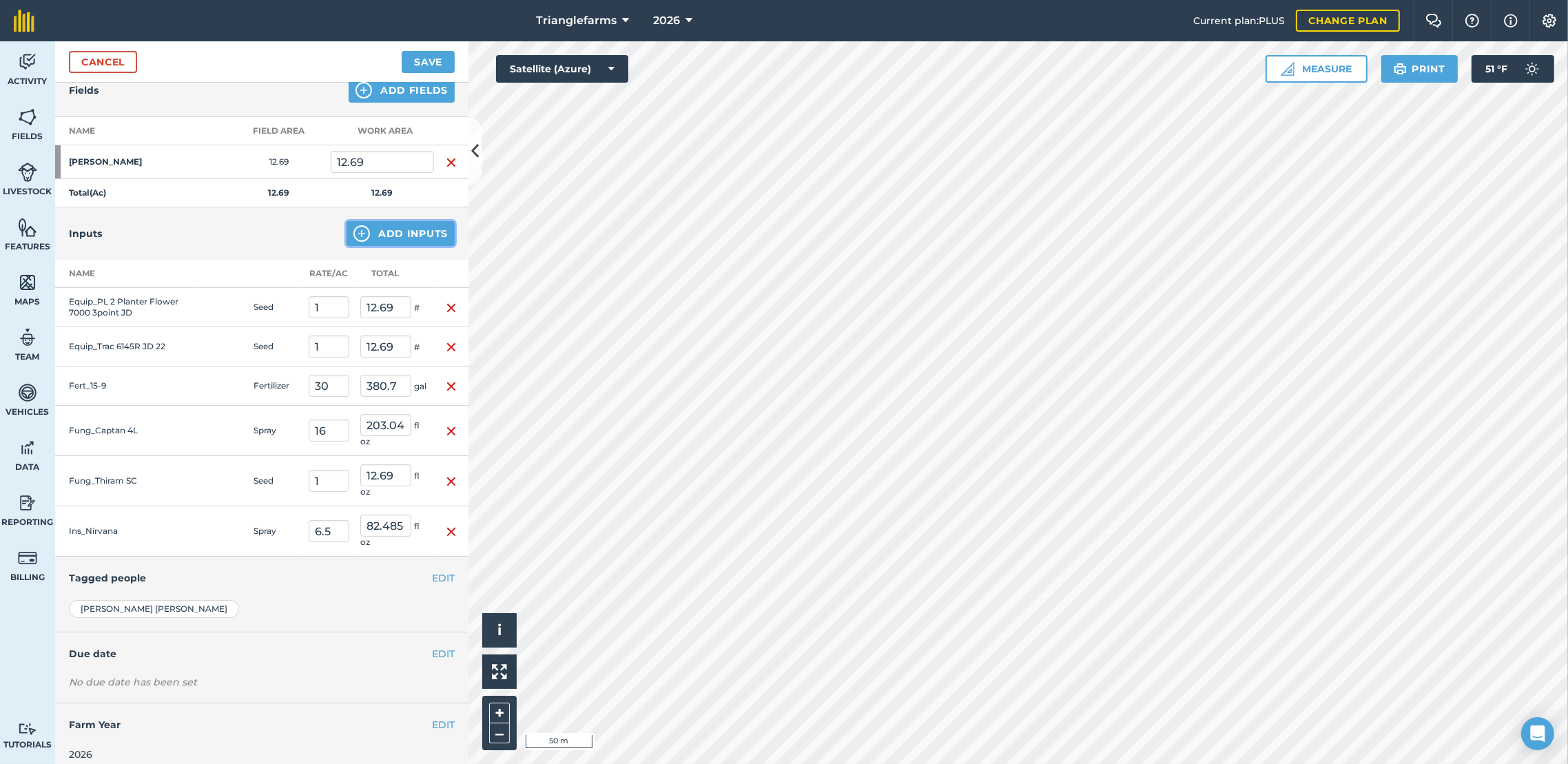
click at [398, 231] on button "Add Inputs" at bounding box center [400, 233] width 108 height 25
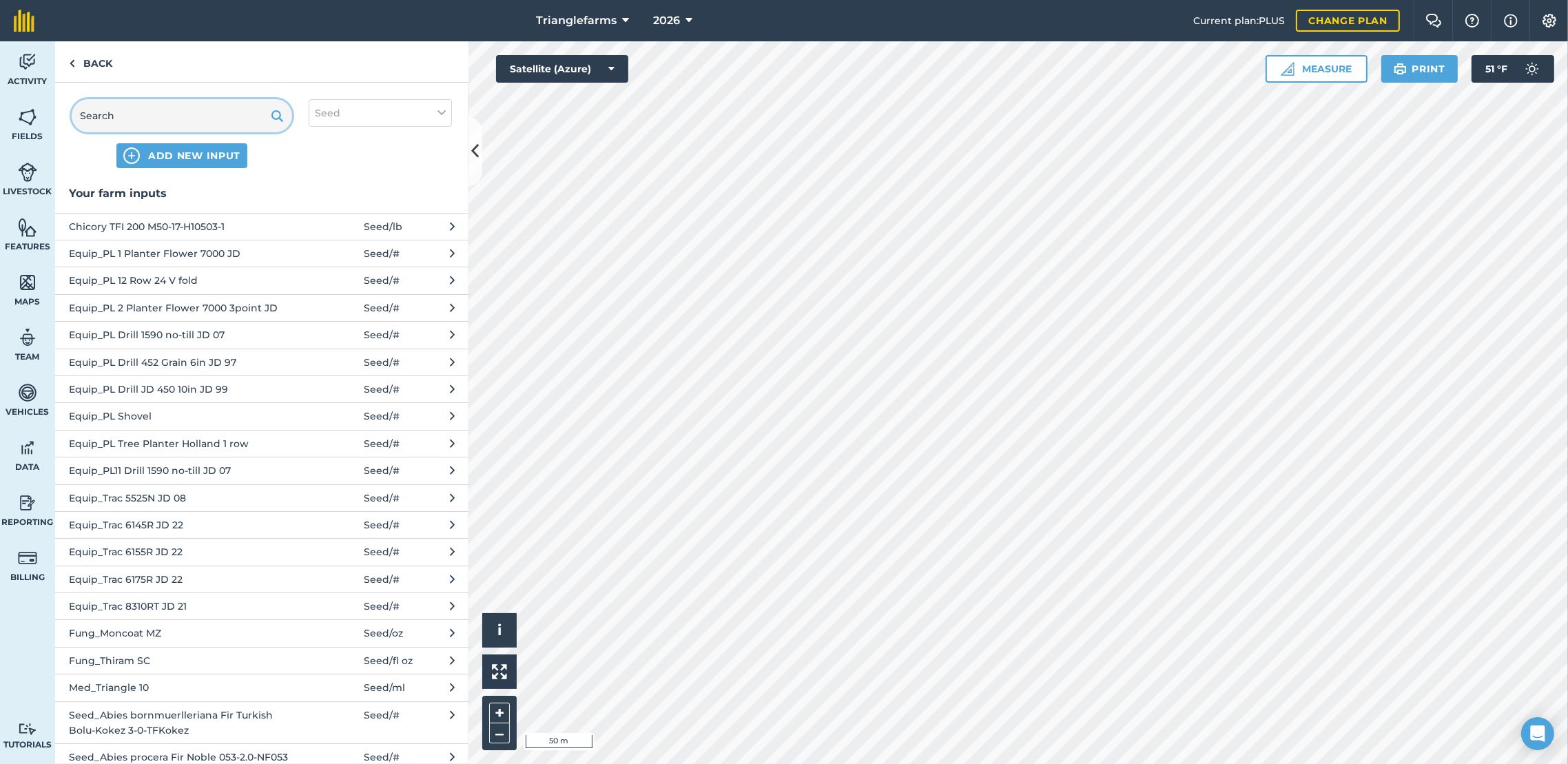
click at [179, 117] on input "text" at bounding box center [182, 115] width 220 height 33
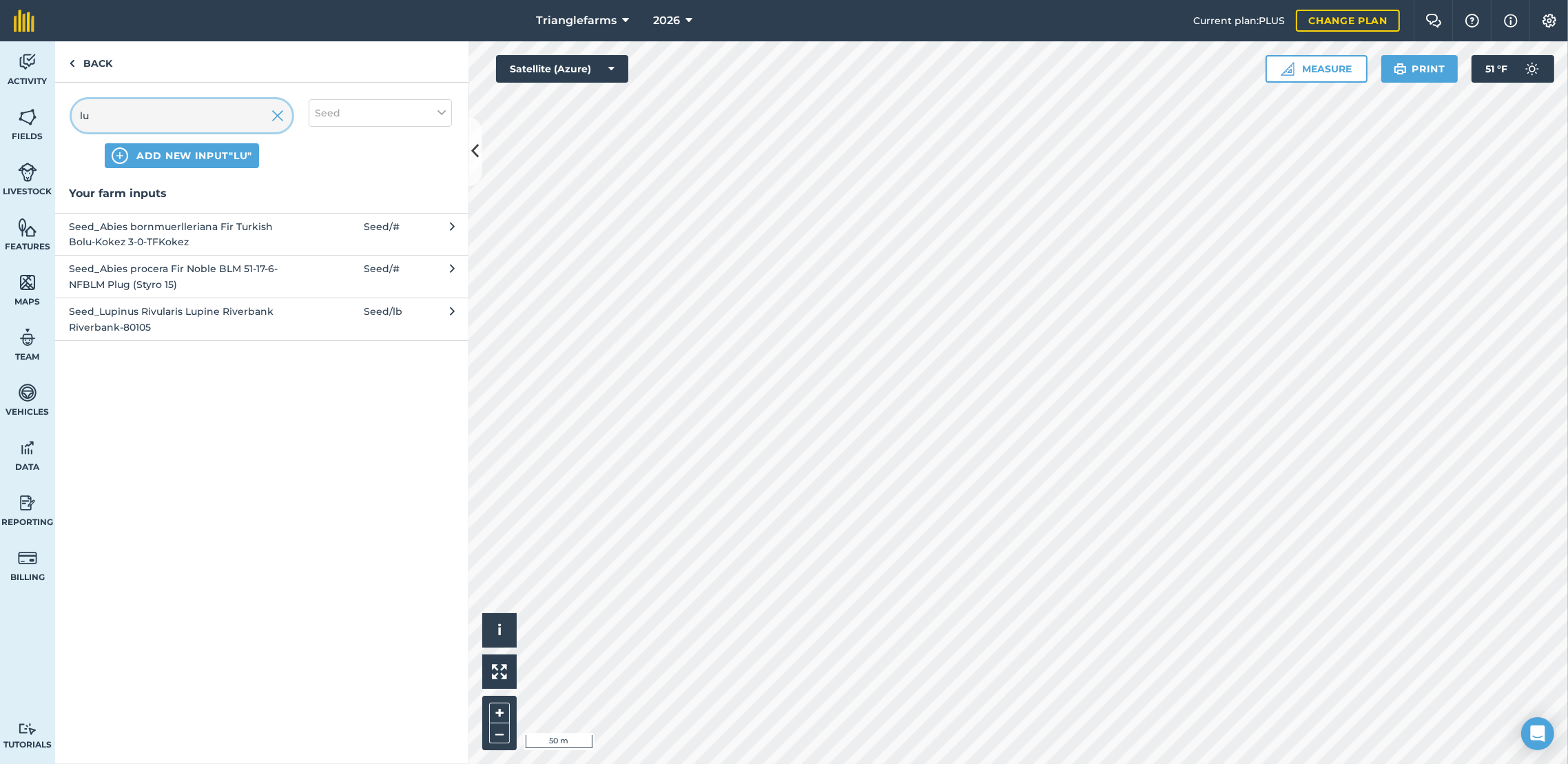
type input "l"
type input "L"
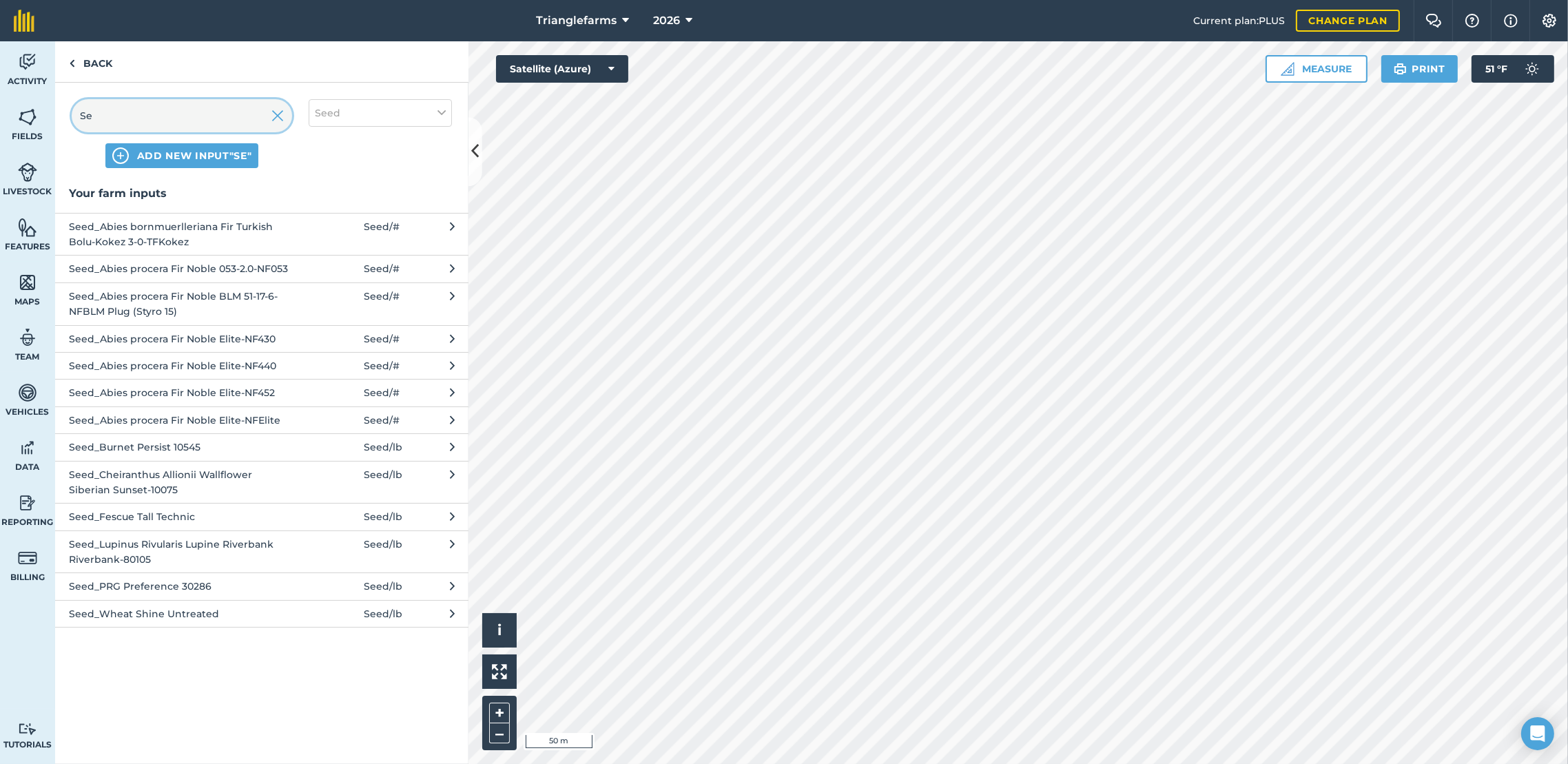
type input "S"
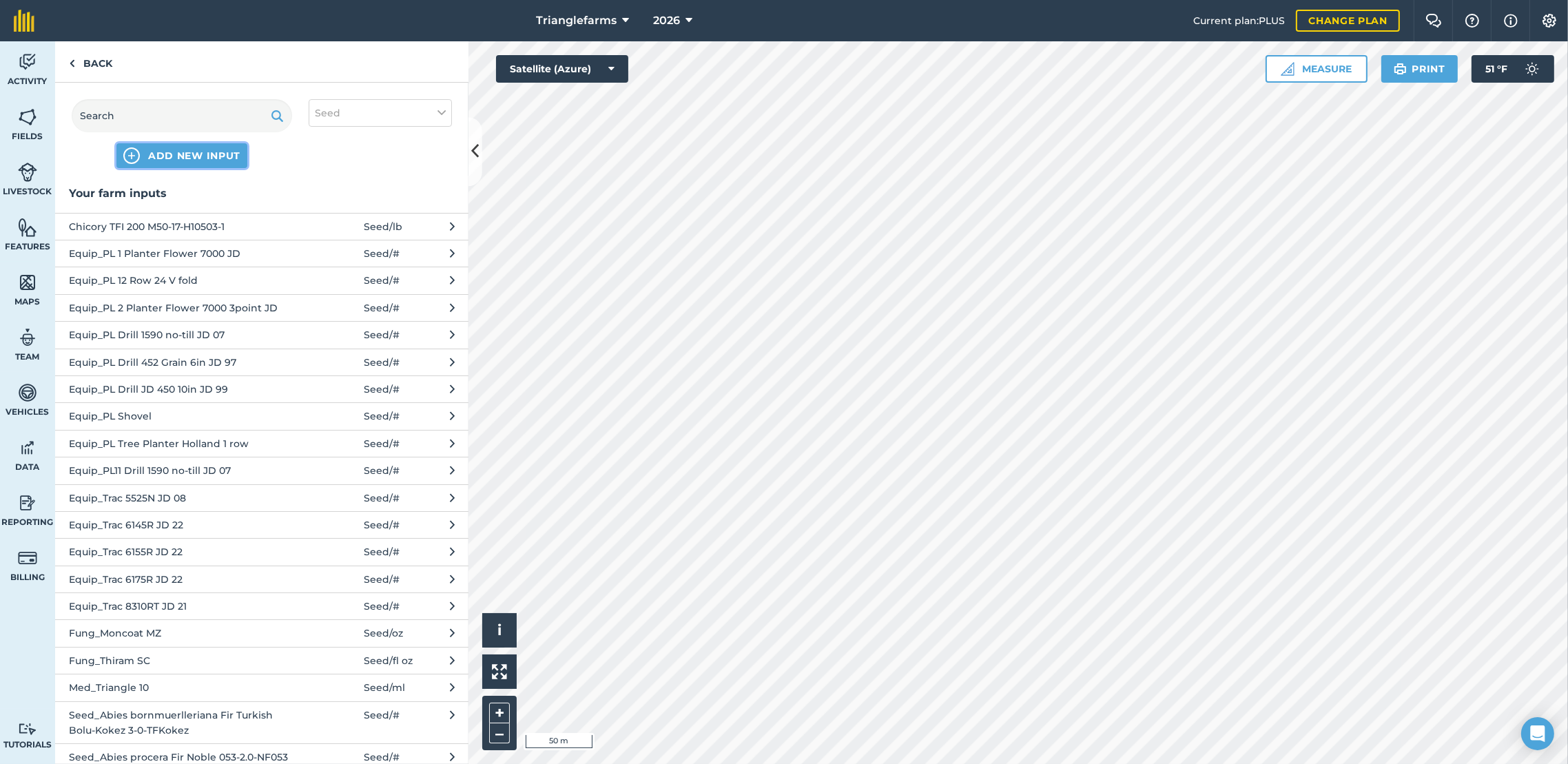
click at [202, 149] on span "ADD NEW INPUT" at bounding box center [194, 155] width 92 height 14
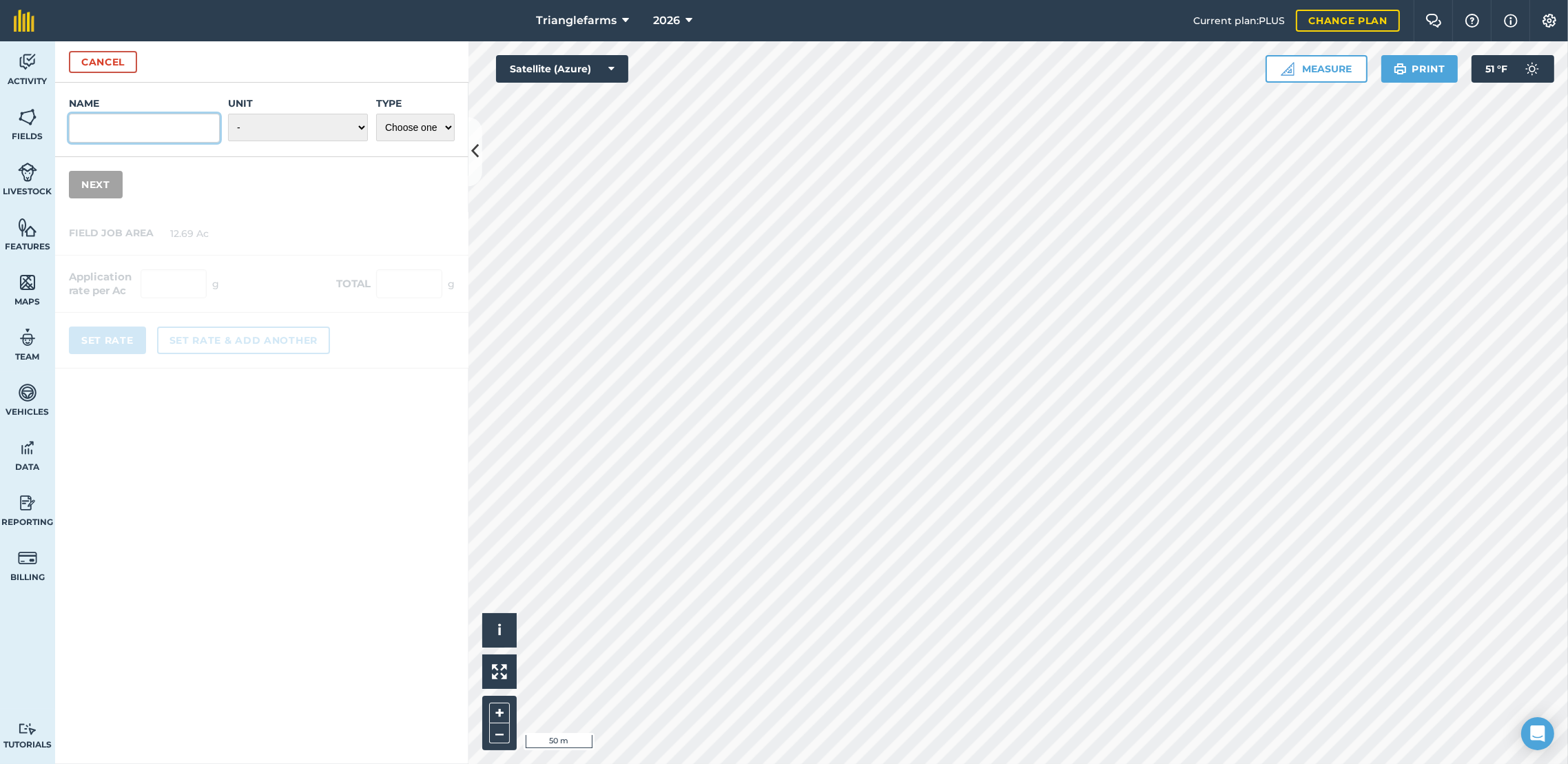
click at [174, 126] on input "Name" at bounding box center [144, 128] width 151 height 29
type input "Seed_ Lupine Perenis 1-Z10104"
click at [359, 129] on select "- Grams/g Kilograms/kg Metric tonnes/t Millilitres/ml Litres/L Ounces/oz Pounds…" at bounding box center [298, 127] width 140 height 27
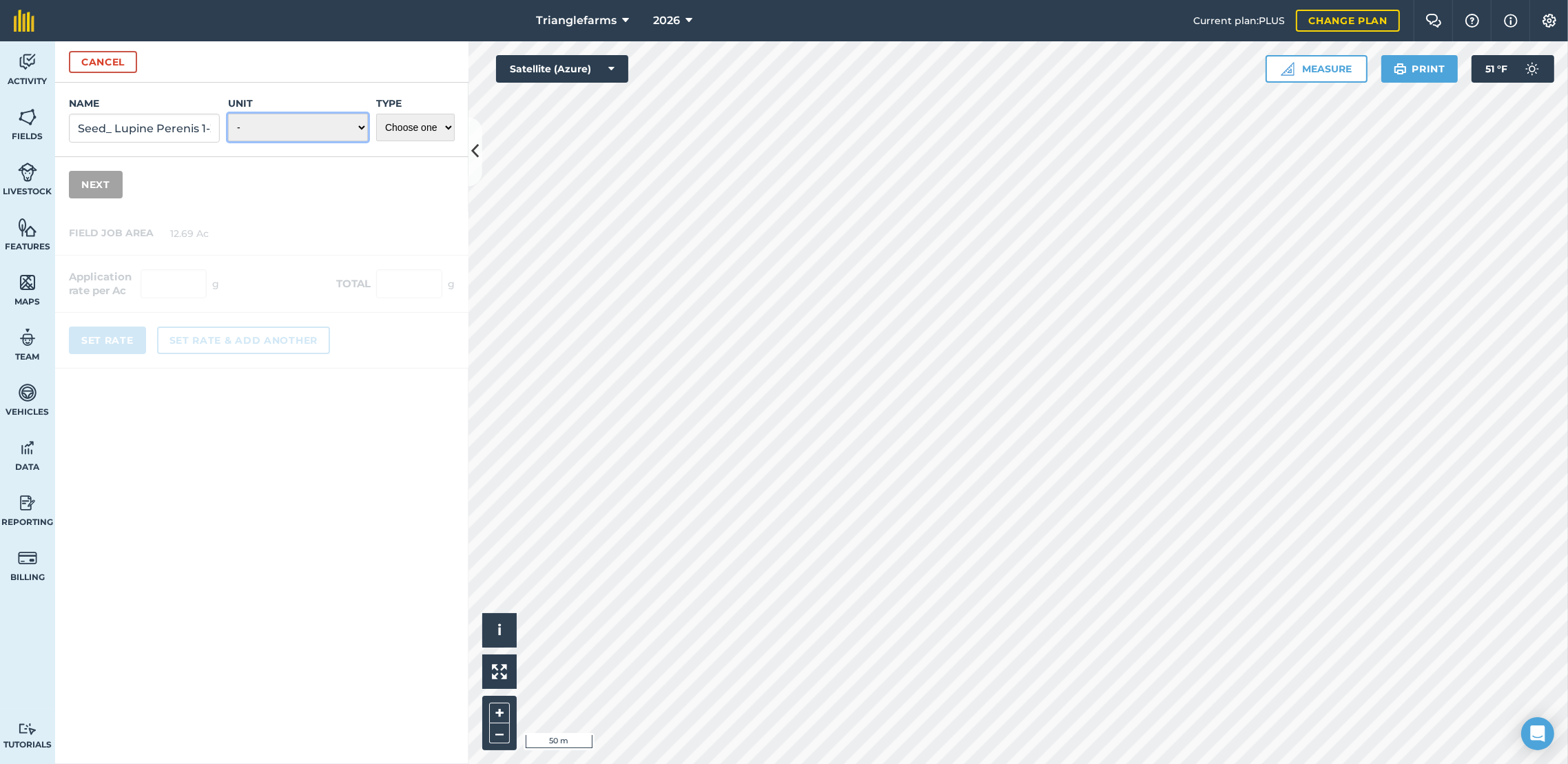
select select "POUNDS"
click at [228, 114] on select "- Grams/g Kilograms/kg Metric tonnes/t Millilitres/ml Litres/L Ounces/oz Pounds…" at bounding box center [298, 127] width 140 height 27
click at [448, 136] on select "Choose one Fertilizer Seed Spray Fuel Other" at bounding box center [415, 127] width 78 height 27
select select "SEED"
click at [376, 114] on select "Choose one Fertilizer Seed Spray Fuel Other" at bounding box center [415, 127] width 78 height 27
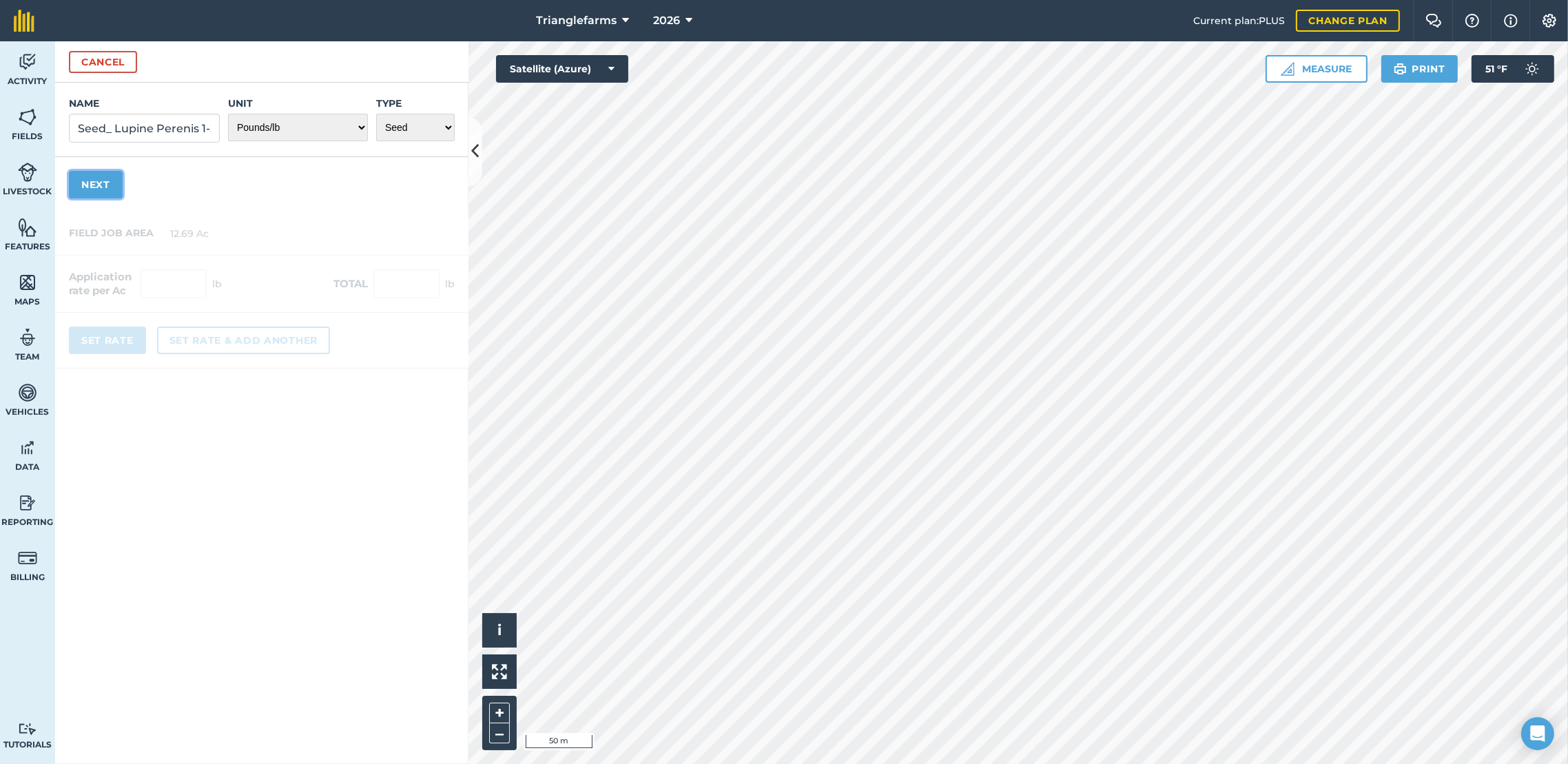
click at [100, 177] on button "Next" at bounding box center [95, 184] width 54 height 27
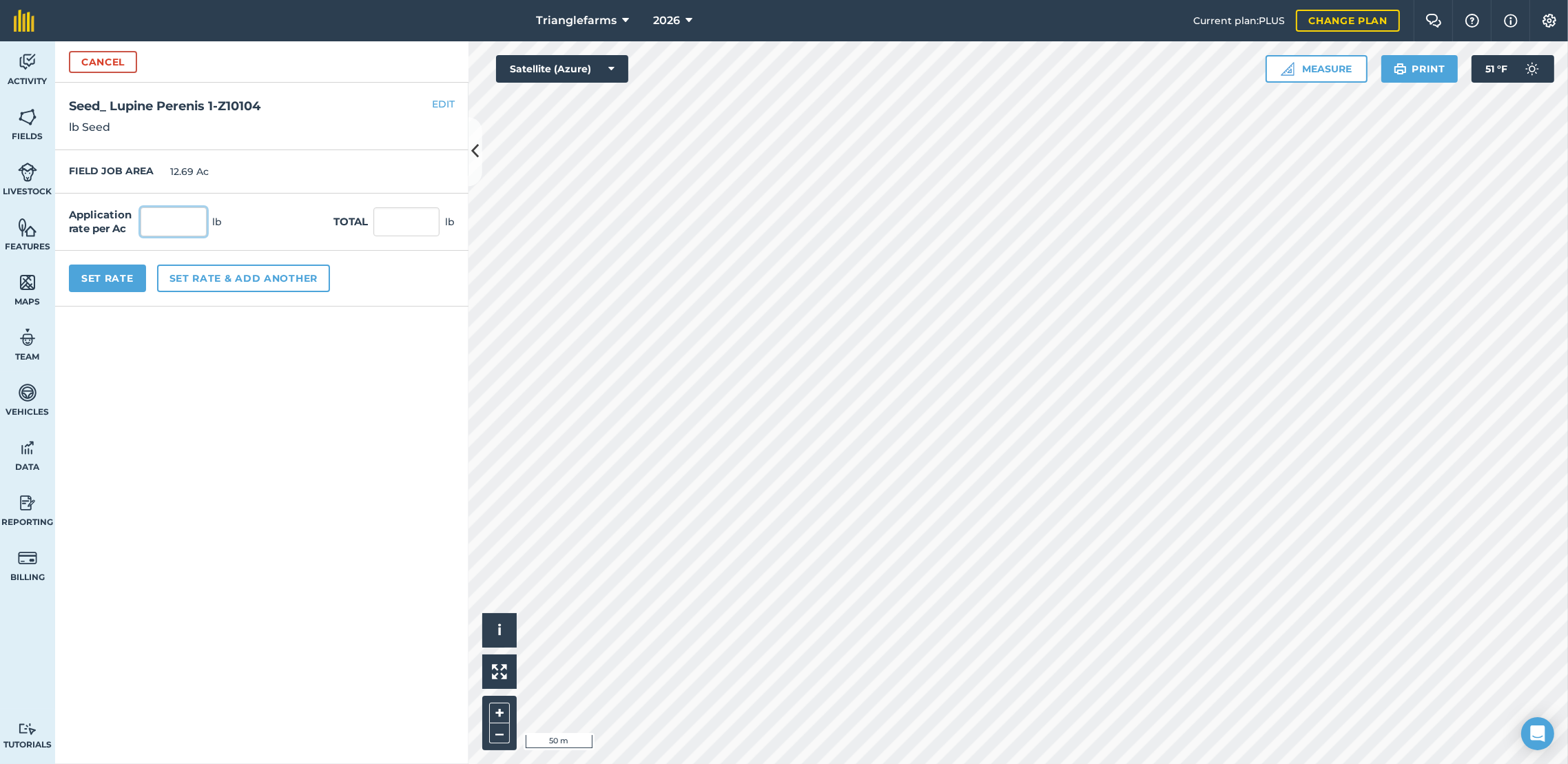
click at [179, 220] on input "text" at bounding box center [174, 222] width 66 height 29
click at [188, 213] on input "text" at bounding box center [174, 222] width 66 height 29
type input "9.39"
type input "119.159"
click at [93, 274] on button "Set Rate" at bounding box center [107, 278] width 77 height 27
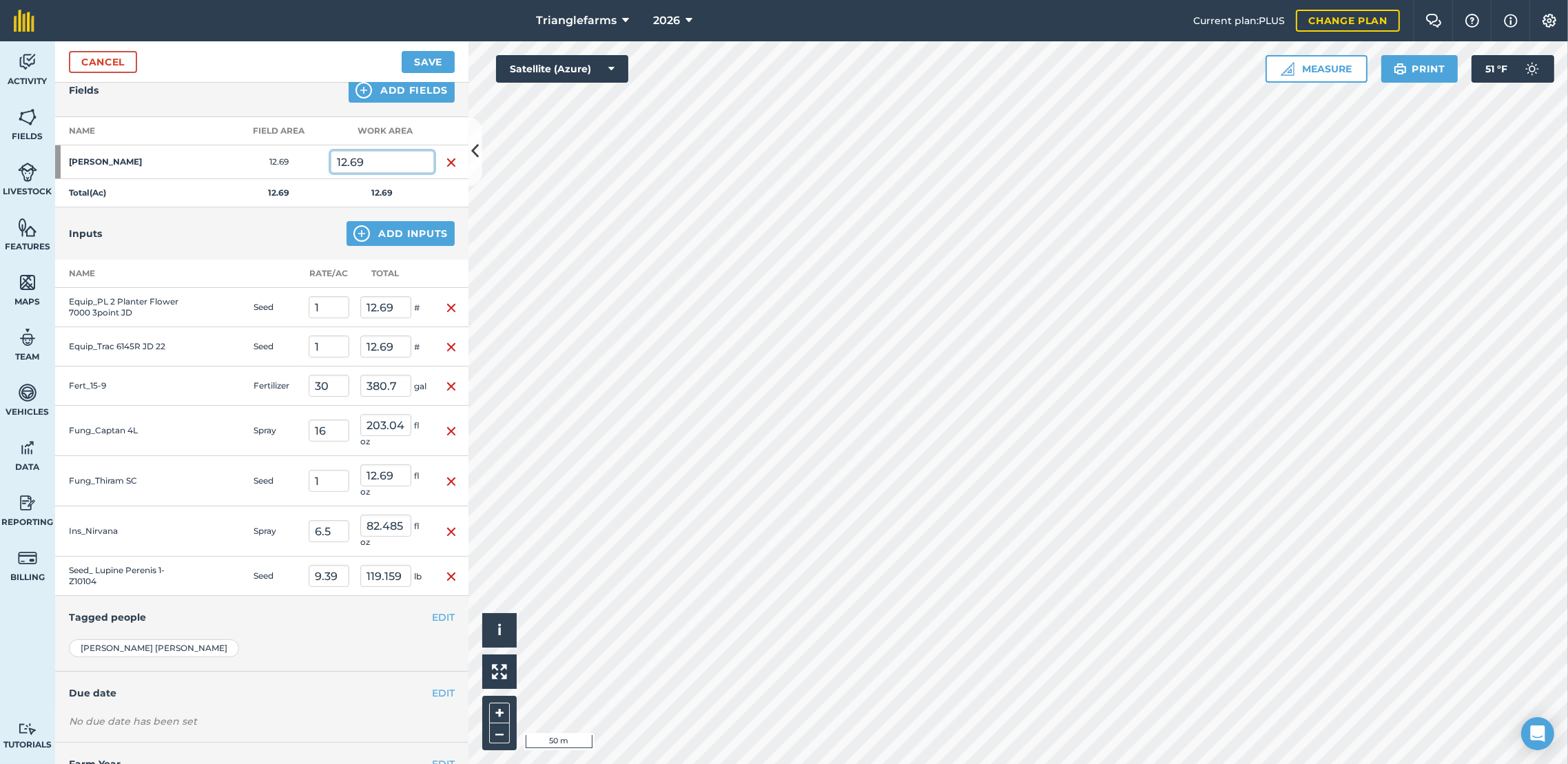
drag, startPoint x: 411, startPoint y: 162, endPoint x: 321, endPoint y: 169, distance: 90.3
click at [331, 168] on input "12.69" at bounding box center [383, 162] width 103 height 22
type input "8.41"
click at [200, 248] on div "Inputs Add Inputs" at bounding box center [262, 233] width 414 height 52
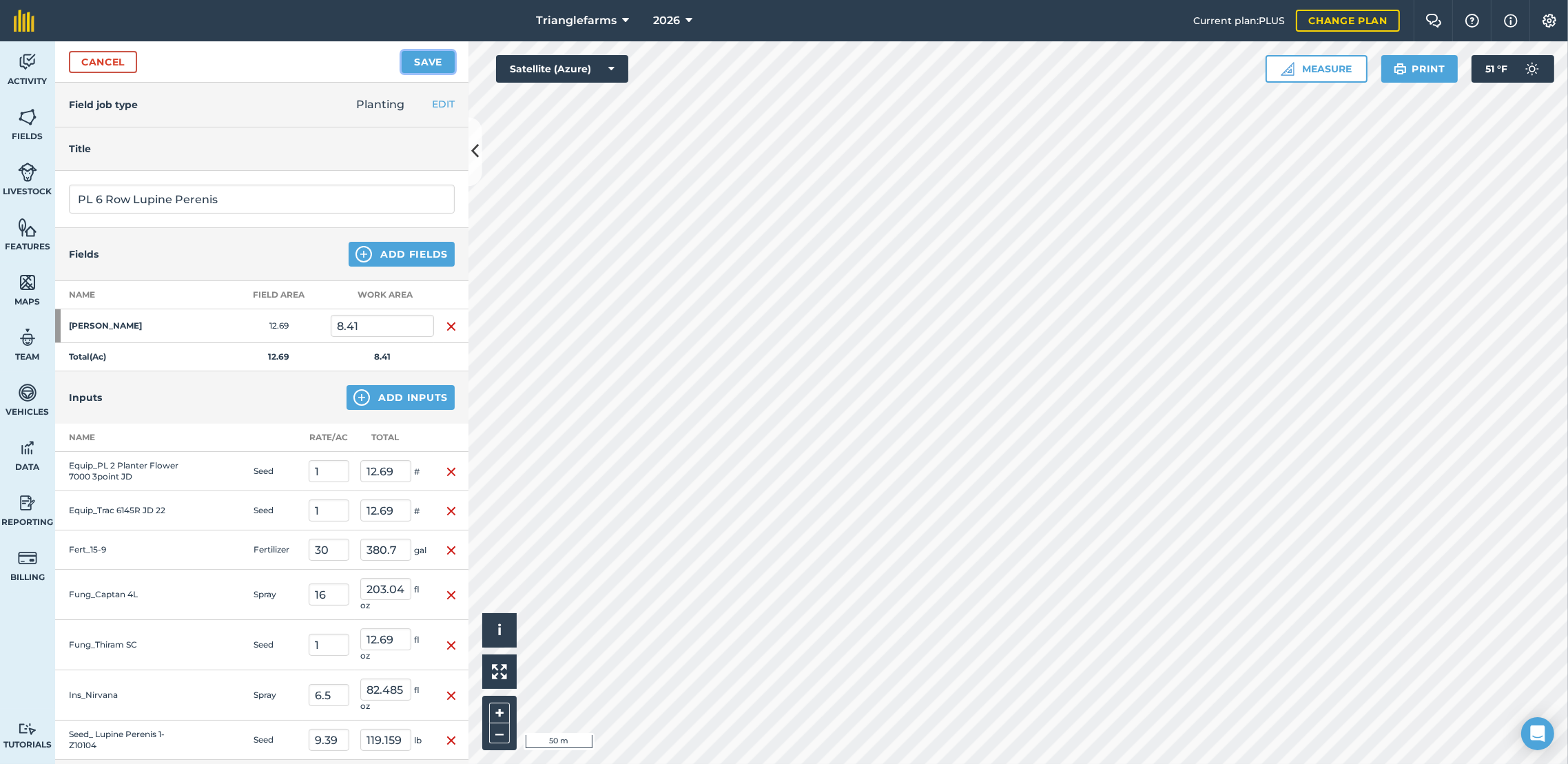
click at [434, 53] on button "Save" at bounding box center [428, 62] width 53 height 22
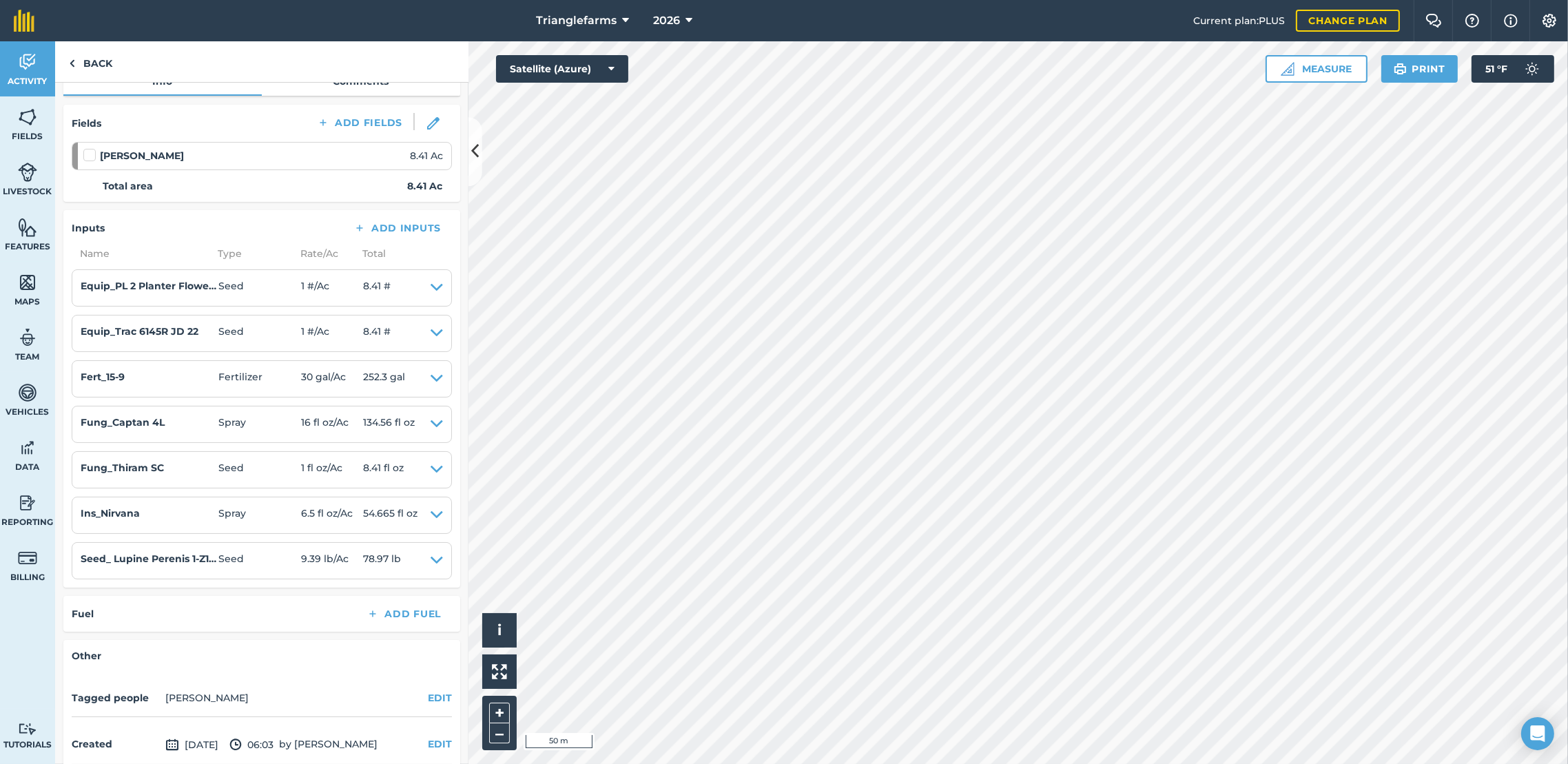
scroll to position [164, 0]
click at [92, 146] on label at bounding box center [92, 146] width 16 height 0
click at [92, 149] on input "checkbox" at bounding box center [88, 151] width 9 height 9
checkbox input "false"
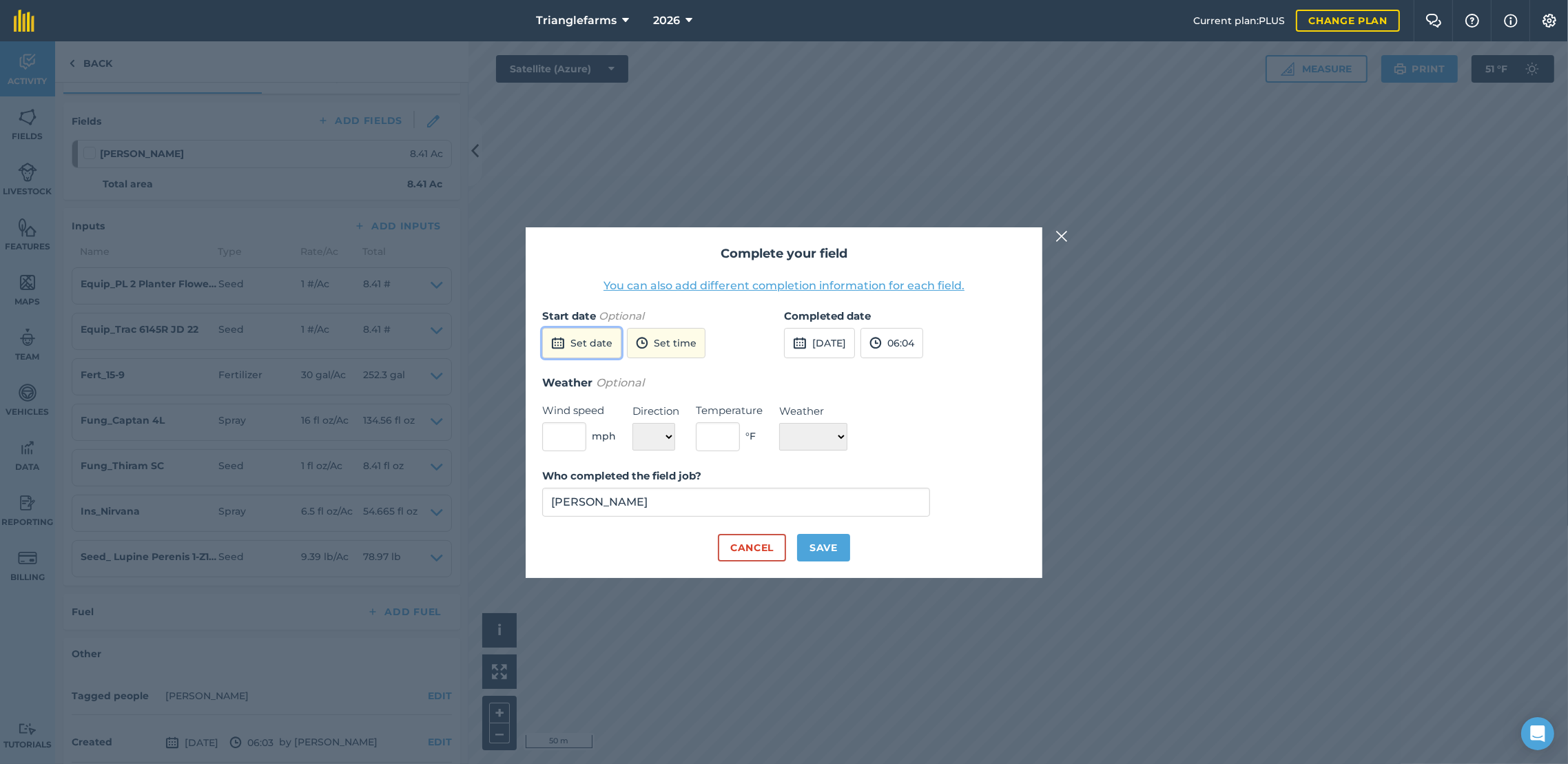
click at [595, 341] on button "Set date" at bounding box center [581, 343] width 79 height 30
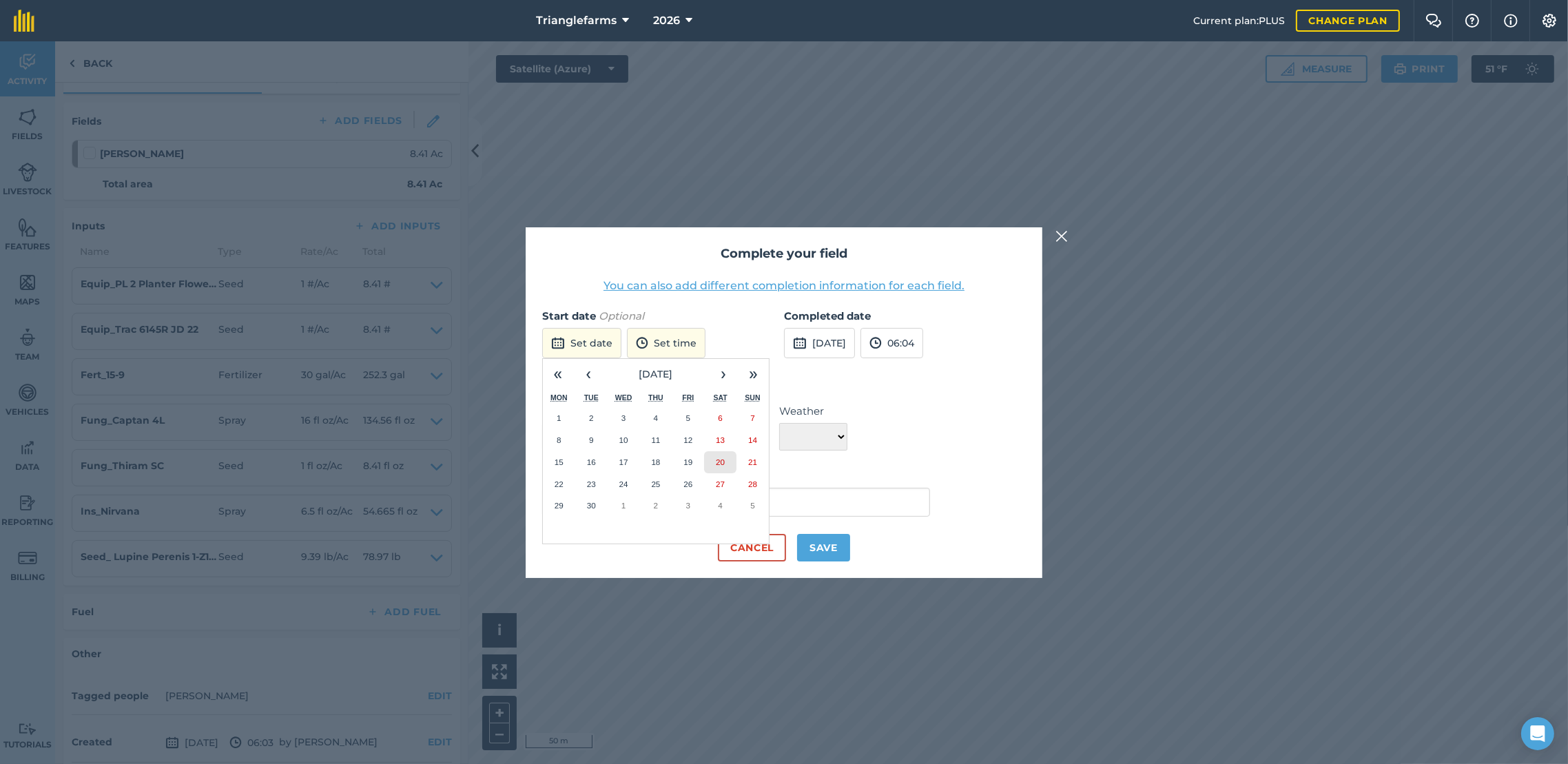
click at [724, 465] on abbr "20" at bounding box center [720, 462] width 9 height 9
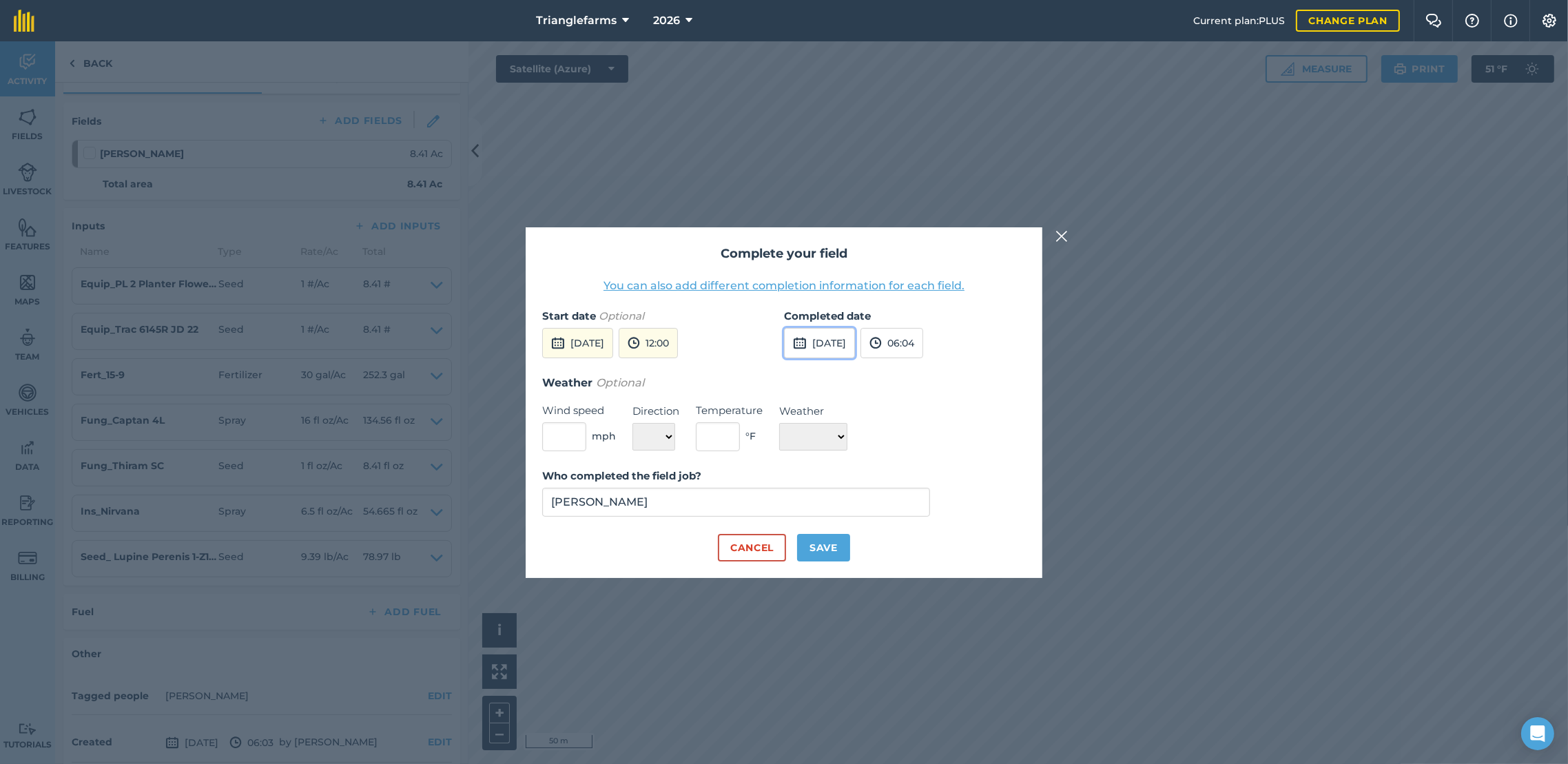
click at [810, 344] on button "[DATE]" at bounding box center [819, 343] width 71 height 30
click at [970, 462] on button "20" at bounding box center [962, 463] width 32 height 22
click at [834, 553] on button "Save" at bounding box center [824, 548] width 53 height 27
checkbox input "true"
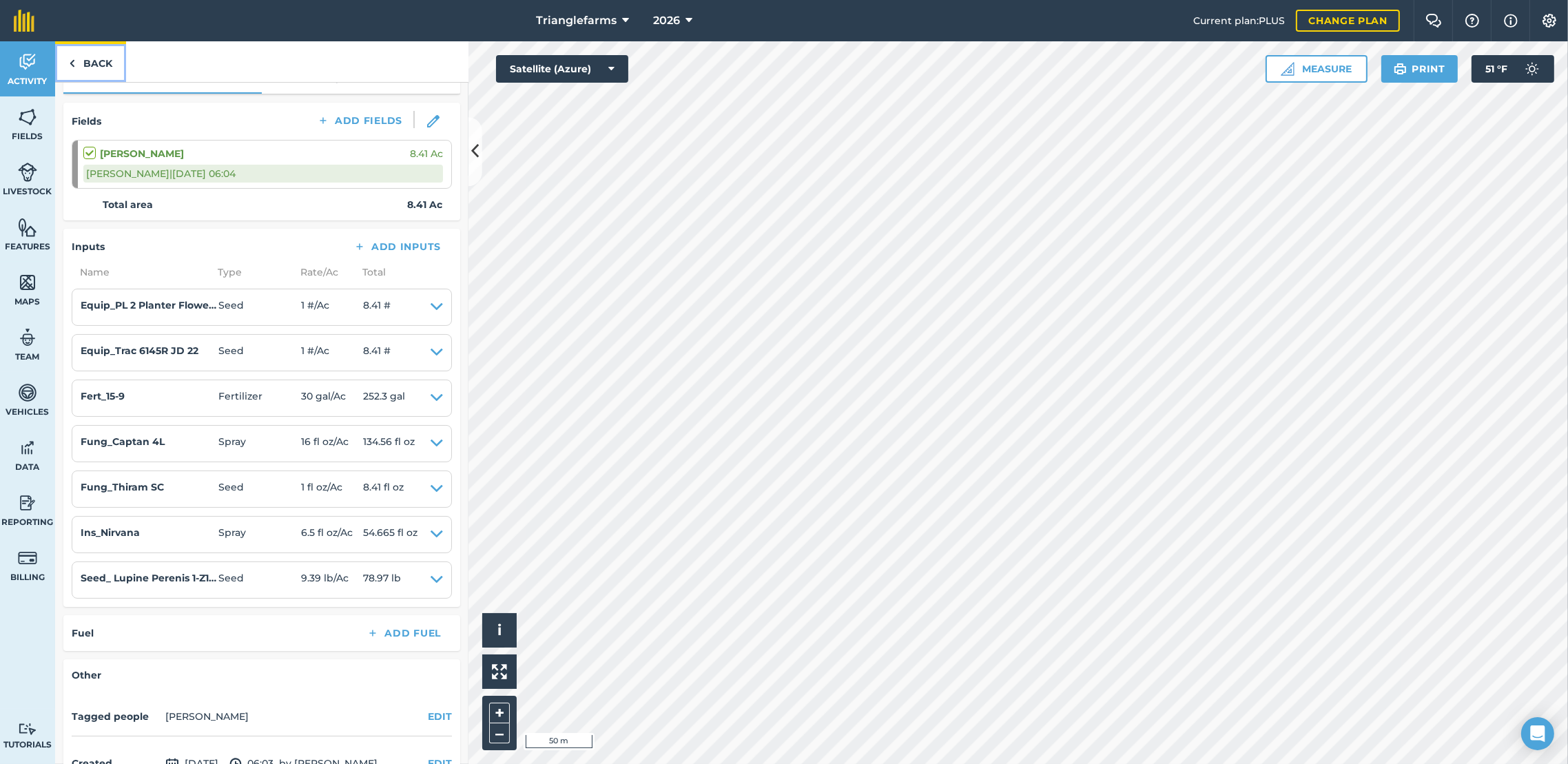
click at [109, 72] on link "Back" at bounding box center [91, 61] width 71 height 41
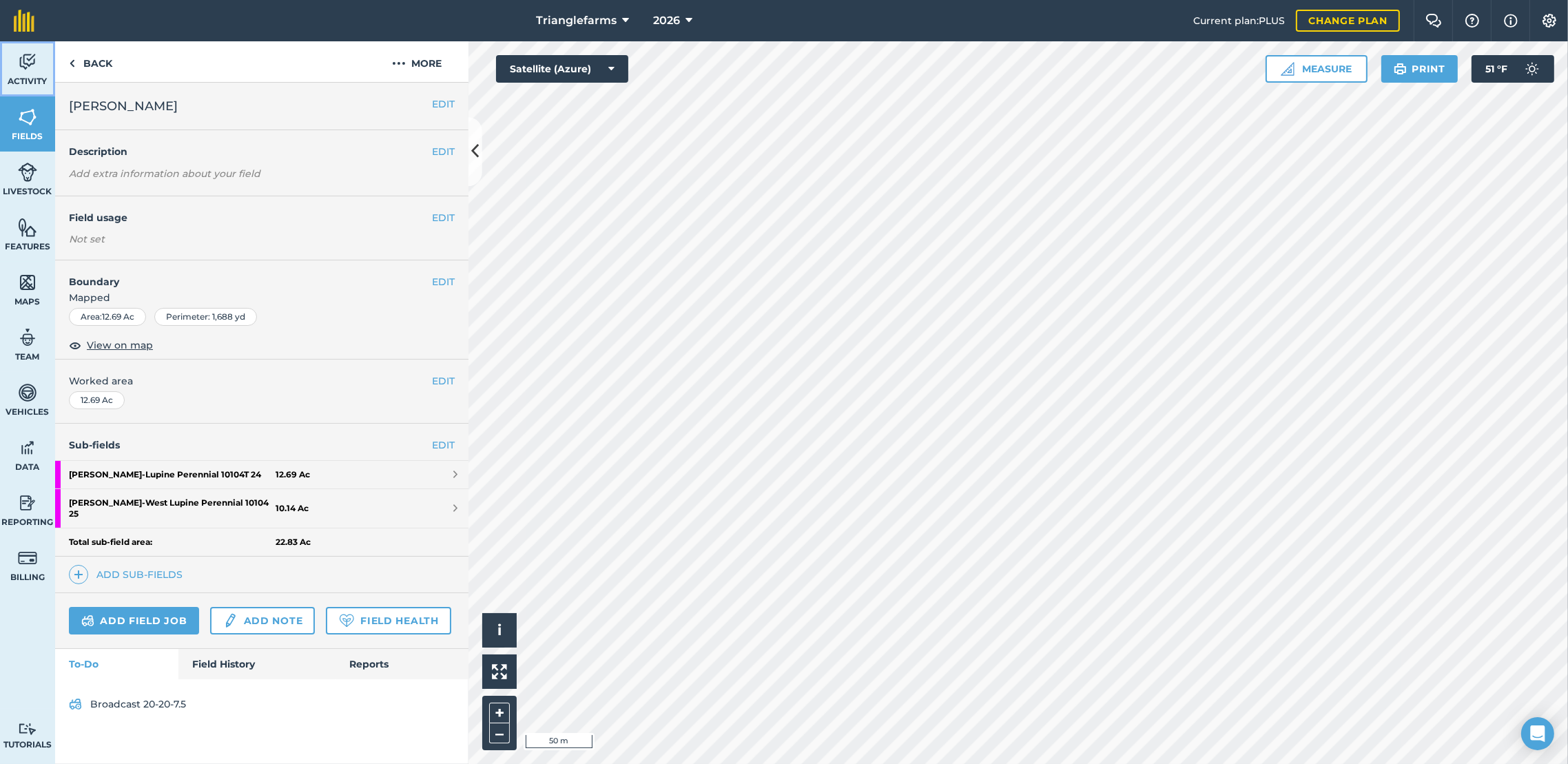
click at [37, 74] on link "Activity" at bounding box center [27, 69] width 55 height 55
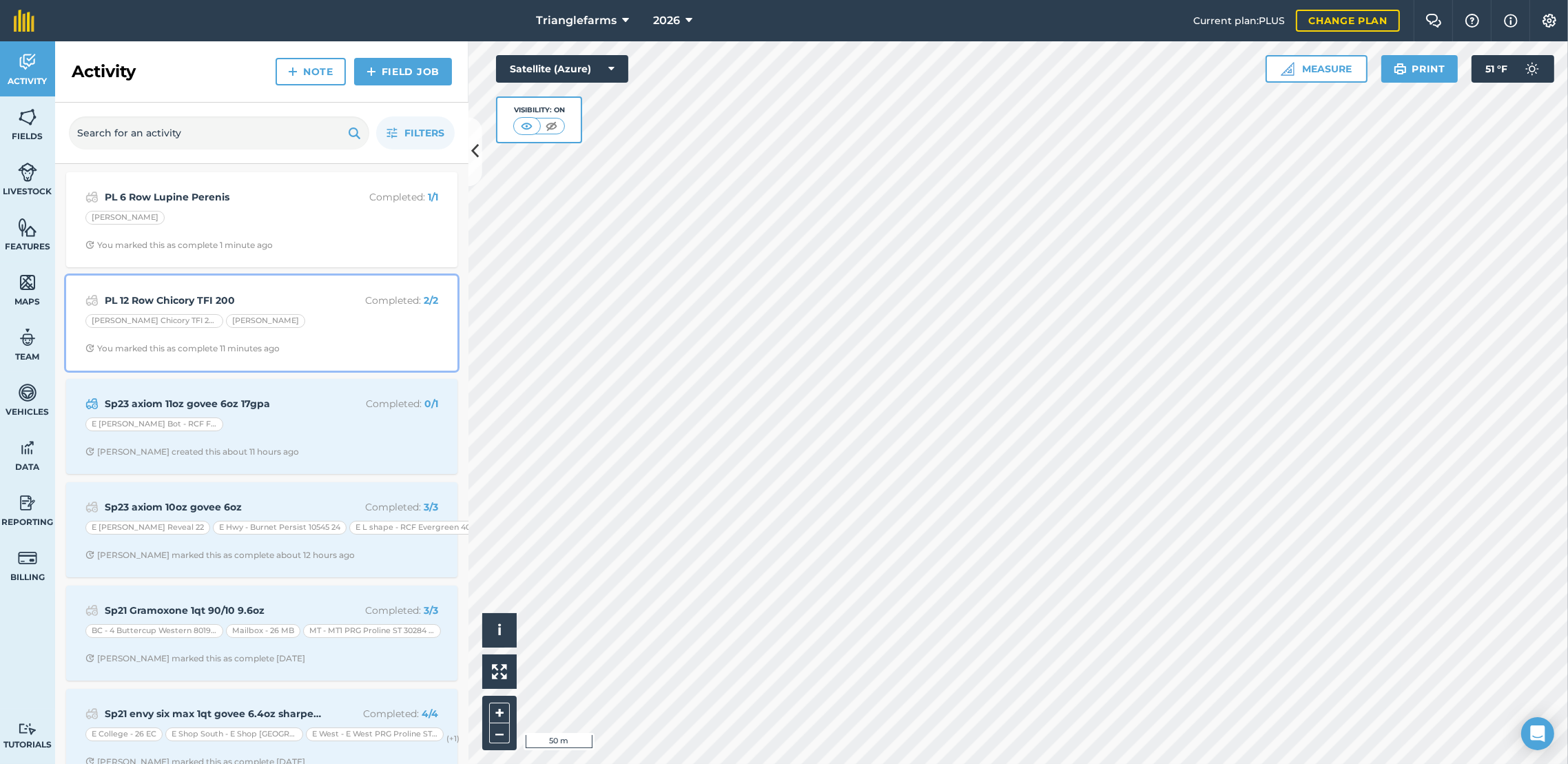
click at [218, 303] on strong "PL 12 Row Chicory TFI 200" at bounding box center [214, 300] width 219 height 16
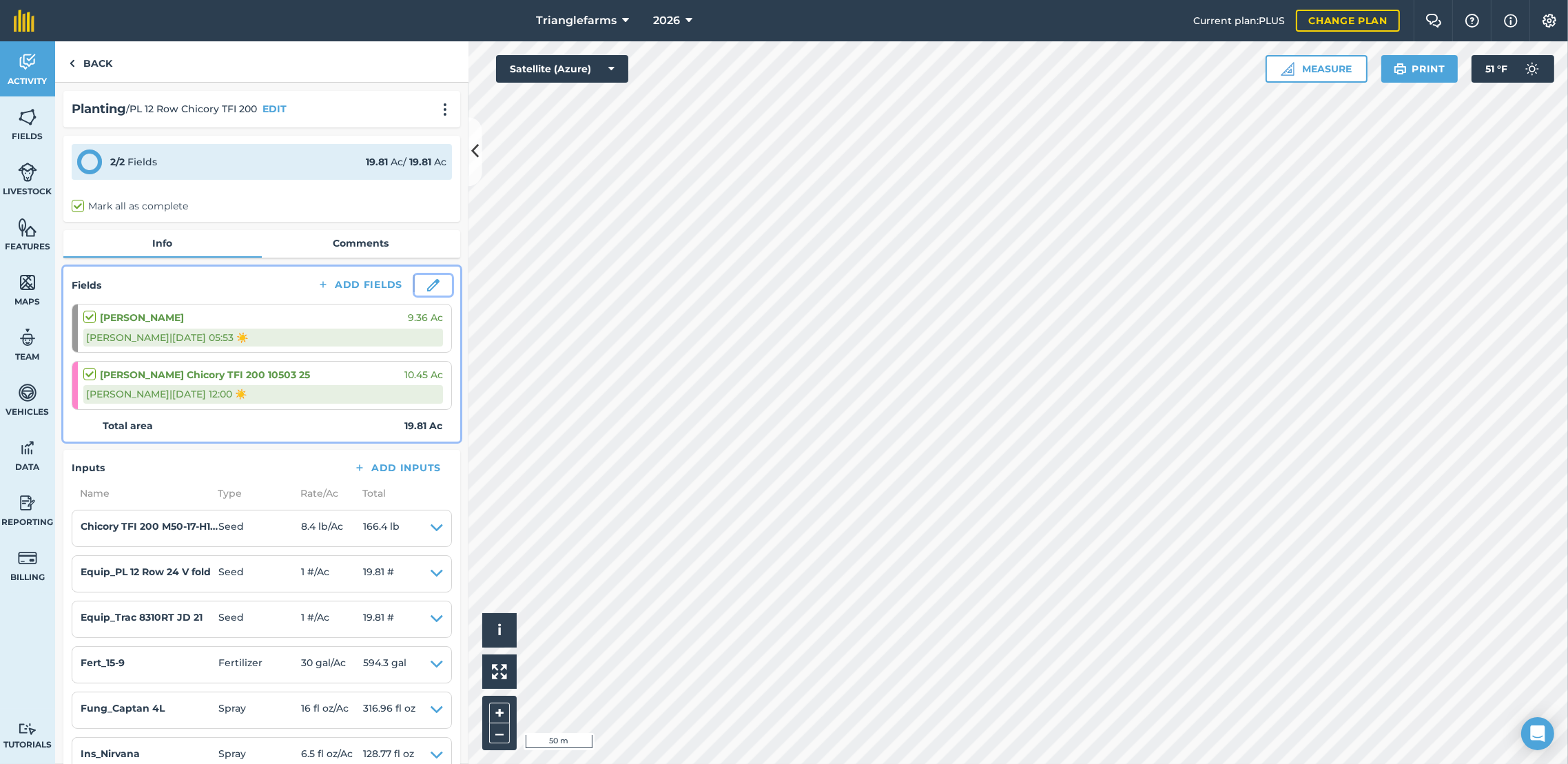
click at [414, 284] on button at bounding box center [433, 285] width 37 height 21
select select "Sunny"
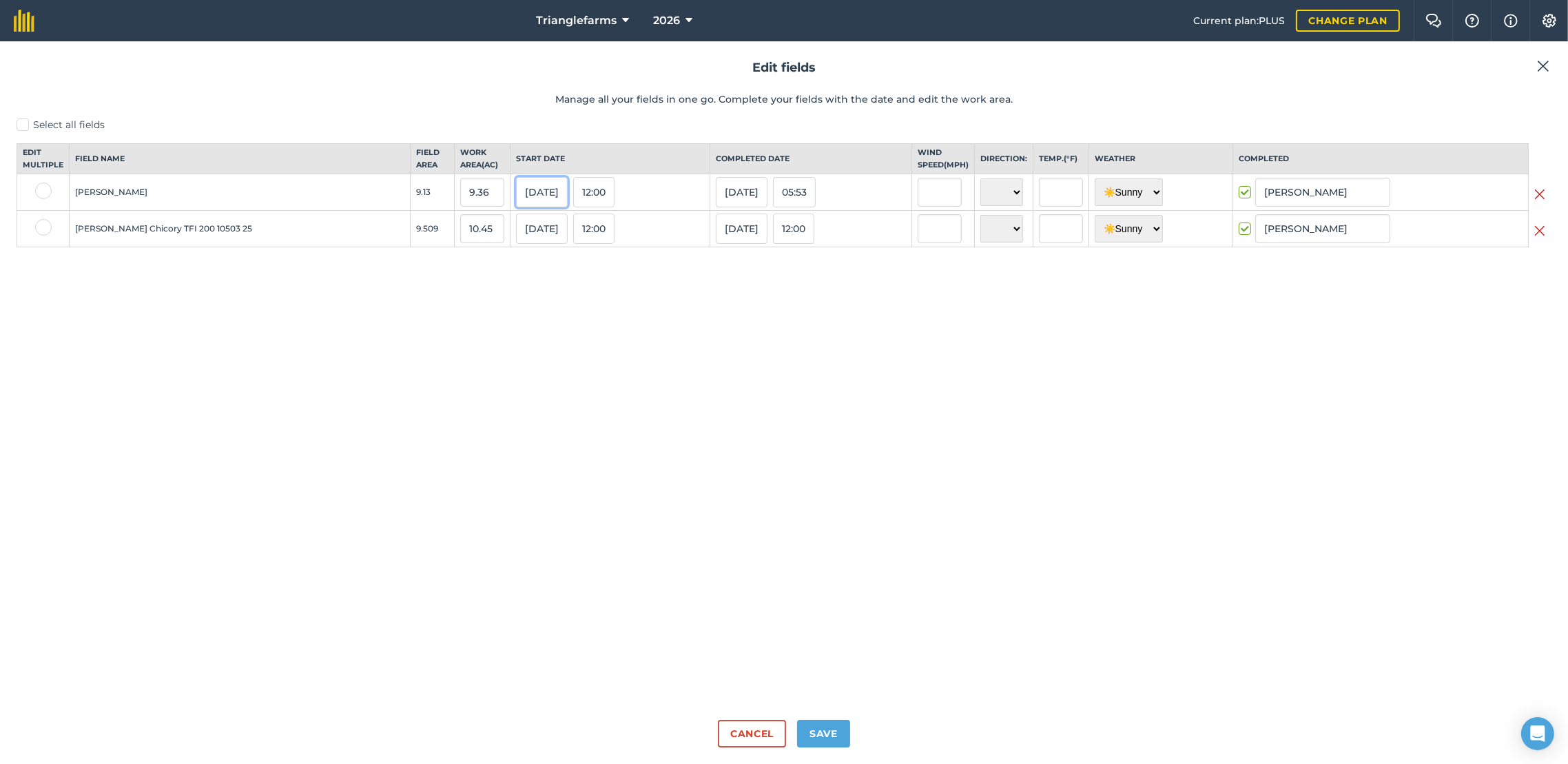
click at [516, 202] on button "[DATE]" at bounding box center [542, 192] width 52 height 30
click at [691, 309] on abbr "20" at bounding box center [694, 305] width 7 height 7
click at [516, 239] on button "[DATE]" at bounding box center [542, 228] width 52 height 30
drag, startPoint x: 629, startPoint y: 351, endPoint x: 660, endPoint y: 343, distance: 32.0
click at [679, 352] on button "20" at bounding box center [695, 342] width 32 height 21
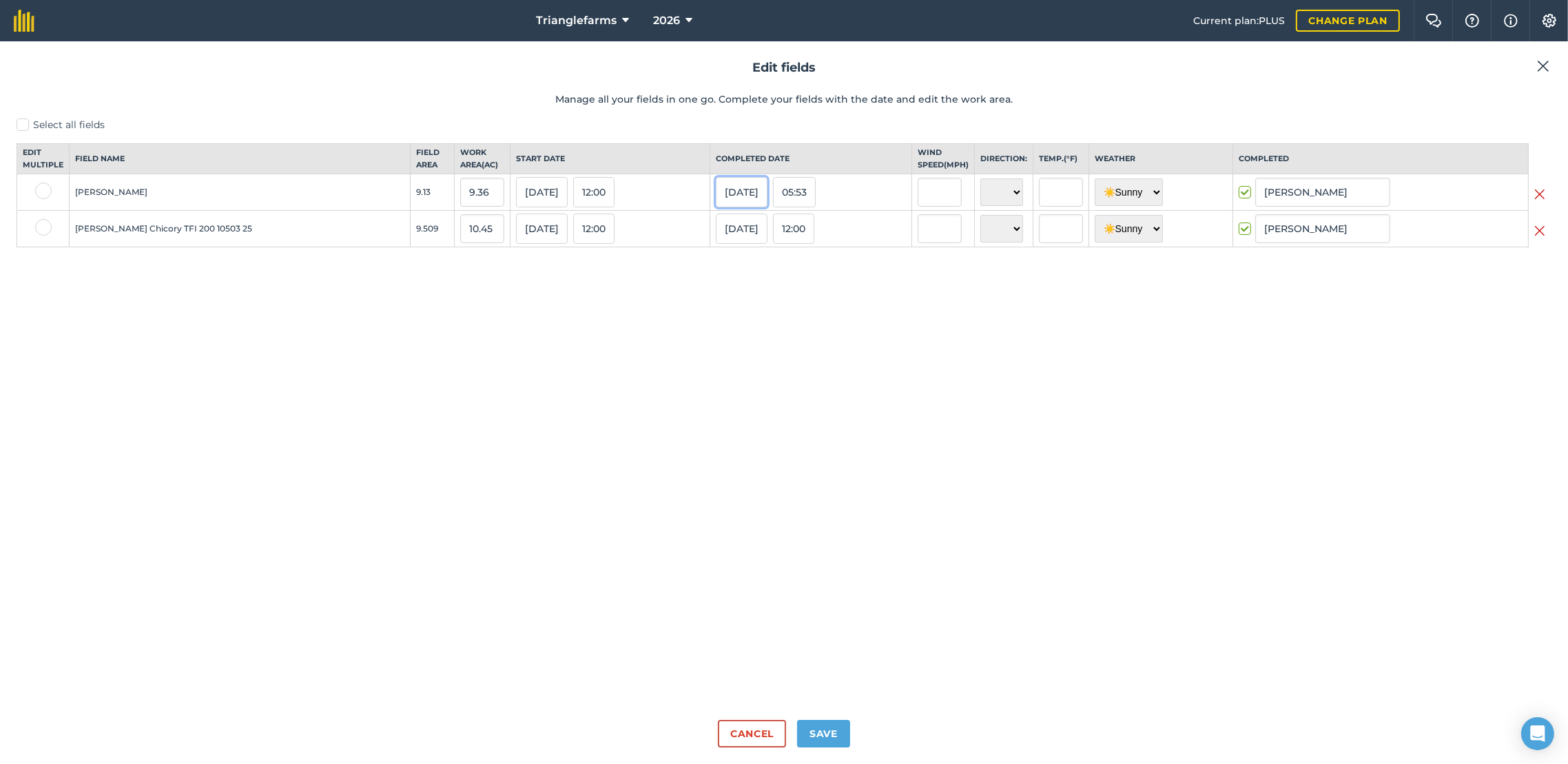
drag, startPoint x: 721, startPoint y: 199, endPoint x: 731, endPoint y: 210, distance: 14.9
click at [724, 199] on button "[DATE]" at bounding box center [742, 192] width 52 height 30
click at [890, 309] on abbr "20" at bounding box center [894, 305] width 7 height 7
drag, startPoint x: 702, startPoint y: 235, endPoint x: 717, endPoint y: 242, distance: 16.6
click at [716, 241] on button "[DATE]" at bounding box center [742, 228] width 52 height 30
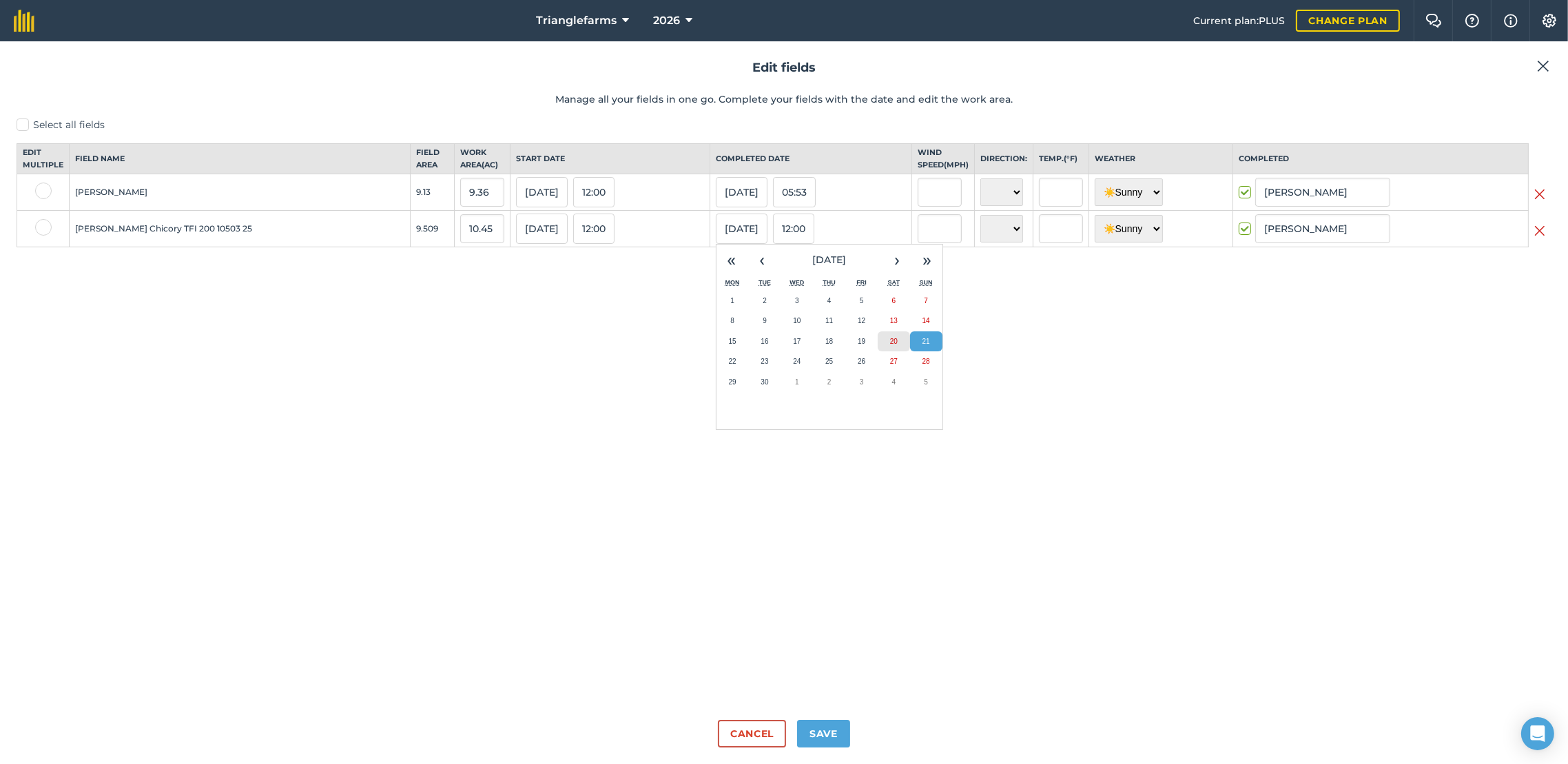
click at [877, 352] on button "20" at bounding box center [894, 342] width 32 height 21
click at [826, 725] on button "Save" at bounding box center [824, 734] width 53 height 27
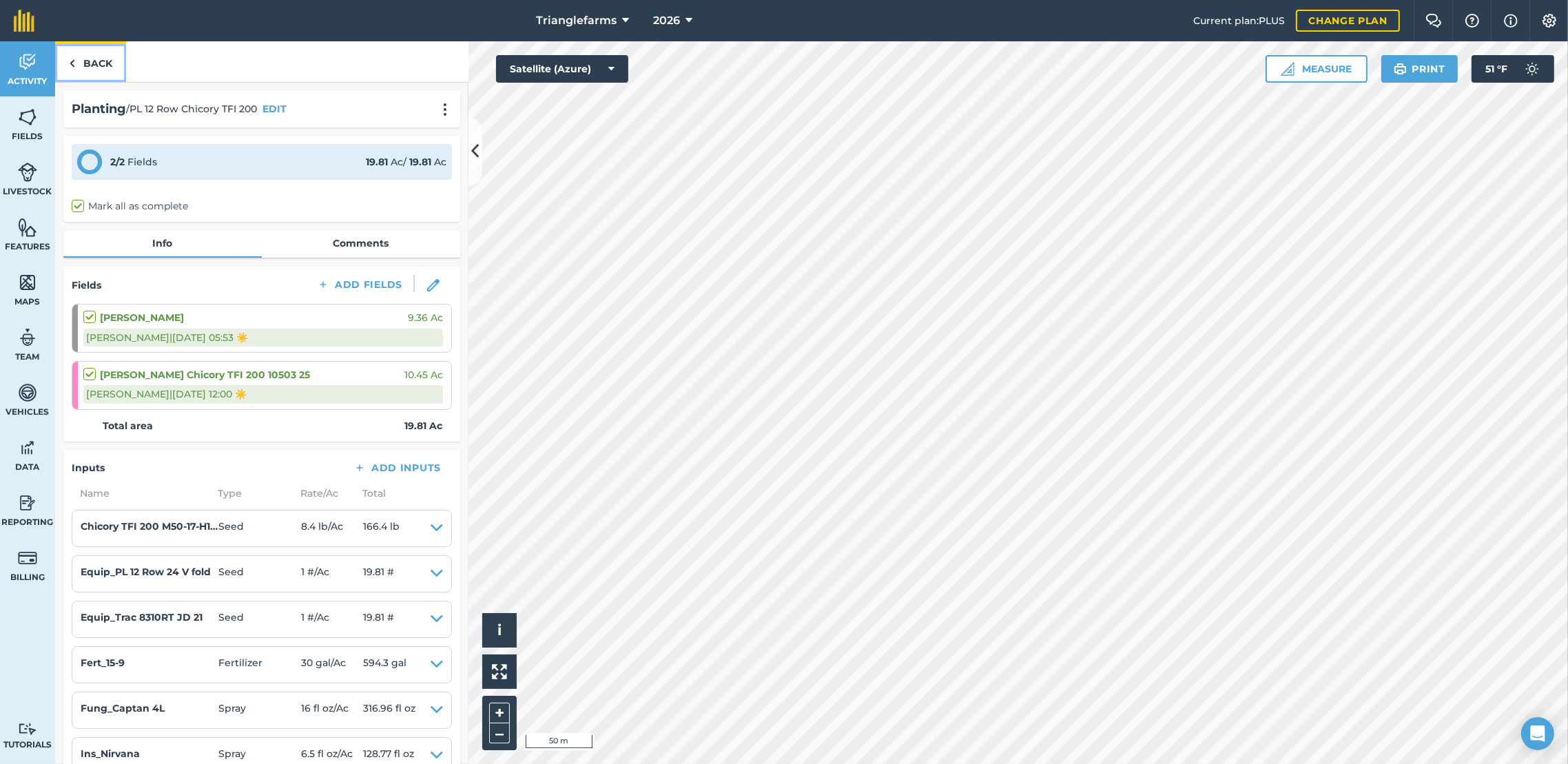
click at [82, 62] on link "Back" at bounding box center [91, 61] width 71 height 41
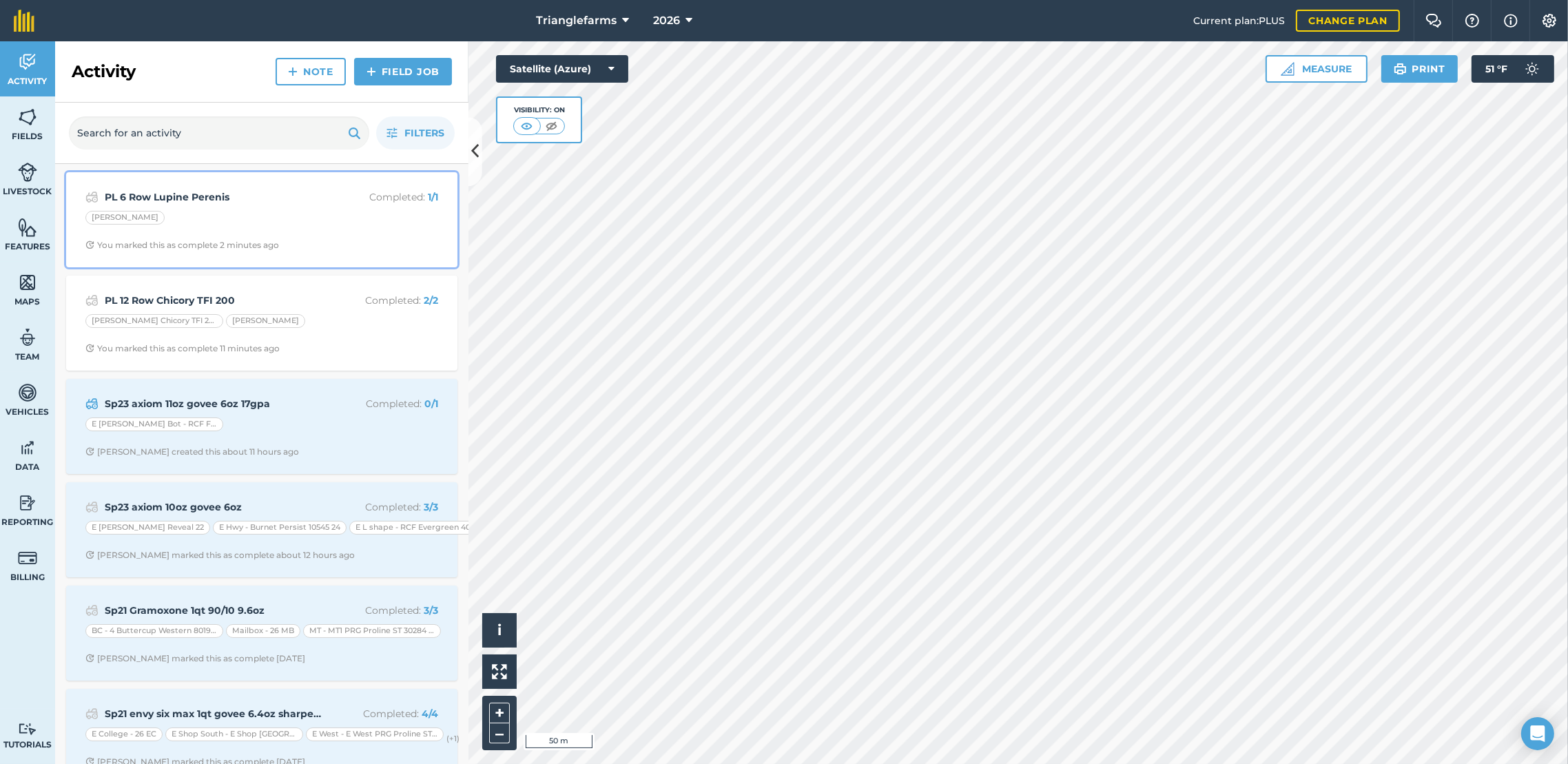
click at [239, 203] on strong "PL 6 Row Lupine Perenis" at bounding box center [214, 197] width 219 height 16
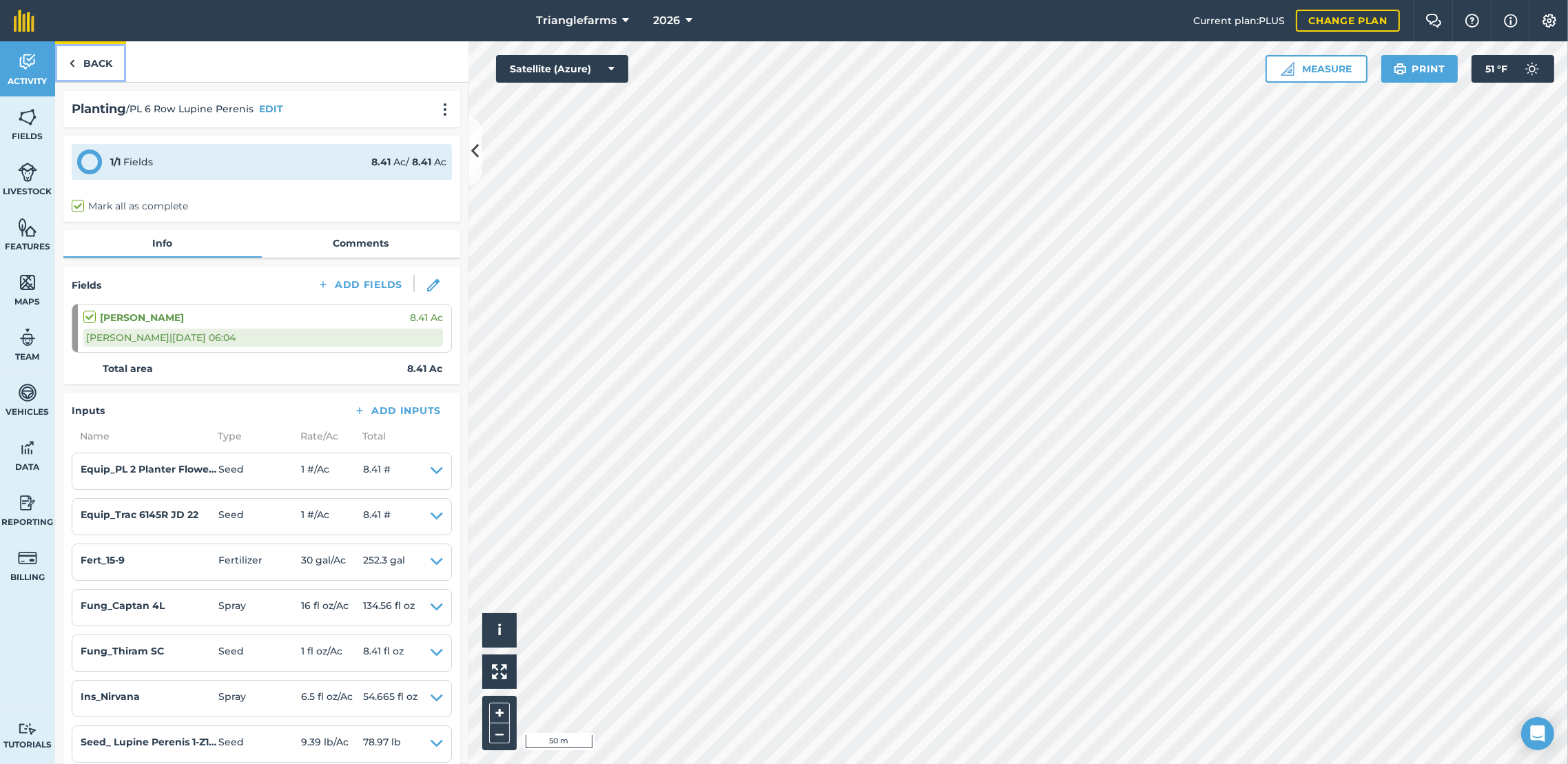
click at [92, 57] on link "Back" at bounding box center [91, 61] width 71 height 41
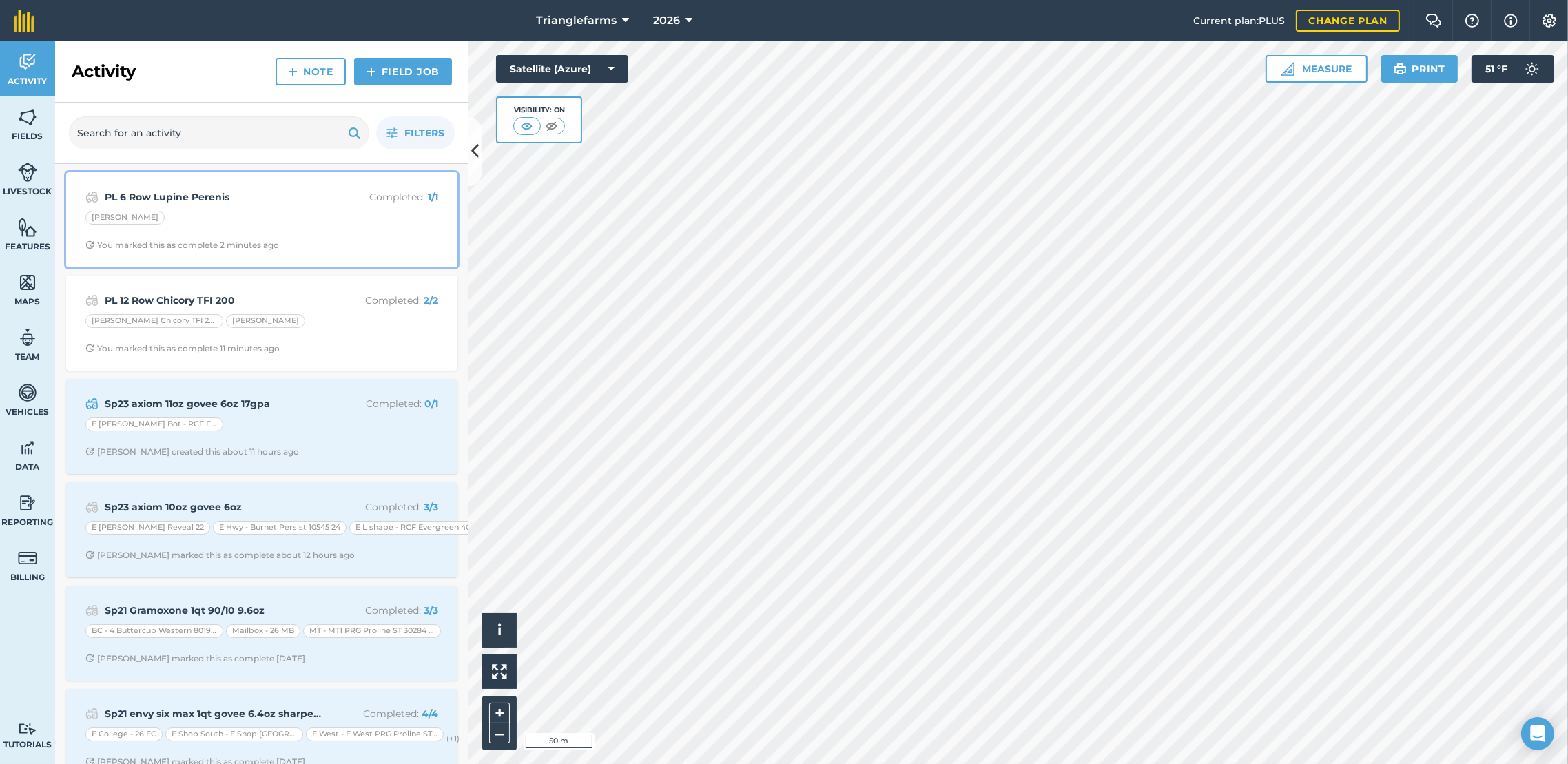
click at [154, 191] on strong "PL 6 Row Lupine Perenis" at bounding box center [214, 197] width 219 height 16
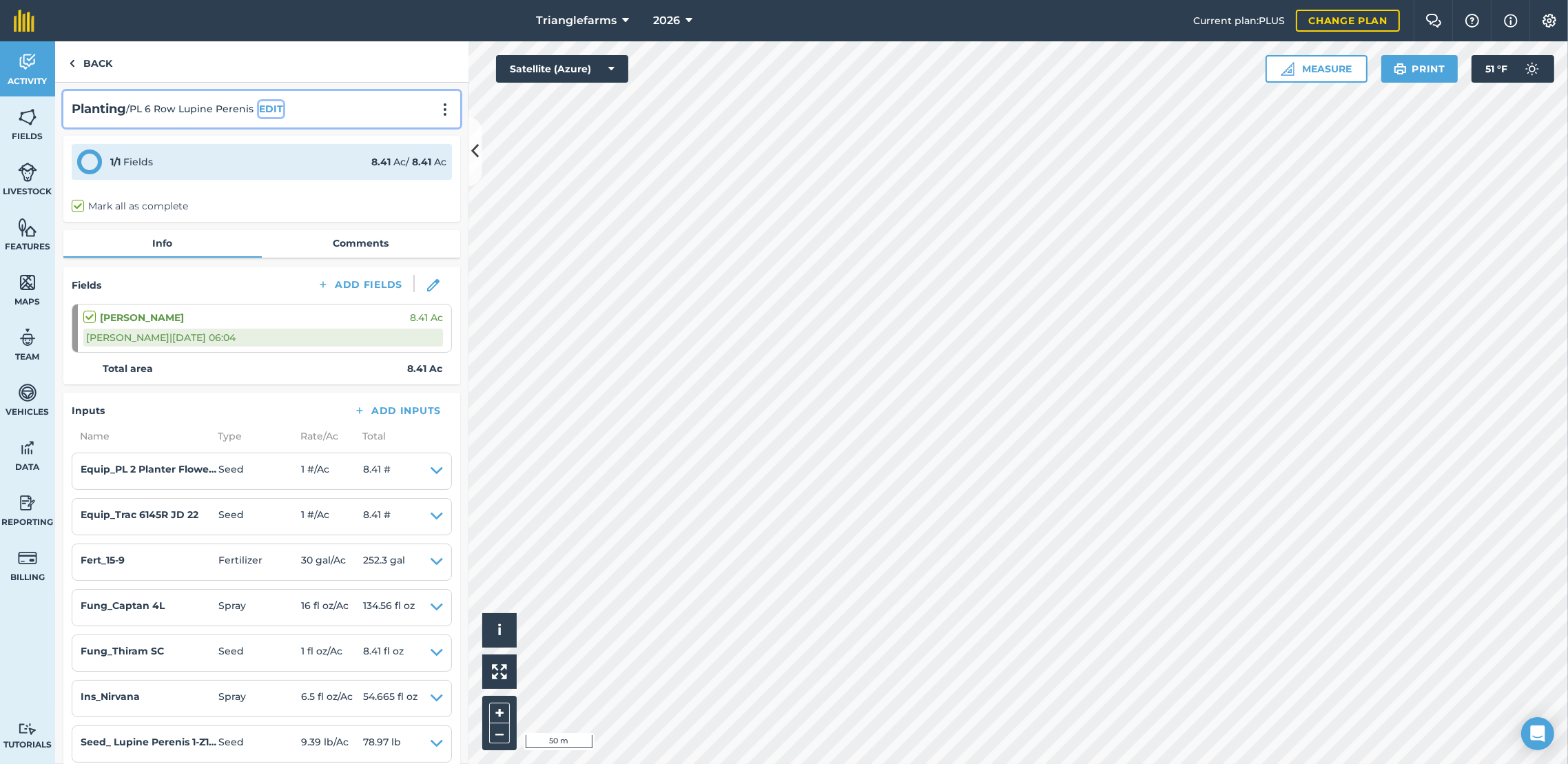
click at [267, 106] on button "EDIT" at bounding box center [271, 109] width 24 height 16
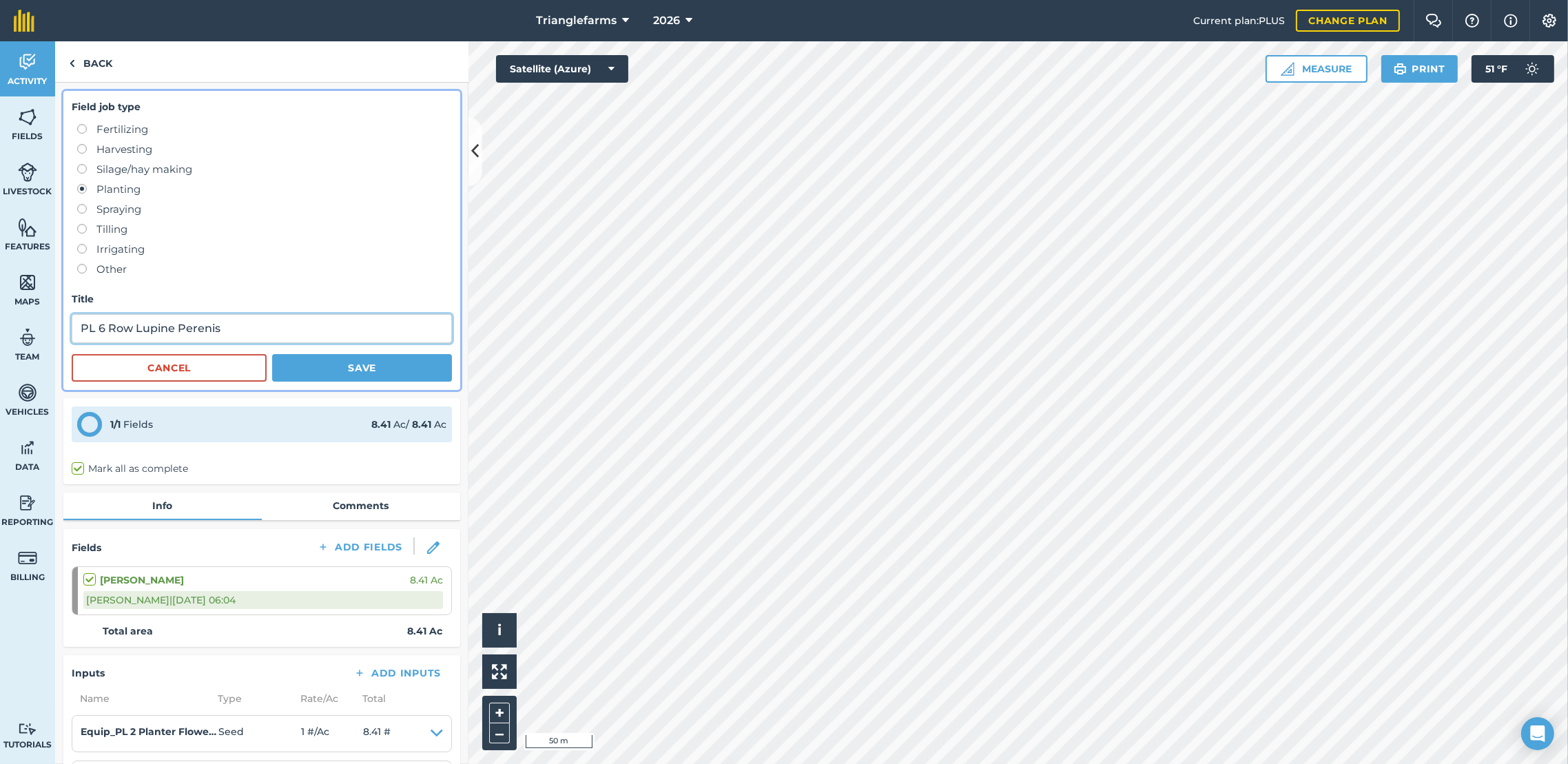
click at [239, 326] on input "PL 6 Row Lupine Perenis" at bounding box center [261, 328] width 380 height 29
click at [134, 329] on input "PL 6 Row Lupine Perenis" at bounding box center [261, 328] width 380 height 29
type input "PL 6 Row LQ FERT Lupine Perenis"
click at [358, 360] on button "Save" at bounding box center [361, 367] width 179 height 27
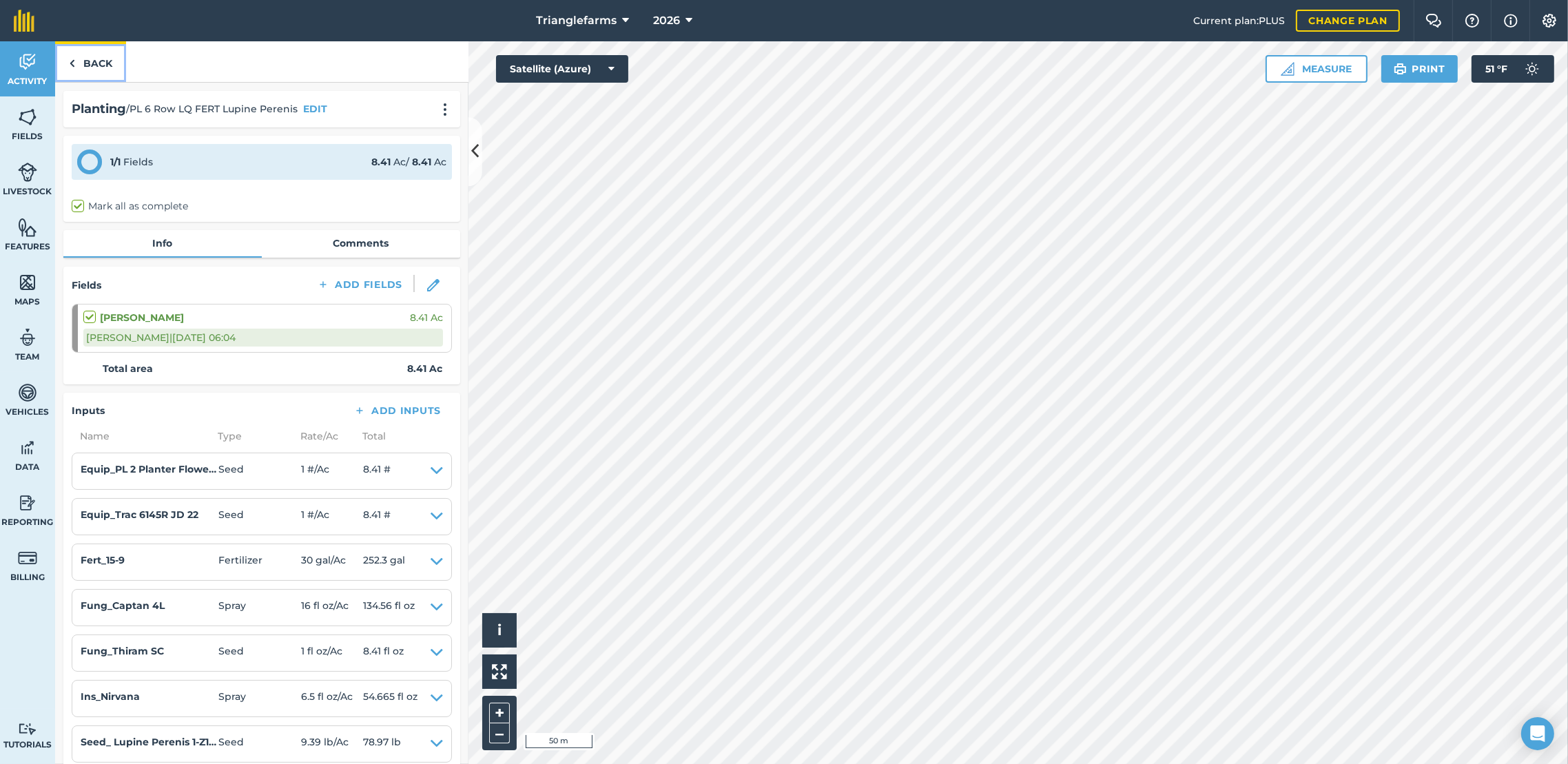
click at [113, 61] on link "Back" at bounding box center [91, 61] width 71 height 41
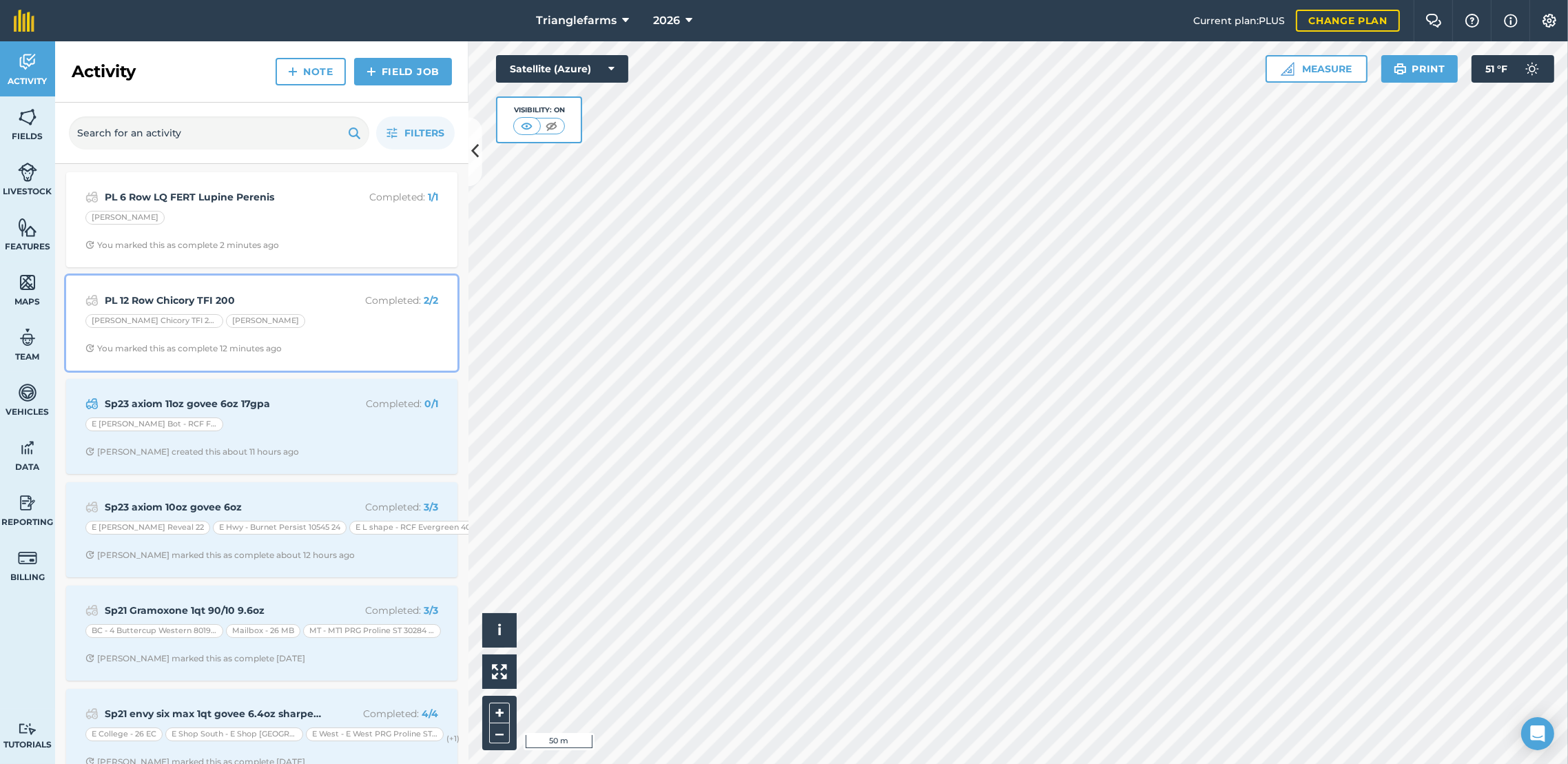
click at [199, 300] on strong "PL 12 Row Chicory TFI 200" at bounding box center [214, 300] width 219 height 16
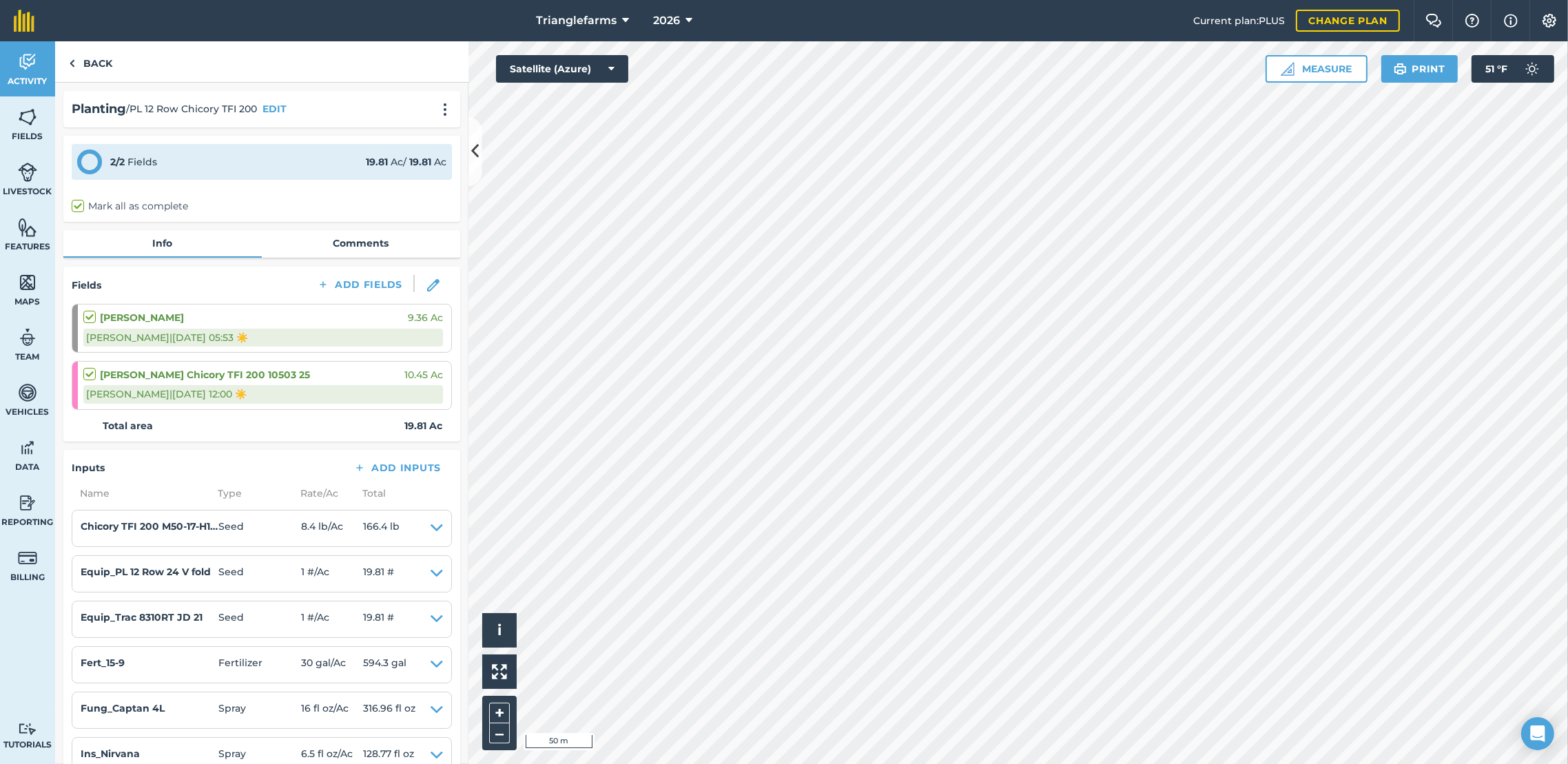
click at [183, 107] on span "/ PL 12 Row Chicory TFI 200" at bounding box center [191, 109] width 131 height 16
click at [272, 104] on button "EDIT" at bounding box center [274, 109] width 24 height 16
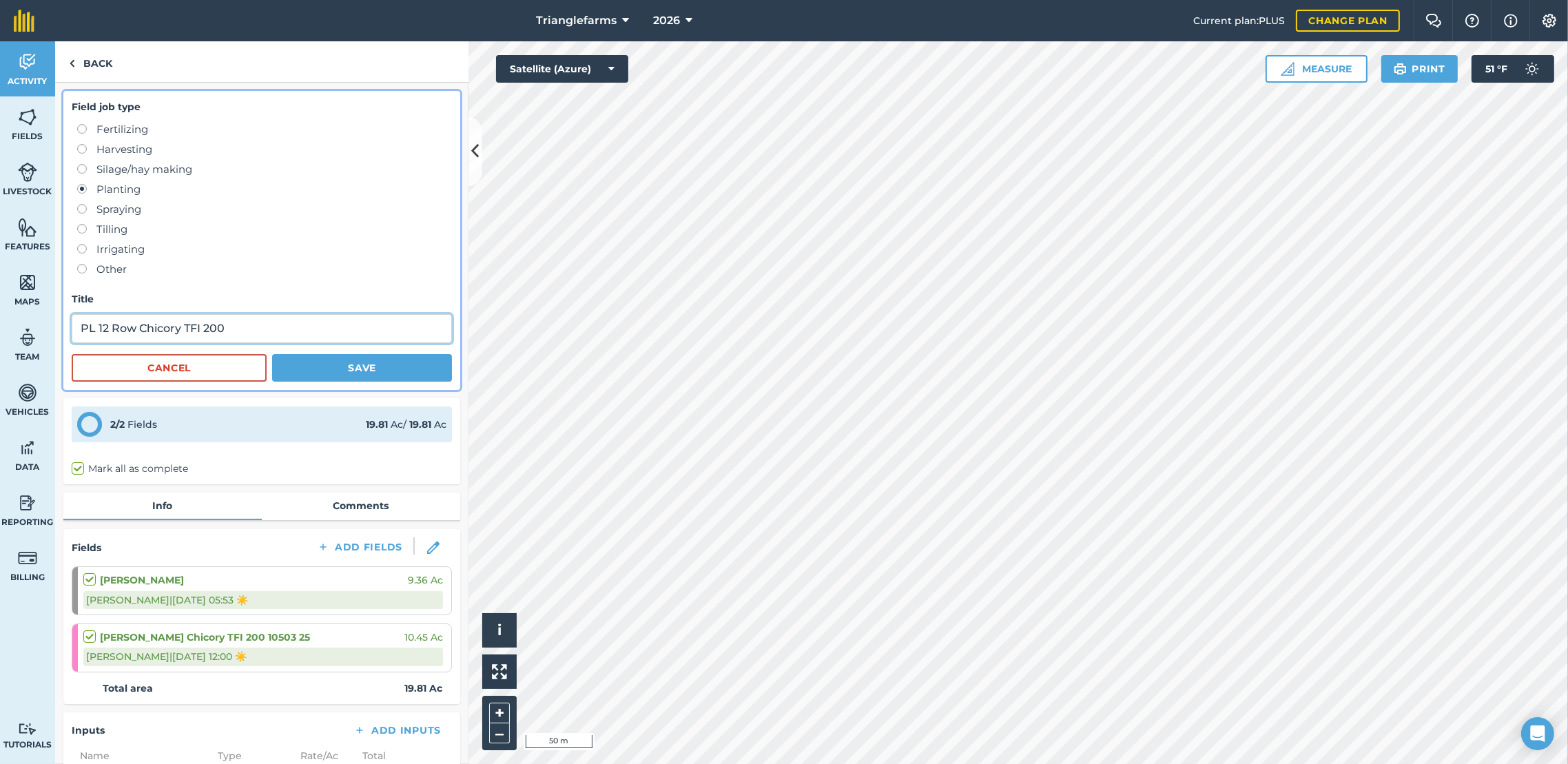
click at [140, 332] on input "PL 12 Row Chicory TFI 200" at bounding box center [261, 328] width 380 height 29
type input "PL 12 Row LQ FERT Chicory TFI 200"
click at [343, 373] on button "Save" at bounding box center [361, 367] width 179 height 27
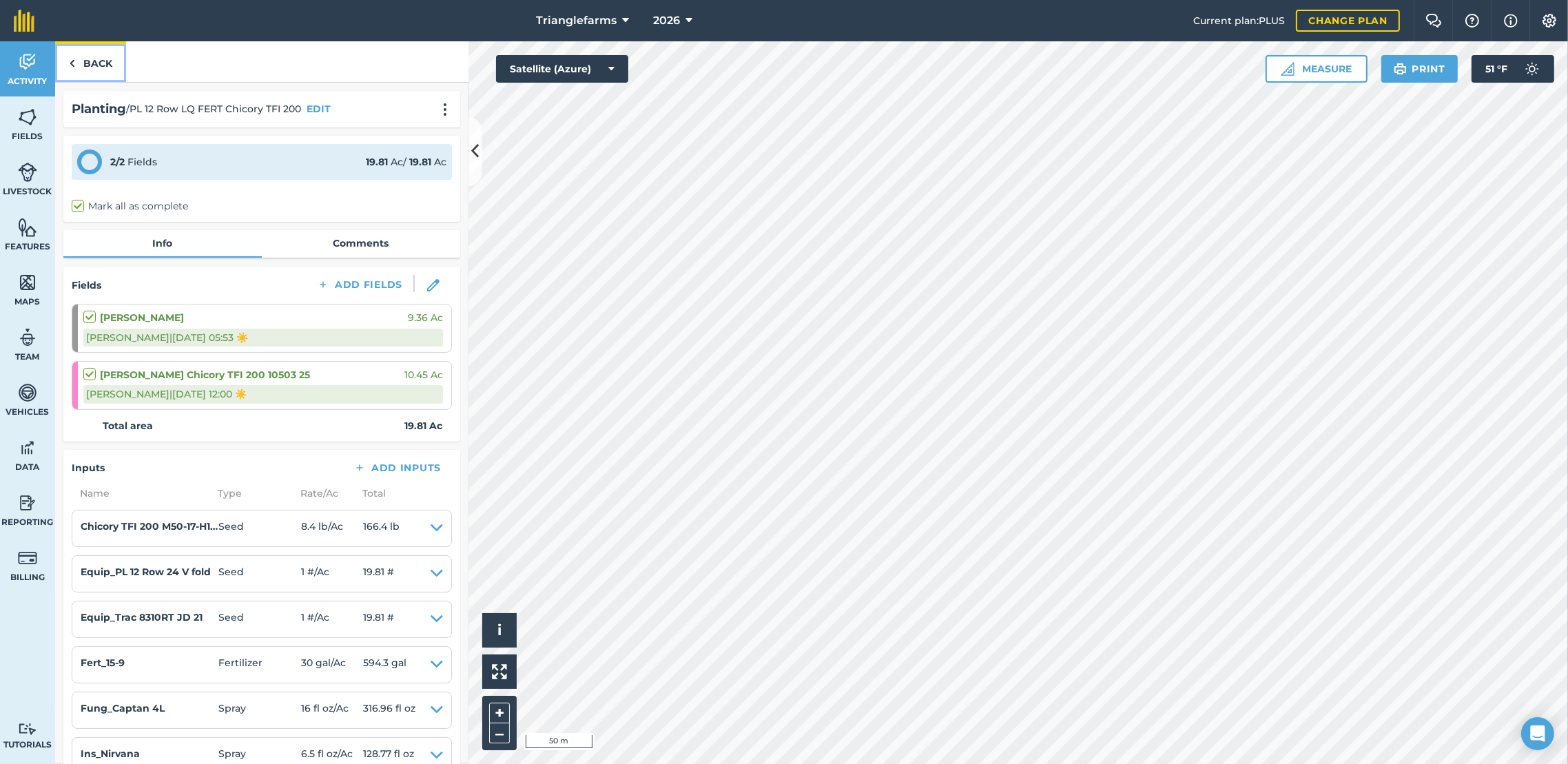
click at [94, 54] on link "Back" at bounding box center [91, 61] width 71 height 41
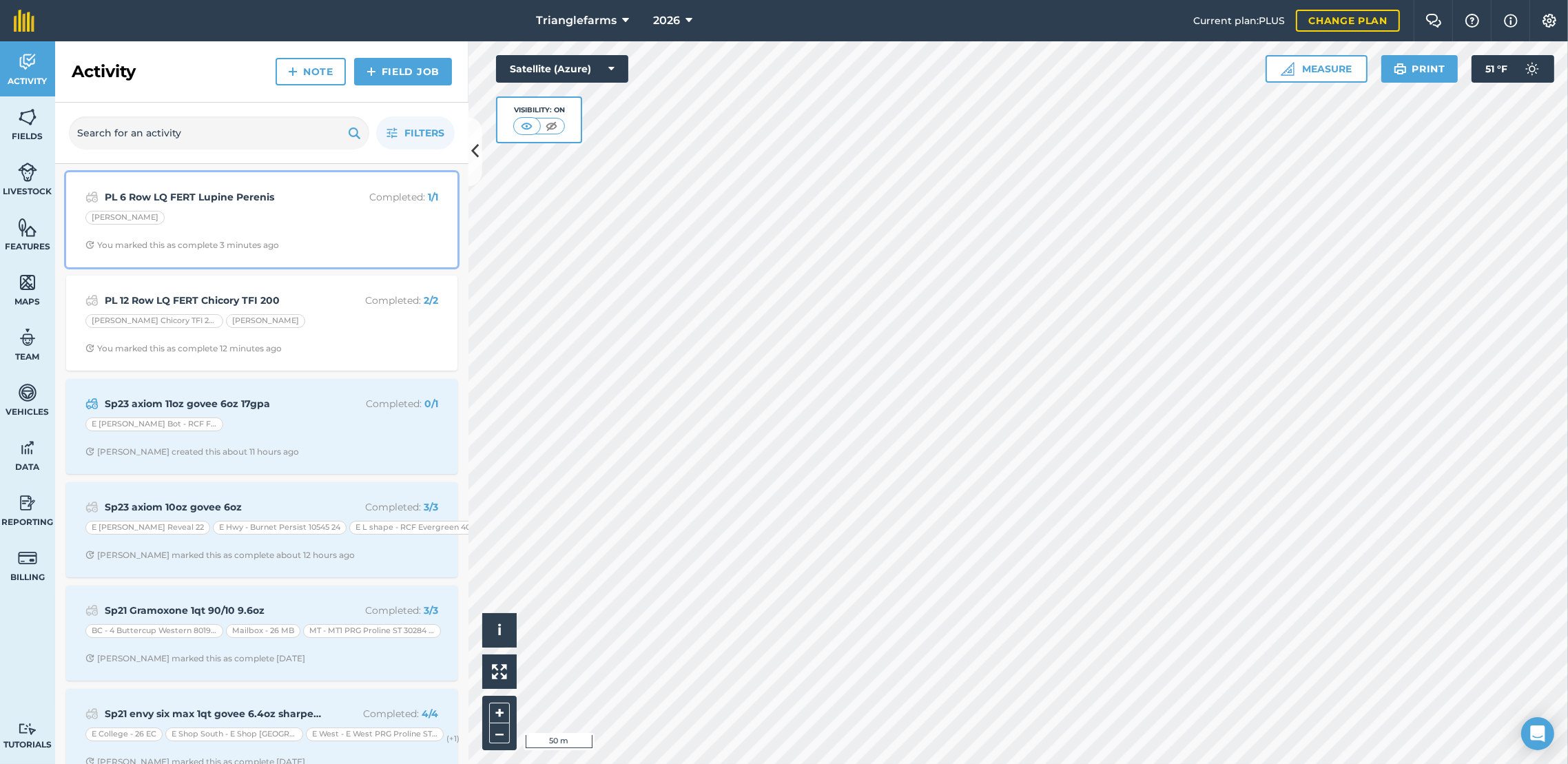
click at [154, 189] on div "PL 6 Row LQ FERT Lupine Perenis Completed : 1 / 1" at bounding box center [262, 197] width 353 height 16
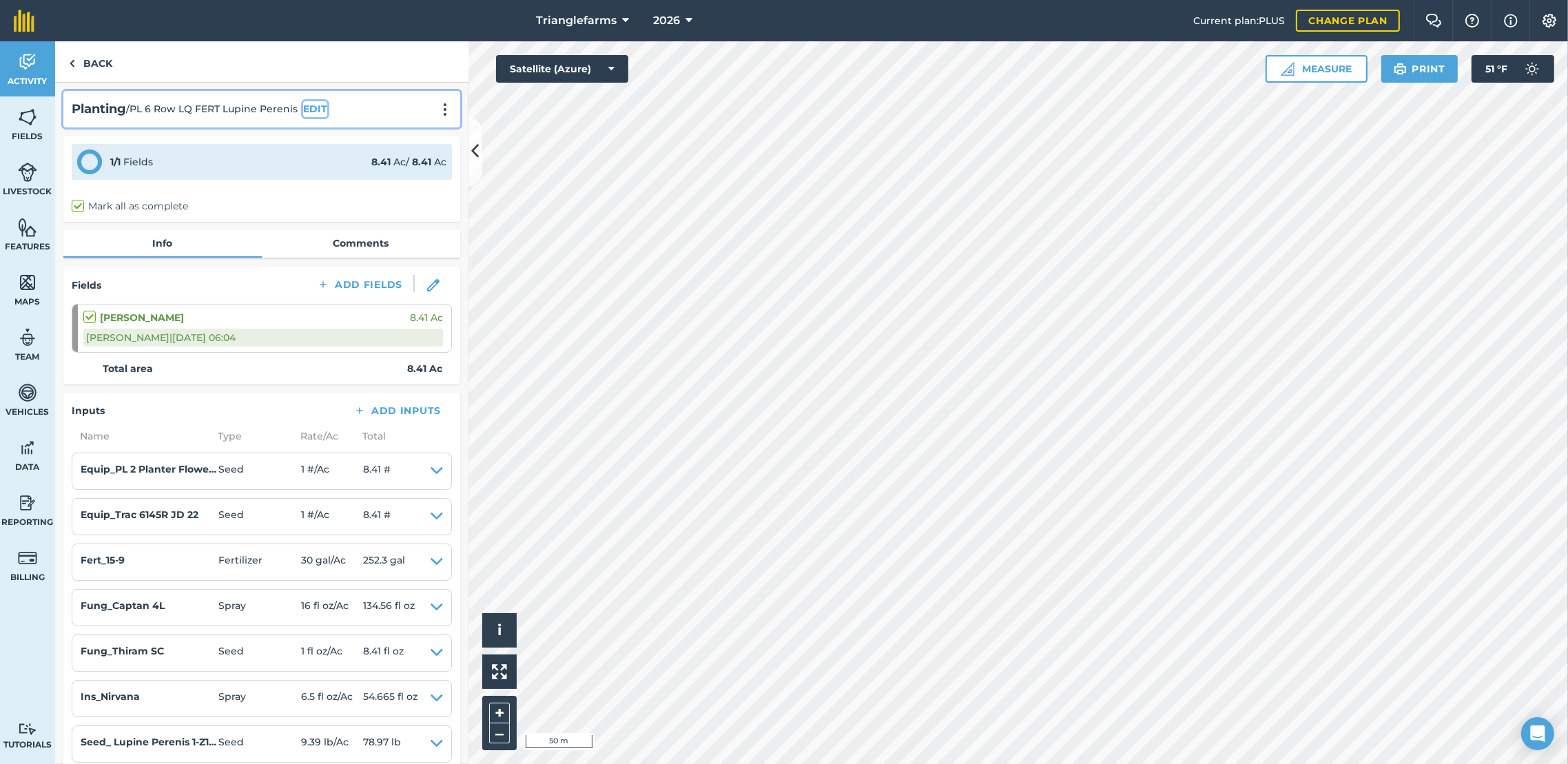
click at [311, 106] on button "EDIT" at bounding box center [315, 109] width 24 height 16
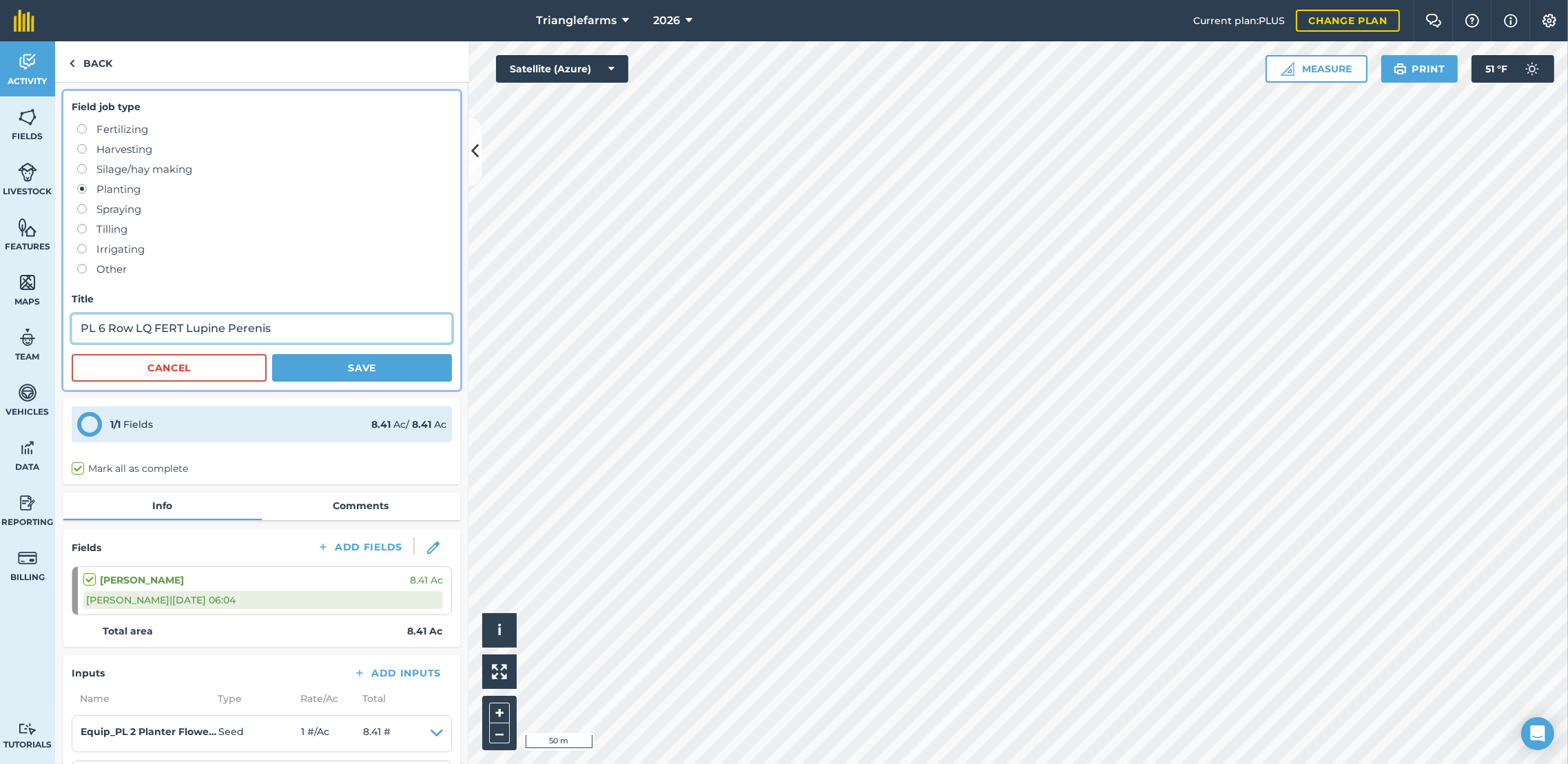
drag, startPoint x: 290, startPoint y: 329, endPoint x: 82, endPoint y: 338, distance: 208.2
click at [82, 338] on input "PL 6 Row LQ FERT Lupine Perenis" at bounding box center [261, 328] width 380 height 29
click at [332, 373] on button "Save" at bounding box center [361, 367] width 179 height 27
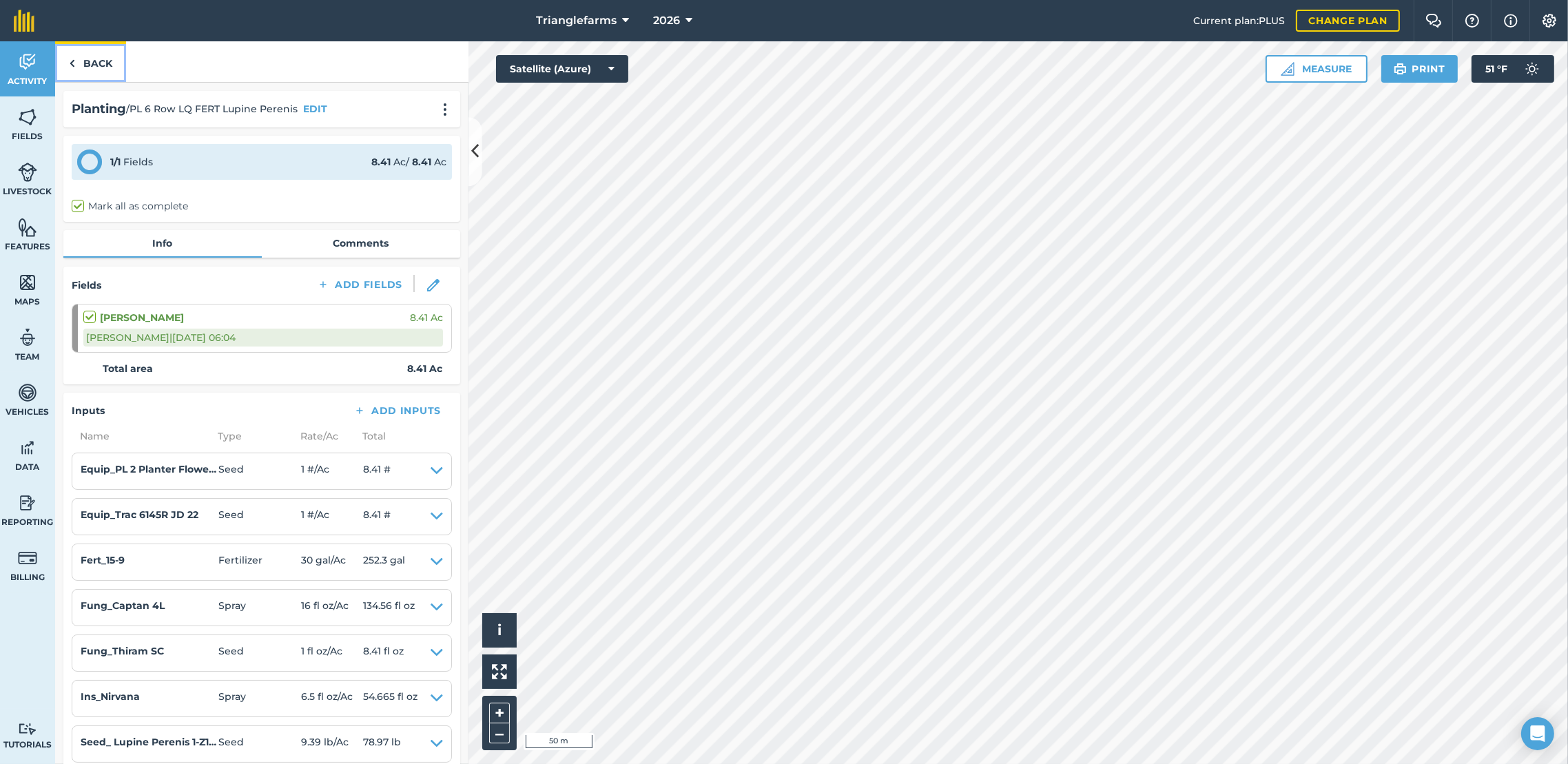
click at [103, 66] on link "Back" at bounding box center [91, 61] width 71 height 41
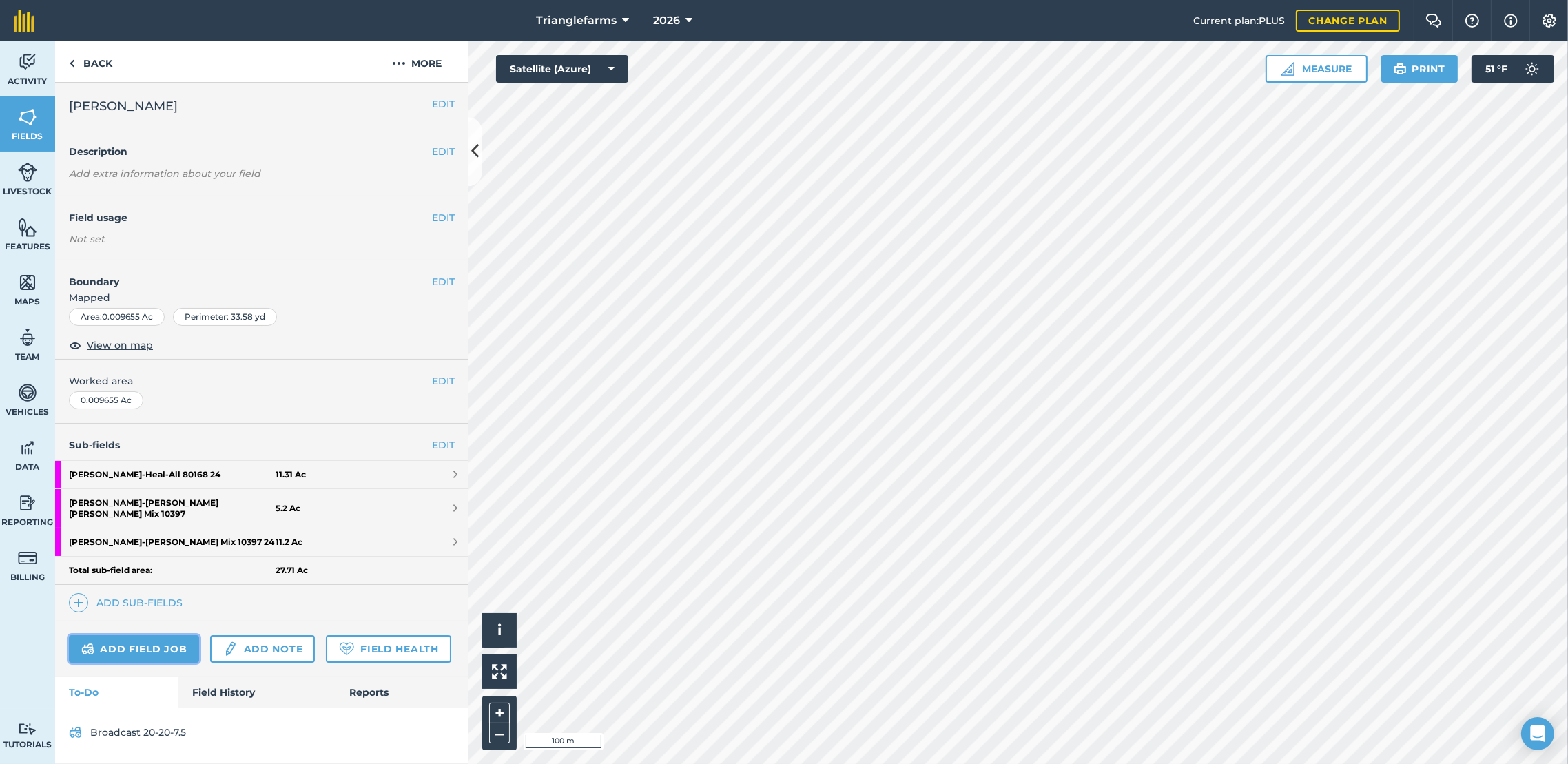
click at [134, 642] on link "Add field job" at bounding box center [134, 649] width 130 height 27
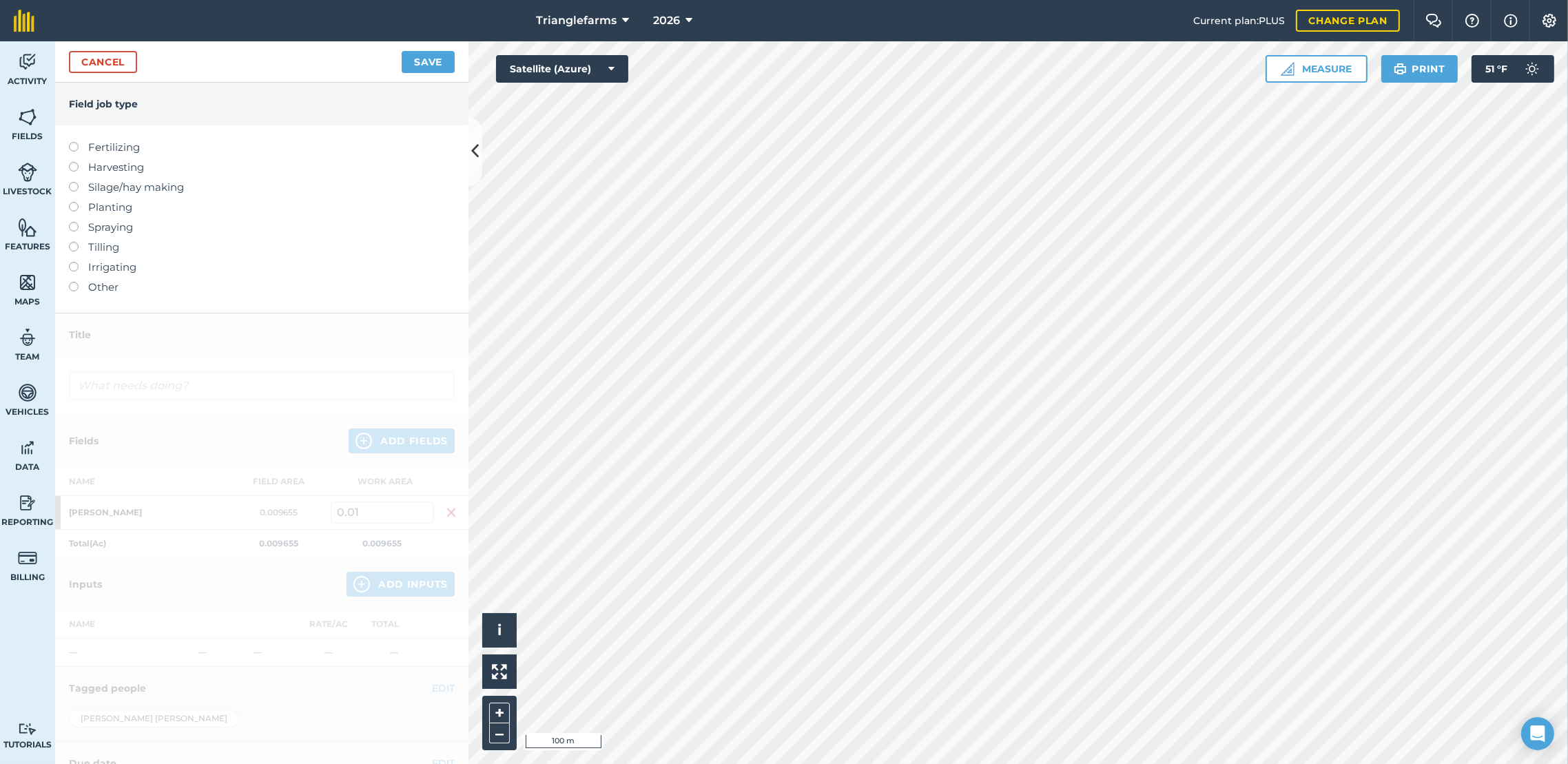
click at [76, 202] on label at bounding box center [78, 202] width 19 height 0
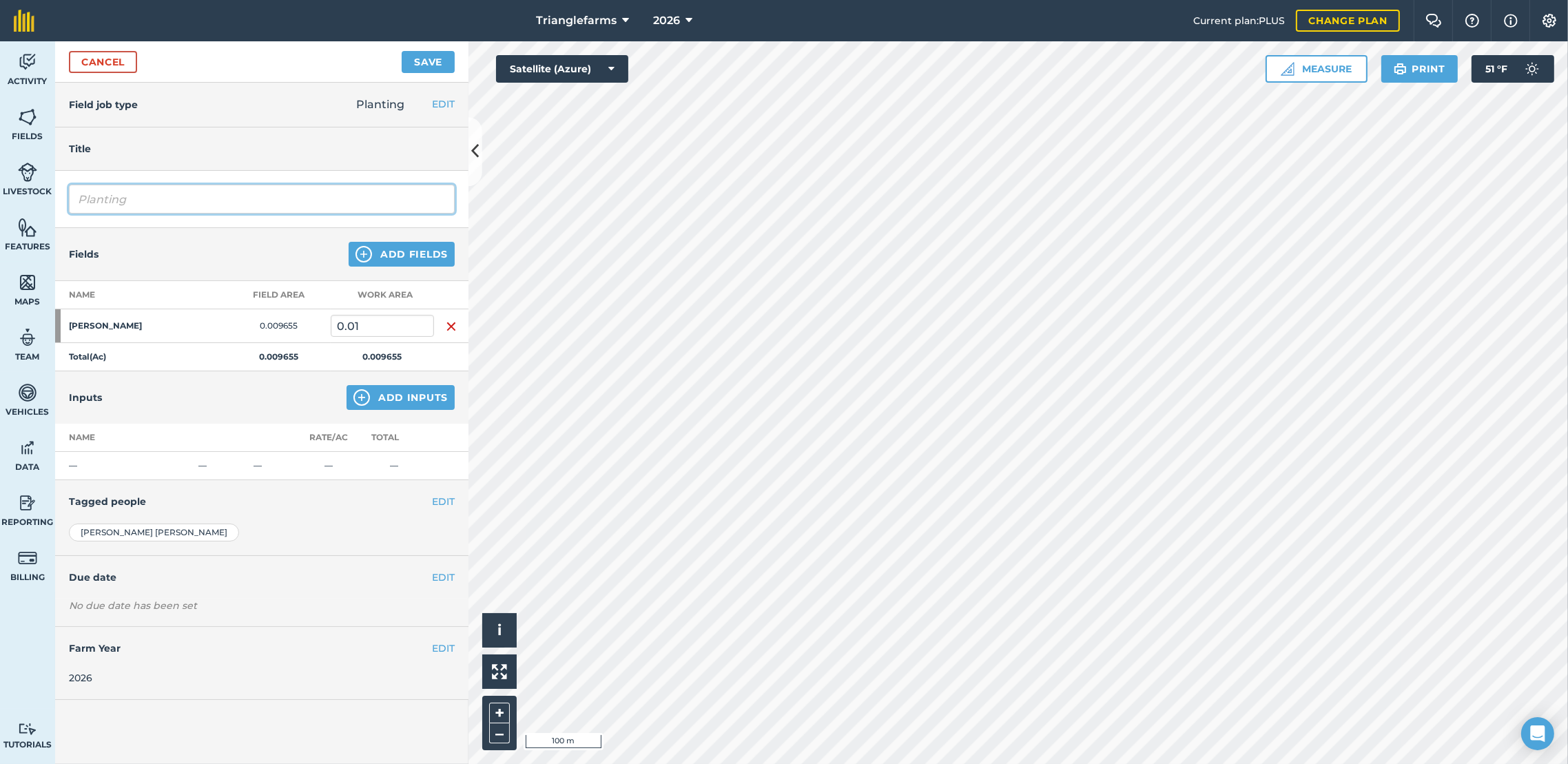
paste input "PL 6 Row LQ FERT Lupine Perenis"
drag, startPoint x: 126, startPoint y: 204, endPoint x: -4, endPoint y: 218, distance: 130.8
click at [0, 218] on html "Trianglefarms 2026 Current plan : PLUS Change plan Farm Chat Help Info Settings…" at bounding box center [784, 382] width 1568 height 764
type input "PL 6 Row LQ FERT [PERSON_NAME] Mix"
click at [436, 397] on button "Add Inputs" at bounding box center [400, 398] width 108 height 25
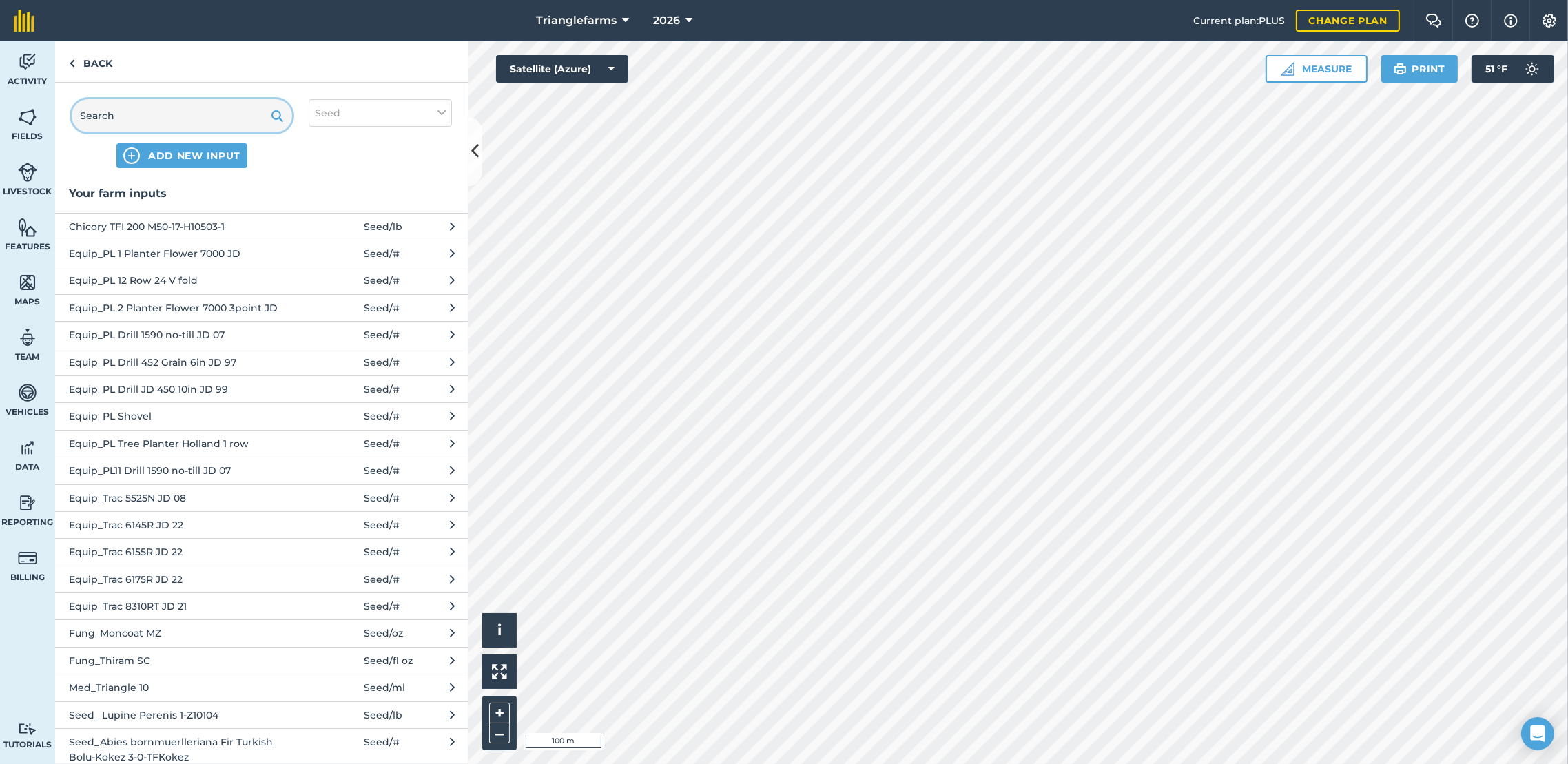
click at [196, 121] on input "text" at bounding box center [182, 115] width 220 height 33
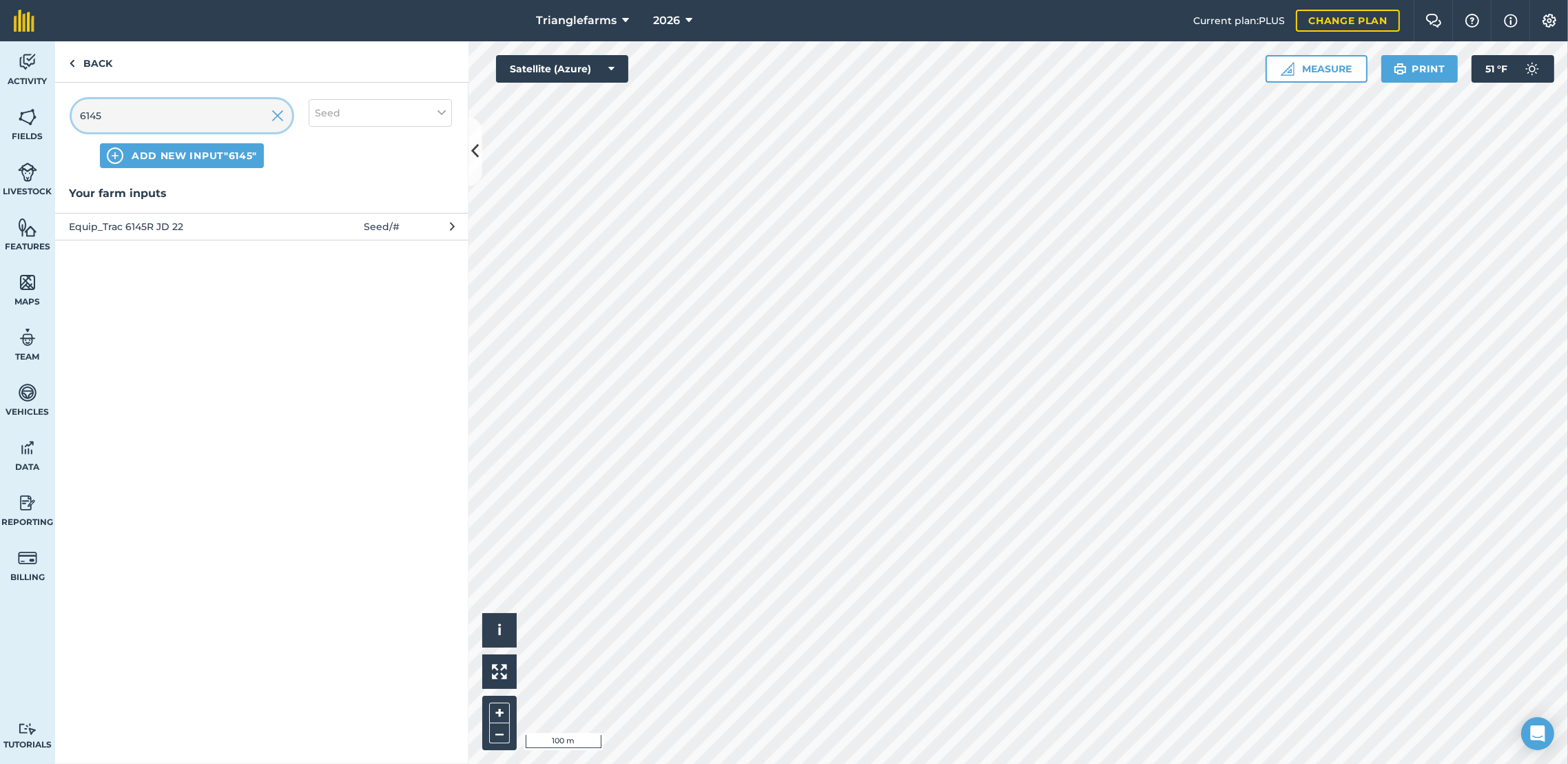
type input "6145"
click at [174, 226] on span "Equip_Trac 6145R JD 22" at bounding box center [181, 227] width 225 height 16
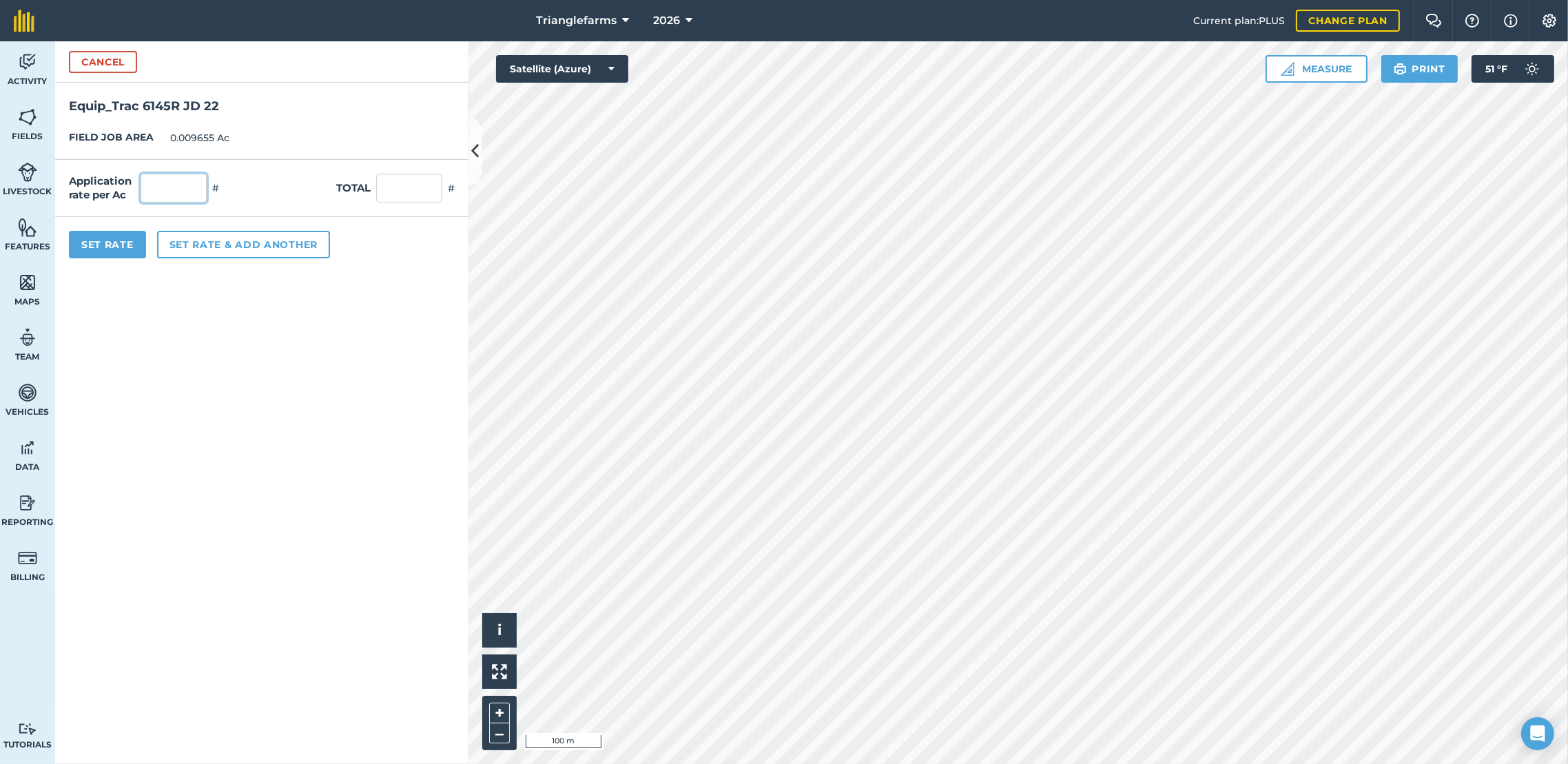
click at [174, 189] on input "text" at bounding box center [174, 188] width 66 height 29
type input "1"
type input "0.01"
drag, startPoint x: 106, startPoint y: 234, endPoint x: 121, endPoint y: 219, distance: 21.2
click at [111, 228] on div "Set Rate Set rate & add another" at bounding box center [262, 245] width 414 height 55
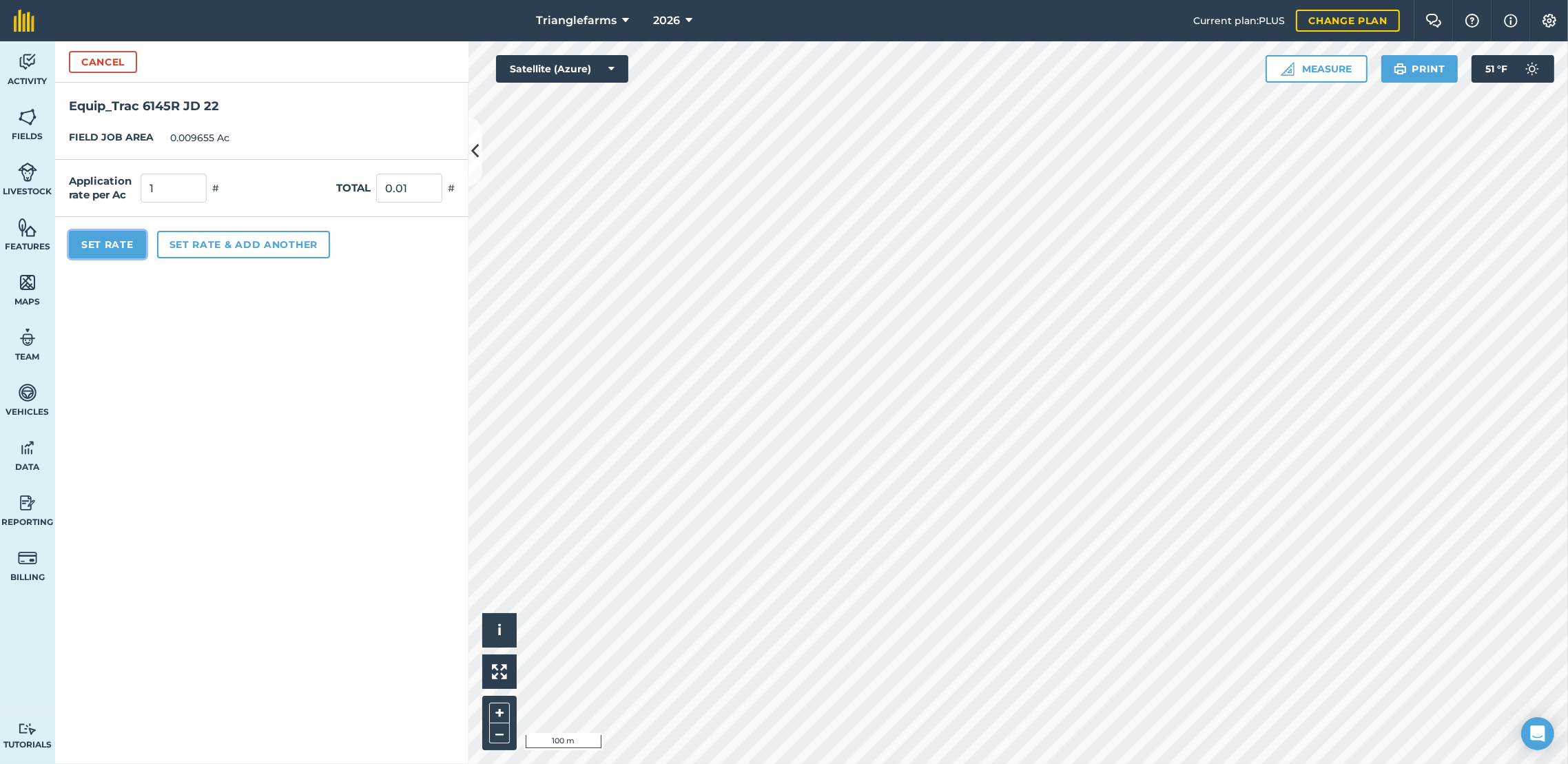
click at [108, 244] on button "Set Rate" at bounding box center [107, 244] width 77 height 27
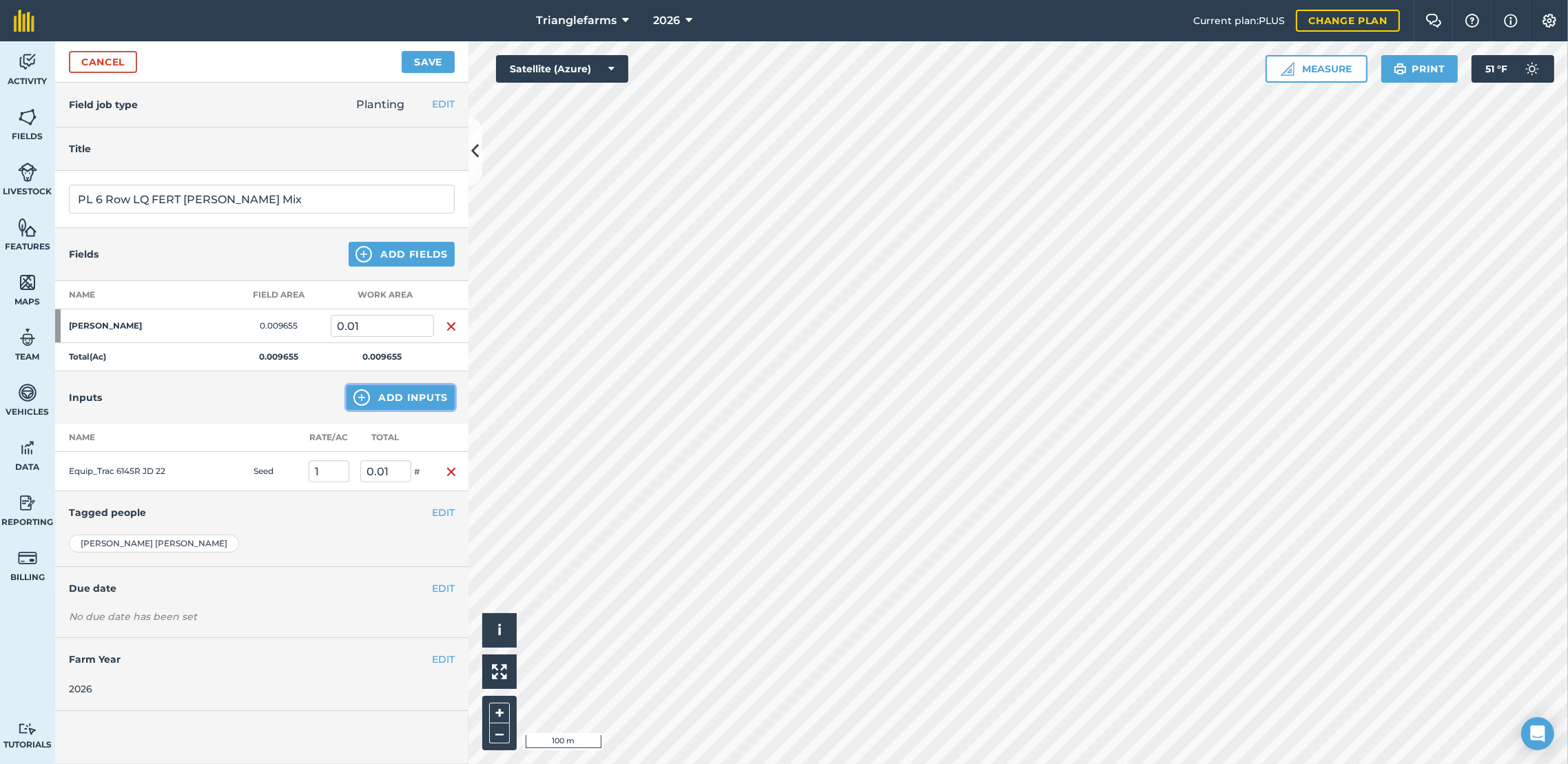
click at [386, 398] on button "Add Inputs" at bounding box center [400, 398] width 108 height 25
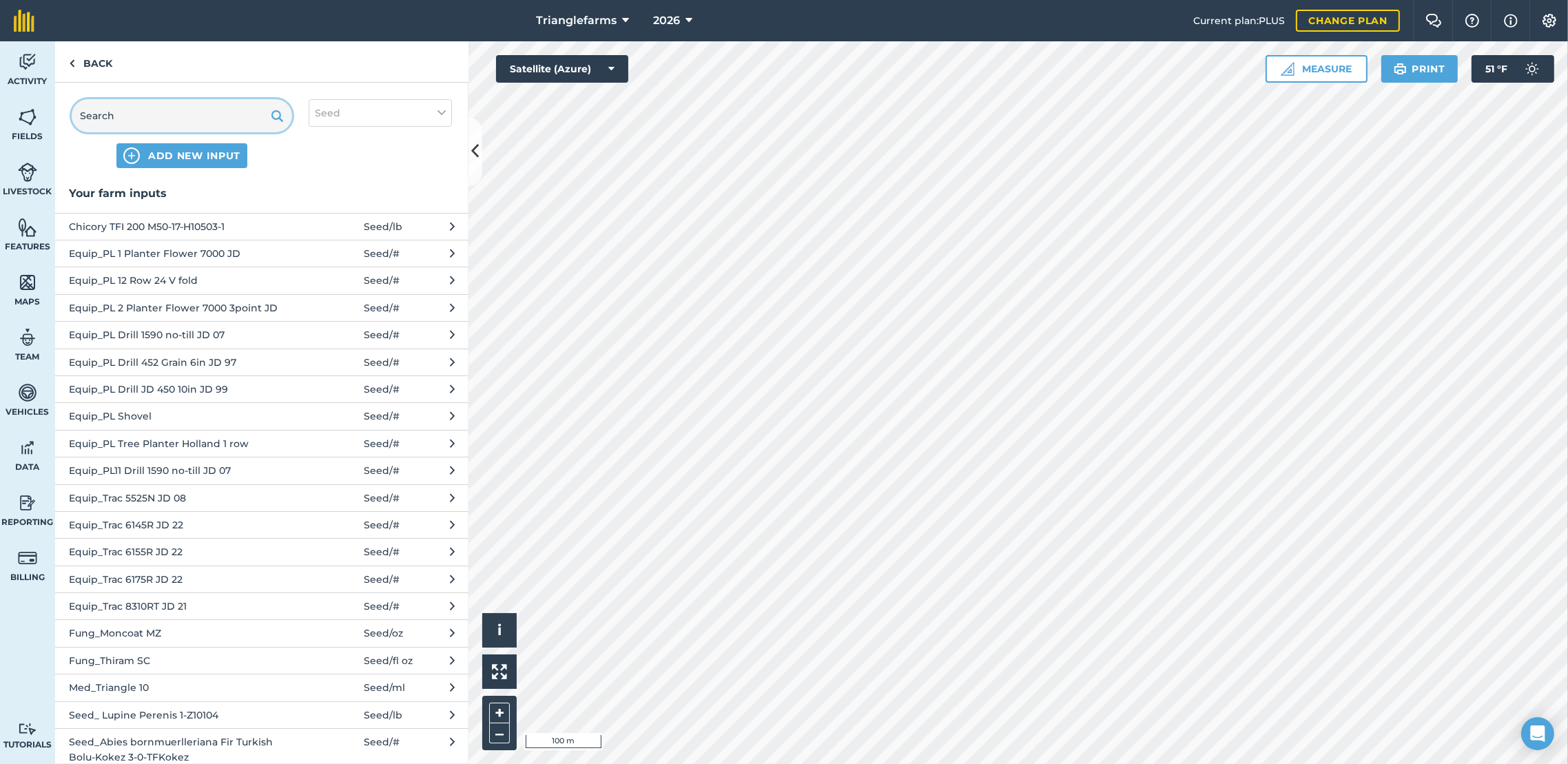
click at [212, 109] on input "text" at bounding box center [182, 115] width 220 height 33
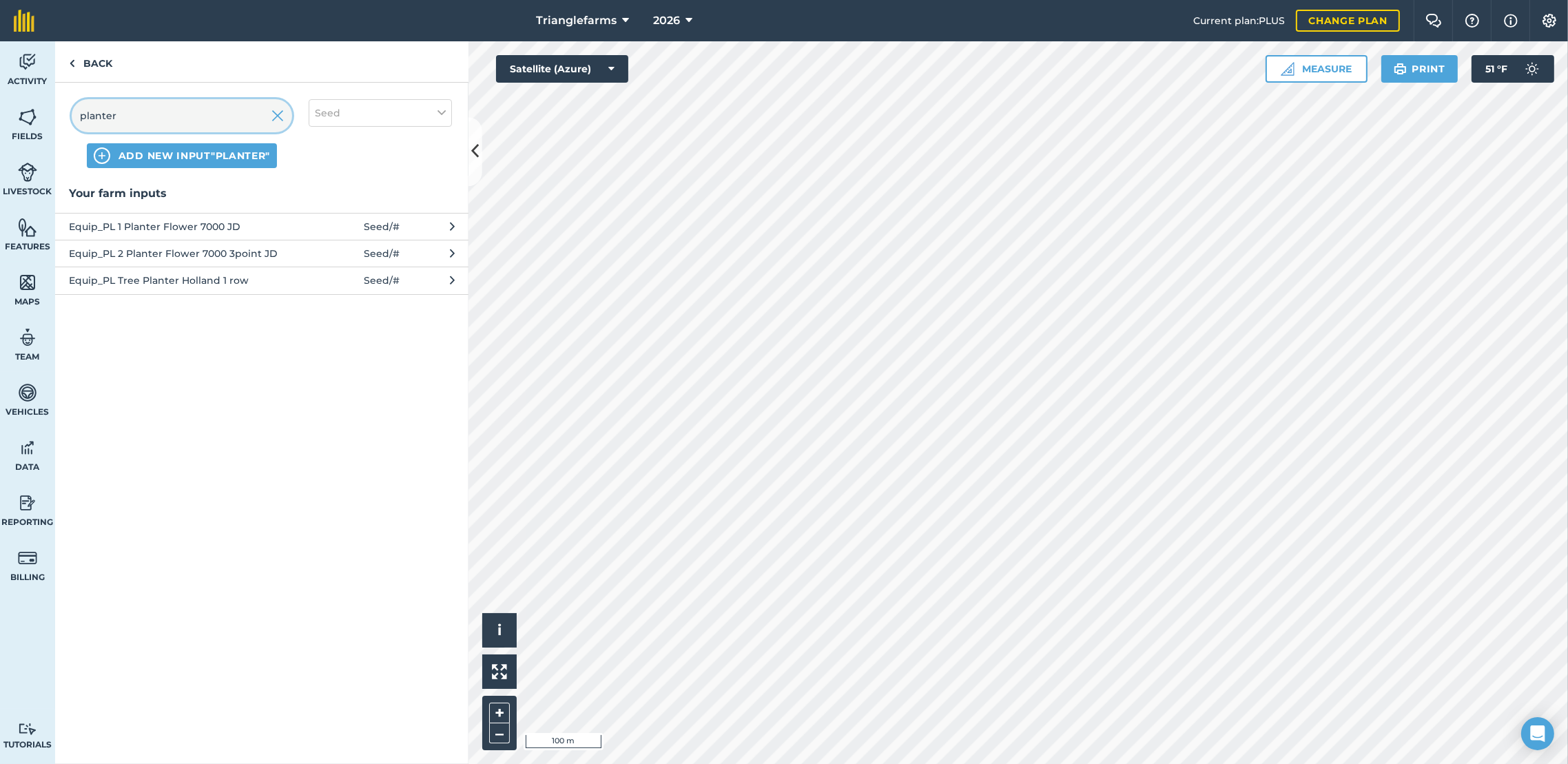
type input "planter"
click at [264, 250] on span "Equip_PL 2 Planter Flower 7000 3point JD" at bounding box center [181, 253] width 225 height 16
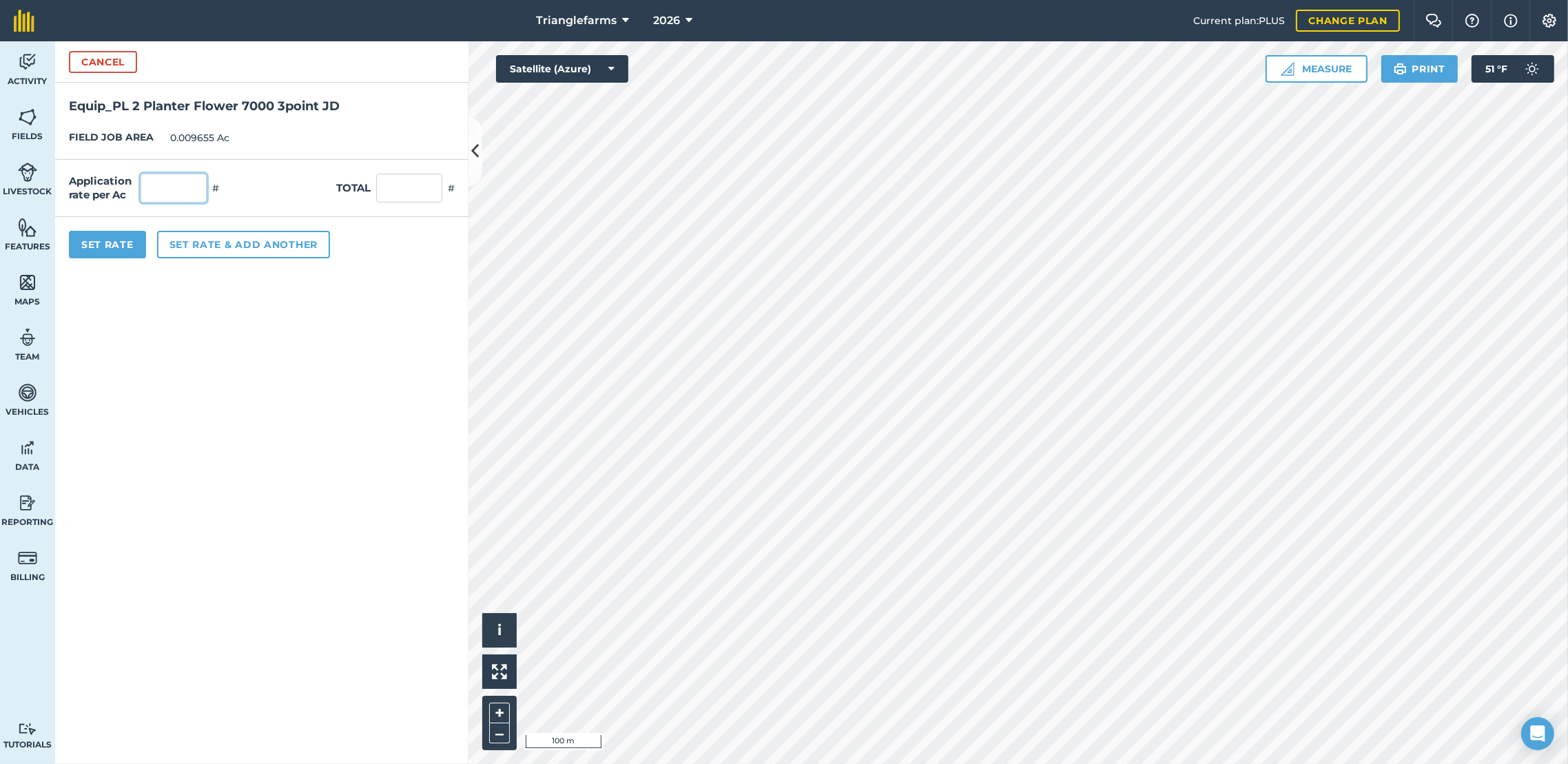
click at [158, 183] on input "text" at bounding box center [174, 188] width 66 height 29
type input "1"
type input "0.01"
drag, startPoint x: 93, startPoint y: 252, endPoint x: 108, endPoint y: 244, distance: 17.0
click at [97, 251] on button "Set Rate" at bounding box center [107, 244] width 77 height 27
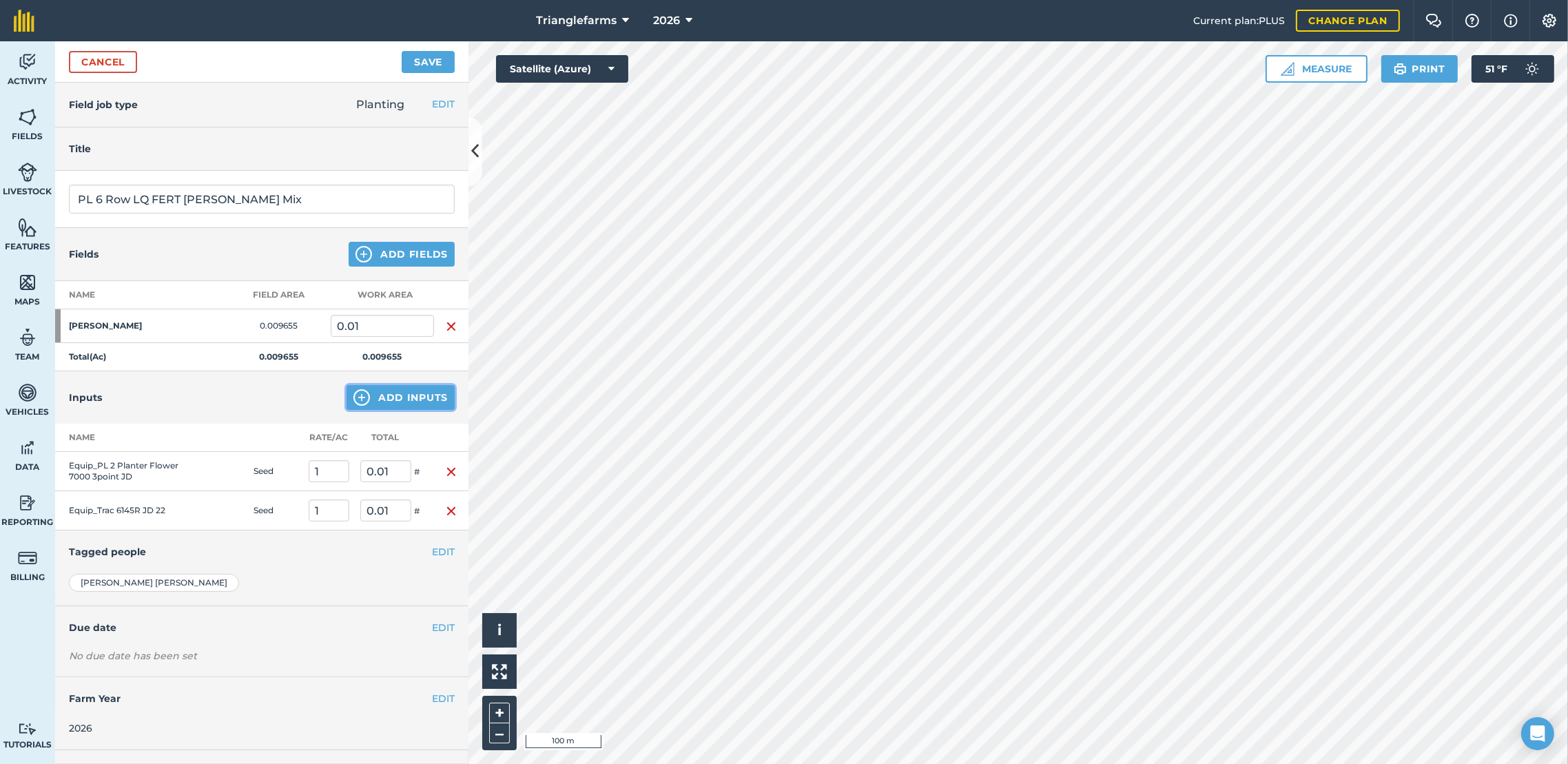
click at [420, 400] on button "Add Inputs" at bounding box center [400, 398] width 108 height 25
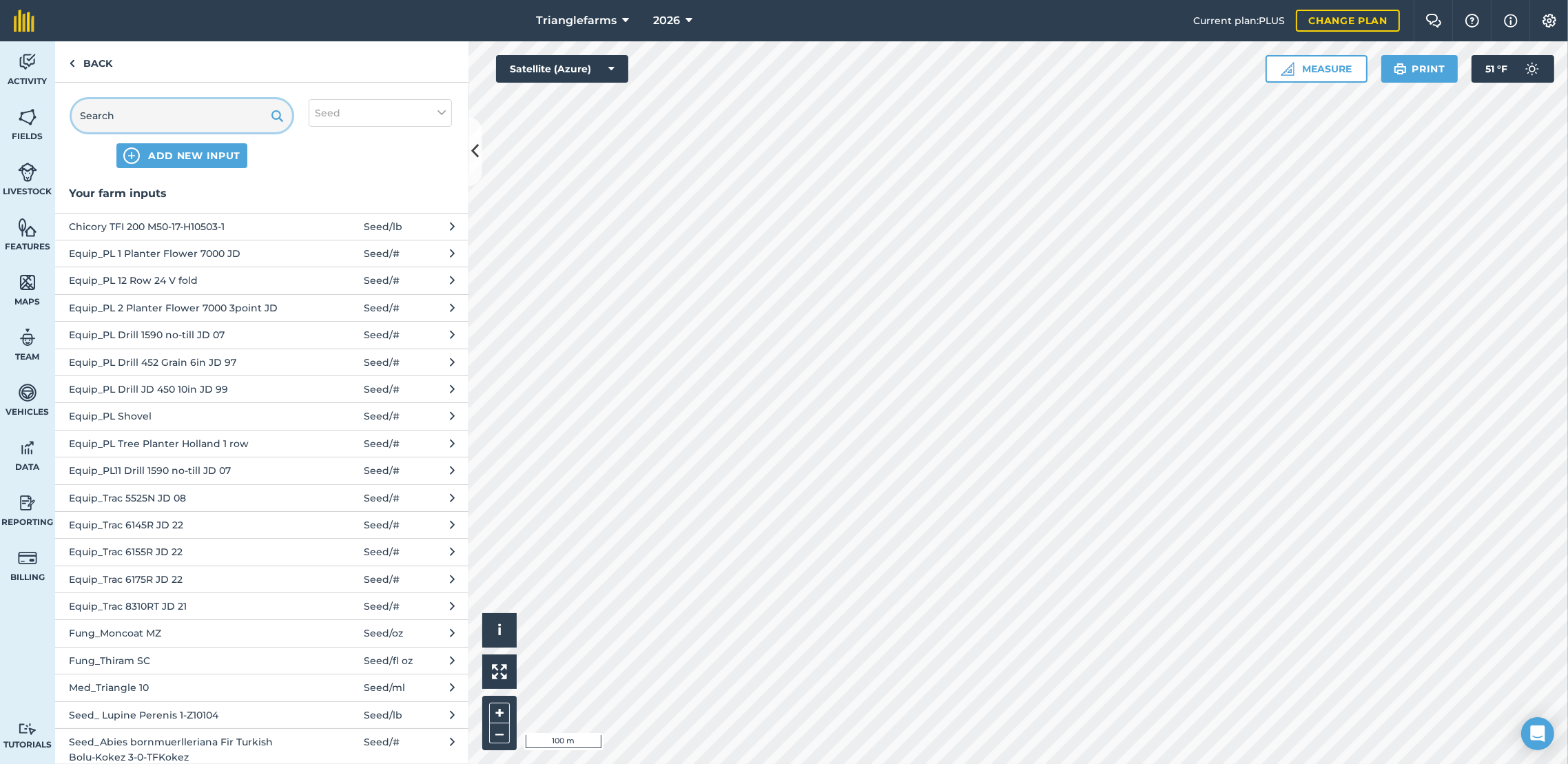
click at [151, 106] on input "text" at bounding box center [182, 115] width 220 height 33
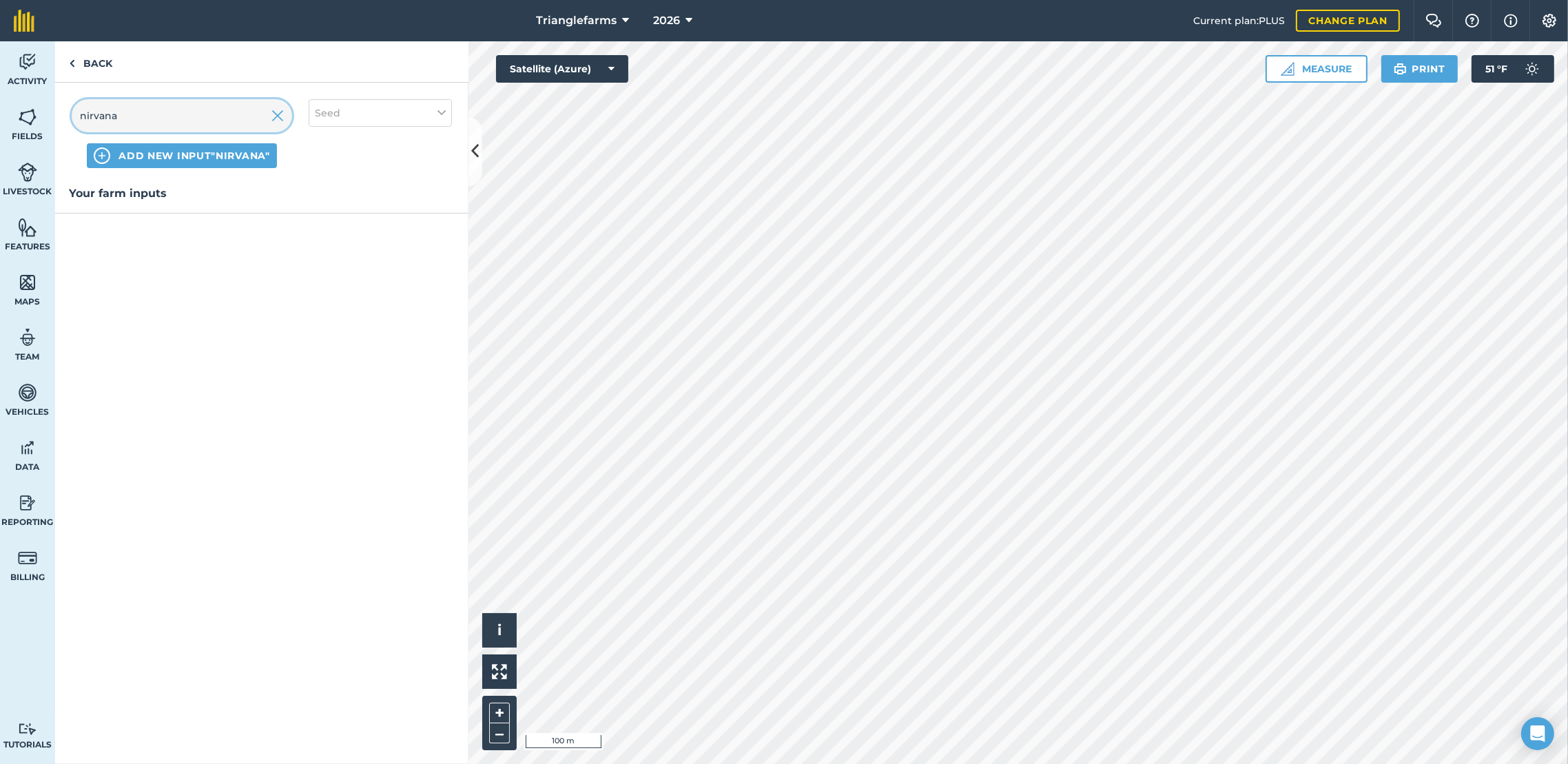
type input "nirvana"
drag, startPoint x: 425, startPoint y: 97, endPoint x: 420, endPoint y: 104, distance: 8.6
click at [424, 100] on div "nirvana ADD NEW INPUT "nirvana" Seed" at bounding box center [262, 134] width 414 height 102
click at [420, 104] on button "Seed" at bounding box center [380, 112] width 143 height 27
click at [321, 194] on label "Spray" at bounding box center [380, 193] width 131 height 15
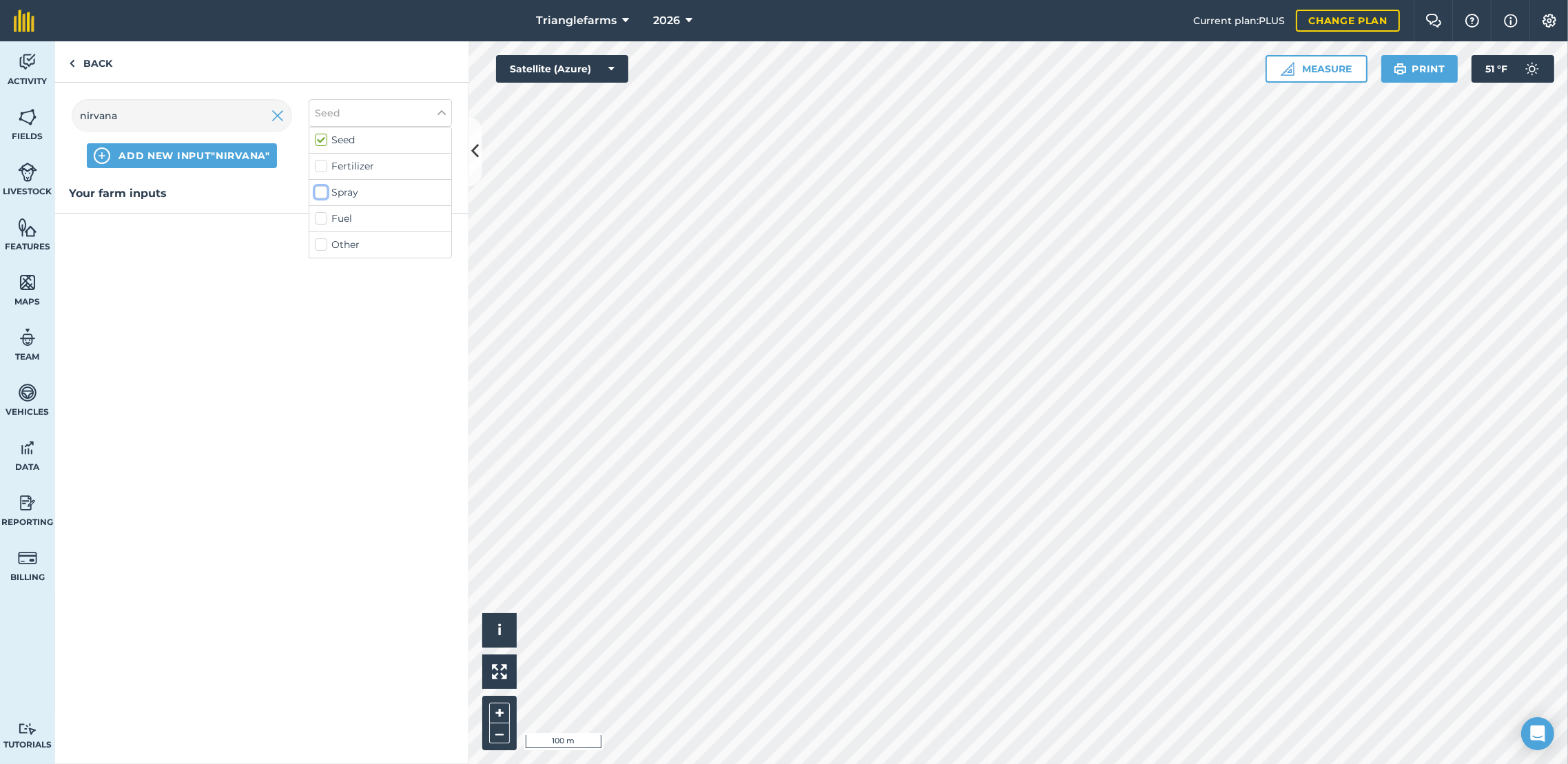
click at [321, 194] on input "Spray" at bounding box center [319, 190] width 9 height 9
checkbox input "true"
click at [138, 235] on button "Ins_Nirvana Spray / fl oz" at bounding box center [262, 226] width 414 height 27
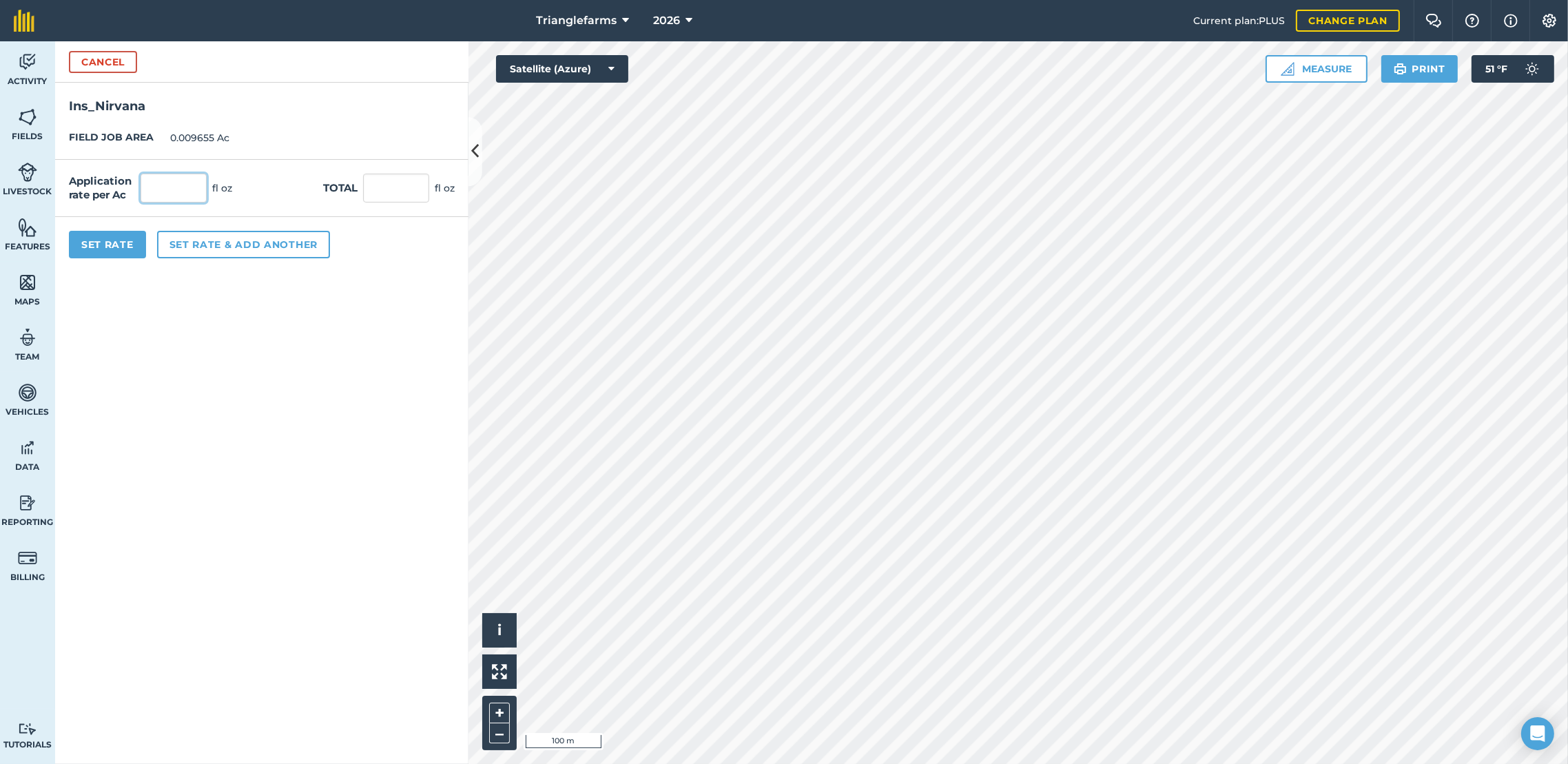
drag, startPoint x: 178, startPoint y: 199, endPoint x: 187, endPoint y: 191, distance: 12.0
click at [179, 196] on input "text" at bounding box center [174, 188] width 66 height 29
type input "6.5"
type input "0.063"
click at [118, 251] on button "Set Rate" at bounding box center [107, 244] width 77 height 27
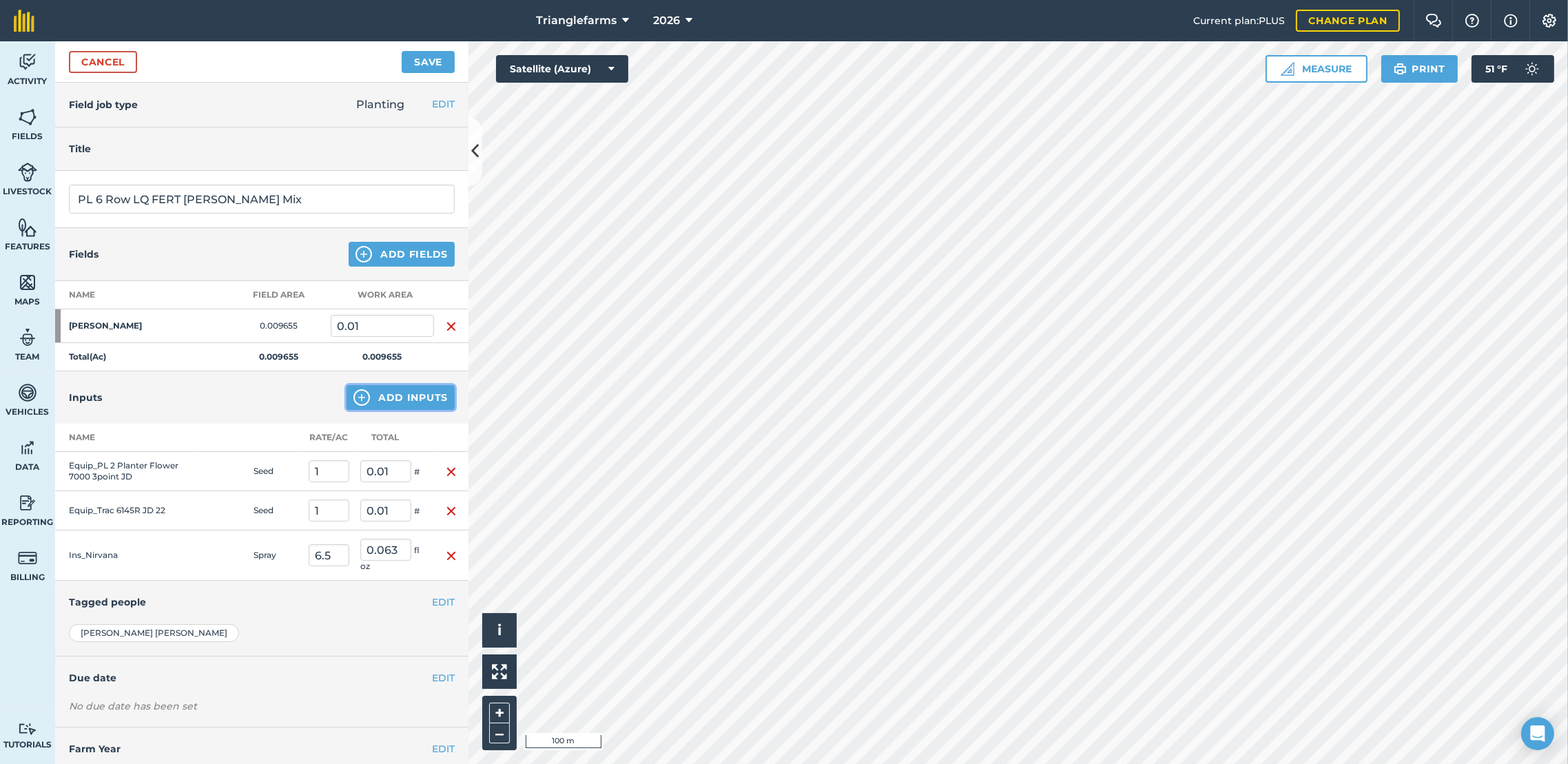
click at [394, 398] on button "Add Inputs" at bounding box center [400, 398] width 108 height 25
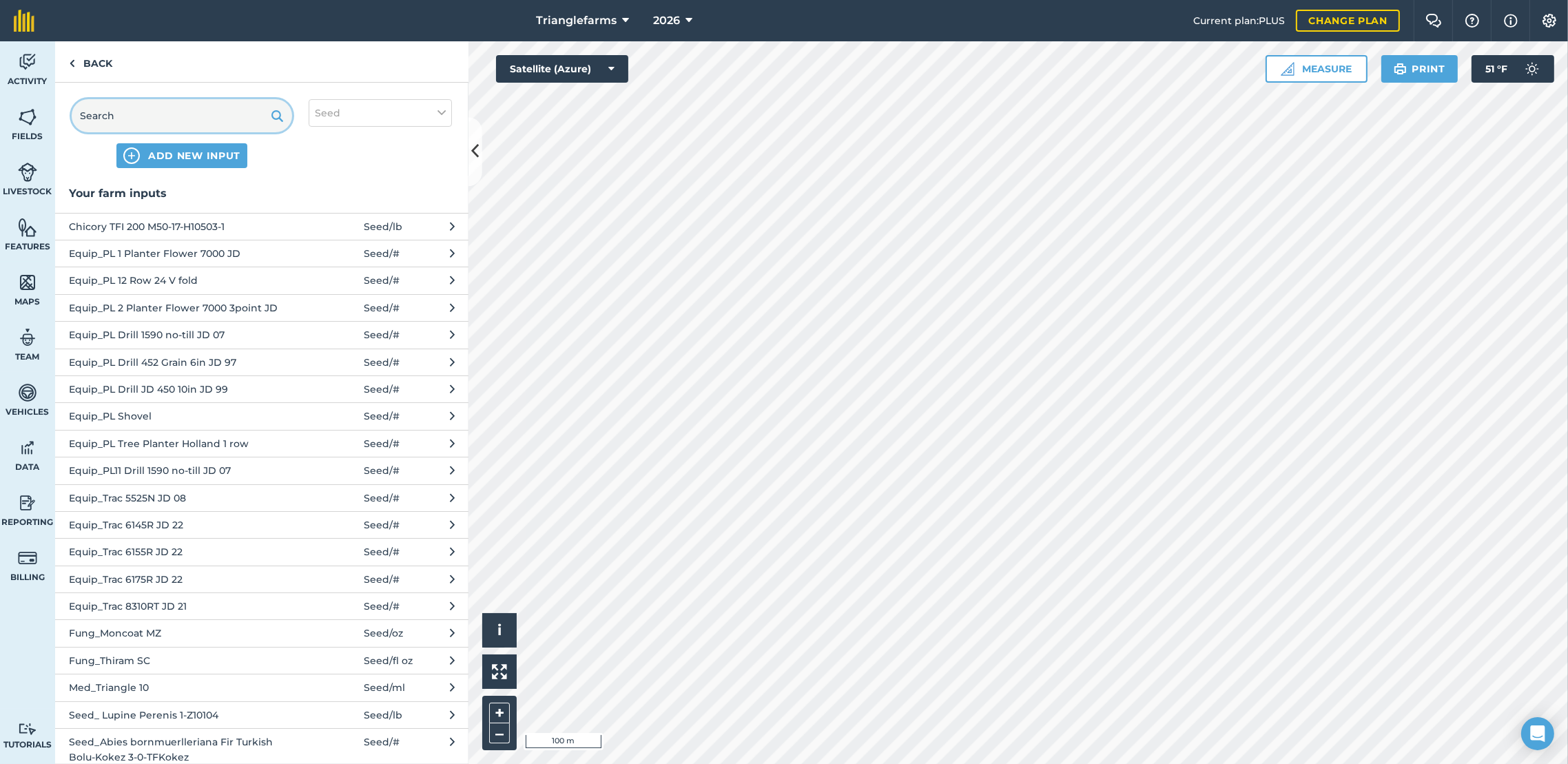
click at [205, 123] on input "text" at bounding box center [182, 115] width 220 height 33
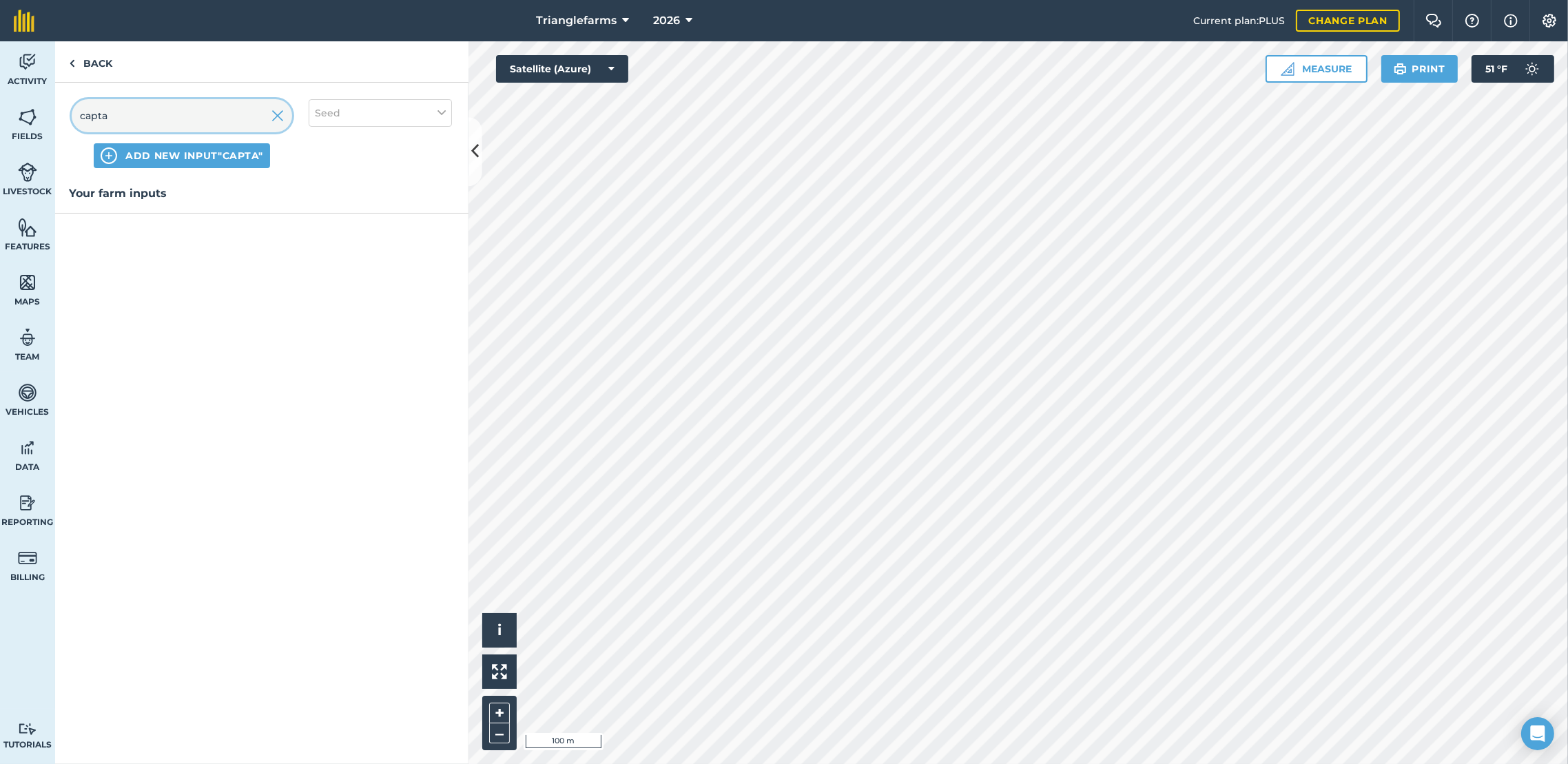
type input "capta"
click at [394, 107] on button "Seed" at bounding box center [380, 112] width 143 height 27
click at [312, 194] on div "Spray" at bounding box center [380, 192] width 142 height 26
click at [319, 191] on label "Spray" at bounding box center [380, 193] width 131 height 15
click at [319, 191] on input "Spray" at bounding box center [319, 190] width 9 height 9
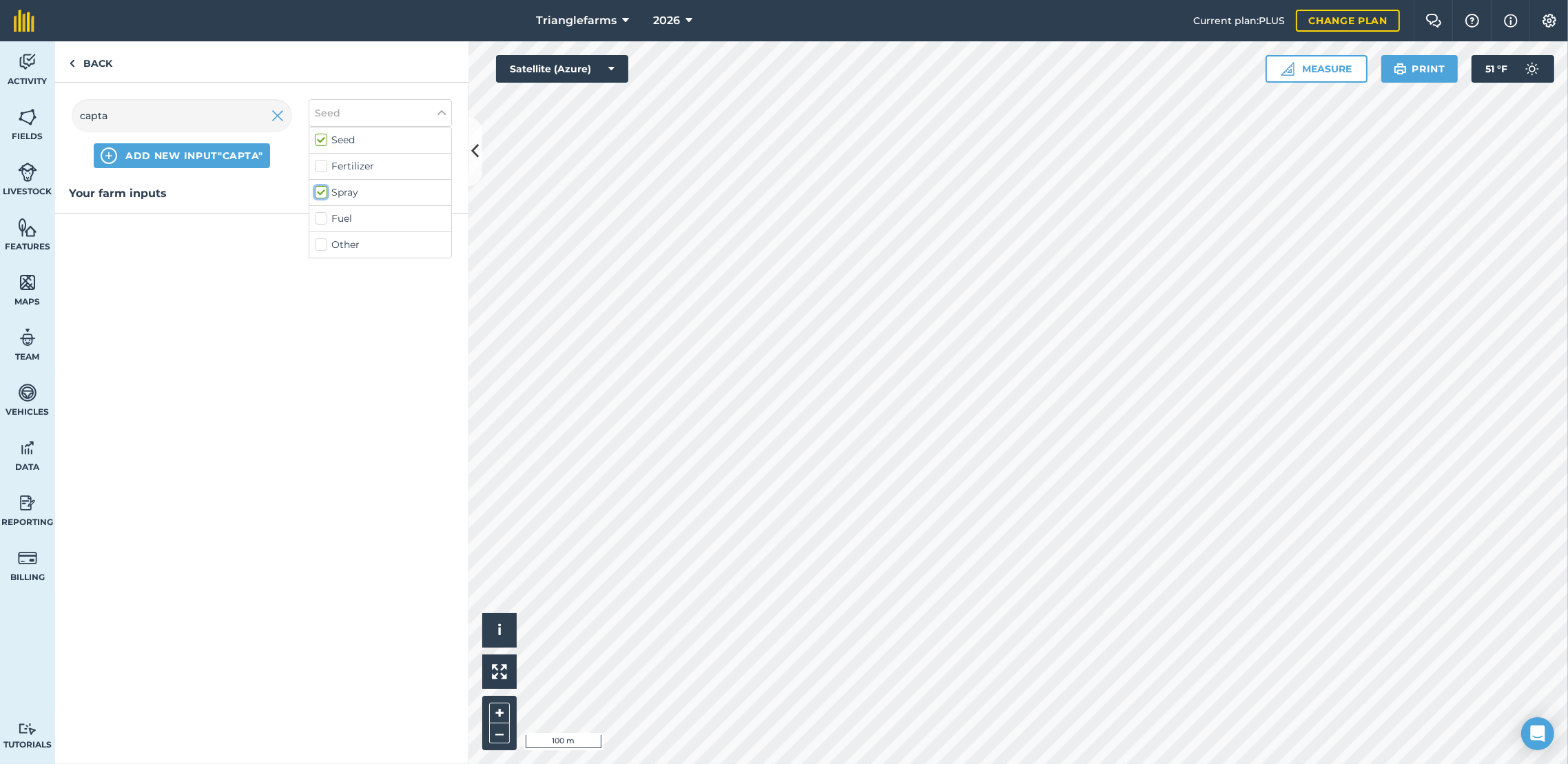
checkbox input "true"
click at [191, 222] on span "Fung_Captan 4L" at bounding box center [181, 227] width 225 height 16
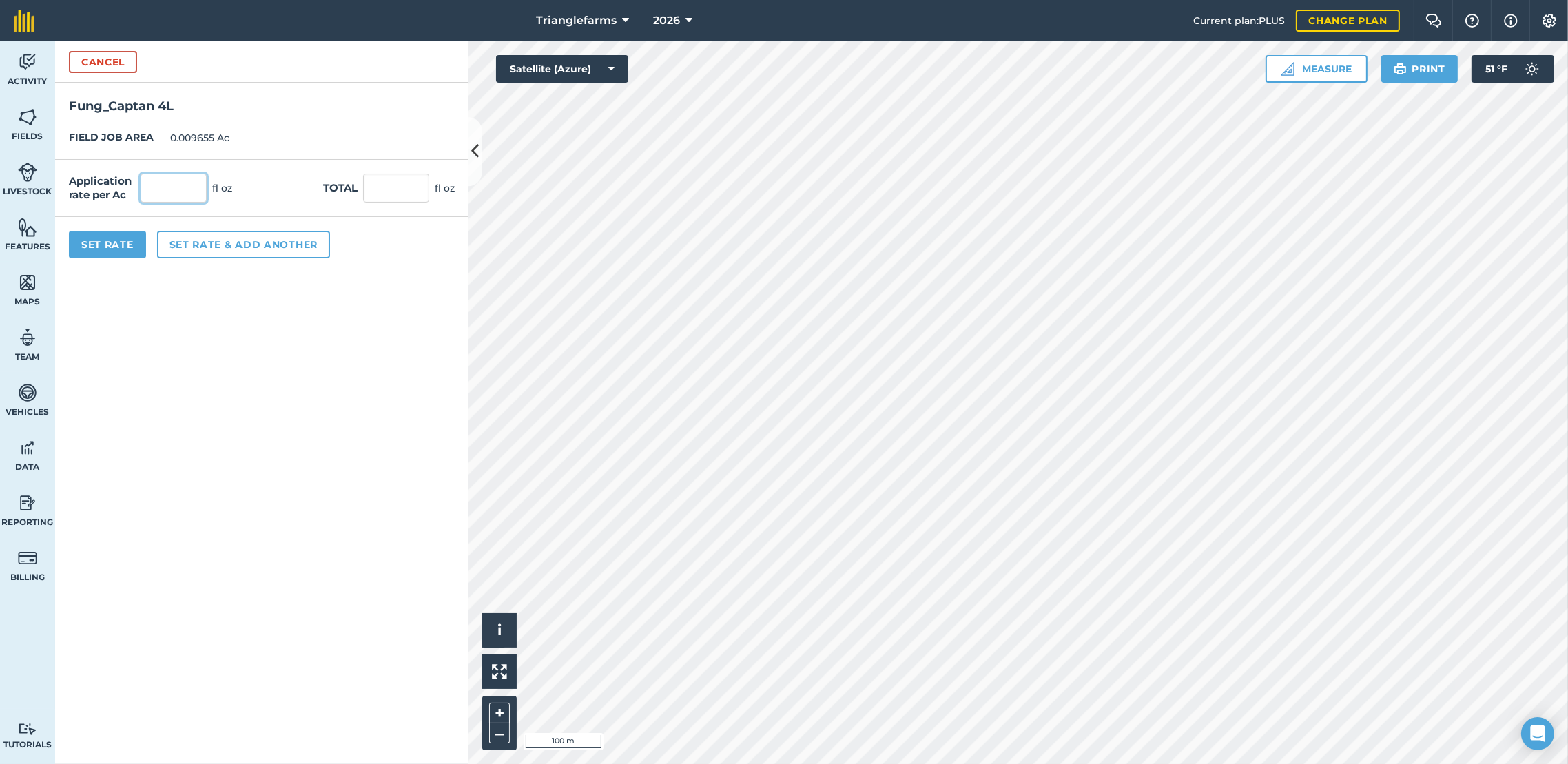
click at [174, 191] on input "text" at bounding box center [174, 188] width 66 height 29
type input "16"
type input "0.154"
click at [83, 243] on button "Set Rate" at bounding box center [107, 244] width 77 height 27
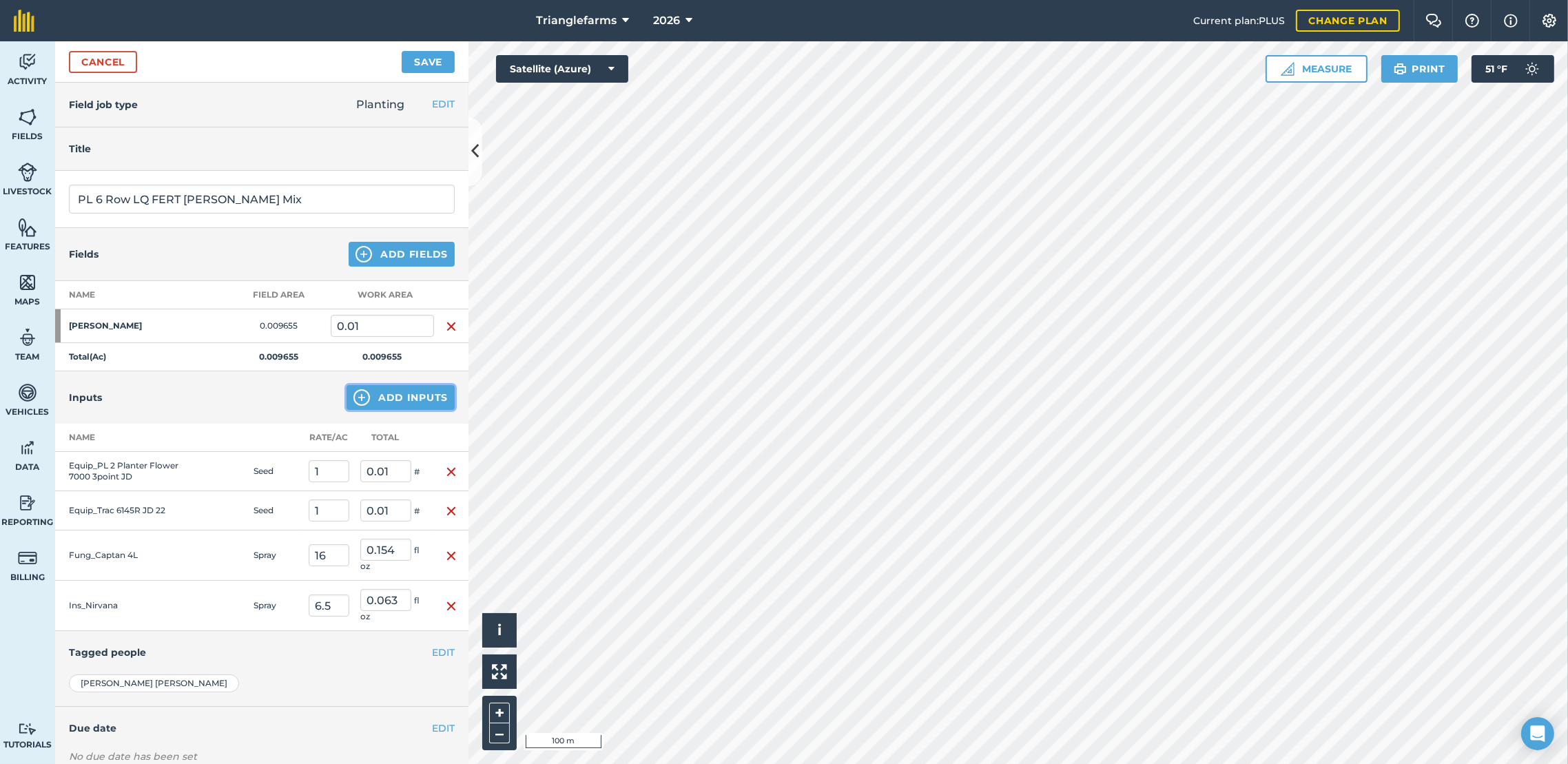
click at [384, 398] on button "Add Inputs" at bounding box center [400, 398] width 108 height 25
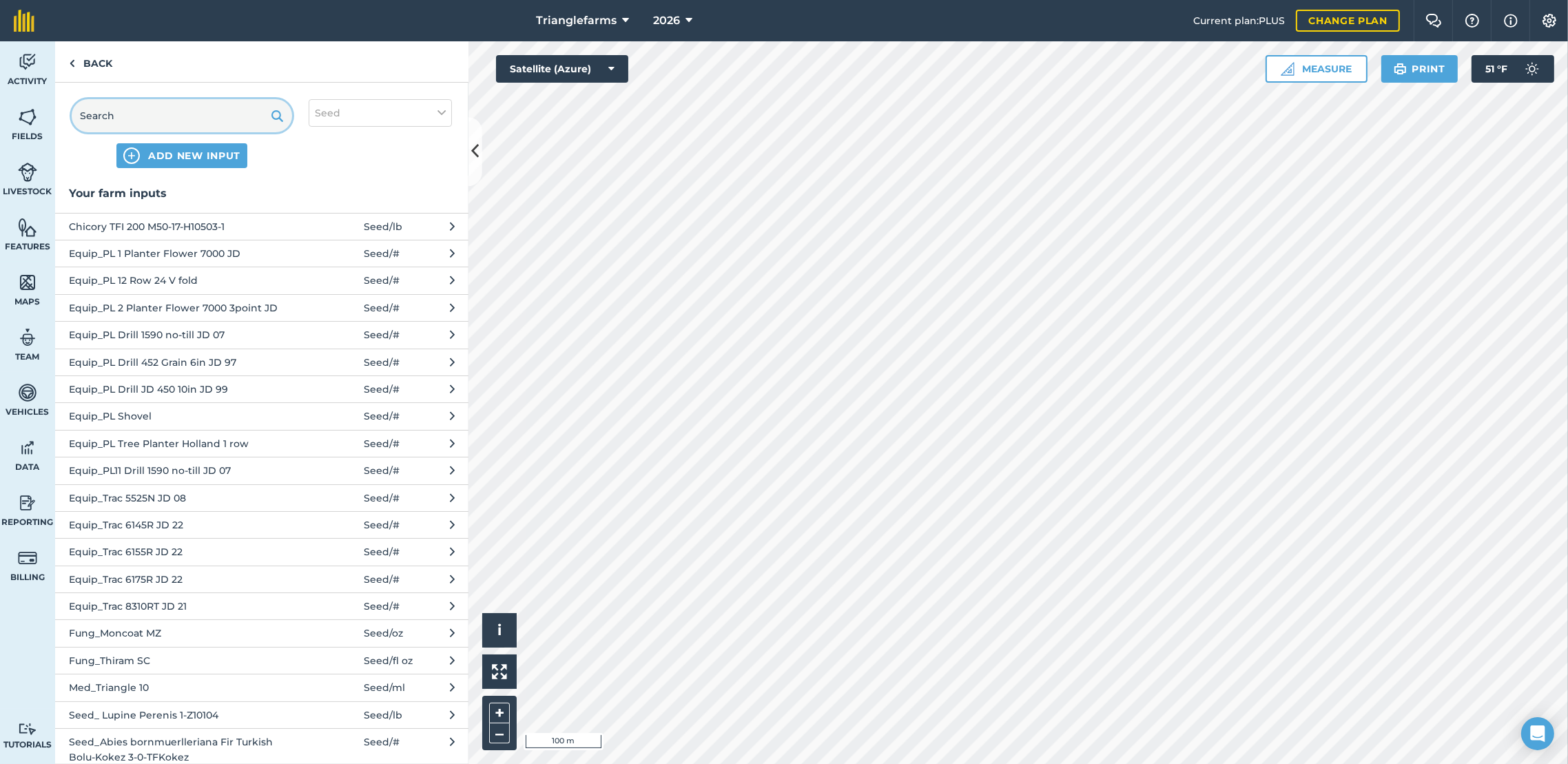
click at [196, 117] on input "text" at bounding box center [182, 115] width 220 height 33
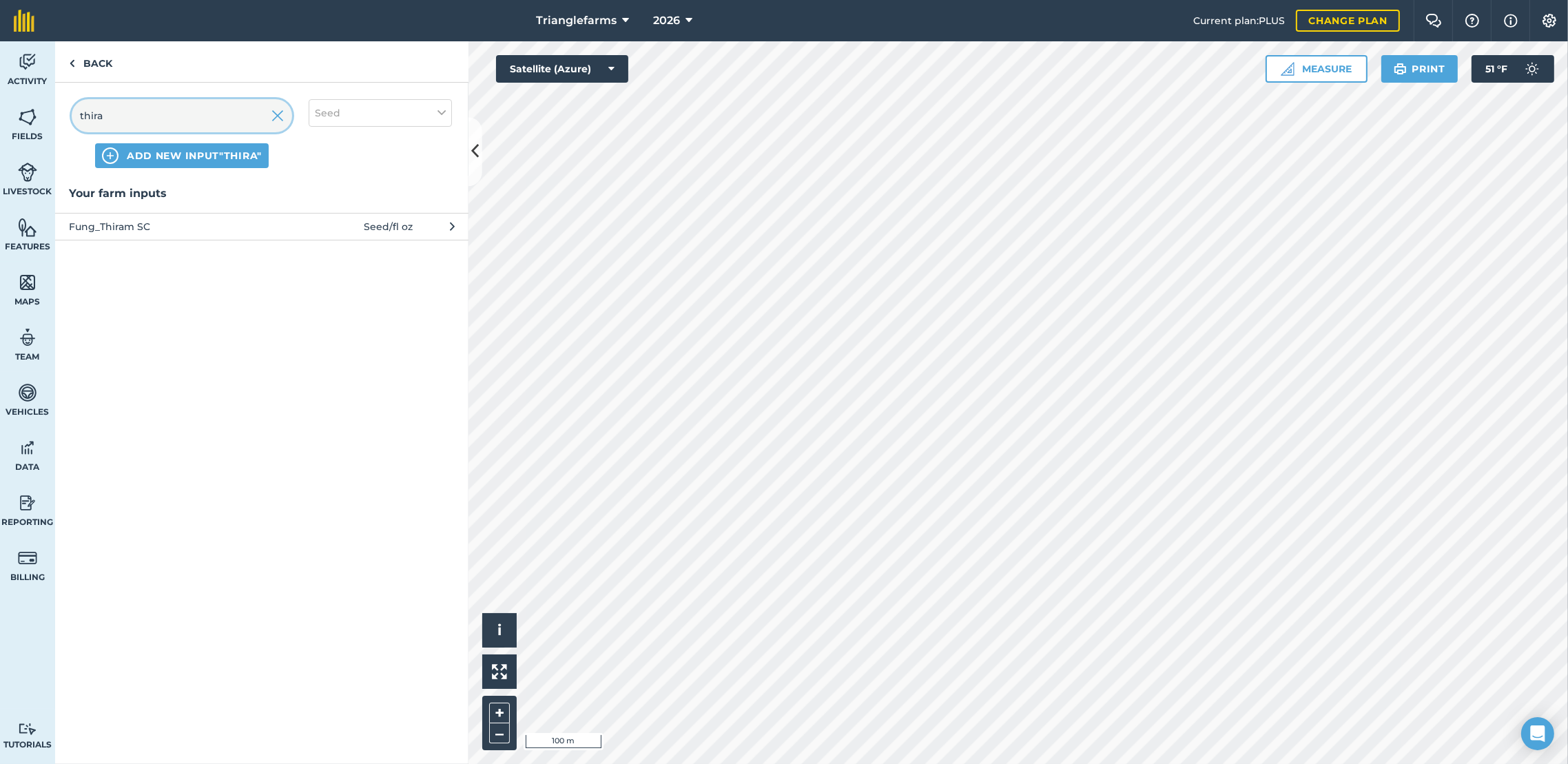
type input "thira"
click at [357, 109] on button "Seed" at bounding box center [380, 112] width 143 height 27
click at [312, 193] on div "Spray" at bounding box center [380, 192] width 142 height 26
click at [315, 191] on label "Spray" at bounding box center [380, 193] width 131 height 15
click at [315, 191] on input "Spray" at bounding box center [319, 190] width 9 height 9
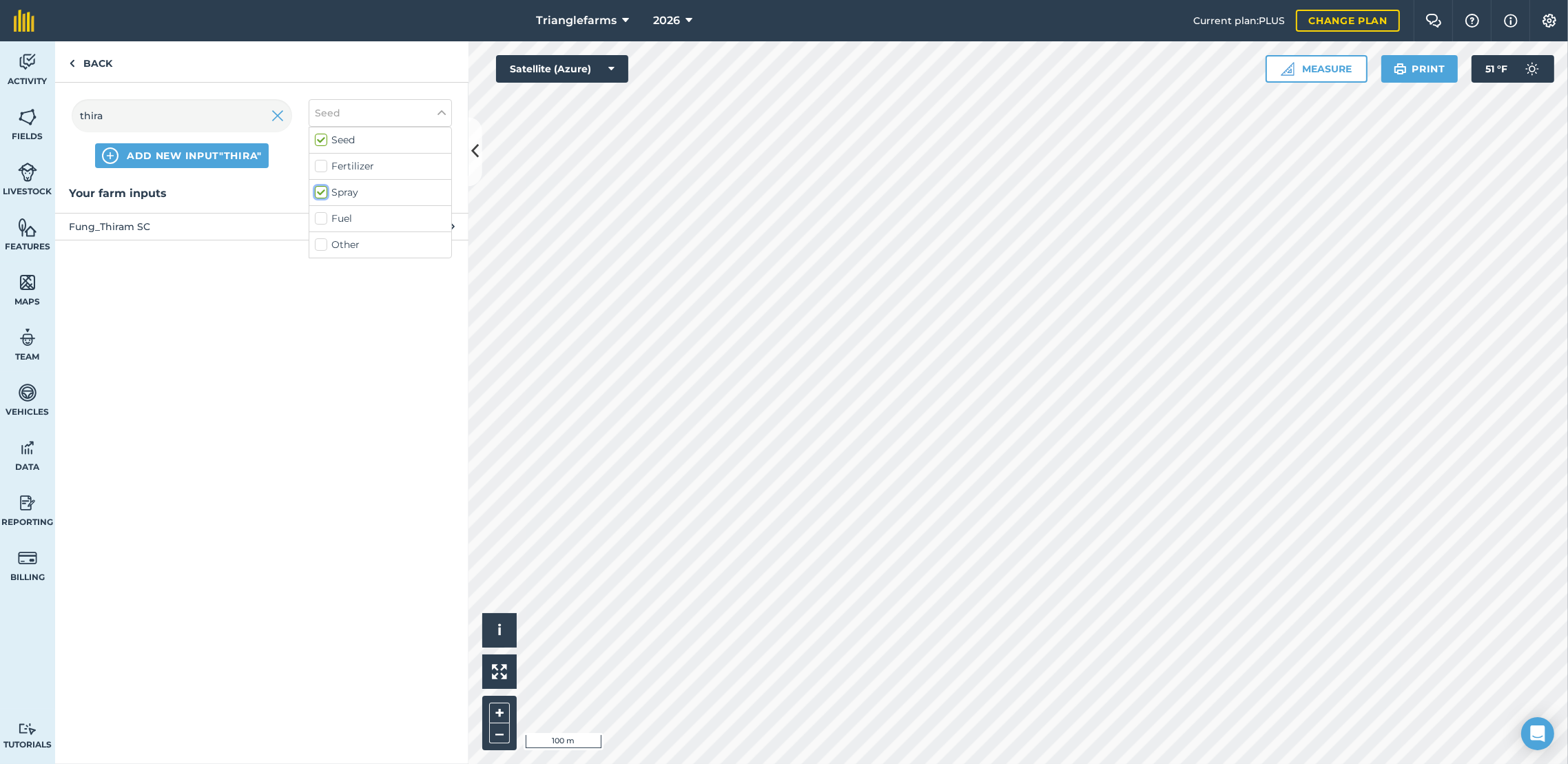
checkbox input "true"
click at [334, 167] on label "Fertilizer" at bounding box center [380, 166] width 131 height 15
click at [323, 167] on input "Fertilizer" at bounding box center [319, 163] width 9 height 9
checkbox input "true"
click at [160, 231] on span "Fung_Thiram SC" at bounding box center [181, 227] width 225 height 16
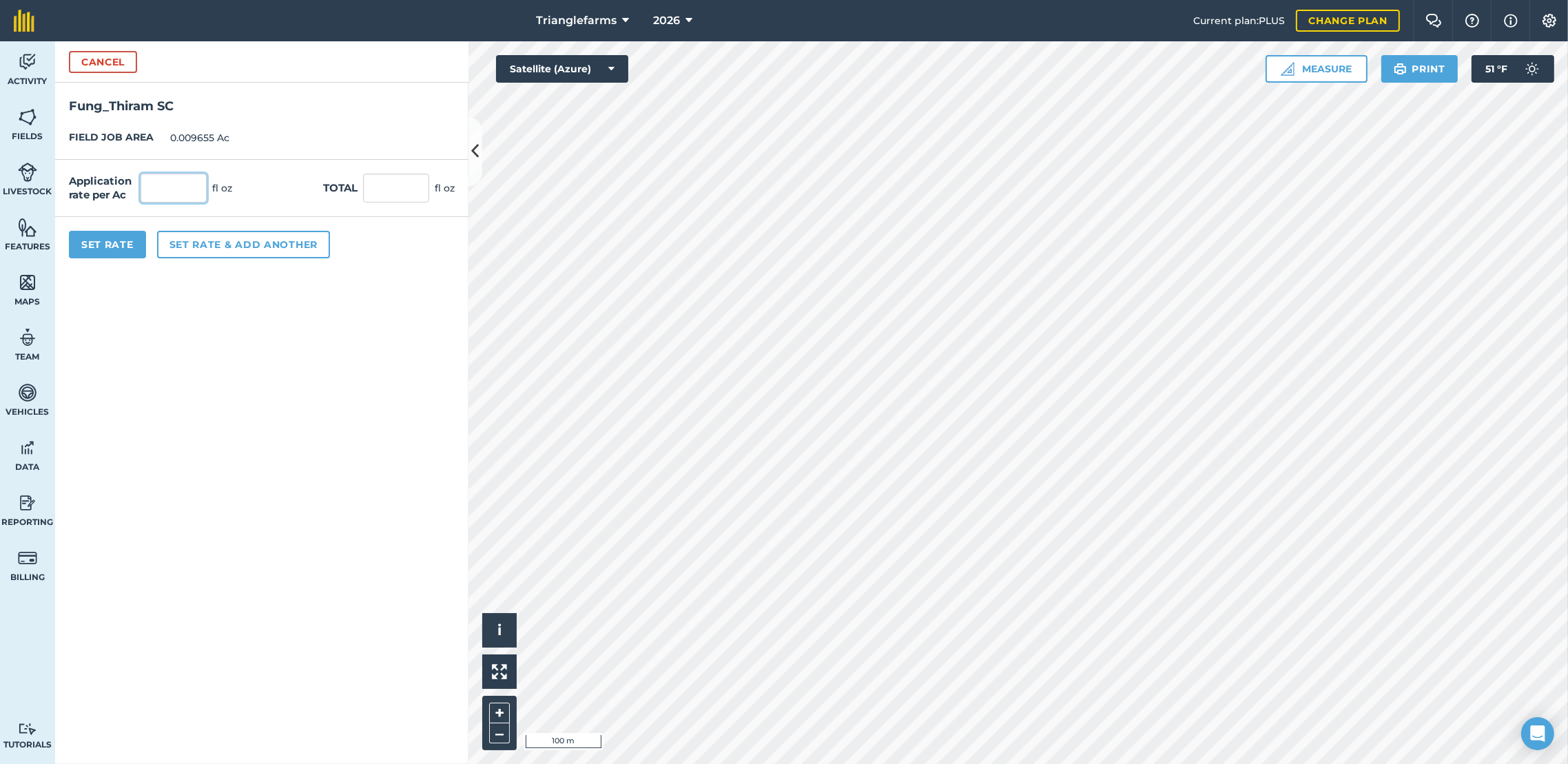
click at [179, 185] on input "text" at bounding box center [174, 188] width 66 height 29
type input "1"
type input "0.01"
drag, startPoint x: 113, startPoint y: 242, endPoint x: 195, endPoint y: 214, distance: 86.6
click at [120, 237] on button "Set Rate" at bounding box center [107, 244] width 77 height 27
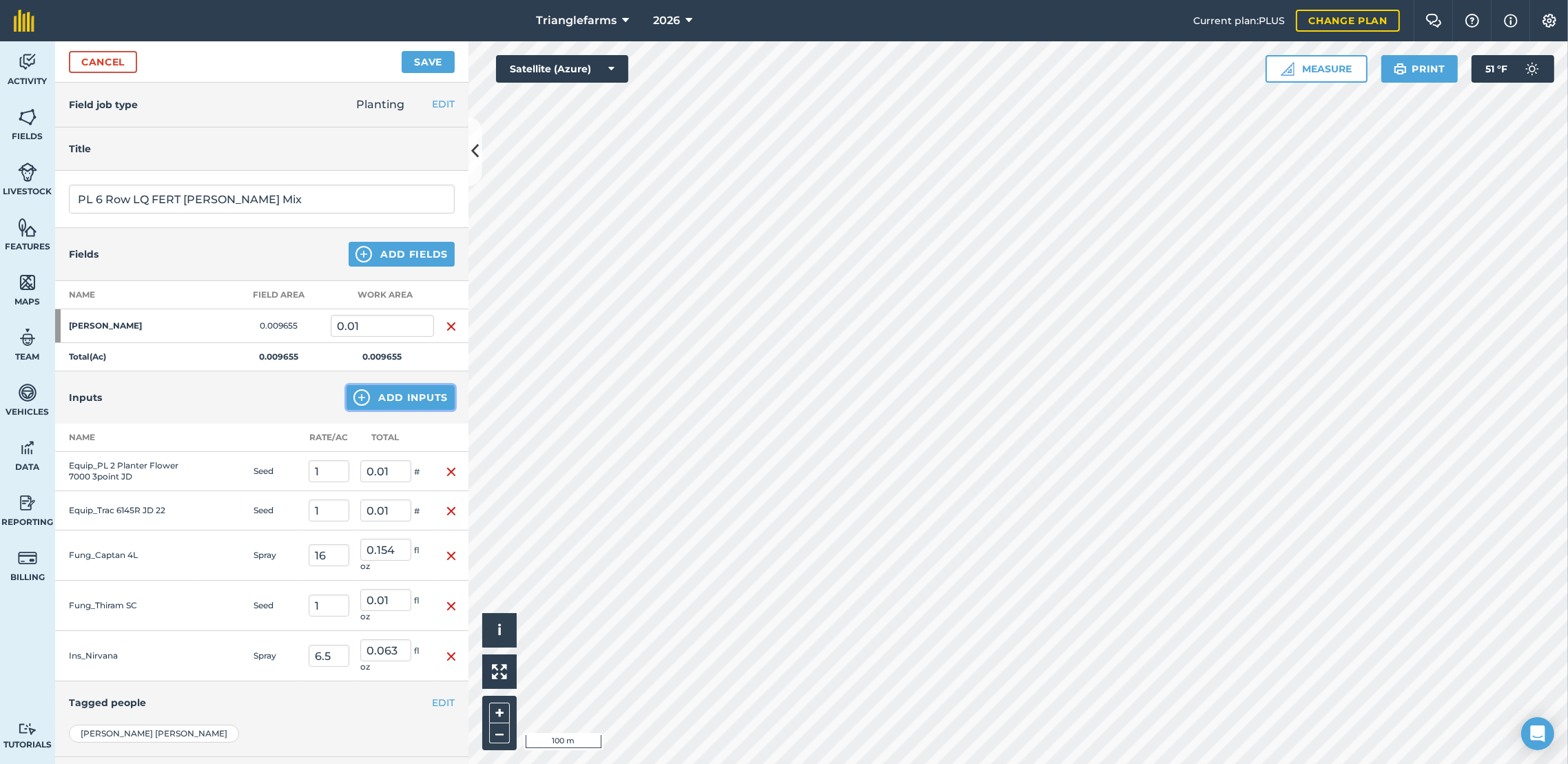
click at [380, 394] on button "Add Inputs" at bounding box center [400, 398] width 108 height 25
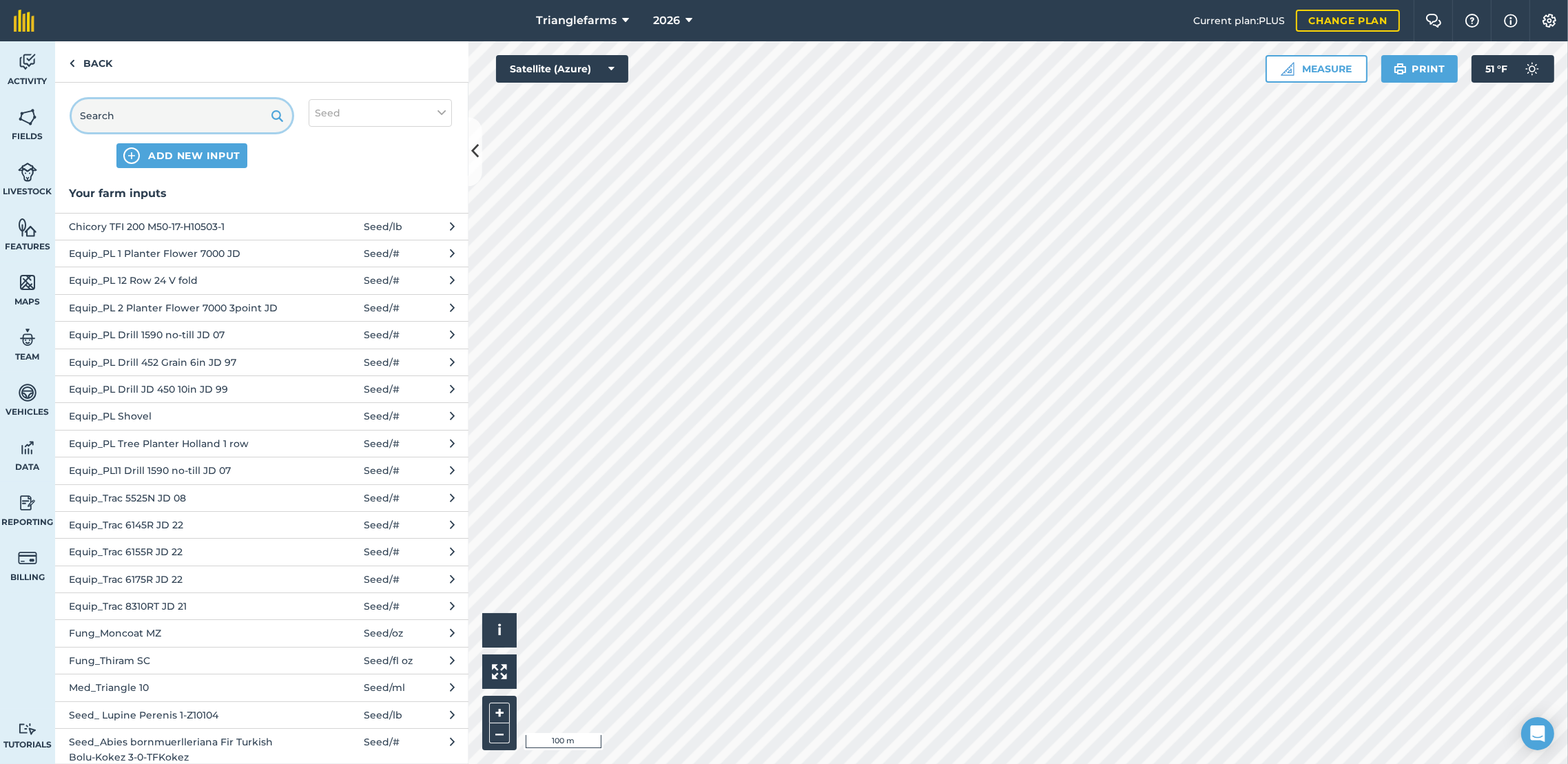
click at [241, 106] on input "text" at bounding box center [182, 115] width 220 height 33
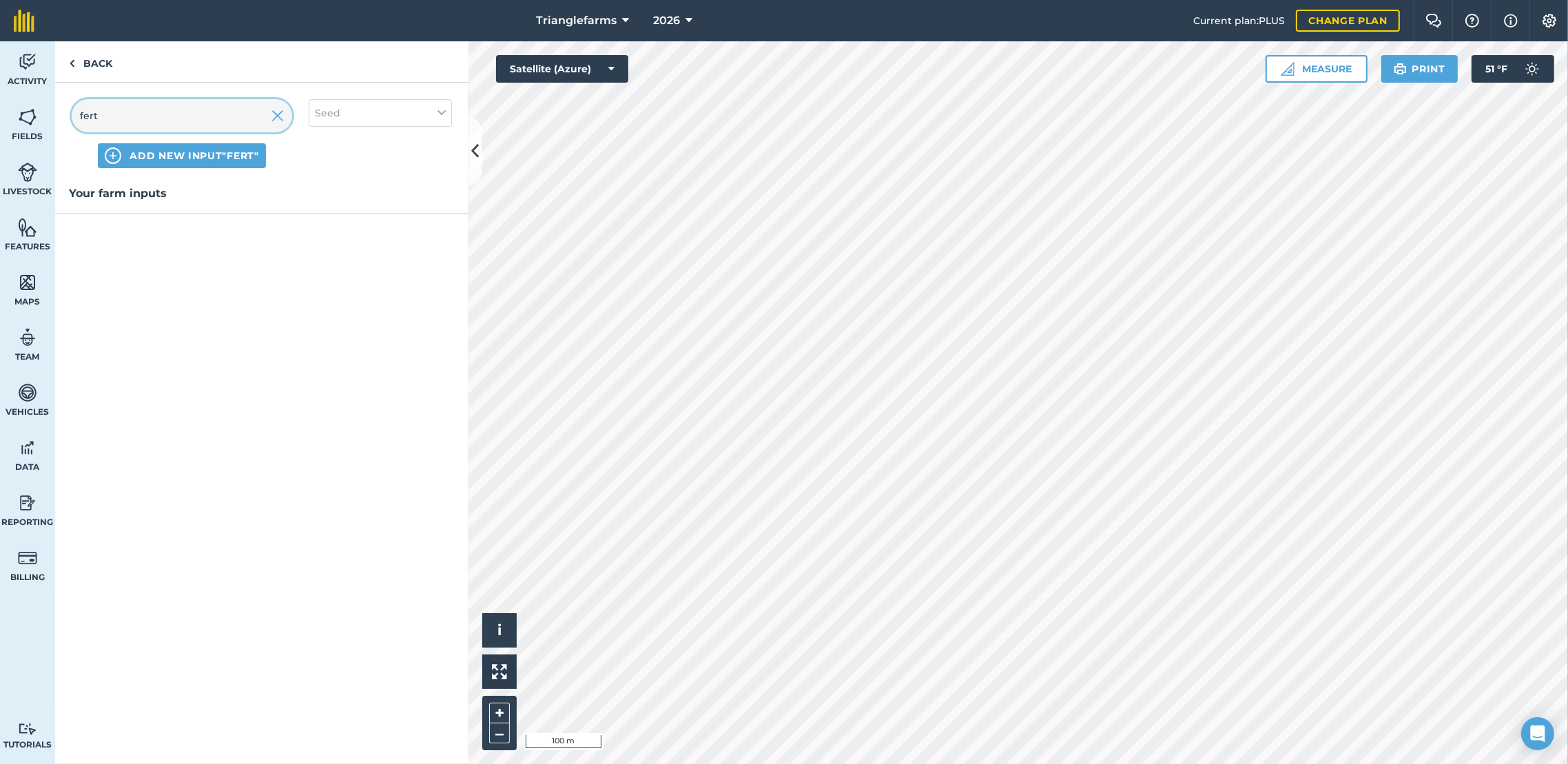
type input "fert"
click at [384, 110] on button "Seed" at bounding box center [380, 112] width 143 height 27
click at [324, 173] on label "Fertilizer" at bounding box center [380, 166] width 131 height 15
click at [323, 168] on input "Fertilizer" at bounding box center [319, 163] width 9 height 9
checkbox input "true"
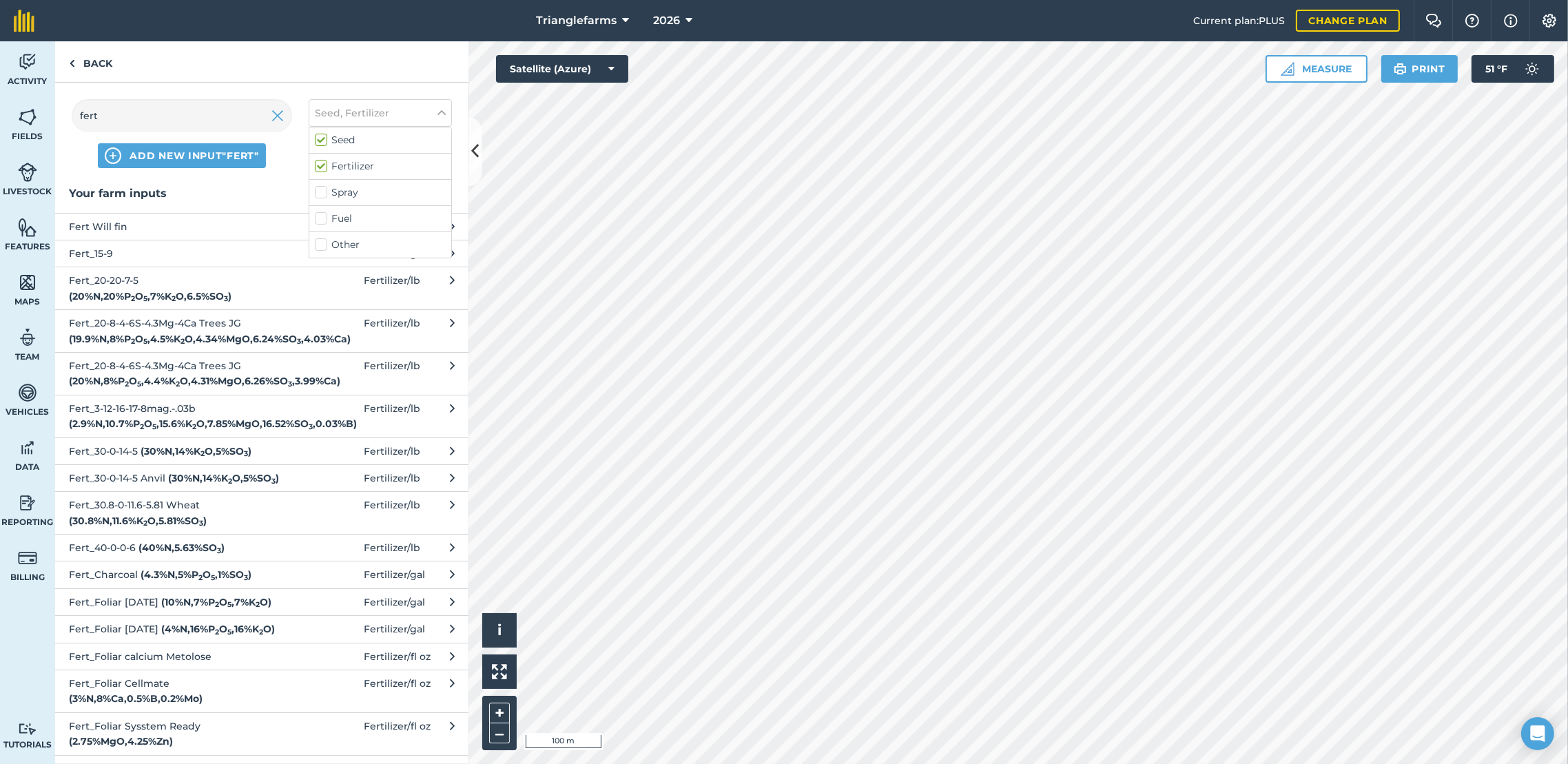
click at [126, 252] on span "Fert_15-9" at bounding box center [181, 253] width 225 height 16
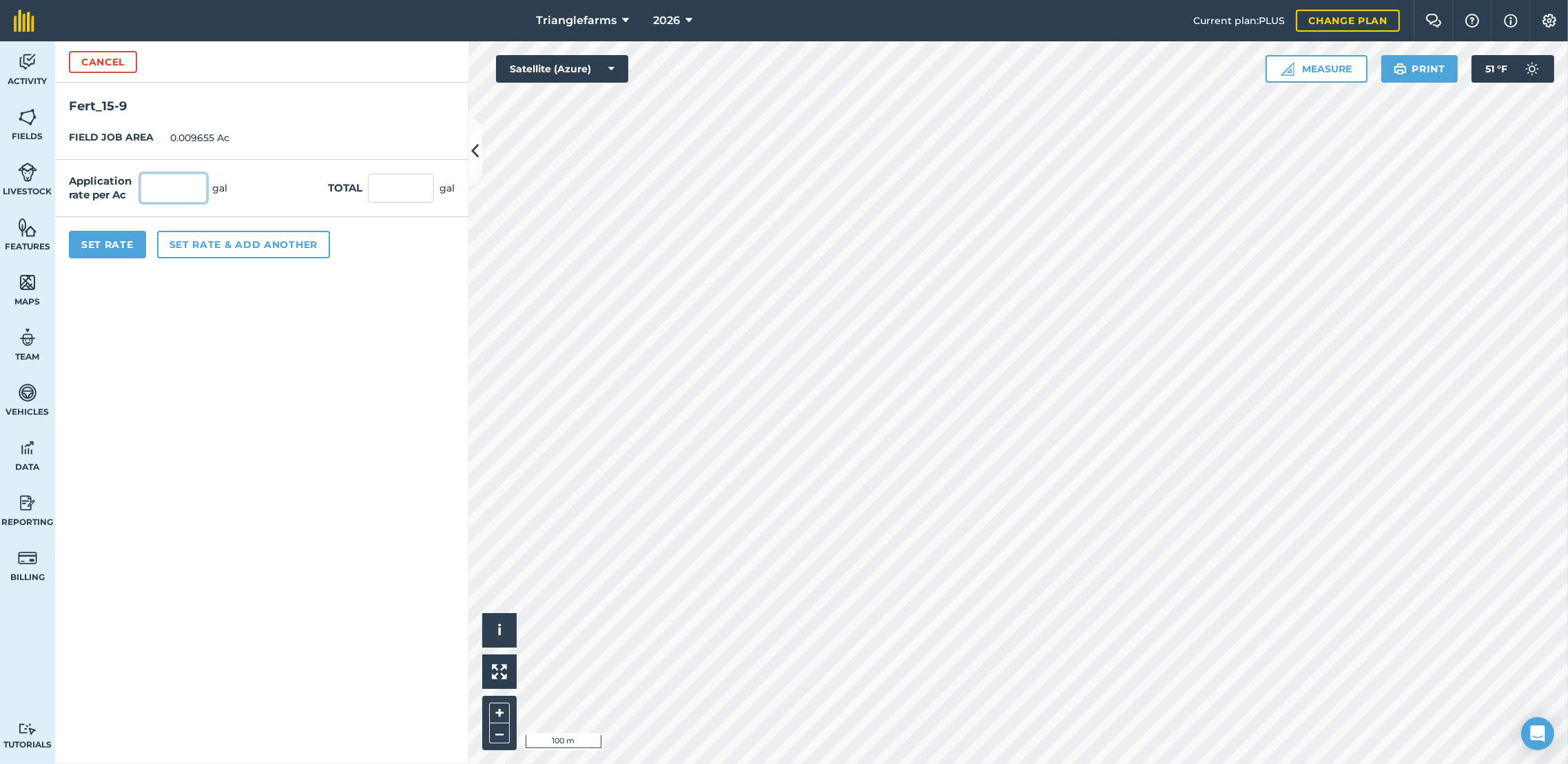
click at [197, 182] on input "text" at bounding box center [174, 188] width 66 height 29
type input "30"
type input "0.29"
drag, startPoint x: 94, startPoint y: 240, endPoint x: 91, endPoint y: 247, distance: 7.6
click at [94, 242] on button "Set Rate" at bounding box center [107, 244] width 77 height 27
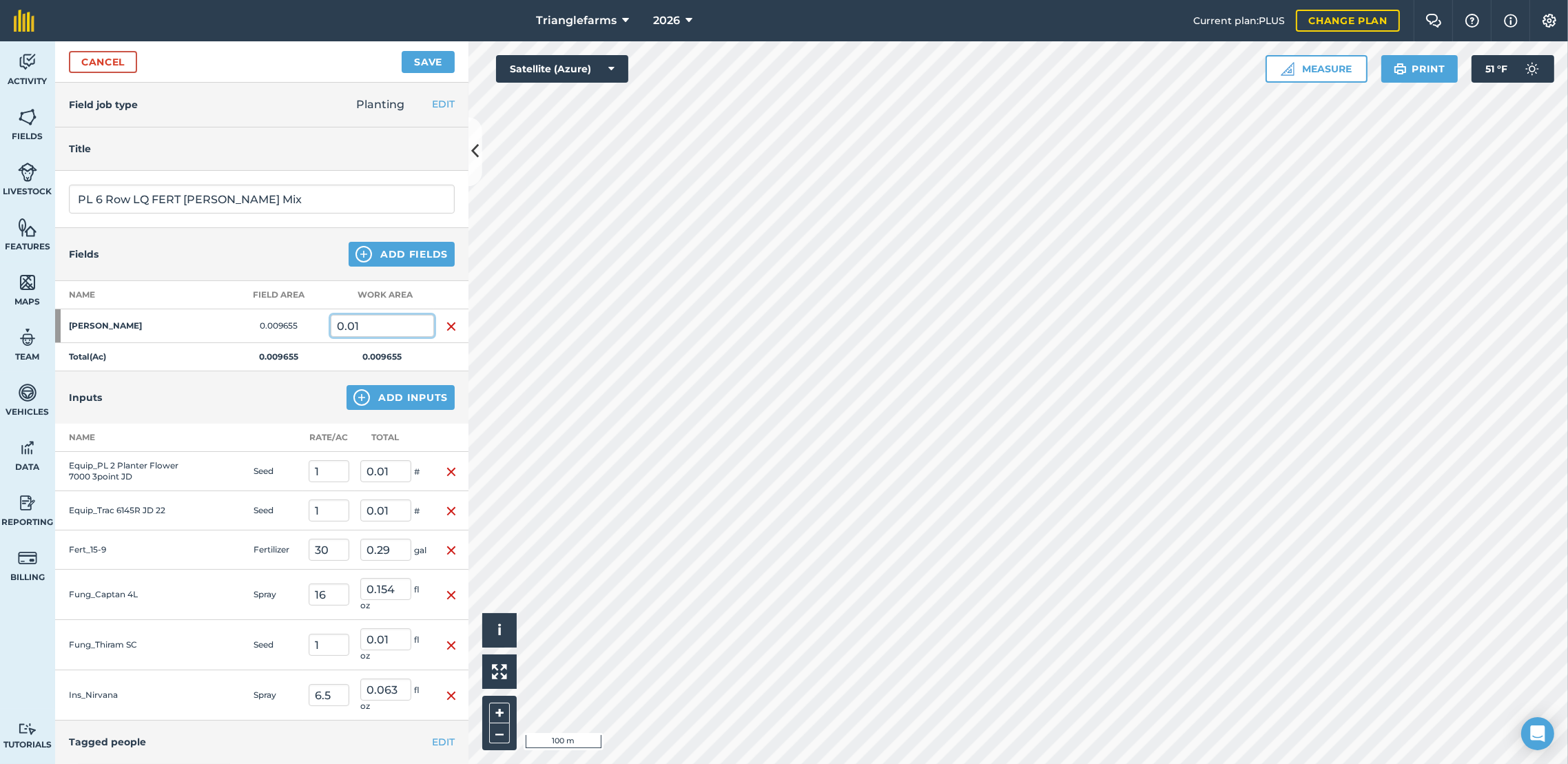
drag, startPoint x: 380, startPoint y: 325, endPoint x: 287, endPoint y: 325, distance: 93.0
click at [287, 325] on tr "[PERSON_NAME] 0.009655 0.01" at bounding box center [262, 327] width 414 height 34
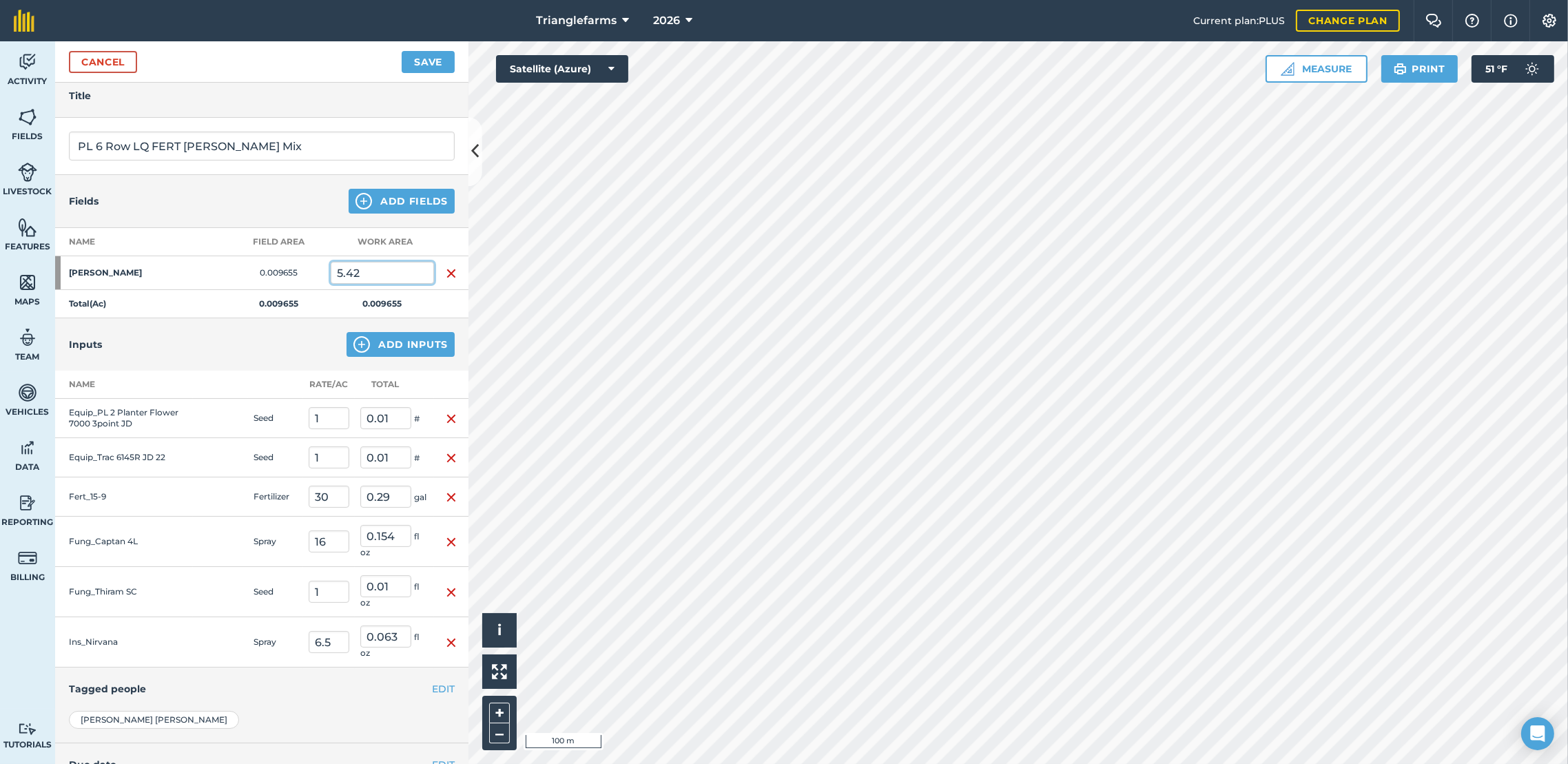
scroll to position [82, 0]
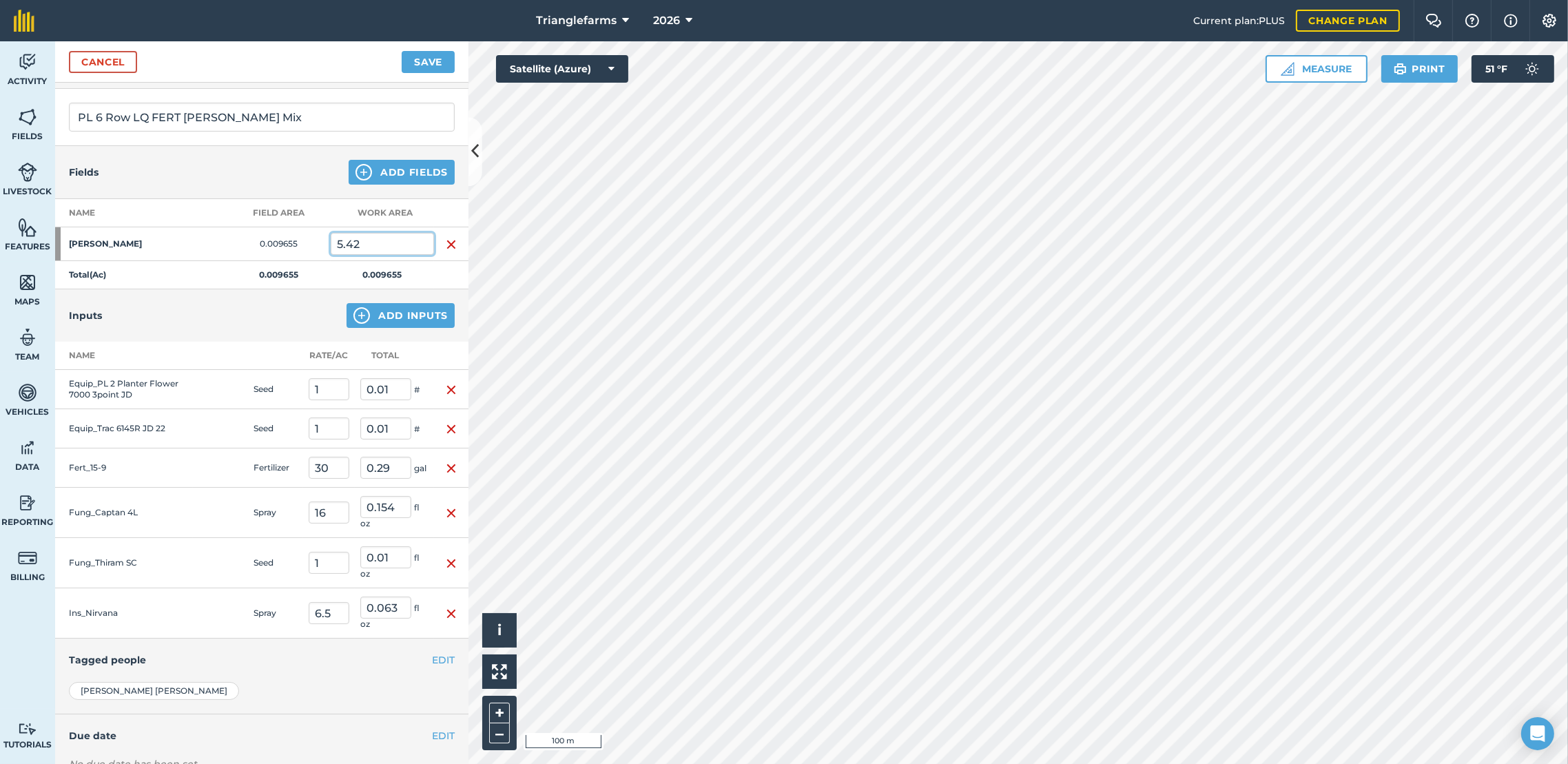
type input "5.42"
click at [371, 319] on button "Add Inputs" at bounding box center [400, 316] width 108 height 25
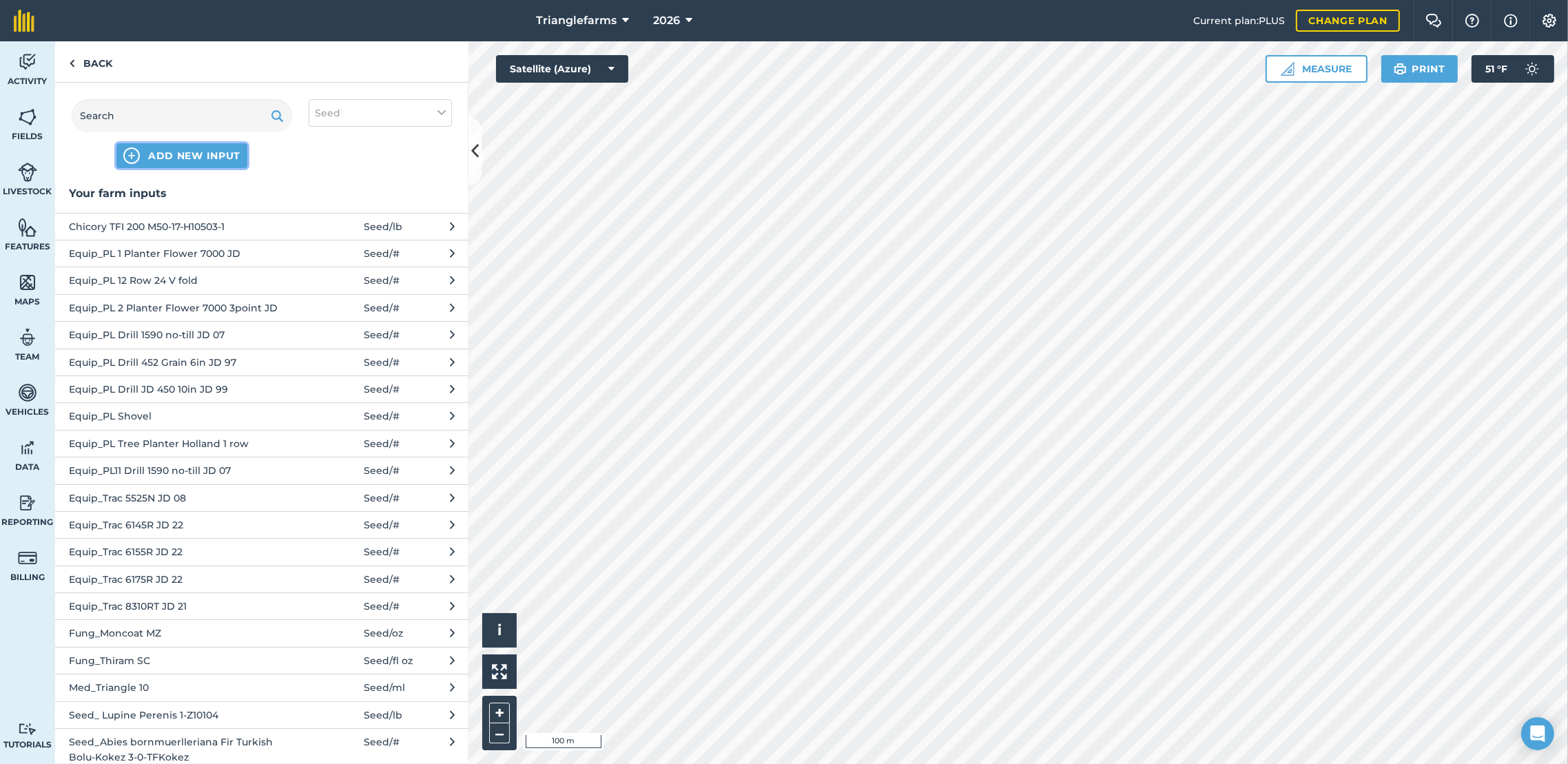
click at [204, 149] on span "ADD NEW INPUT" at bounding box center [194, 155] width 92 height 14
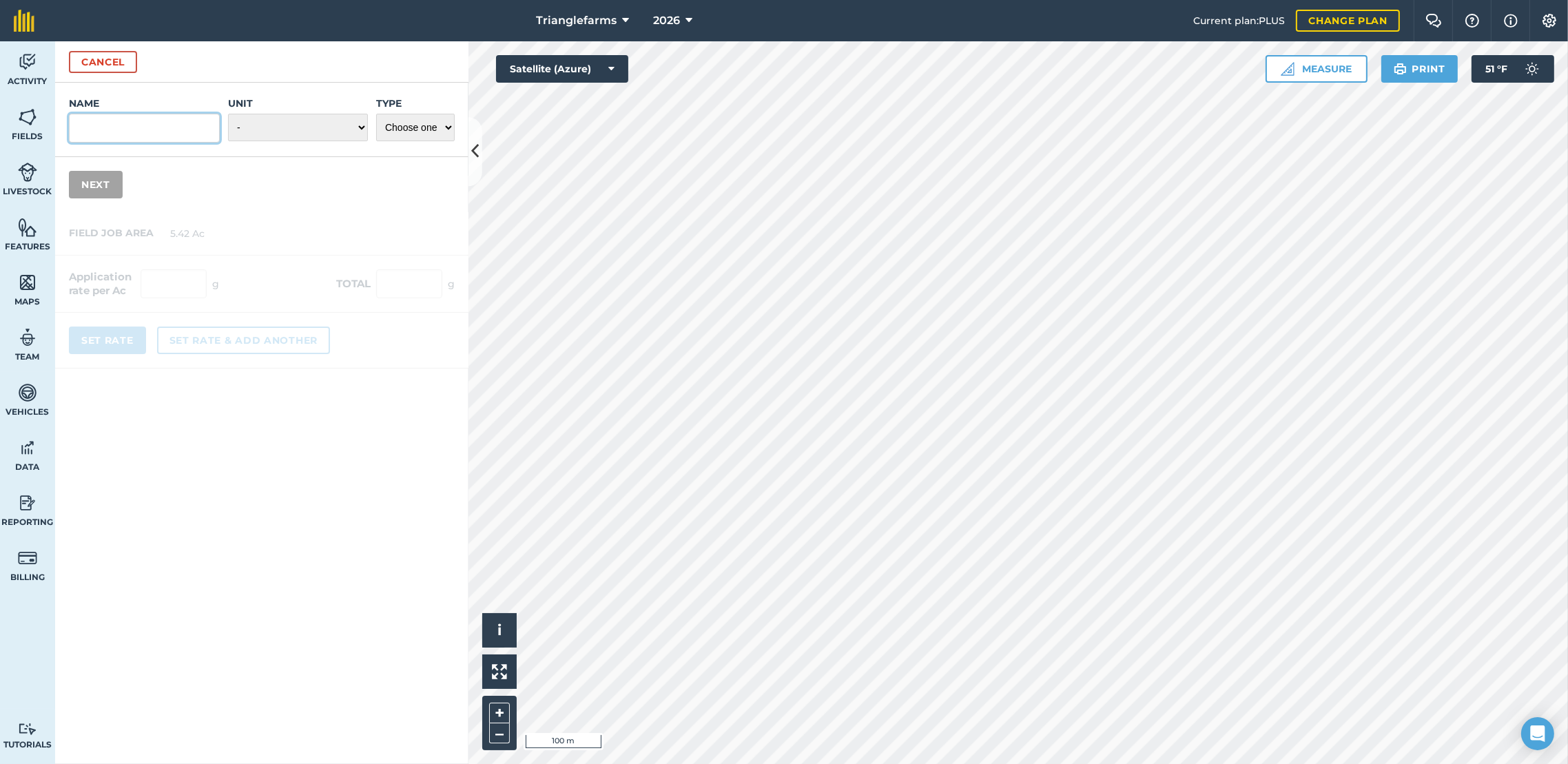
click at [161, 126] on input "Name" at bounding box center [144, 128] width 151 height 29
type input "Seed_Russell Lupine Mix 1-V10397"
click at [273, 126] on select "- Grams/g Kilograms/kg Metric tonnes/t Millilitres/ml Litres/L Ounces/oz Pounds…" at bounding box center [298, 127] width 140 height 27
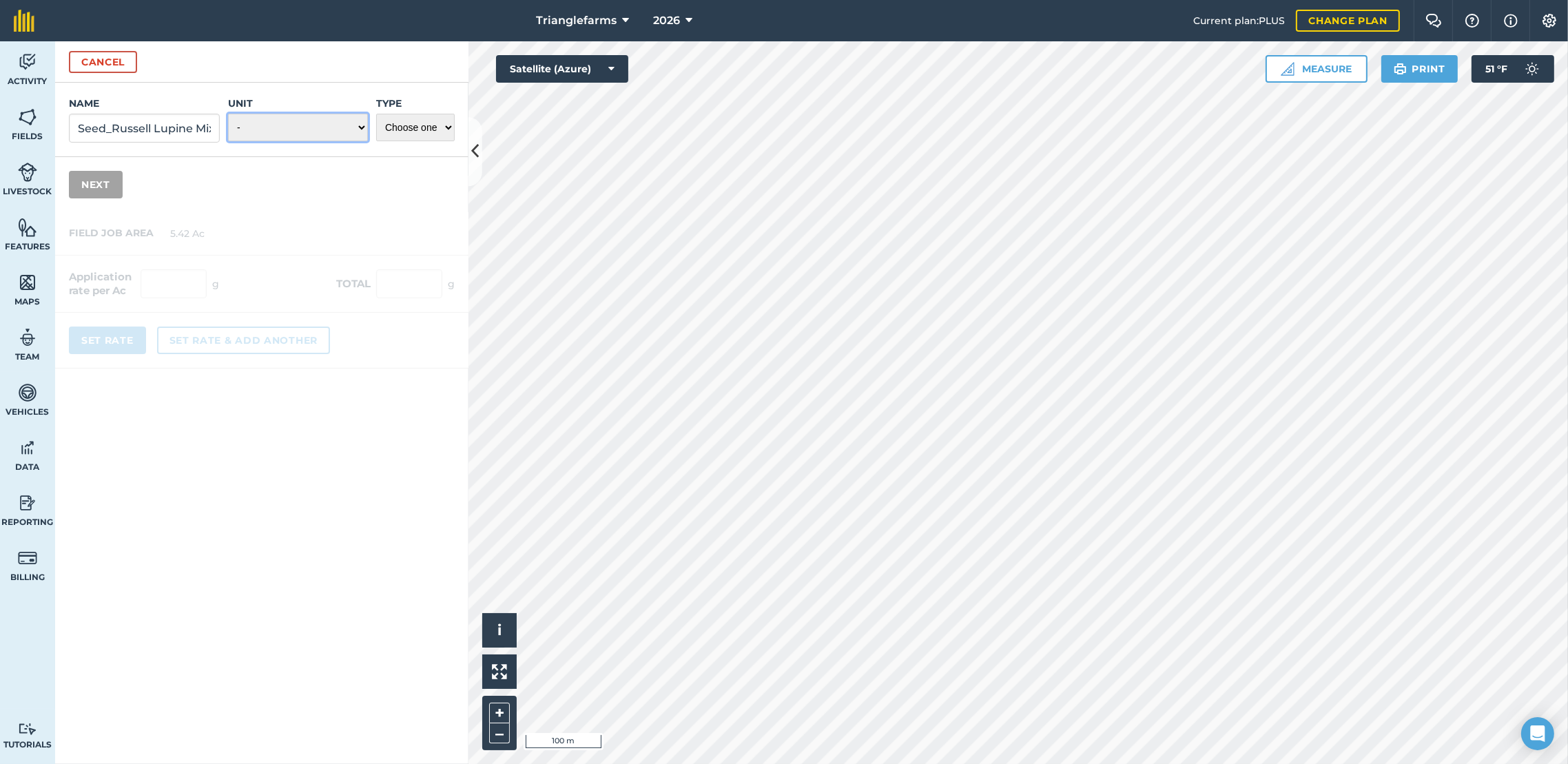
select select "POUNDS"
click at [228, 114] on select "- Grams/g Kilograms/kg Metric tonnes/t Millilitres/ml Litres/L Ounces/oz Pounds…" at bounding box center [298, 127] width 140 height 27
drag, startPoint x: 420, startPoint y: 121, endPoint x: 398, endPoint y: 143, distance: 31.1
click at [419, 123] on select "Choose one Fertilizer Seed Spray Fuel Other" at bounding box center [415, 127] width 78 height 27
select select "SEED"
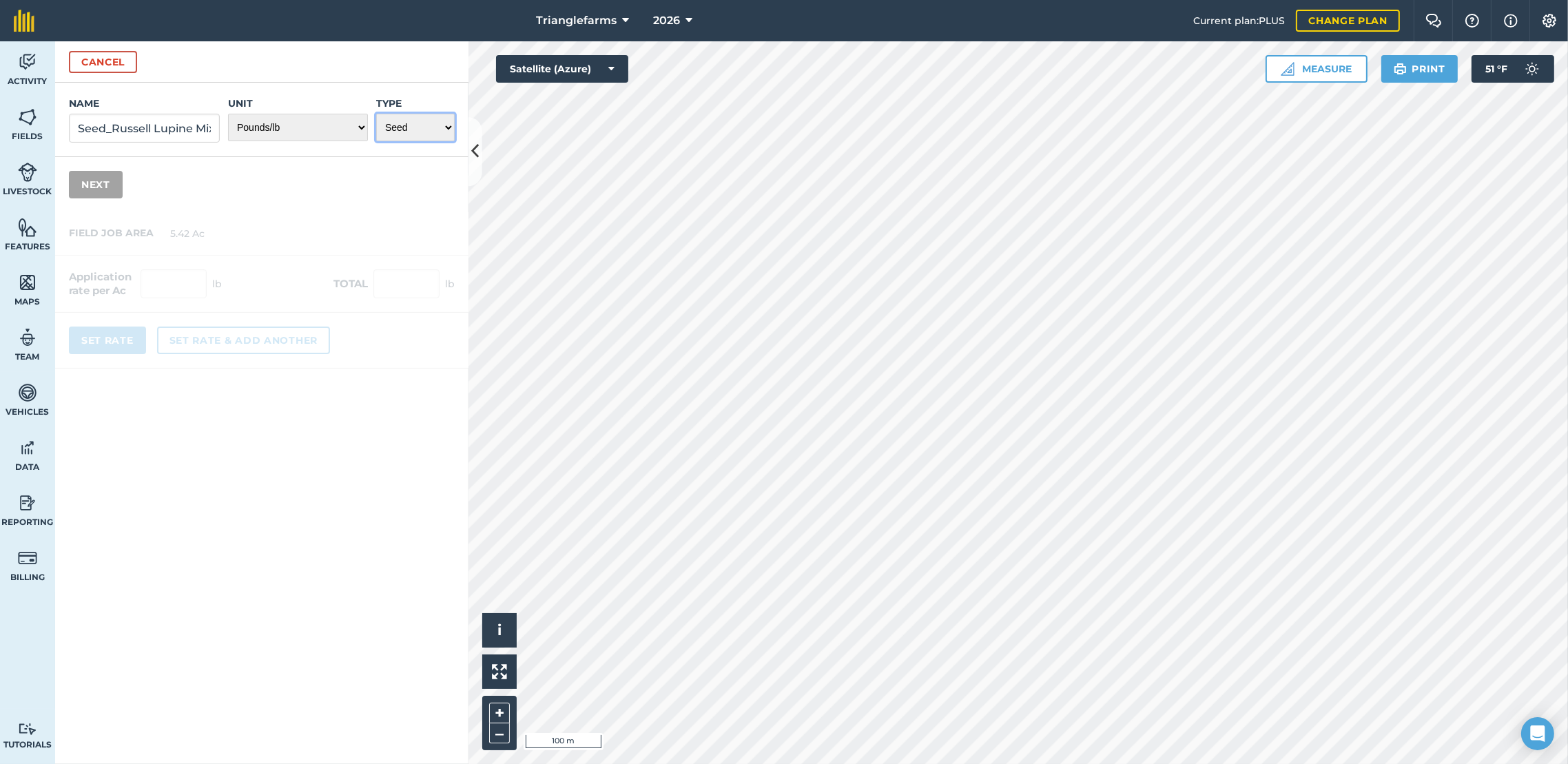
click at [376, 114] on select "Choose one Fertilizer Seed Spray Fuel Other" at bounding box center [415, 127] width 78 height 27
click at [92, 179] on button "Next" at bounding box center [95, 184] width 54 height 27
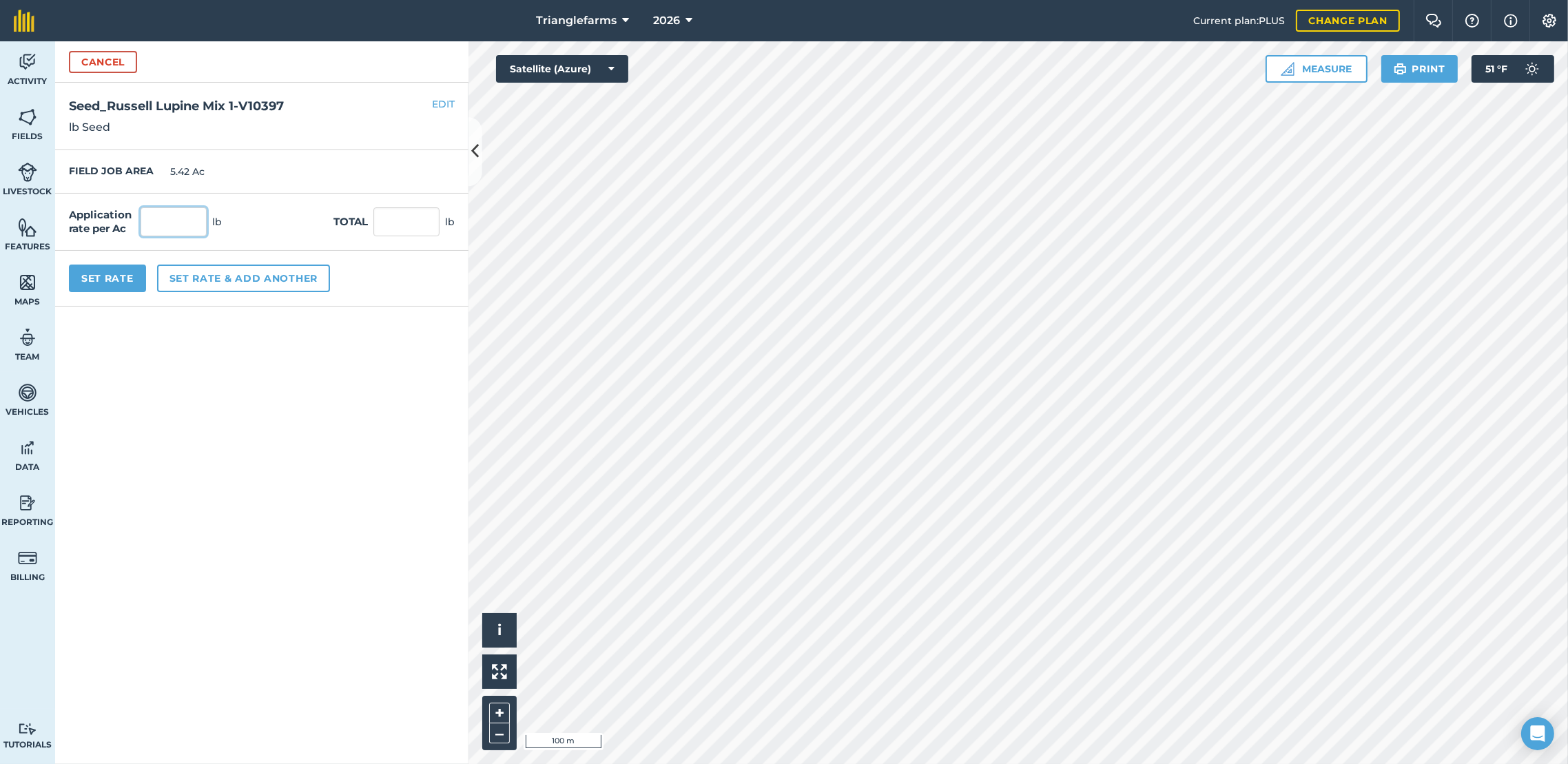
click at [169, 224] on input "text" at bounding box center [174, 222] width 66 height 29
type input "7.75"
type input "42.005"
click at [114, 269] on button "Set Rate" at bounding box center [107, 278] width 77 height 27
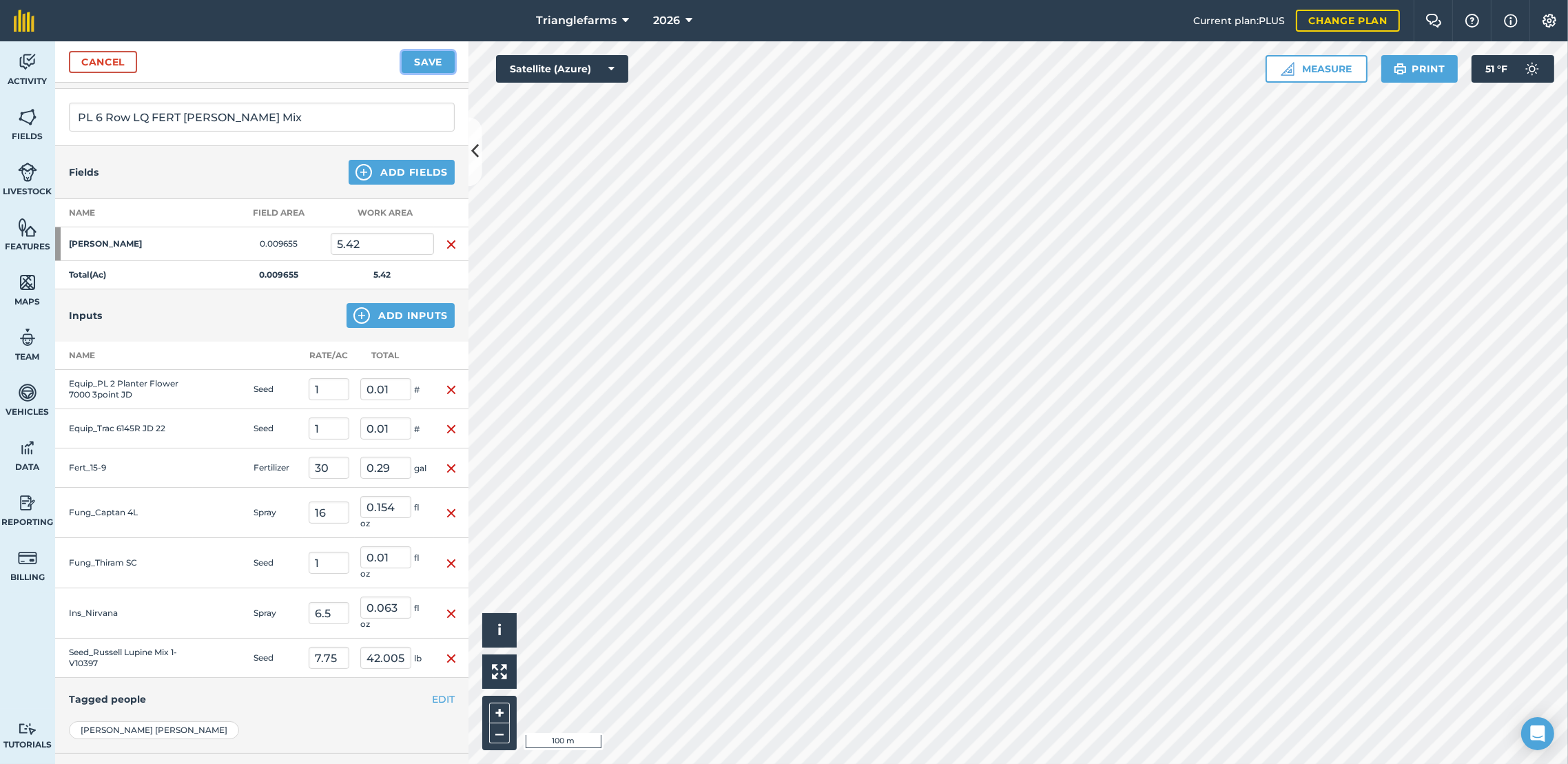
click at [428, 57] on button "Save" at bounding box center [428, 62] width 53 height 22
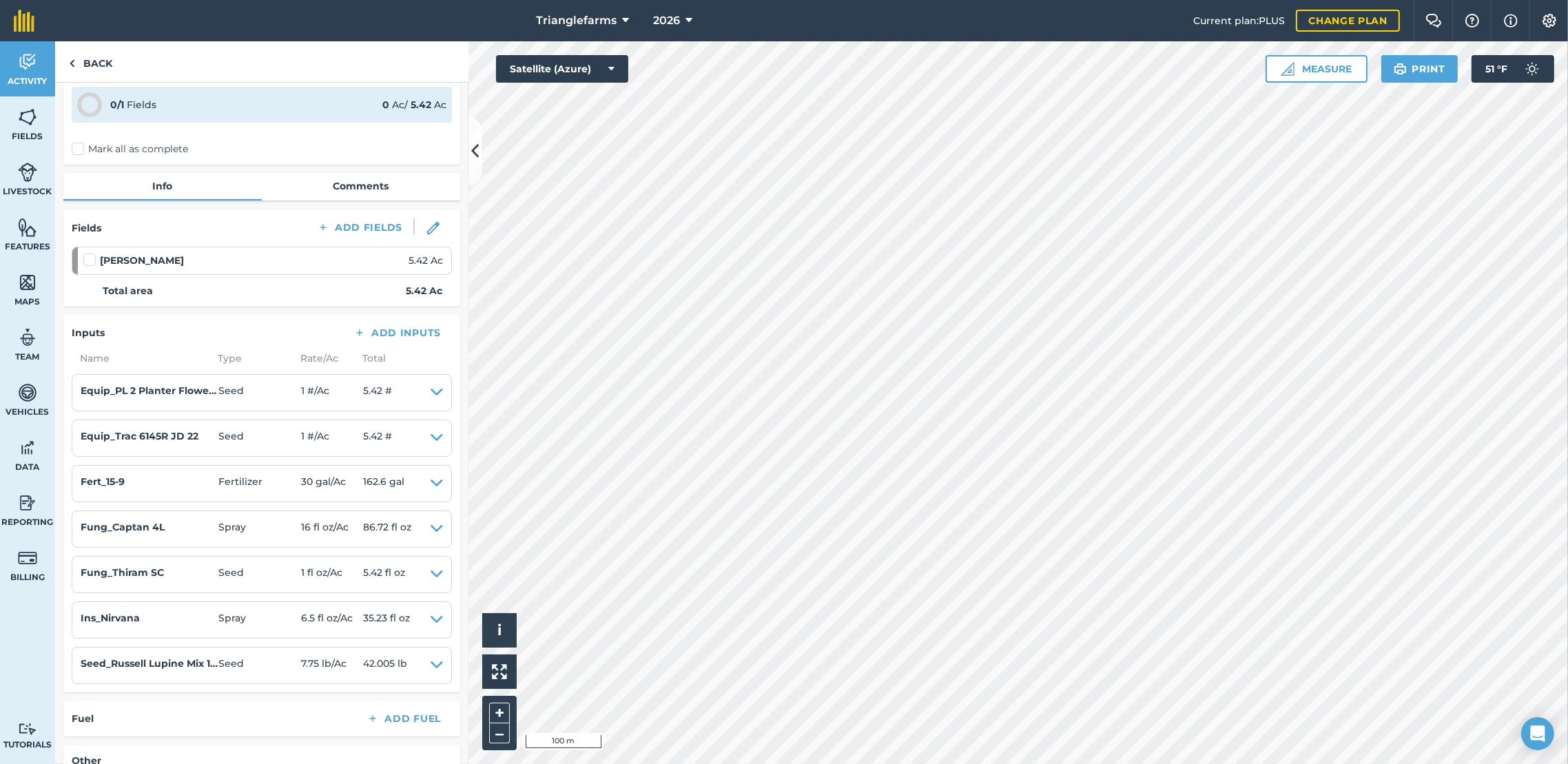
scroll to position [82, 0]
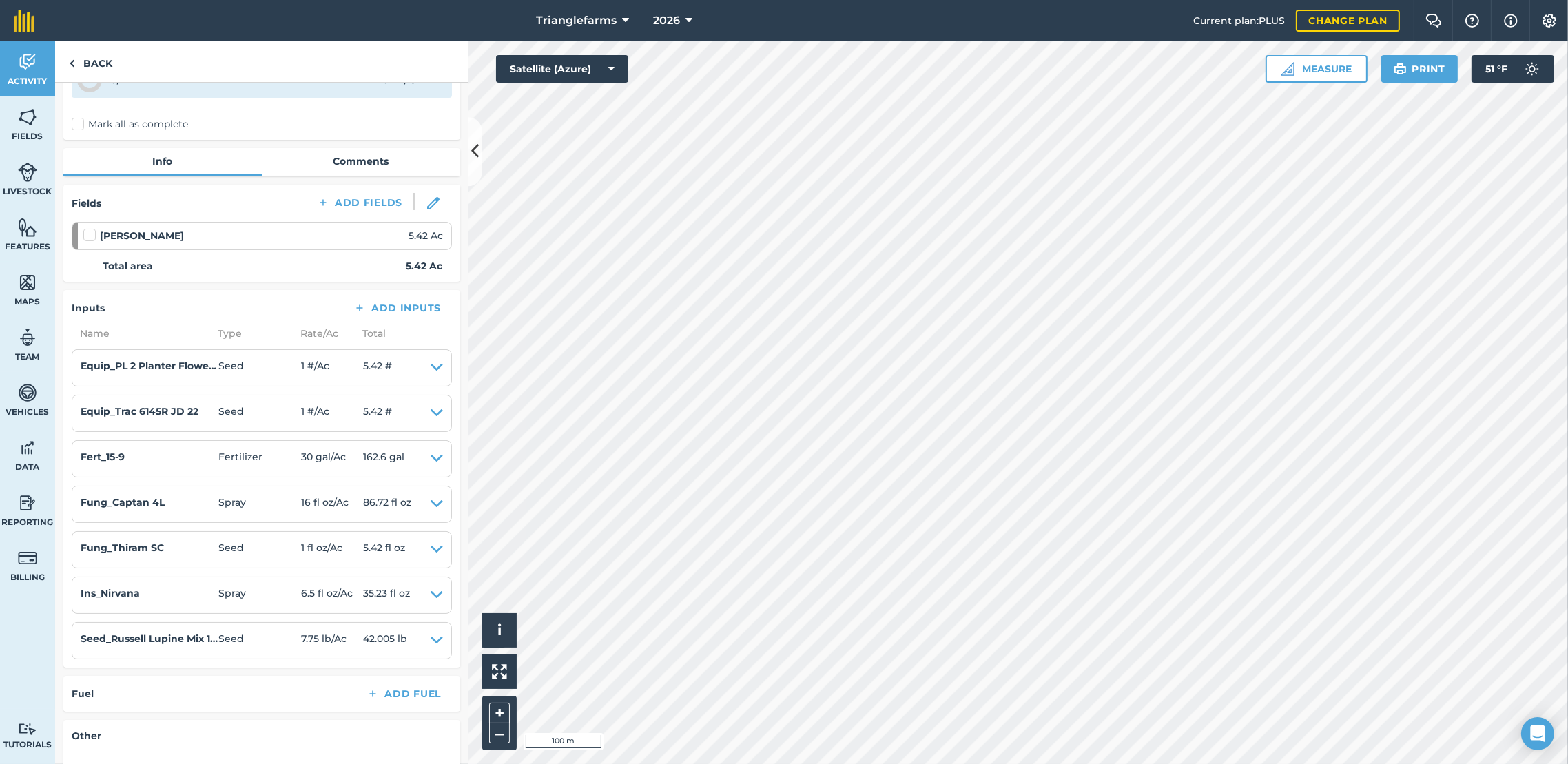
click at [87, 228] on label at bounding box center [92, 228] width 16 height 0
click at [87, 236] on input "checkbox" at bounding box center [88, 233] width 9 height 9
checkbox input "false"
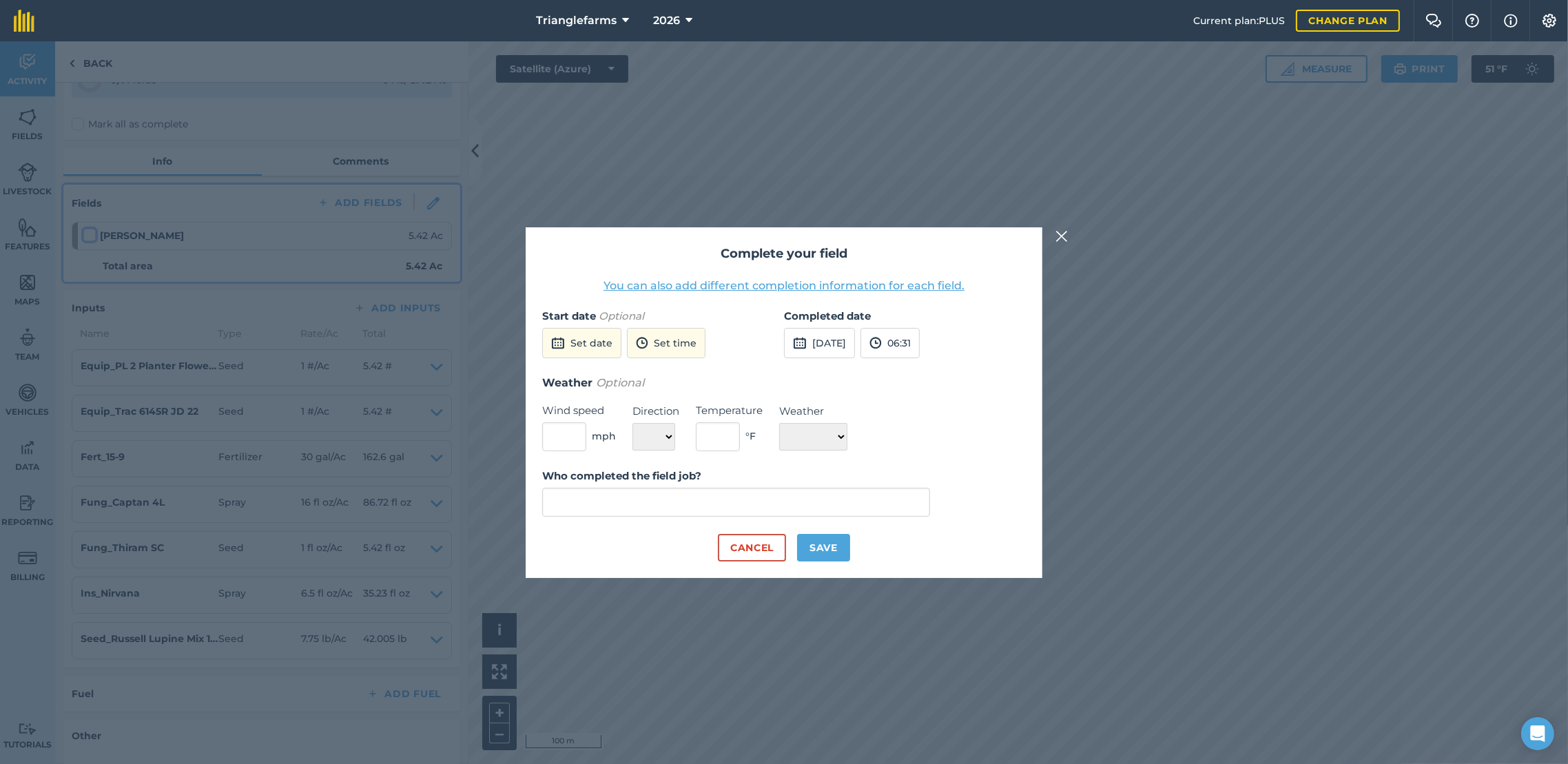
type input "[PERSON_NAME]"
click at [662, 355] on button "Set time" at bounding box center [666, 343] width 78 height 30
click at [569, 341] on button "Set date" at bounding box center [581, 343] width 79 height 30
click at [688, 465] on abbr "19" at bounding box center [688, 462] width 9 height 9
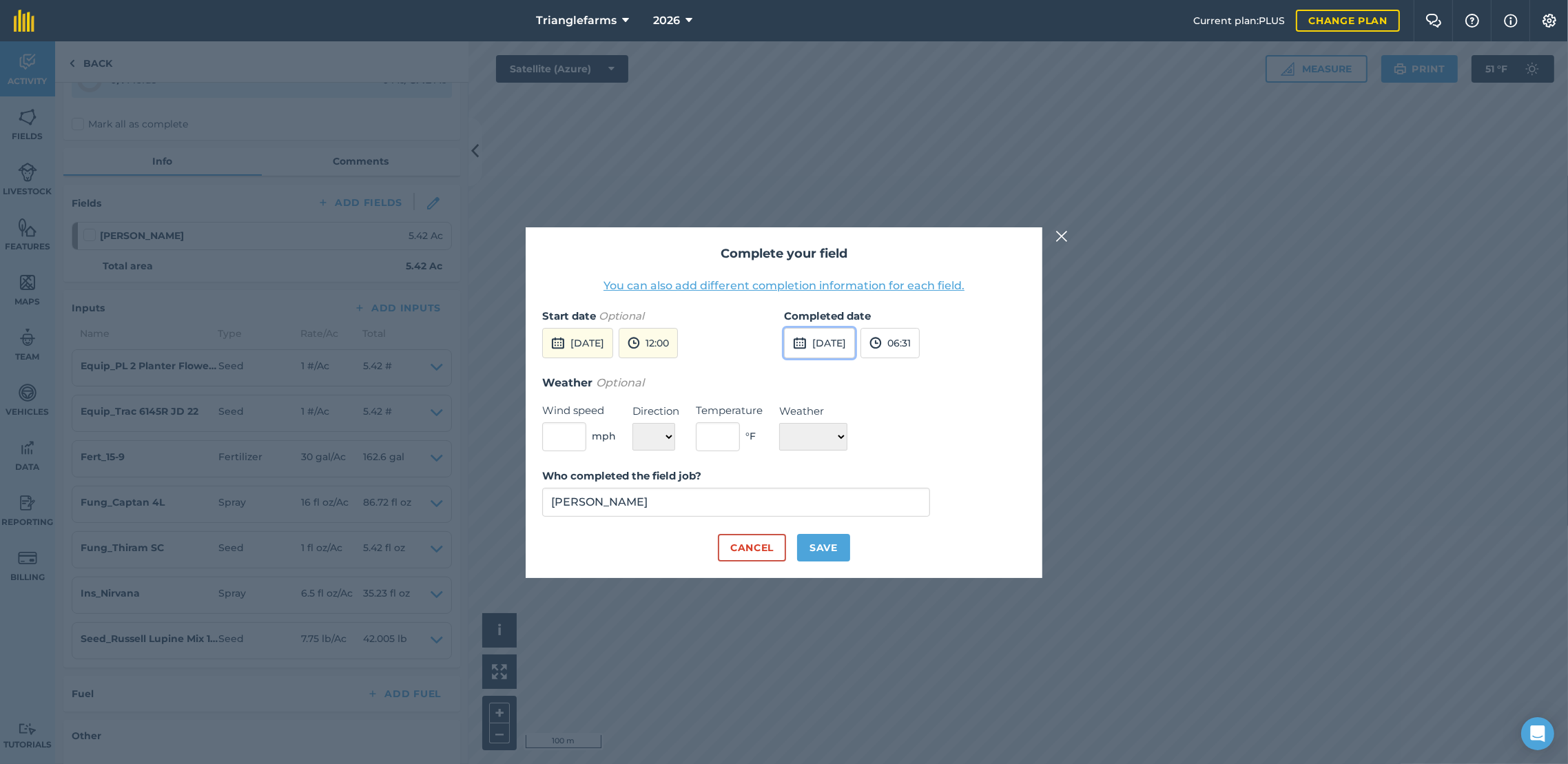
click at [844, 347] on button "[DATE]" at bounding box center [819, 343] width 71 height 30
click at [923, 466] on button "19" at bounding box center [930, 463] width 32 height 22
click at [823, 423] on div "Weather ☀️ Sunny 🌧 Rainy ⛅️ Cloudy 🌨 Snow ❄️ Icy" at bounding box center [813, 427] width 68 height 47
drag, startPoint x: 823, startPoint y: 423, endPoint x: 824, endPoint y: 437, distance: 14.0
click at [824, 437] on select "☀️ Sunny 🌧 Rainy ⛅️ Cloudy 🌨 Snow ❄️ Icy" at bounding box center [813, 437] width 68 height 27
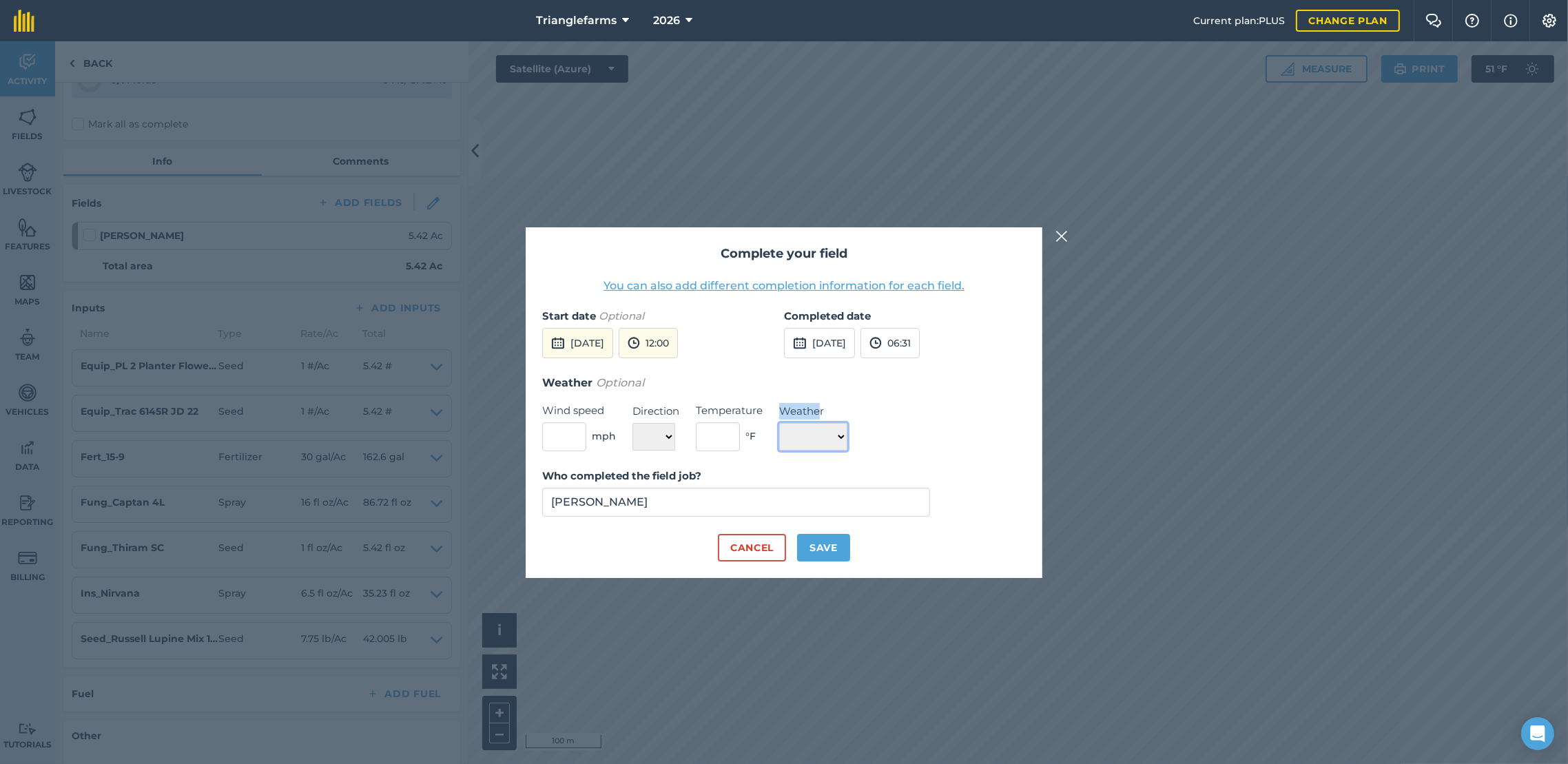
select select "Sunny"
click at [779, 423] on select "☀️ Sunny 🌧 Rainy ⛅️ Cloudy 🌨 Snow ❄️ Icy" at bounding box center [813, 437] width 68 height 27
click at [832, 548] on button "Save" at bounding box center [824, 548] width 53 height 27
checkbox input "true"
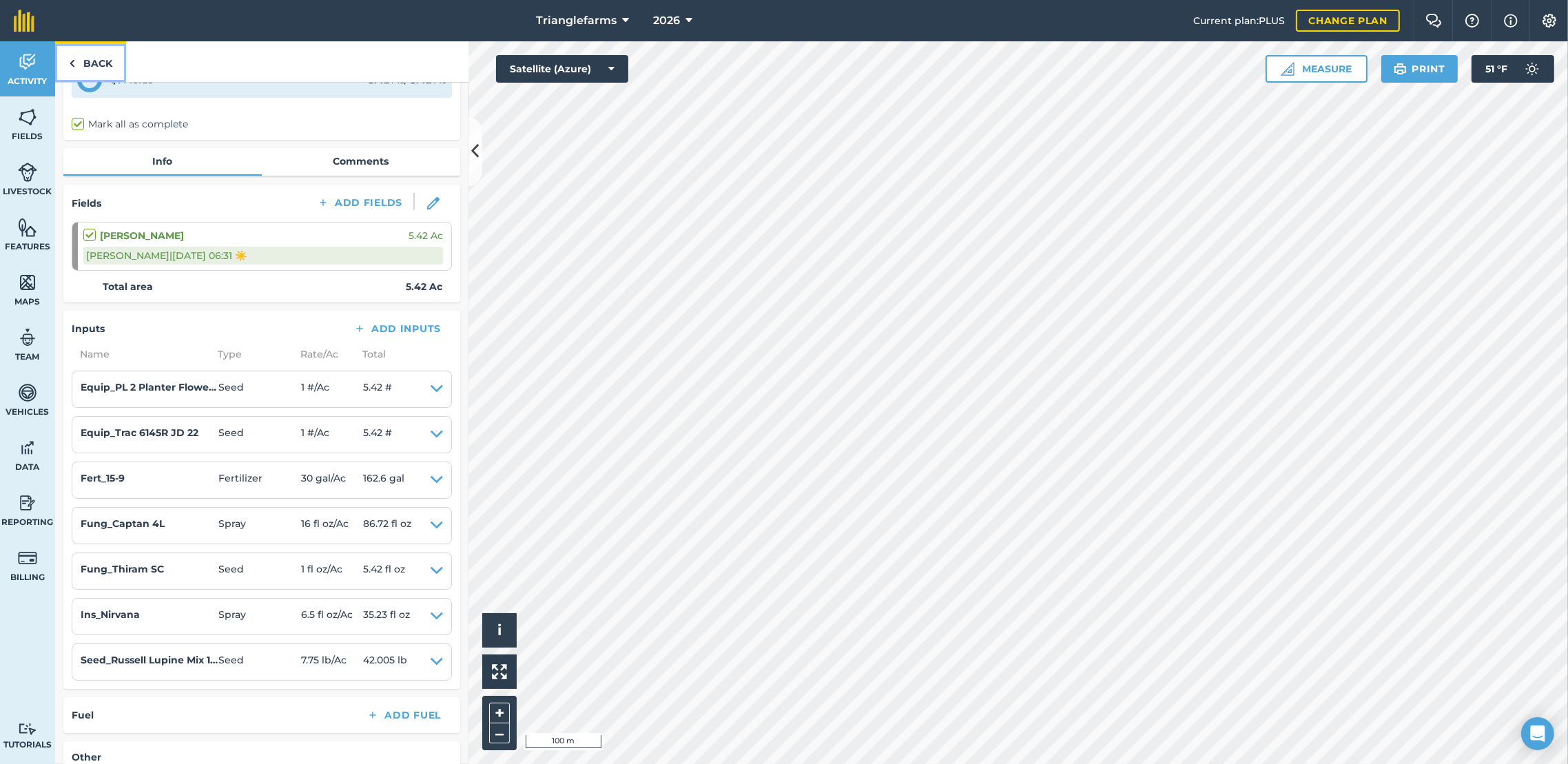
click at [81, 55] on link "Back" at bounding box center [91, 61] width 71 height 41
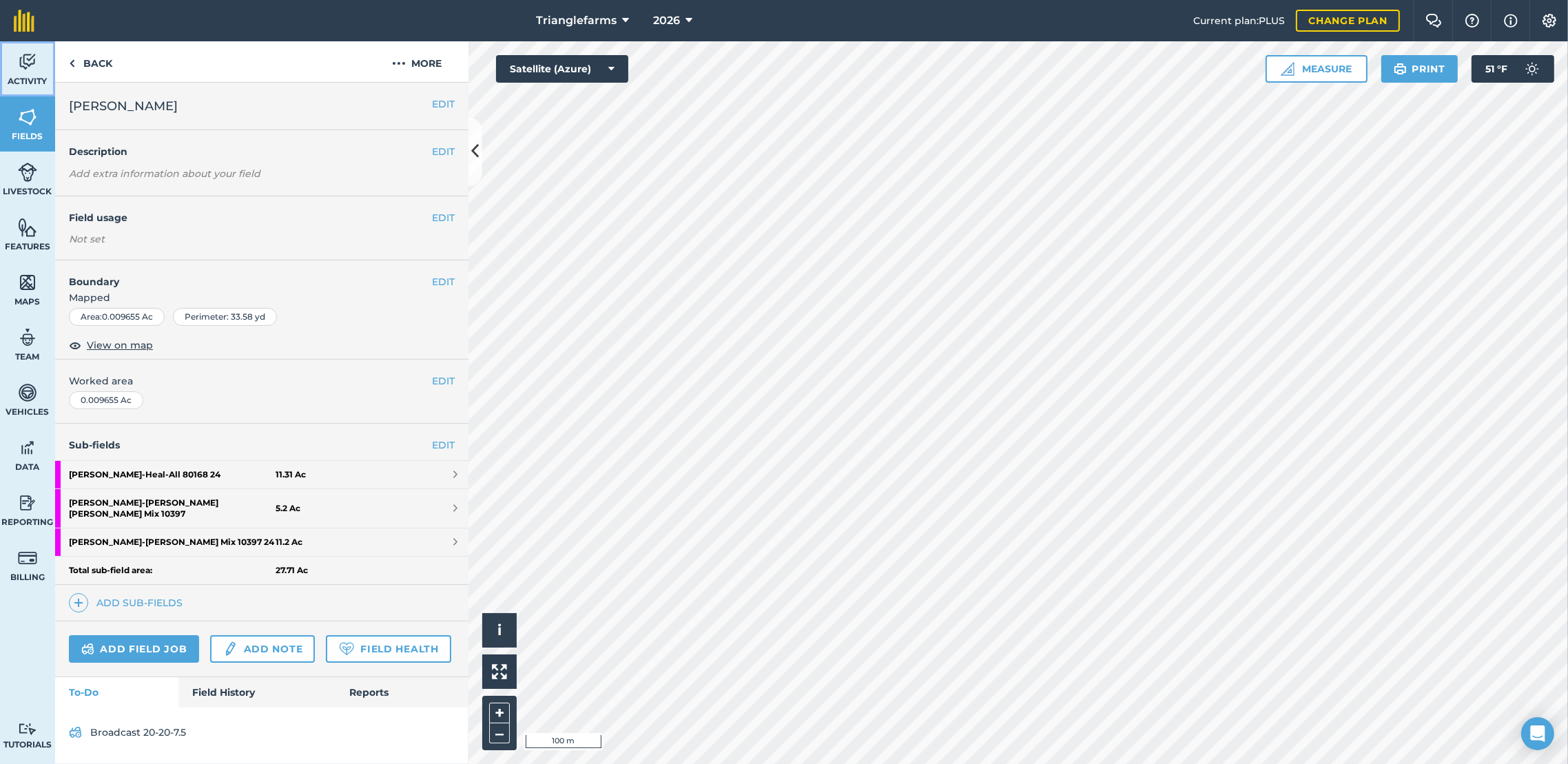
click at [35, 58] on img at bounding box center [27, 62] width 19 height 21
